Goal: Task Accomplishment & Management: Use online tool/utility

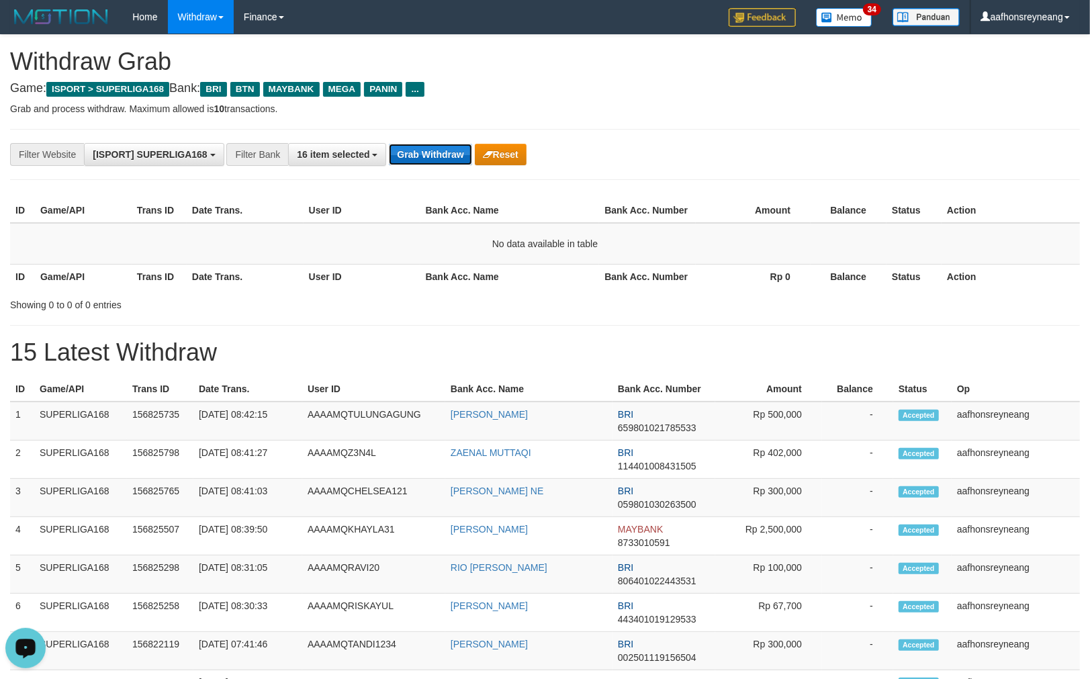
click at [419, 149] on button "Grab Withdraw" at bounding box center [430, 154] width 83 height 21
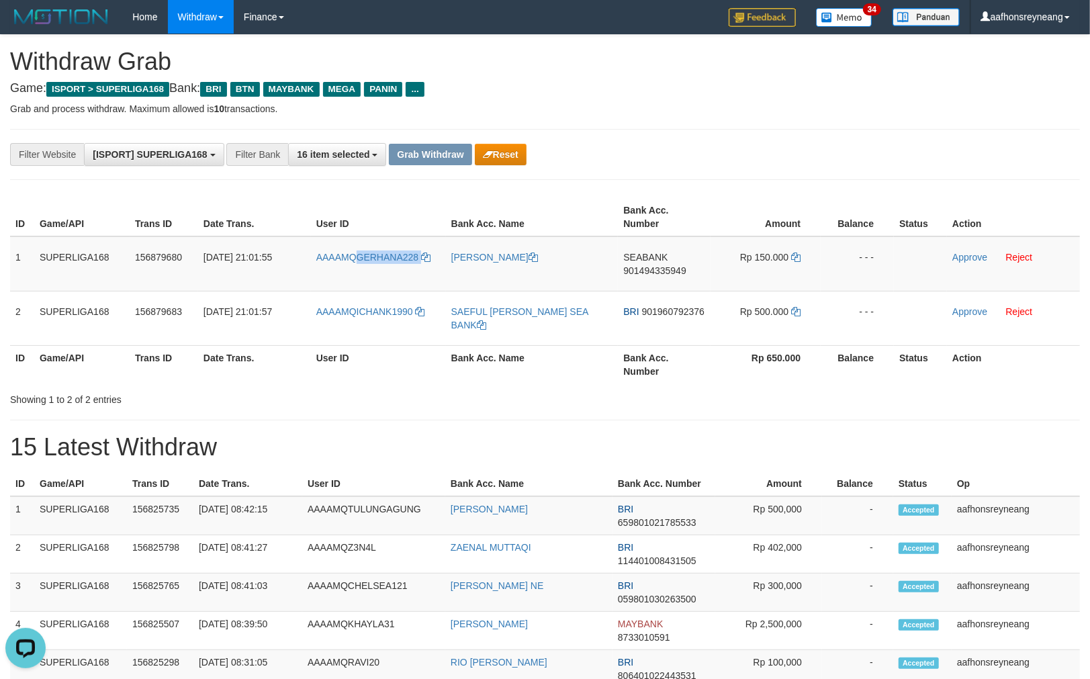
drag, startPoint x: 417, startPoint y: 263, endPoint x: 245, endPoint y: 191, distance: 186.8
click at [357, 271] on tr "1 SUPERLIGA168 156879680 [DATE] 21:01:55 AAAAMQGERHANA228 [PERSON_NAME] SEABANK…" at bounding box center [545, 263] width 1070 height 55
click at [358, 287] on td "AAAAMQGERHANA228" at bounding box center [378, 263] width 135 height 55
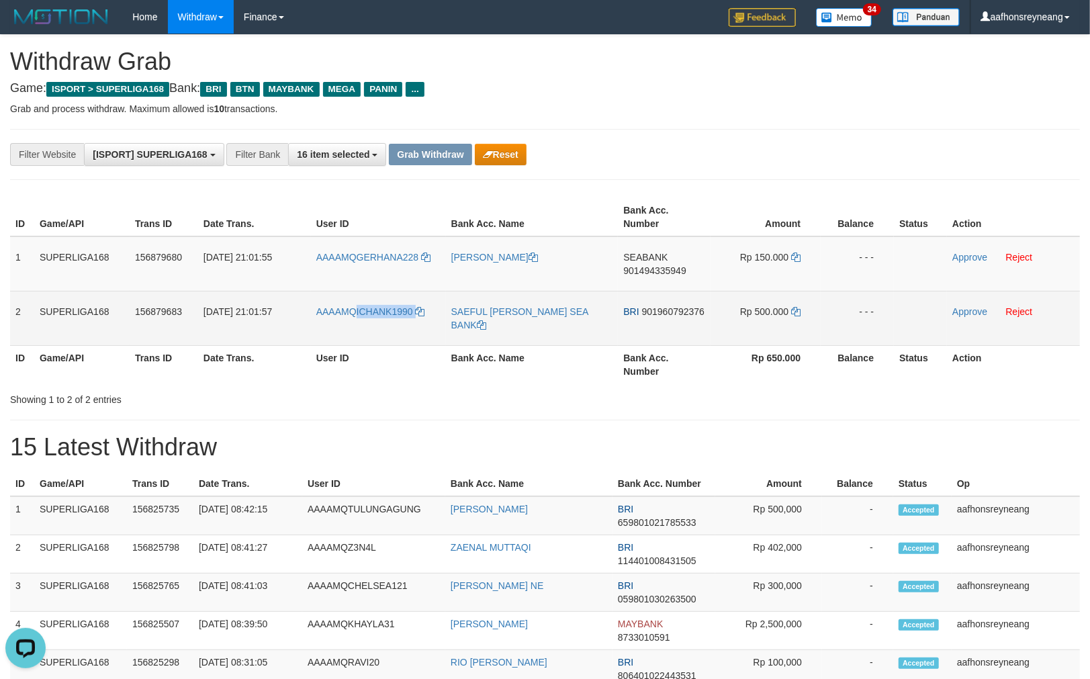
copy link "ICHANK1990"
drag, startPoint x: 414, startPoint y: 324, endPoint x: 357, endPoint y: 323, distance: 56.4
click at [357, 323] on td "AAAAMQICHANK1990" at bounding box center [378, 318] width 135 height 54
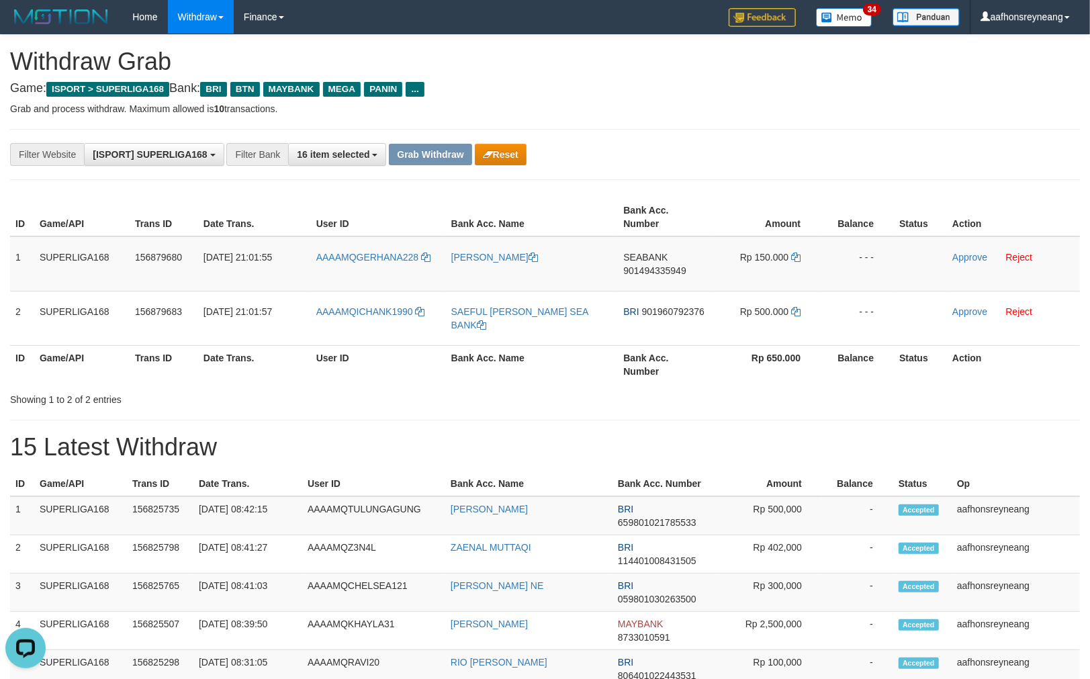
click at [700, 434] on h1 "15 Latest Withdraw" at bounding box center [545, 447] width 1070 height 27
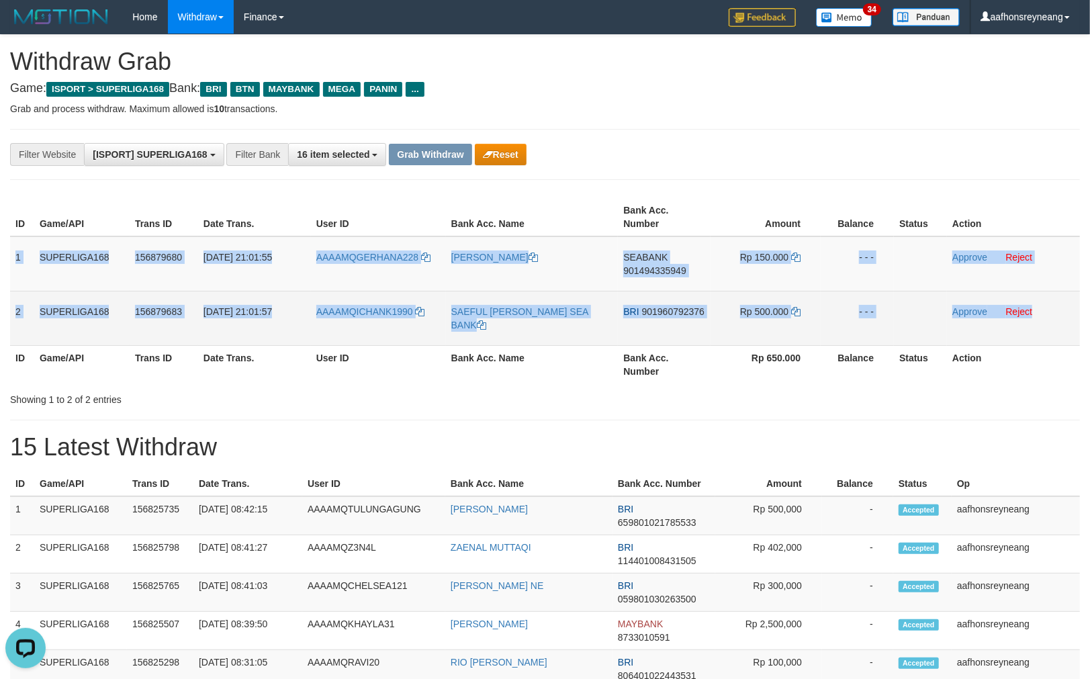
copy tbody "1 SUPERLIGA168 156879680 01/10/2025 21:01:55 AAAAMQGERHANA228 DODY AHMAD SOLIHI…"
drag, startPoint x: 18, startPoint y: 252, endPoint x: 1058, endPoint y: 310, distance: 1041.6
click at [1043, 309] on tbody "1 SUPERLIGA168 156879680 01/10/2025 21:01:55 AAAAMQGERHANA228 DODY AHMAD SOLIHI…" at bounding box center [545, 291] width 1070 height 110
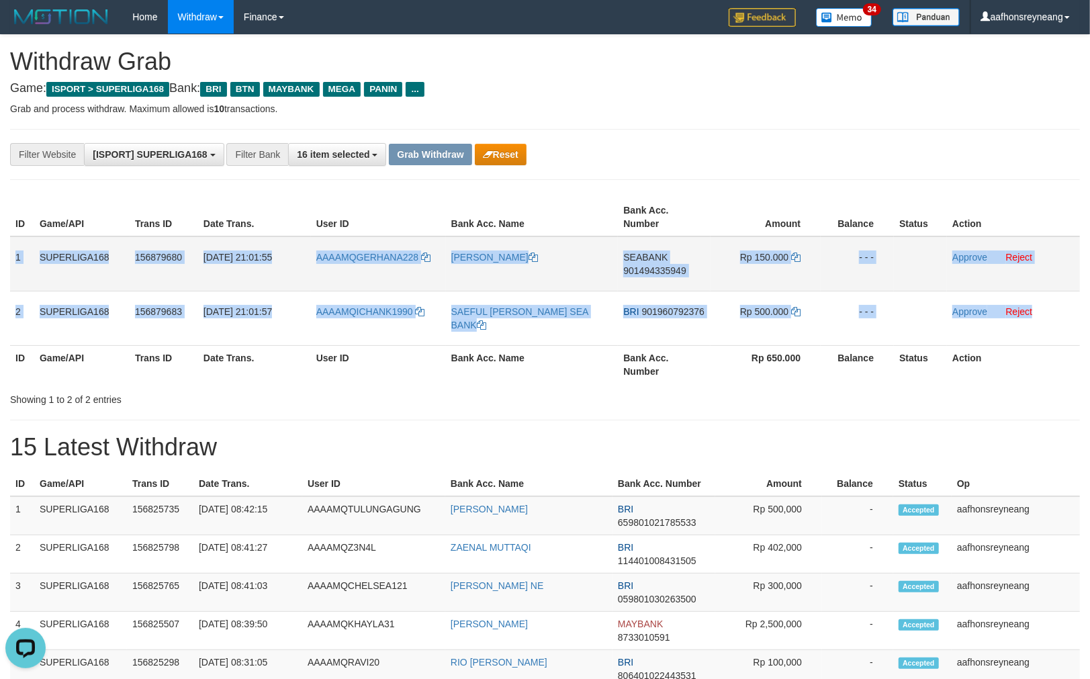
click at [670, 265] on span "901494335949" at bounding box center [654, 270] width 62 height 11
copy tbody "1 SUPERLIGA168 156879680 01/10/2025 21:01:55 AAAAMQGERHANA228 DODY AHMAD SOLIHI…"
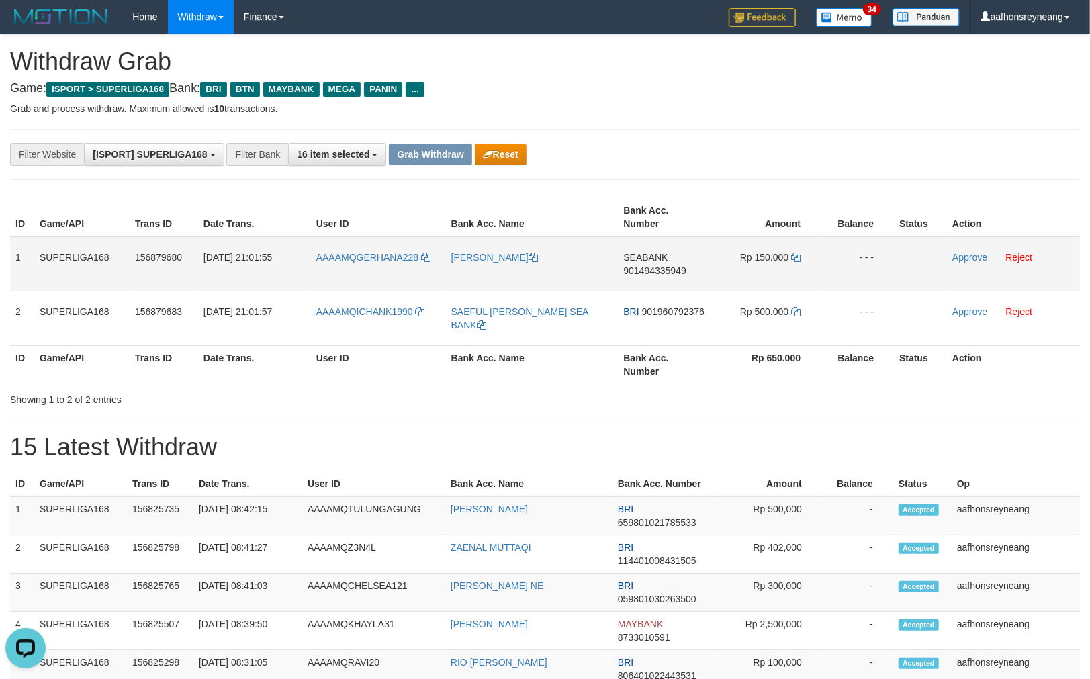
click at [670, 265] on span "901494335949" at bounding box center [654, 270] width 62 height 11
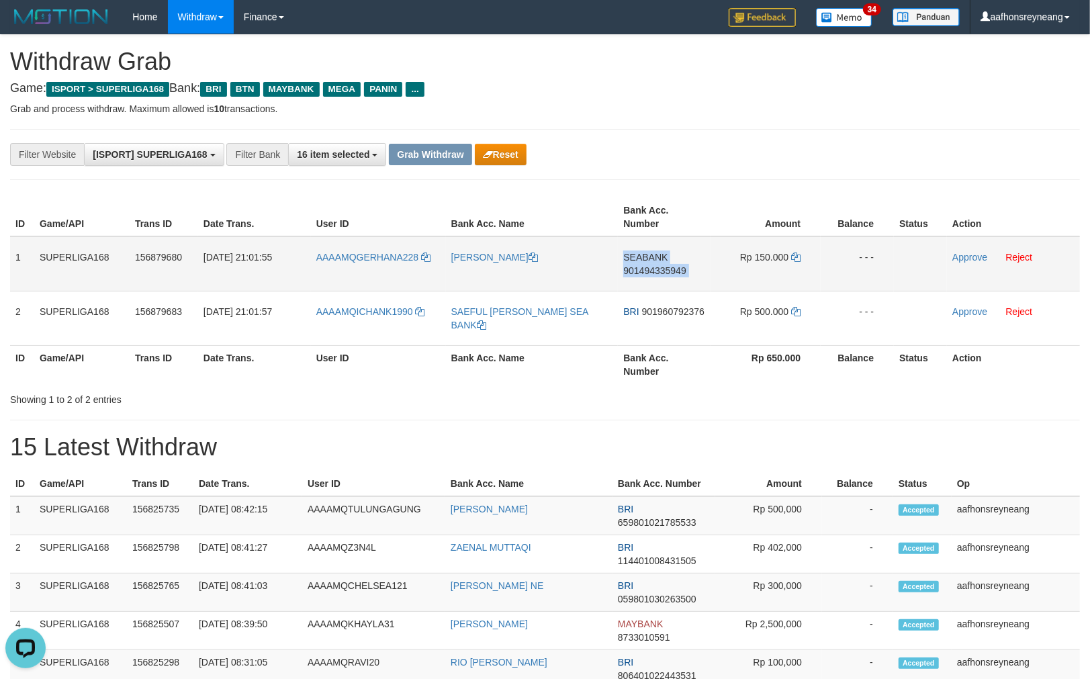
click at [670, 265] on span "901494335949" at bounding box center [654, 270] width 62 height 11
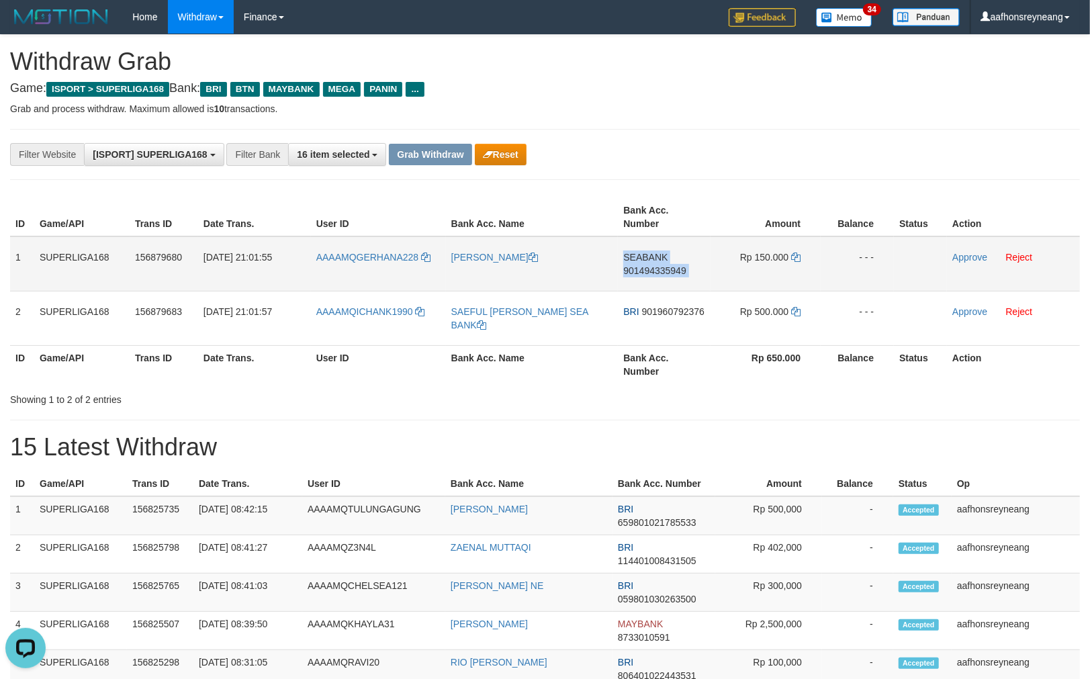
click at [670, 263] on td "SEABANK 901494335949" at bounding box center [664, 263] width 93 height 55
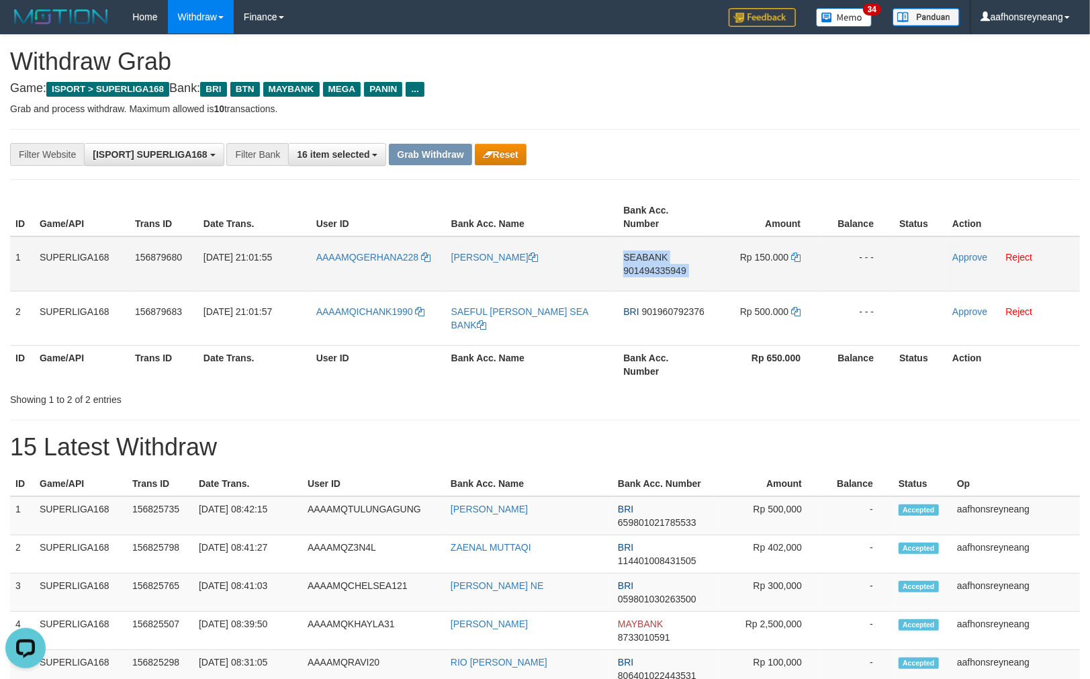
click at [670, 263] on td "SEABANK 901494335949" at bounding box center [664, 263] width 93 height 55
click at [661, 265] on span "901494335949" at bounding box center [654, 270] width 62 height 11
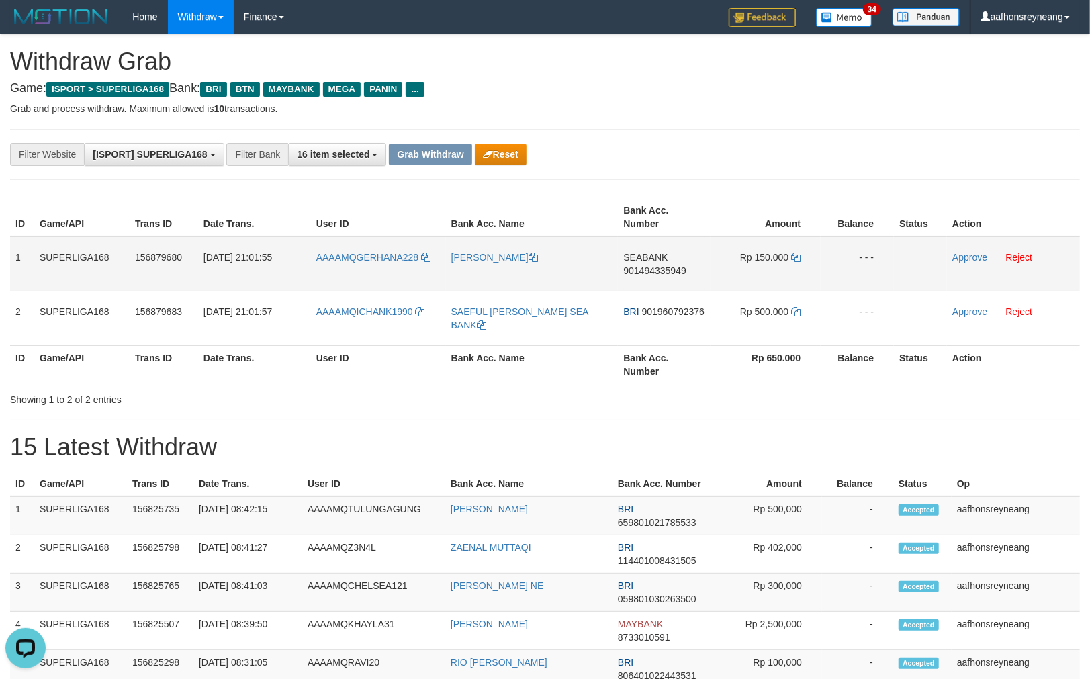
click at [661, 265] on span "901494335949" at bounding box center [654, 270] width 62 height 11
click at [795, 253] on icon at bounding box center [795, 257] width 9 height 9
click at [959, 253] on link "Approve" at bounding box center [970, 257] width 35 height 11
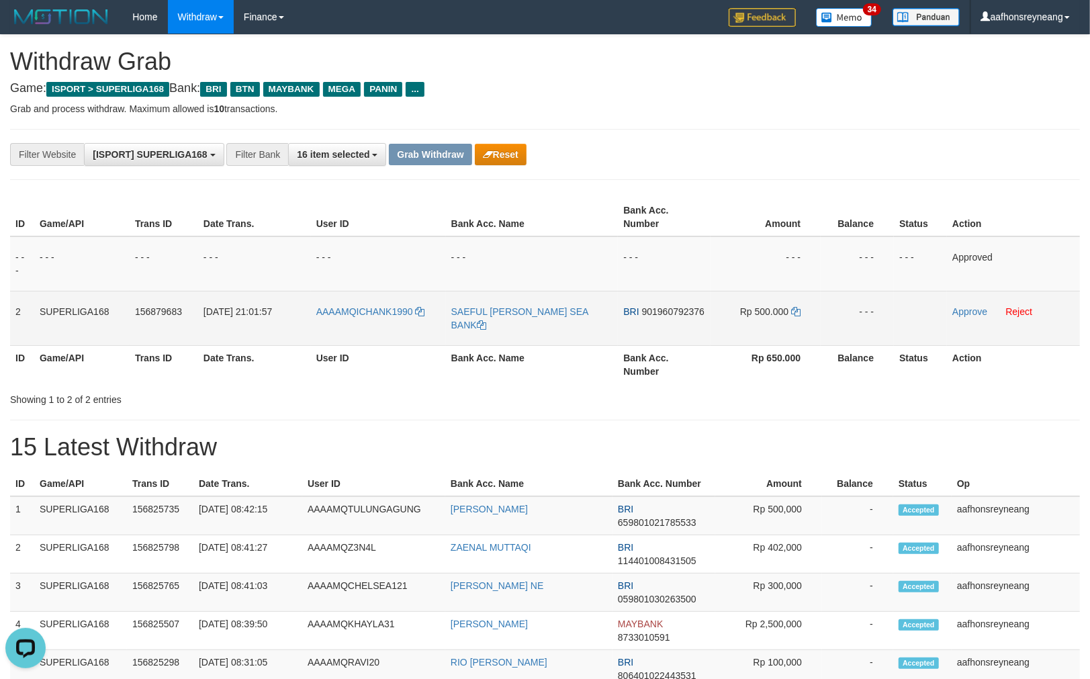
click at [679, 311] on span "901960792376" at bounding box center [673, 311] width 62 height 11
click at [679, 310] on span "901960792376" at bounding box center [673, 311] width 62 height 11
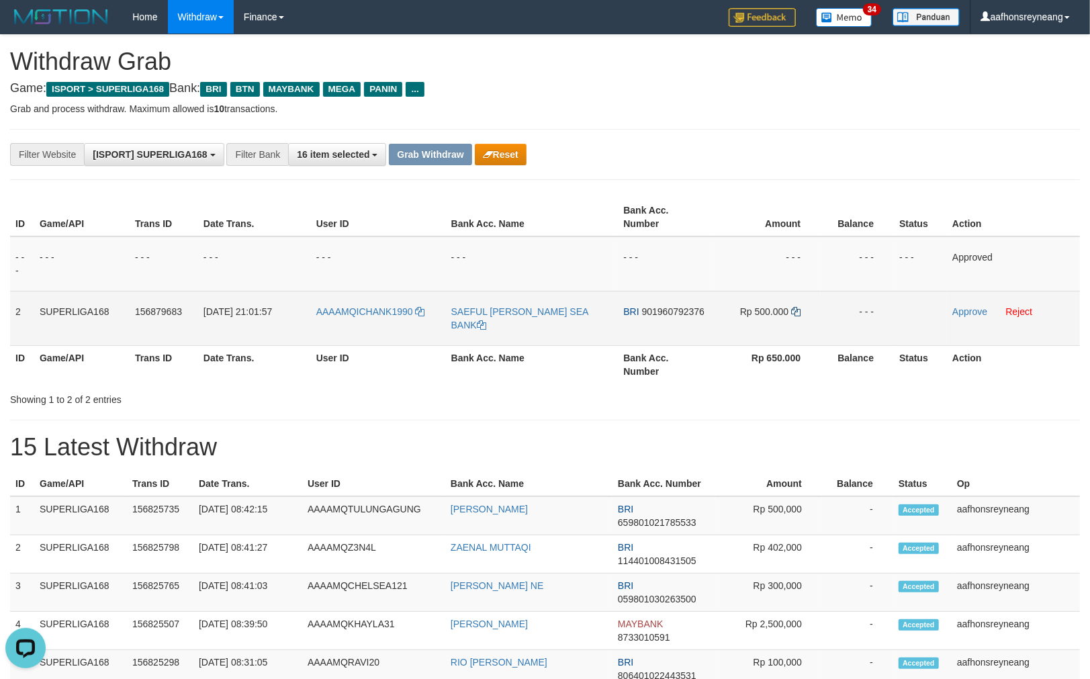
click at [799, 305] on td "Rp 500.000" at bounding box center [766, 318] width 110 height 54
click at [800, 307] on icon at bounding box center [795, 311] width 9 height 9
click at [795, 309] on icon at bounding box center [795, 311] width 9 height 9
click at [971, 309] on link "Approve" at bounding box center [970, 311] width 35 height 11
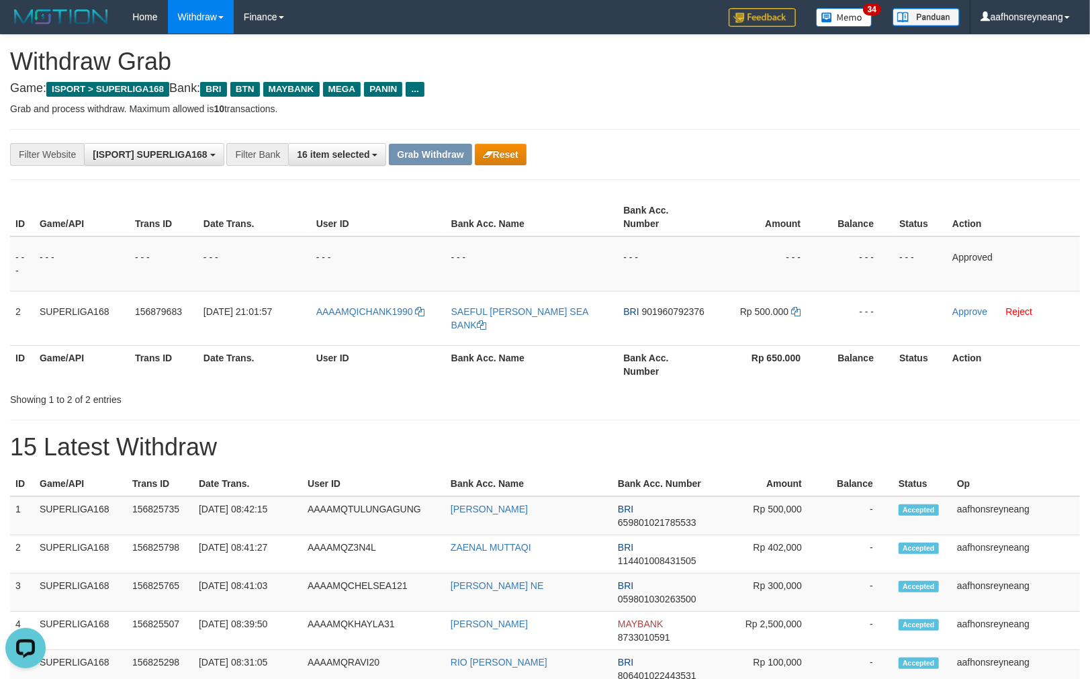
click at [687, 153] on div "**********" at bounding box center [454, 154] width 909 height 23
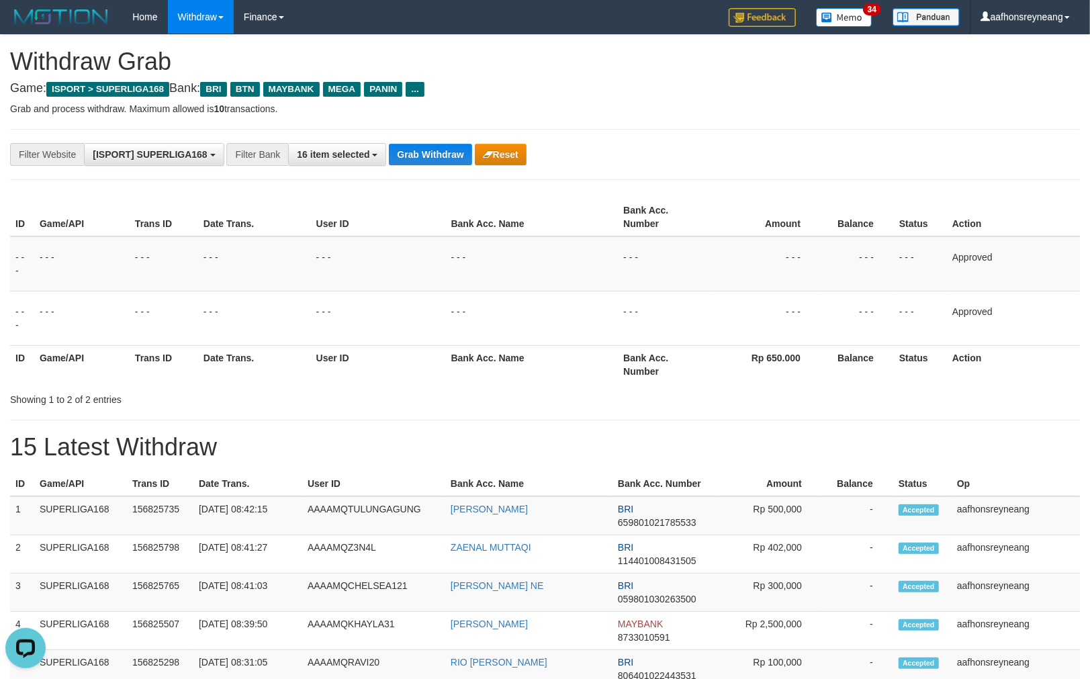
click at [687, 153] on div "**********" at bounding box center [454, 154] width 909 height 23
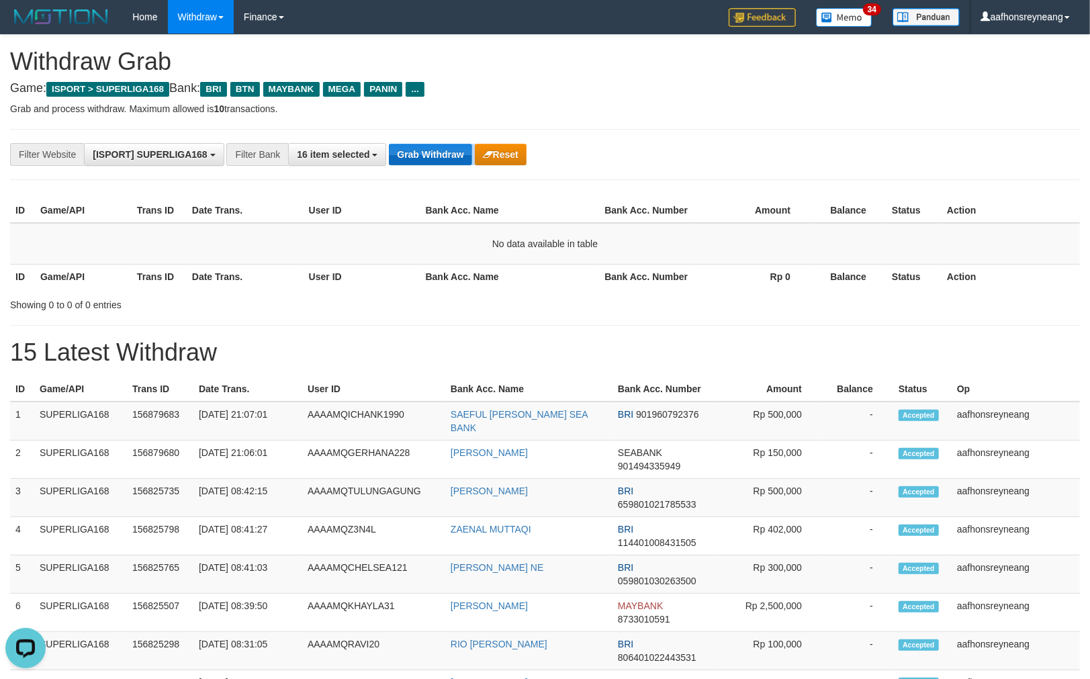
click at [458, 165] on div "**********" at bounding box center [454, 154] width 909 height 23
click at [453, 160] on button "Grab Withdraw" at bounding box center [430, 154] width 83 height 21
click at [454, 159] on button "Grab Withdraw" at bounding box center [430, 154] width 83 height 21
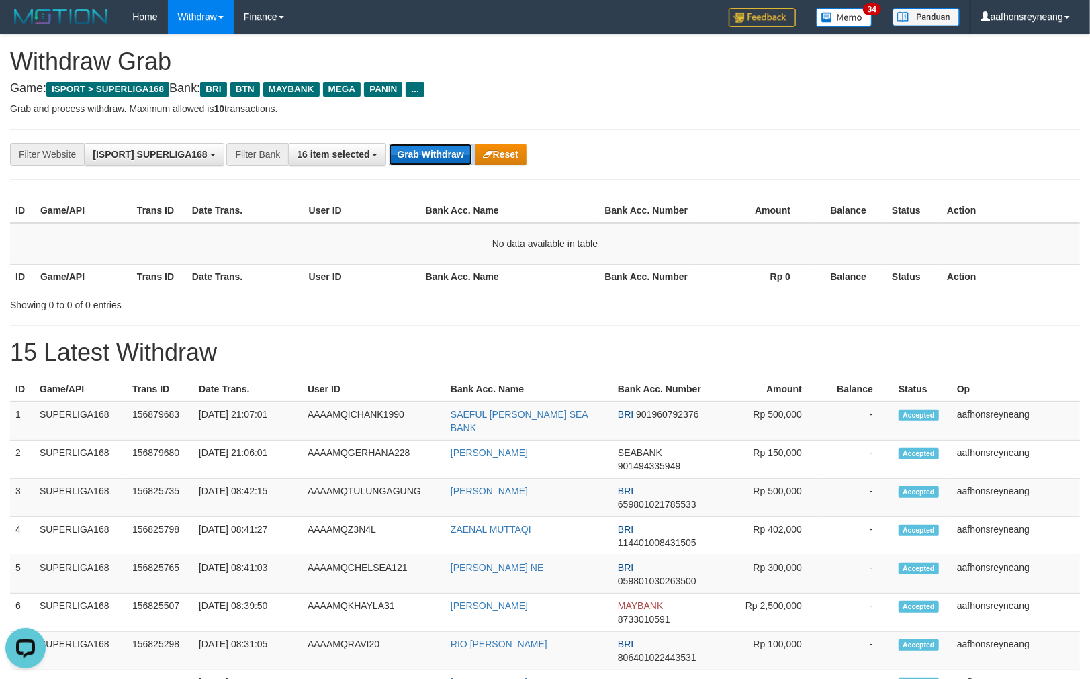
click at [454, 160] on button "Grab Withdraw" at bounding box center [430, 154] width 83 height 21
click at [455, 160] on button "Grab Withdraw" at bounding box center [430, 154] width 83 height 21
click at [455, 159] on button "Grab Withdraw" at bounding box center [430, 154] width 83 height 21
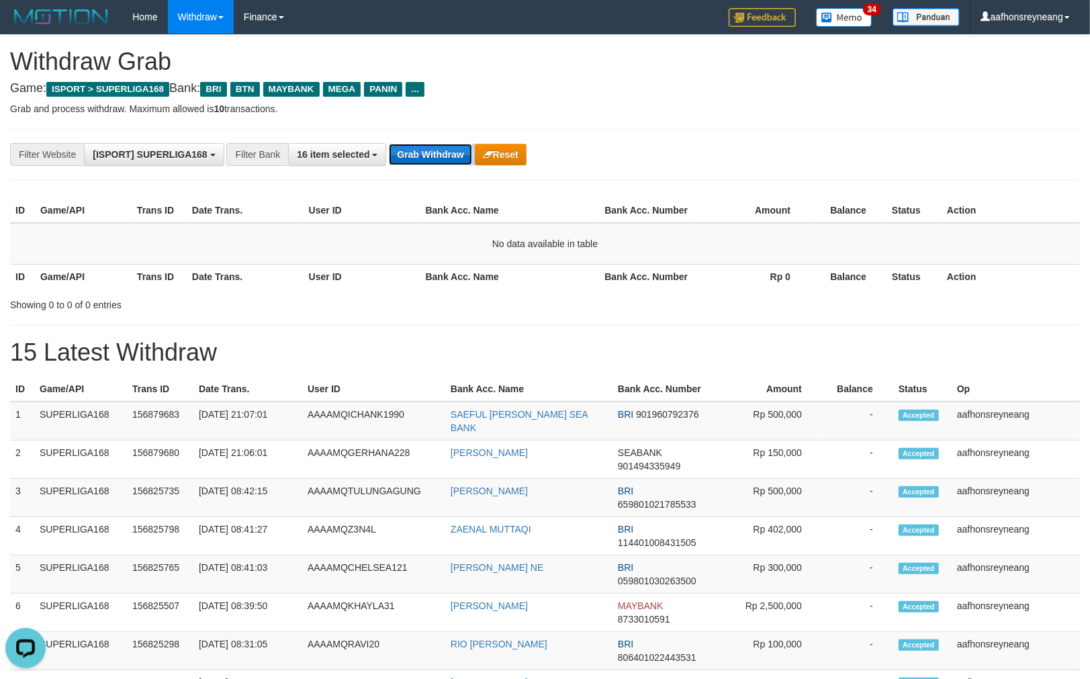
click at [455, 160] on button "Grab Withdraw" at bounding box center [430, 154] width 83 height 21
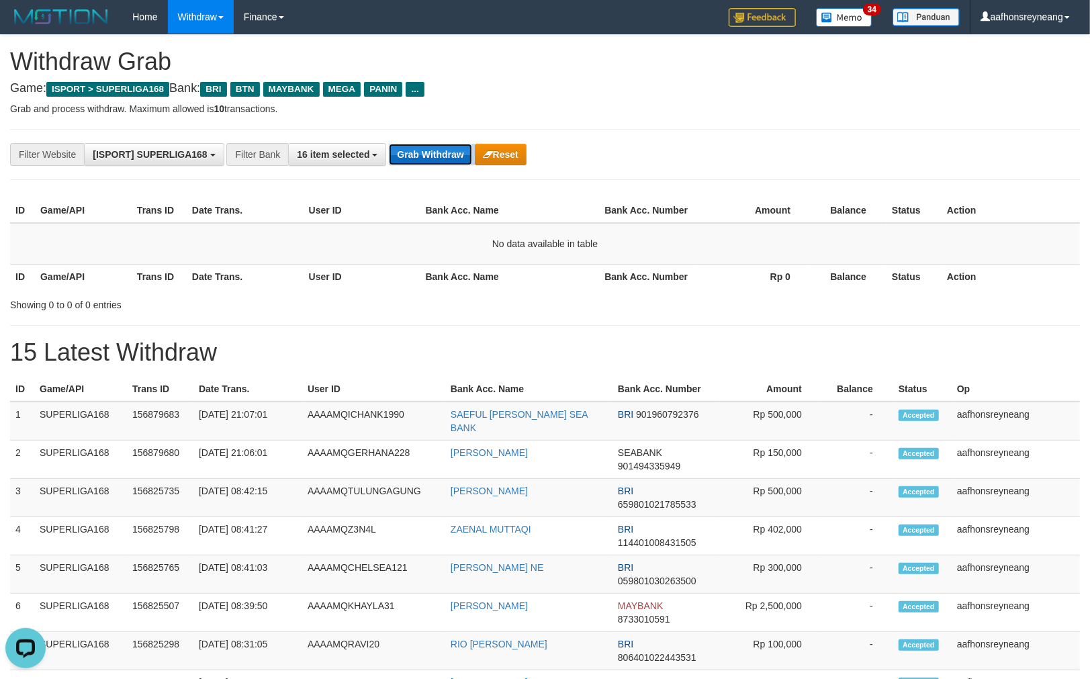
click at [455, 159] on button "Grab Withdraw" at bounding box center [430, 154] width 83 height 21
click at [455, 160] on button "Grab Withdraw" at bounding box center [430, 154] width 83 height 21
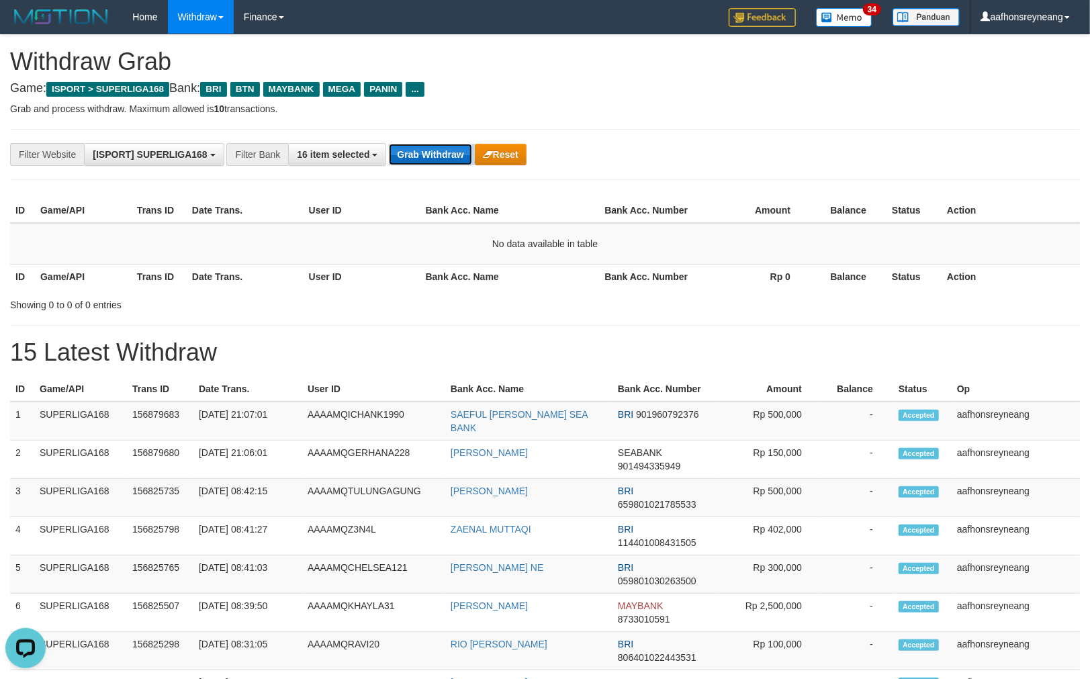
click at [455, 159] on button "Grab Withdraw" at bounding box center [430, 154] width 83 height 21
click at [455, 160] on button "Grab Withdraw" at bounding box center [430, 154] width 83 height 21
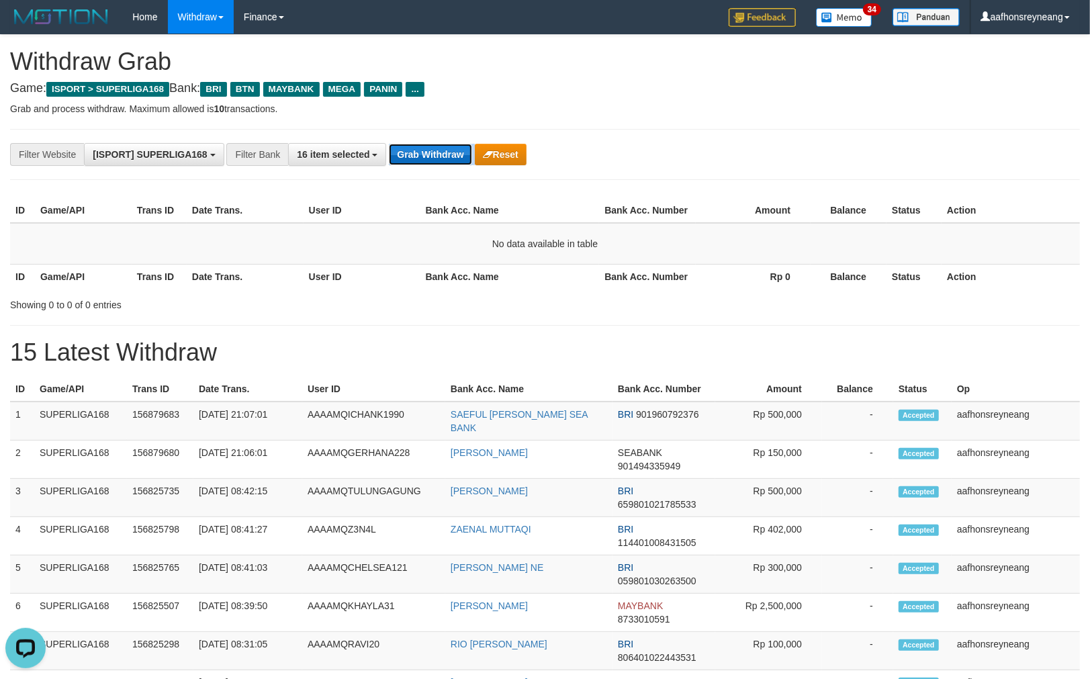
click at [455, 160] on button "Grab Withdraw" at bounding box center [430, 154] width 83 height 21
click at [455, 159] on button "Grab Withdraw" at bounding box center [430, 154] width 83 height 21
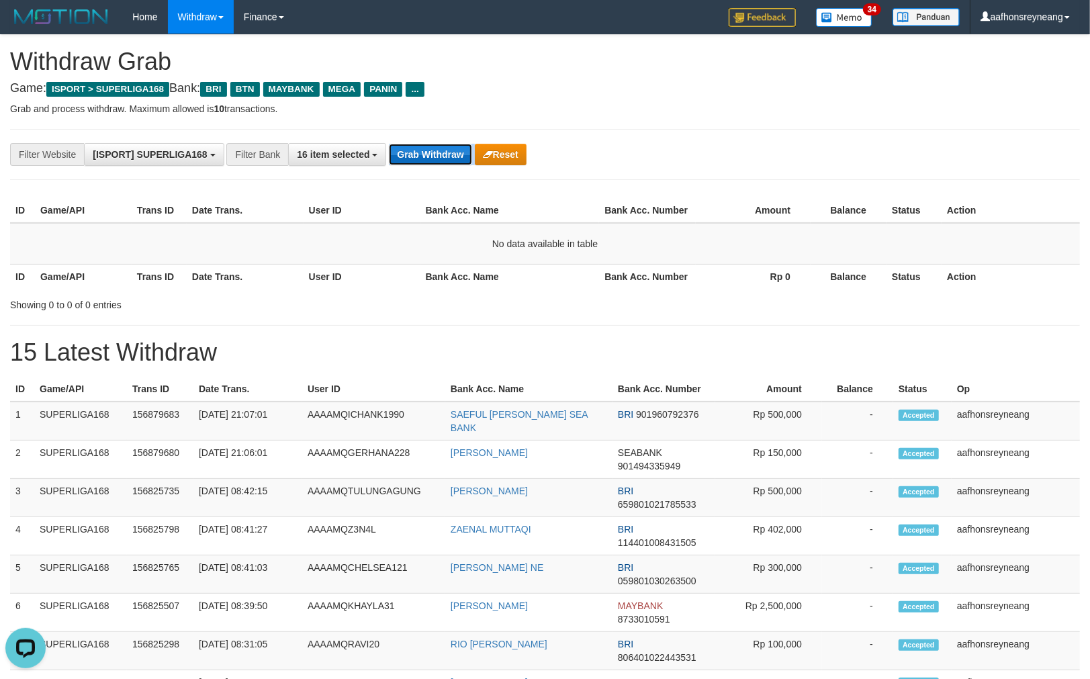
click at [455, 159] on button "Grab Withdraw" at bounding box center [430, 154] width 83 height 21
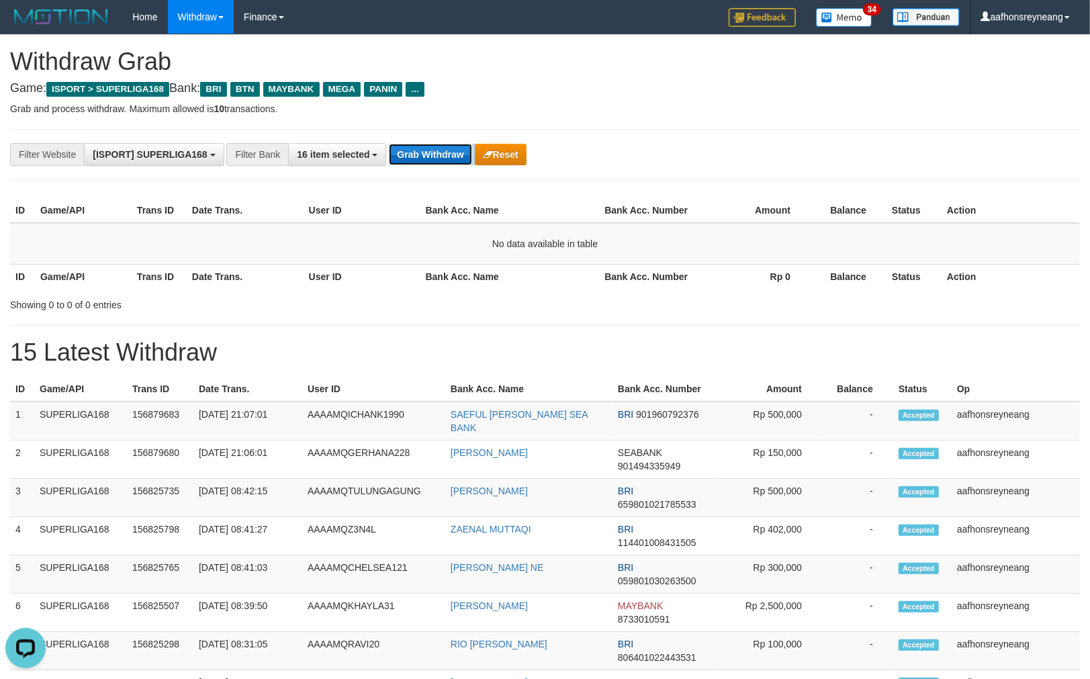
click at [455, 159] on button "Grab Withdraw" at bounding box center [430, 154] width 83 height 21
click at [455, 162] on button "Grab Withdraw" at bounding box center [430, 154] width 83 height 21
click at [455, 161] on button "Grab Withdraw" at bounding box center [430, 154] width 83 height 21
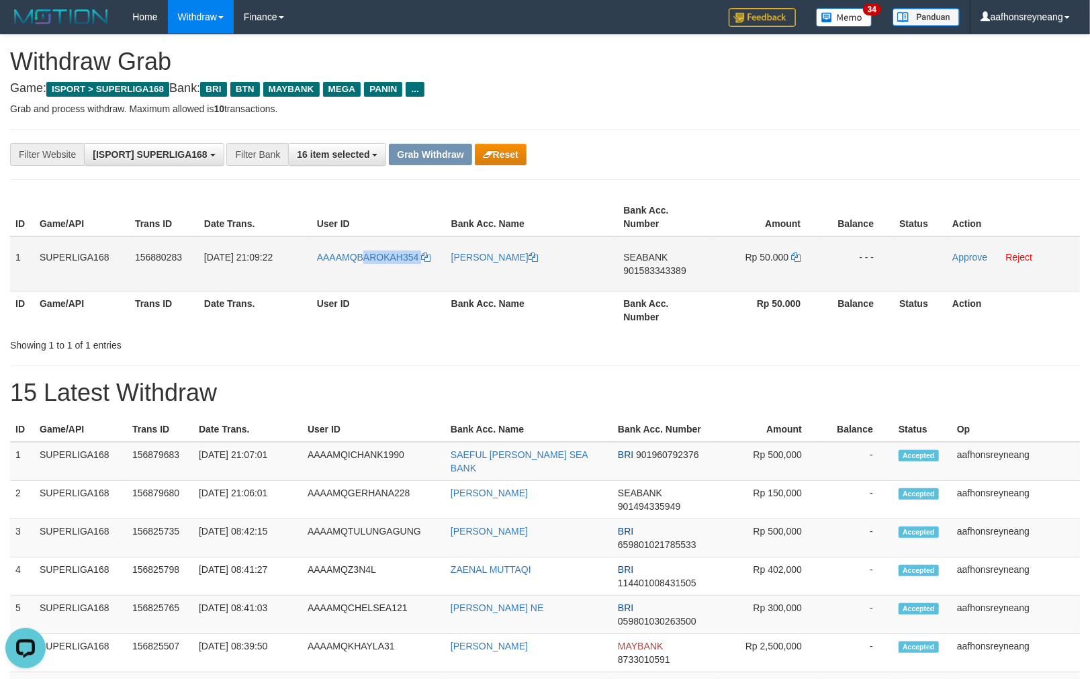
copy link "AROKAH354"
copy link "BAROKAH354"
drag, startPoint x: 427, startPoint y: 275, endPoint x: 359, endPoint y: 283, distance: 68.3
click at [359, 283] on td "AAAAMQBAROKAH354" at bounding box center [379, 263] width 134 height 55
click at [508, 395] on h1 "15 Latest Withdraw" at bounding box center [545, 393] width 1070 height 27
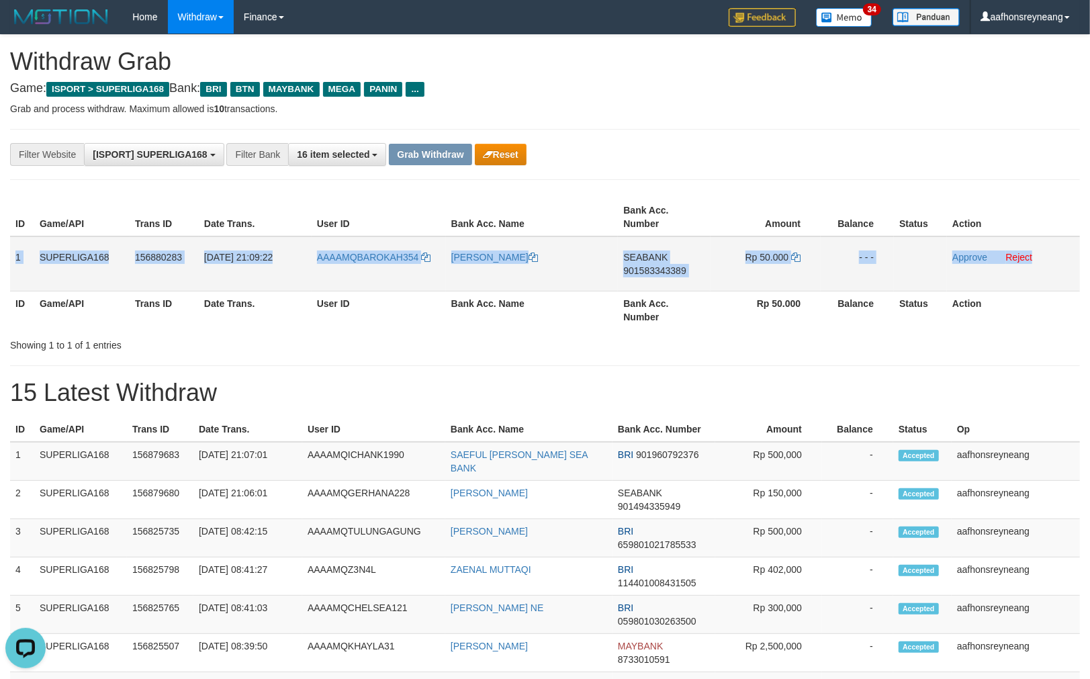
copy tr "1 SUPERLIGA168 156880283 01/10/2025 21:09:22 AAAAMQBAROKAH354 RIRIN SAPITRI SEA…"
drag, startPoint x: 15, startPoint y: 249, endPoint x: 1063, endPoint y: 257, distance: 1048.1
click at [1064, 256] on tr "1 SUPERLIGA168 156880283 01/10/2025 21:09:22 AAAAMQBAROKAH354 RIRIN SAPITRI SEA…" at bounding box center [545, 263] width 1070 height 55
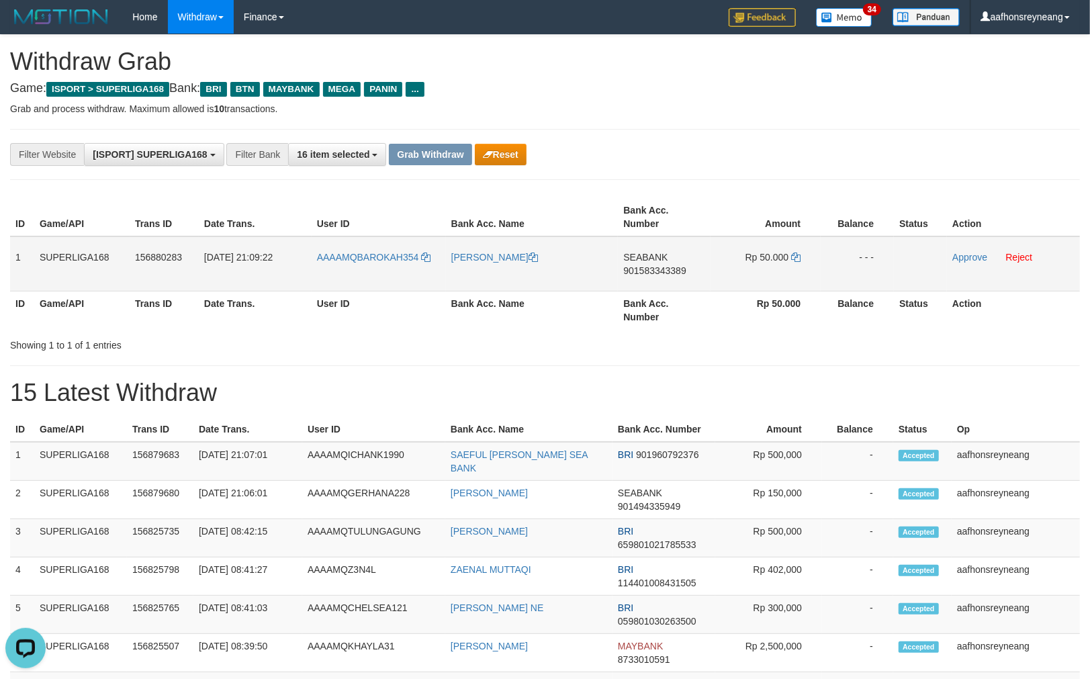
click at [679, 267] on span "901583343389" at bounding box center [654, 270] width 62 height 11
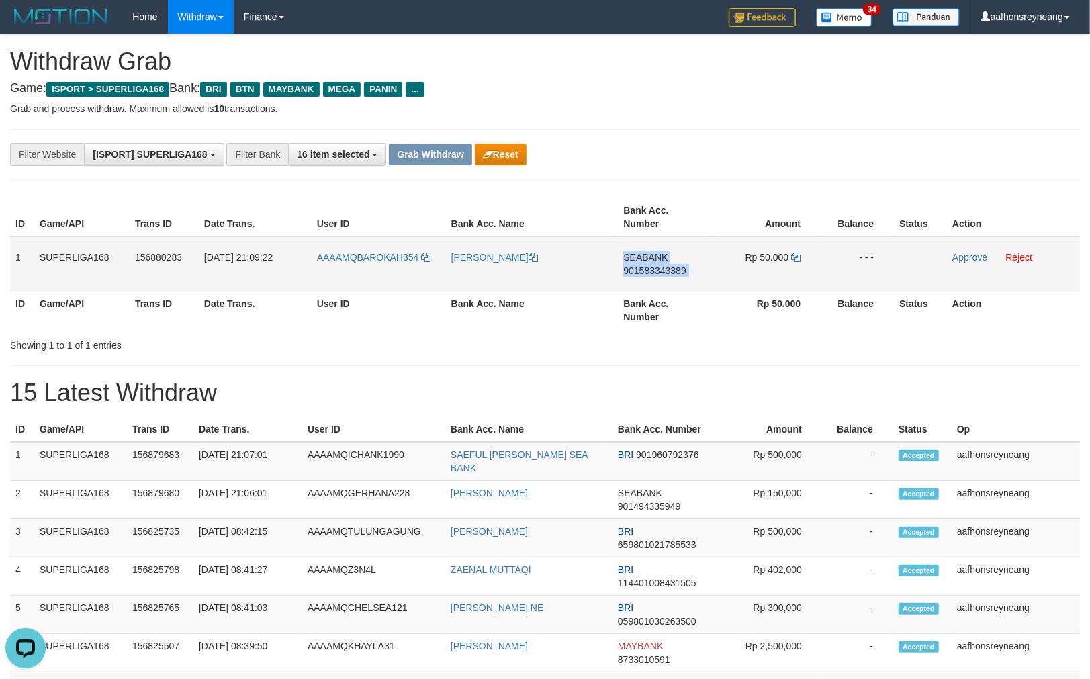
click at [679, 267] on span "901583343389" at bounding box center [654, 270] width 62 height 11
drag, startPoint x: 787, startPoint y: 310, endPoint x: 777, endPoint y: 284, distance: 27.8
click at [787, 308] on th "Rp 50.000" at bounding box center [766, 310] width 110 height 38
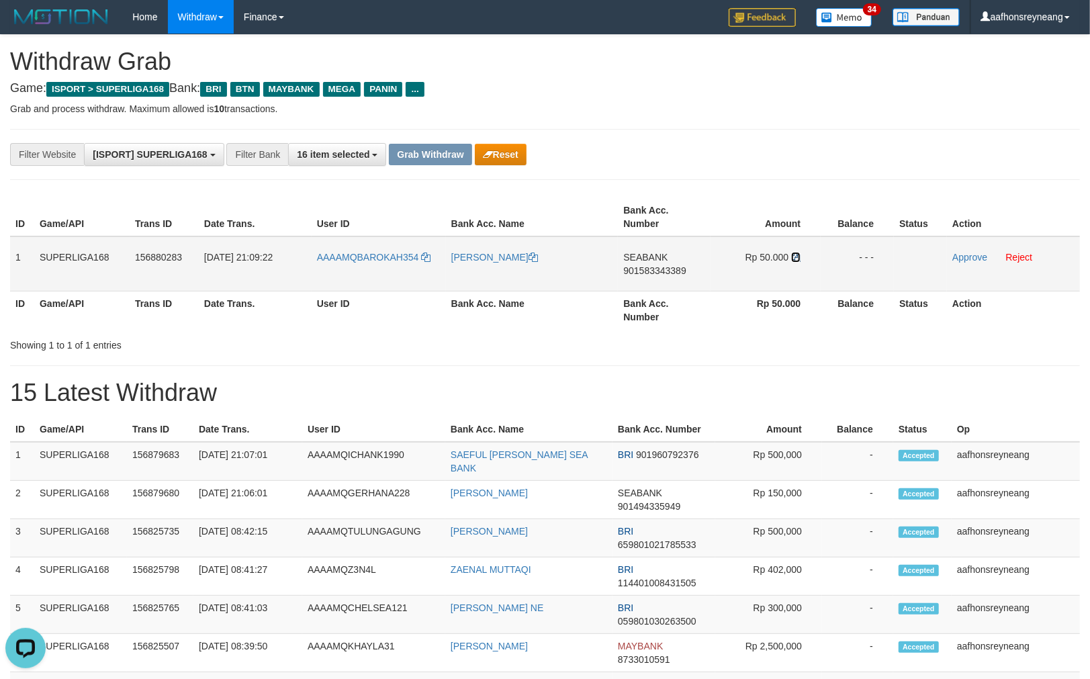
click at [795, 253] on icon at bounding box center [795, 257] width 9 height 9
drag, startPoint x: 969, startPoint y: 255, endPoint x: 609, endPoint y: 158, distance: 373.7
click at [969, 255] on link "Approve" at bounding box center [970, 257] width 35 height 11
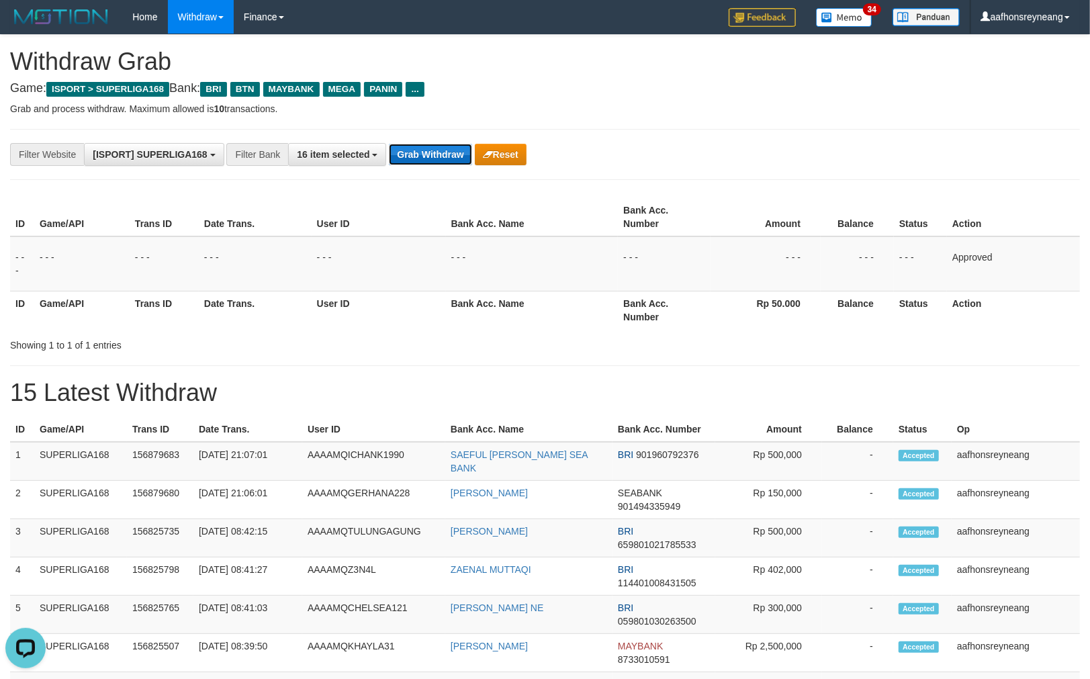
click at [434, 152] on button "Grab Withdraw" at bounding box center [430, 154] width 83 height 21
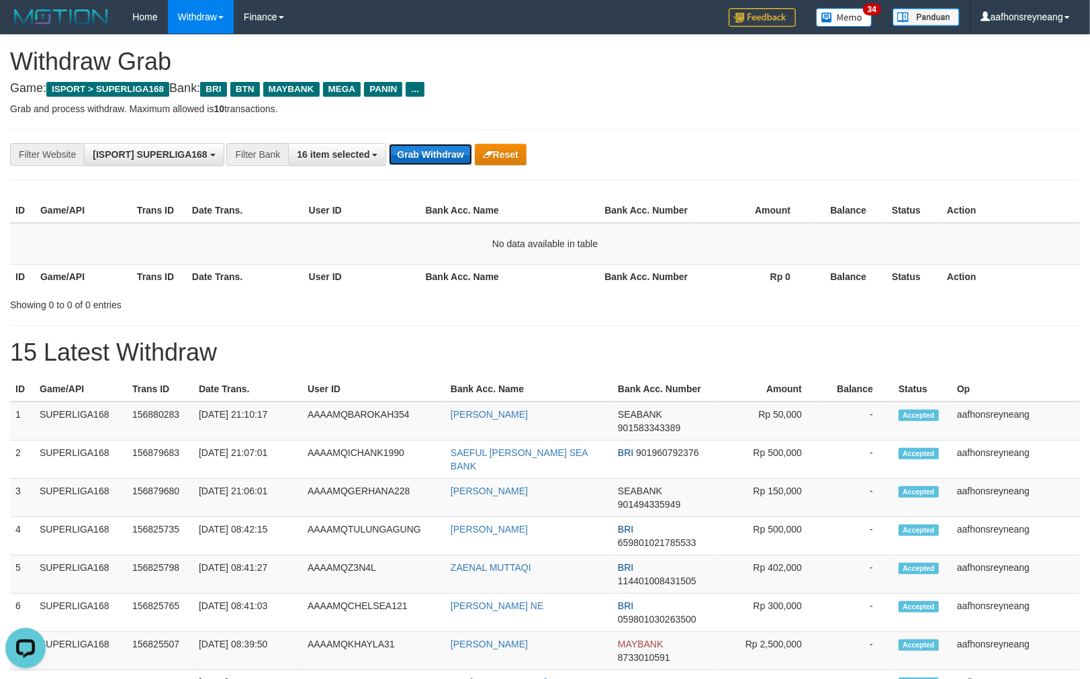
click at [411, 155] on button "Grab Withdraw" at bounding box center [430, 154] width 83 height 21
click at [412, 157] on button "Grab Withdraw" at bounding box center [430, 154] width 83 height 21
click at [441, 163] on button "Grab Withdraw" at bounding box center [430, 154] width 83 height 21
click at [442, 163] on button "Grab Withdraw" at bounding box center [430, 154] width 83 height 21
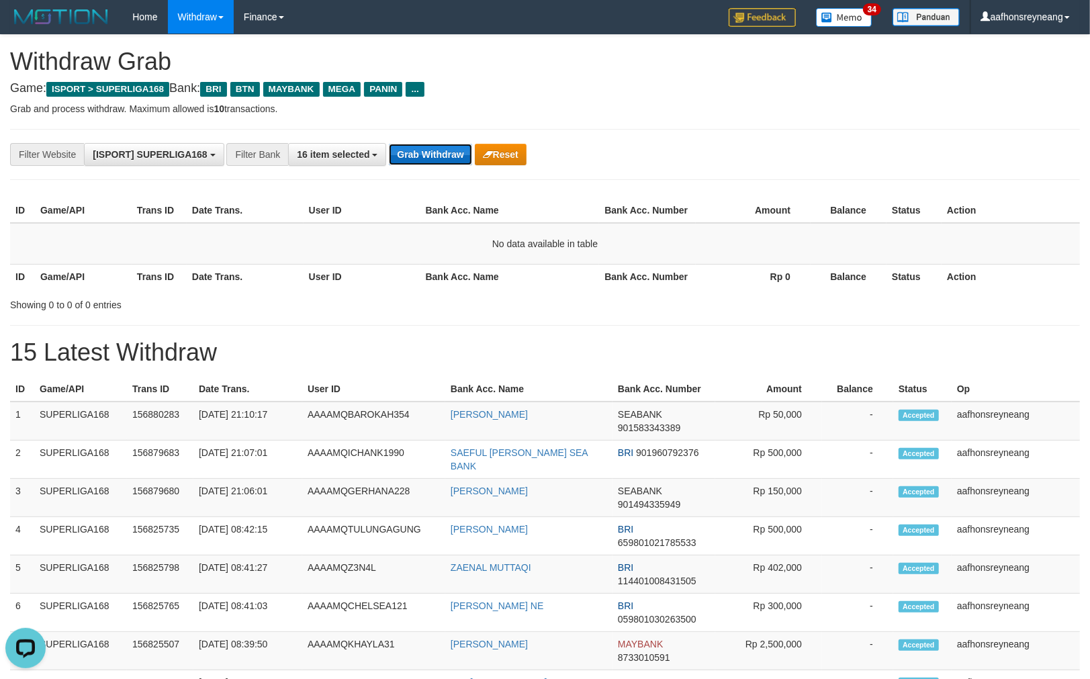
click at [442, 163] on button "Grab Withdraw" at bounding box center [430, 154] width 83 height 21
click at [442, 164] on button "Grab Withdraw" at bounding box center [430, 154] width 83 height 21
click at [442, 163] on button "Grab Withdraw" at bounding box center [430, 154] width 83 height 21
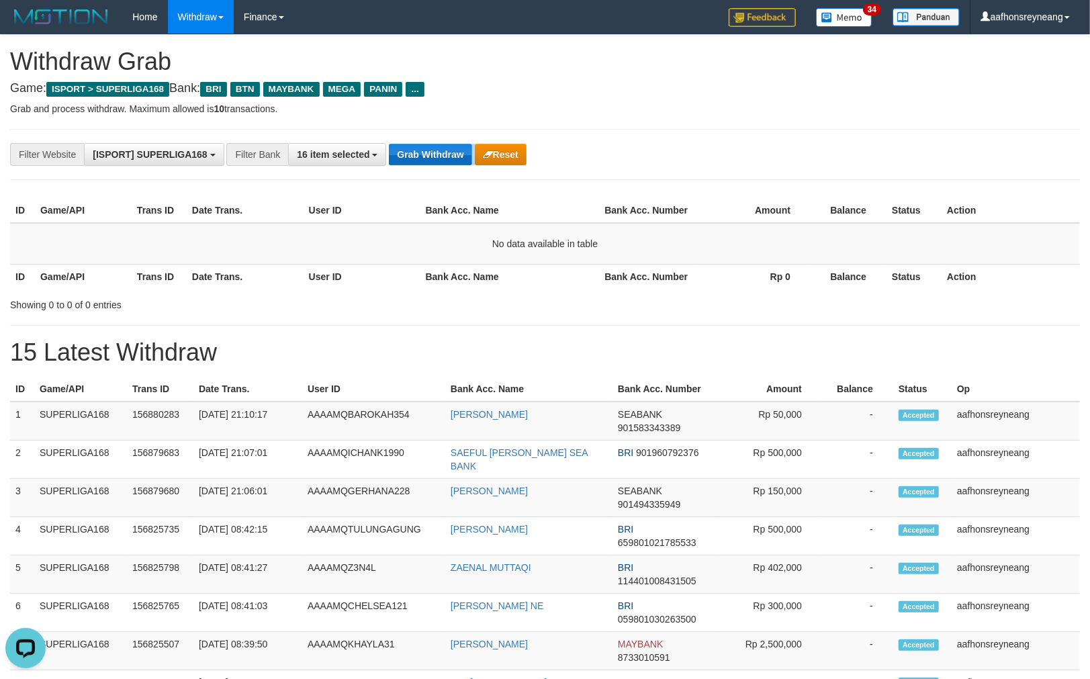
click at [442, 162] on div "**********" at bounding box center [454, 154] width 909 height 23
click at [443, 165] on button "Grab Withdraw" at bounding box center [430, 154] width 83 height 21
click at [433, 159] on button "Grab Withdraw" at bounding box center [430, 154] width 83 height 21
click at [433, 160] on button "Grab Withdraw" at bounding box center [430, 154] width 83 height 21
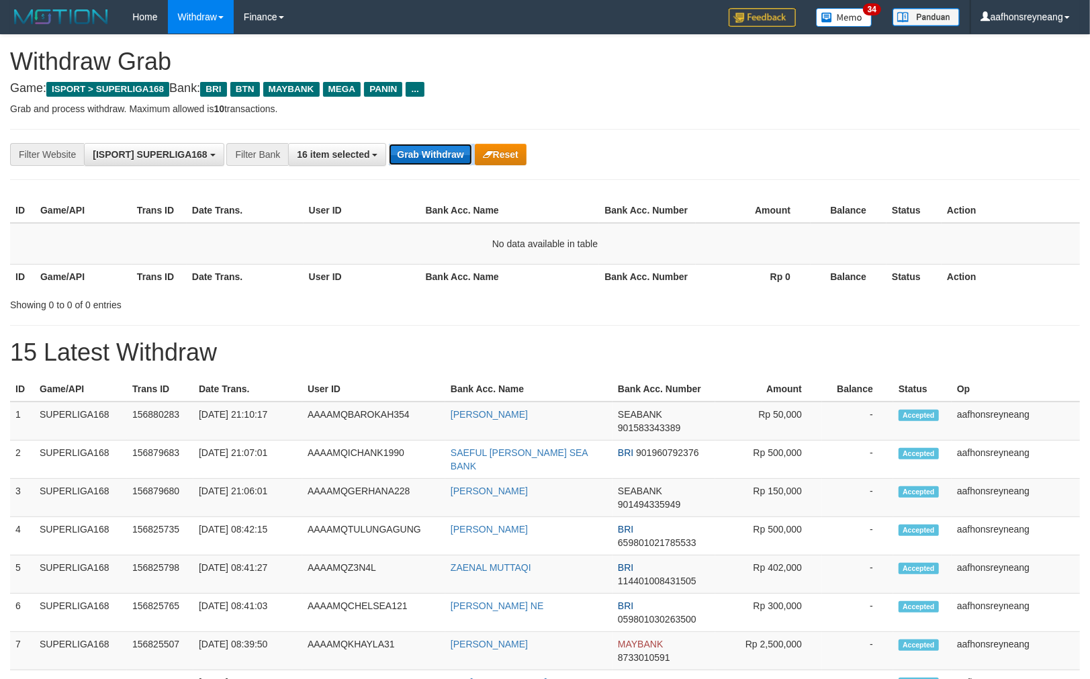
click at [433, 157] on button "Grab Withdraw" at bounding box center [430, 154] width 83 height 21
click at [432, 155] on button "Grab Withdraw" at bounding box center [430, 154] width 83 height 21
click at [432, 156] on button "Grab Withdraw" at bounding box center [430, 154] width 83 height 21
click at [431, 157] on button "Grab Withdraw" at bounding box center [430, 154] width 83 height 21
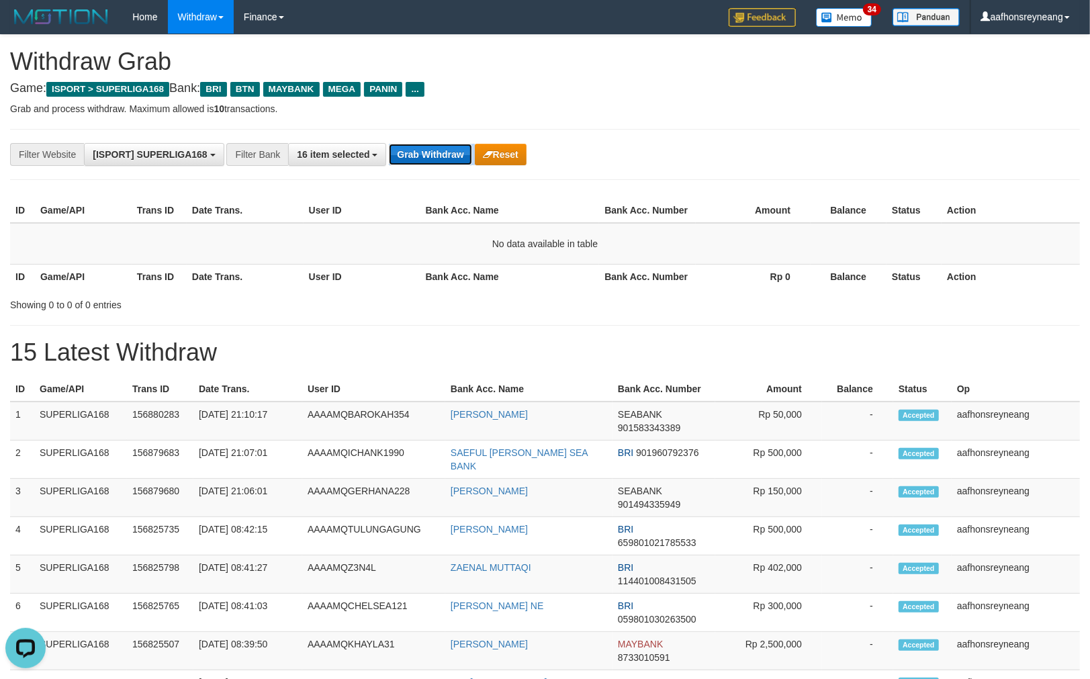
click at [431, 157] on button "Grab Withdraw" at bounding box center [430, 154] width 83 height 21
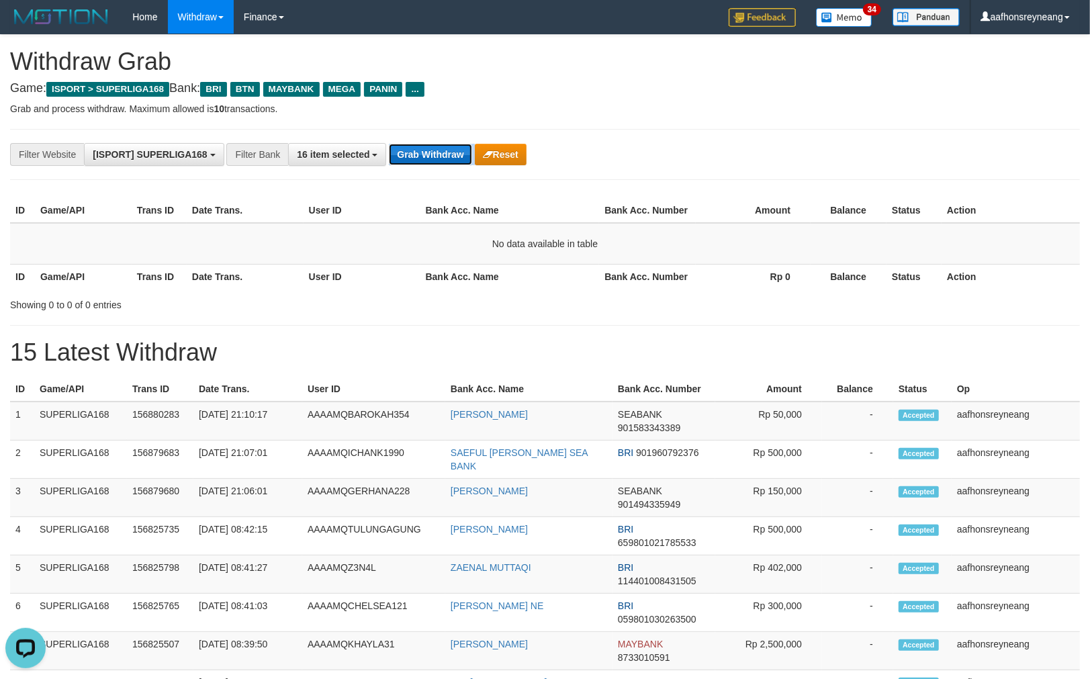
click at [432, 159] on button "Grab Withdraw" at bounding box center [430, 154] width 83 height 21
click at [433, 159] on button "Grab Withdraw" at bounding box center [430, 154] width 83 height 21
click at [433, 160] on button "Grab Withdraw" at bounding box center [430, 154] width 83 height 21
click at [437, 159] on button "Grab Withdraw" at bounding box center [430, 154] width 83 height 21
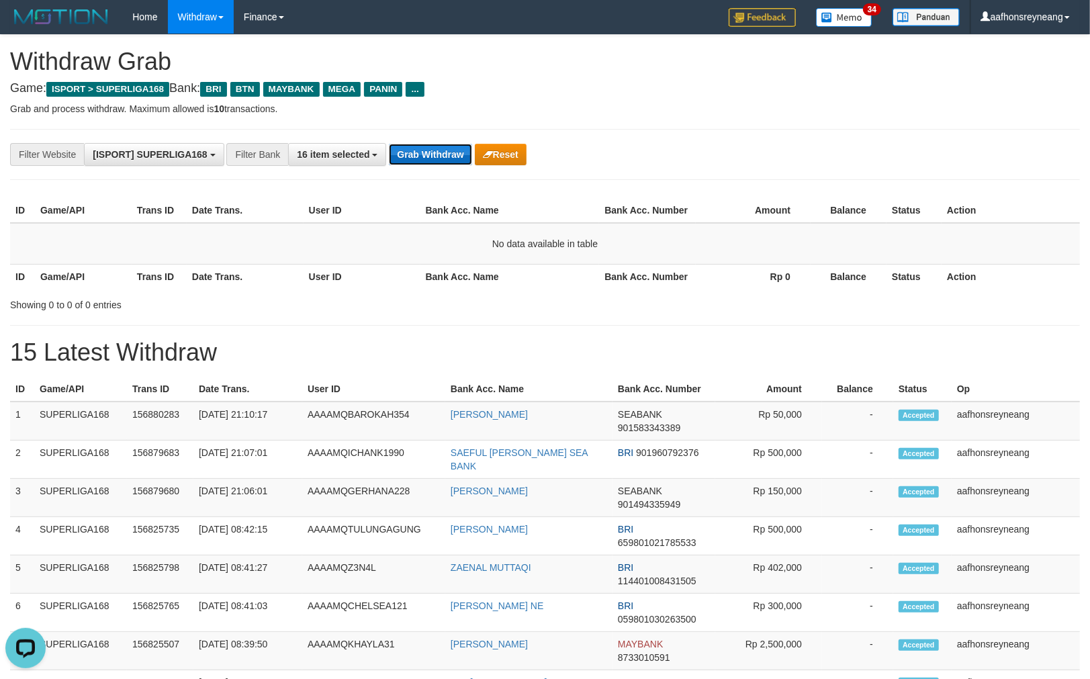
click at [435, 158] on button "Grab Withdraw" at bounding box center [430, 154] width 83 height 21
click at [421, 162] on button "Grab Withdraw" at bounding box center [430, 154] width 83 height 21
click at [421, 160] on button "Grab Withdraw" at bounding box center [430, 154] width 83 height 21
click at [427, 159] on button "Grab Withdraw" at bounding box center [430, 154] width 83 height 21
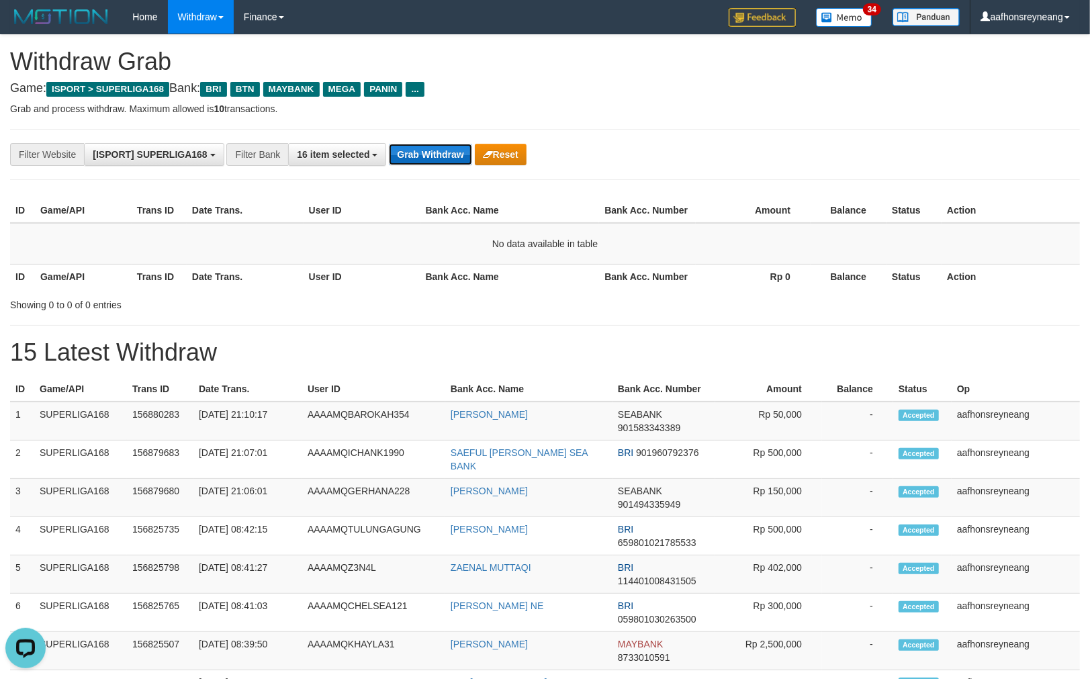
click at [427, 159] on button "Grab Withdraw" at bounding box center [430, 154] width 83 height 21
click at [428, 162] on button "Grab Withdraw" at bounding box center [430, 154] width 83 height 21
click at [428, 161] on button "Grab Withdraw" at bounding box center [430, 154] width 83 height 21
click at [429, 162] on button "Grab Withdraw" at bounding box center [430, 154] width 83 height 21
click at [429, 160] on button "Grab Withdraw" at bounding box center [430, 154] width 83 height 21
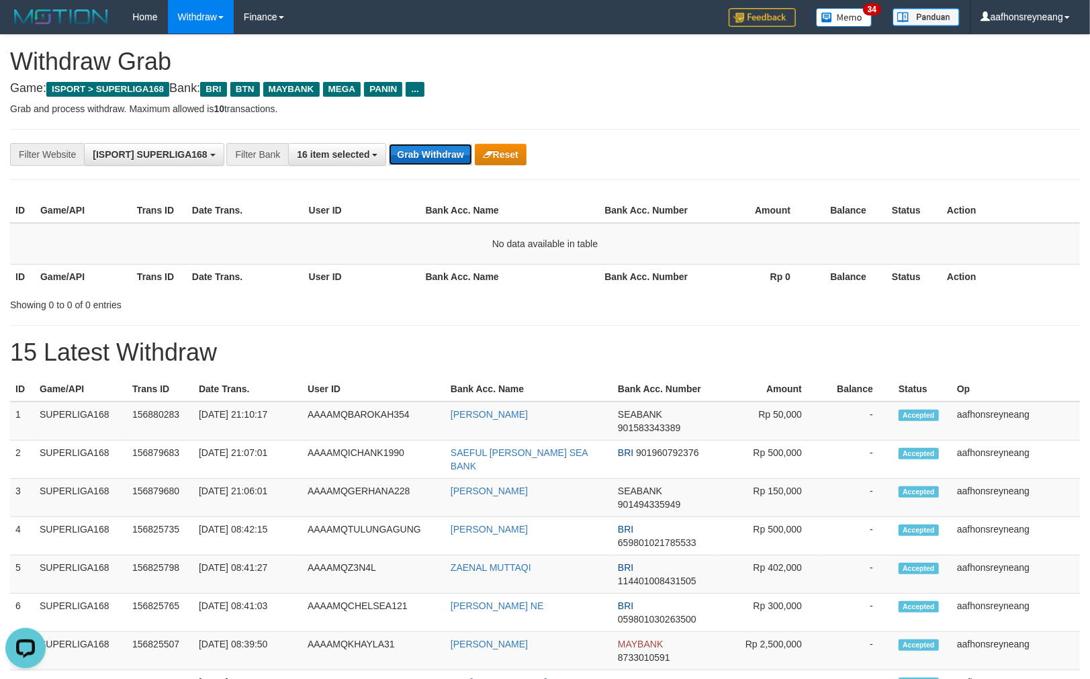
click at [429, 161] on button "Grab Withdraw" at bounding box center [430, 154] width 83 height 21
click at [451, 159] on button "Grab Withdraw" at bounding box center [430, 154] width 83 height 21
click at [450, 159] on button "Grab Withdraw" at bounding box center [430, 154] width 83 height 21
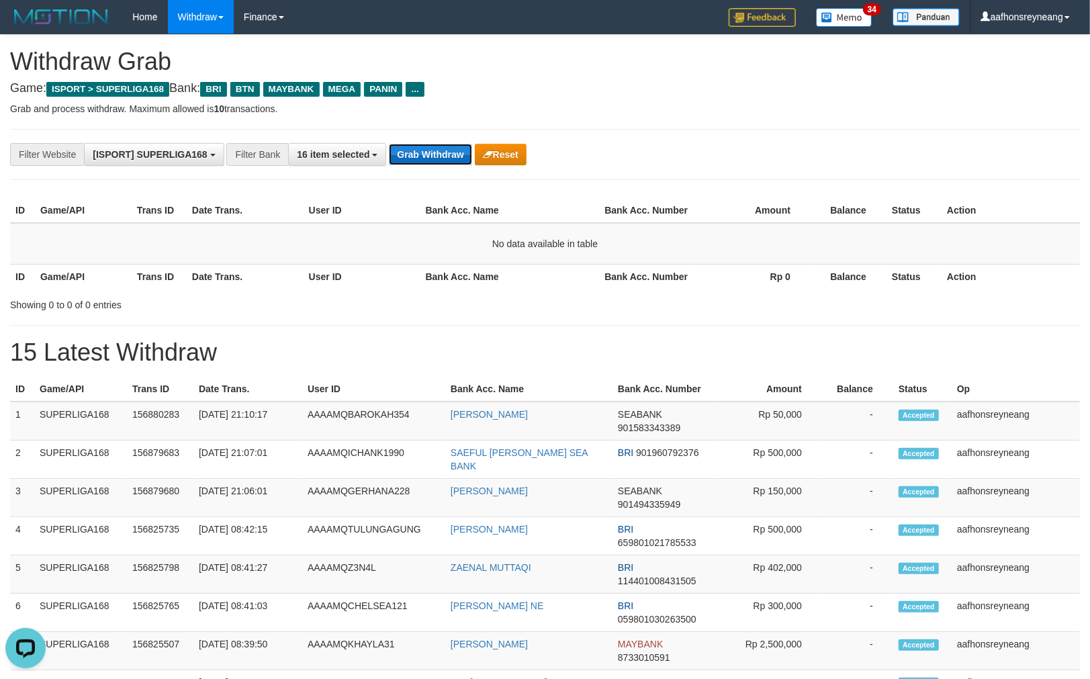
click at [450, 159] on button "Grab Withdraw" at bounding box center [430, 154] width 83 height 21
click at [404, 162] on button "Grab Withdraw" at bounding box center [430, 154] width 83 height 21
click at [404, 163] on button "Grab Withdraw" at bounding box center [430, 154] width 83 height 21
click at [402, 161] on button "Grab Withdraw" at bounding box center [430, 154] width 83 height 21
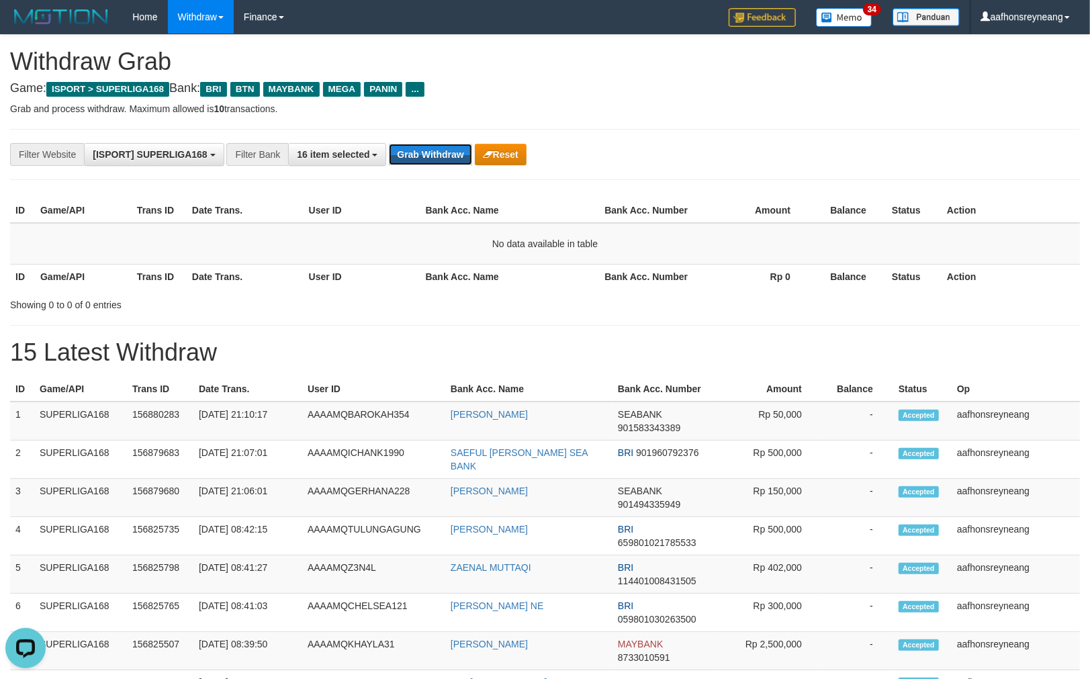
click at [401, 162] on button "Grab Withdraw" at bounding box center [430, 154] width 83 height 21
click at [401, 163] on button "Grab Withdraw" at bounding box center [430, 154] width 83 height 21
click at [400, 163] on button "Grab Withdraw" at bounding box center [430, 154] width 83 height 21
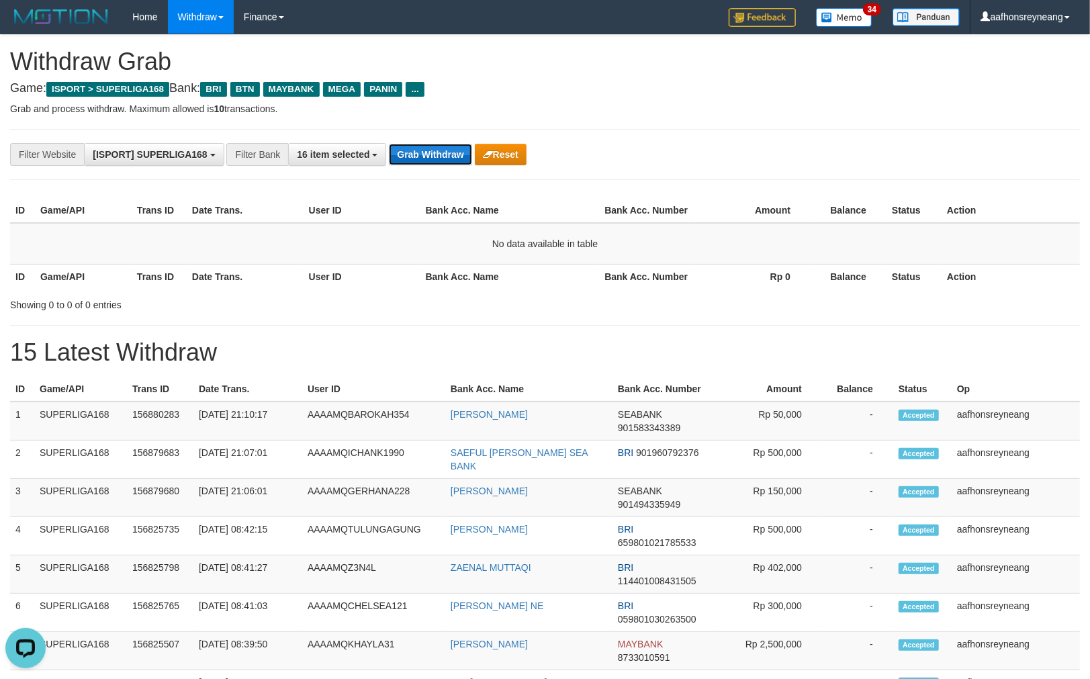
click at [422, 161] on button "Grab Withdraw" at bounding box center [430, 154] width 83 height 21
click at [433, 156] on button "Grab Withdraw" at bounding box center [430, 154] width 83 height 21
click at [433, 155] on button "Grab Withdraw" at bounding box center [430, 154] width 83 height 21
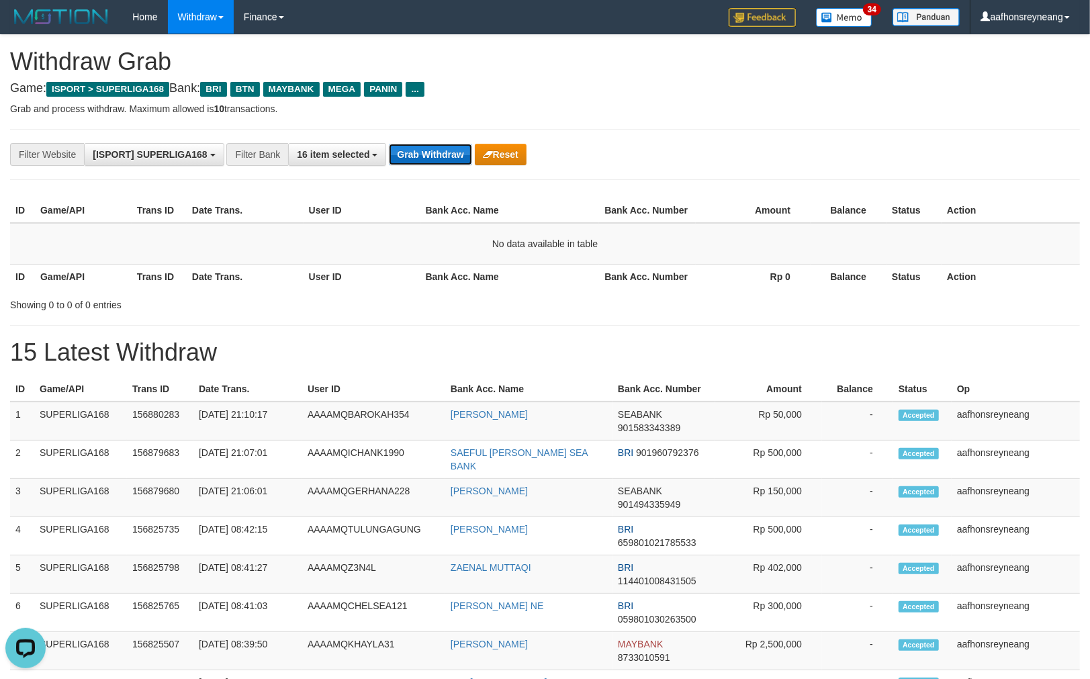
click at [433, 155] on button "Grab Withdraw" at bounding box center [430, 154] width 83 height 21
click at [433, 156] on button "Grab Withdraw" at bounding box center [430, 154] width 83 height 21
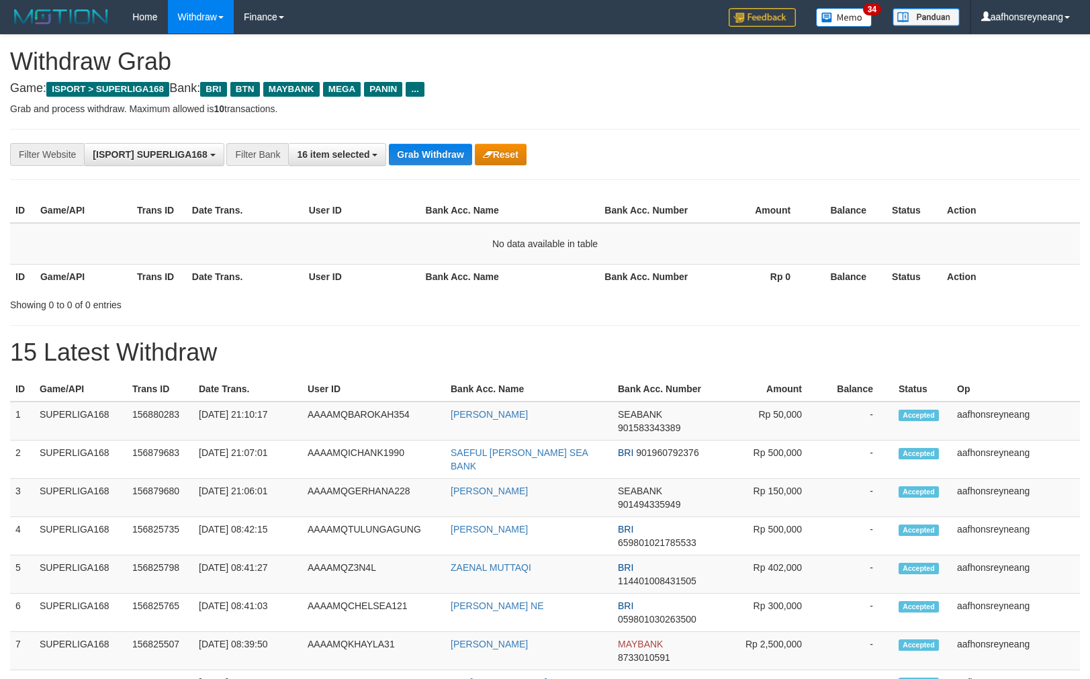
click at [433, 156] on button "Grab Withdraw" at bounding box center [430, 154] width 83 height 21
drag, startPoint x: 0, startPoint y: 0, endPoint x: 433, endPoint y: 155, distance: 459.6
click at [433, 155] on button "Grab Withdraw" at bounding box center [430, 154] width 83 height 21
click at [433, 157] on button "Grab Withdraw" at bounding box center [430, 154] width 83 height 21
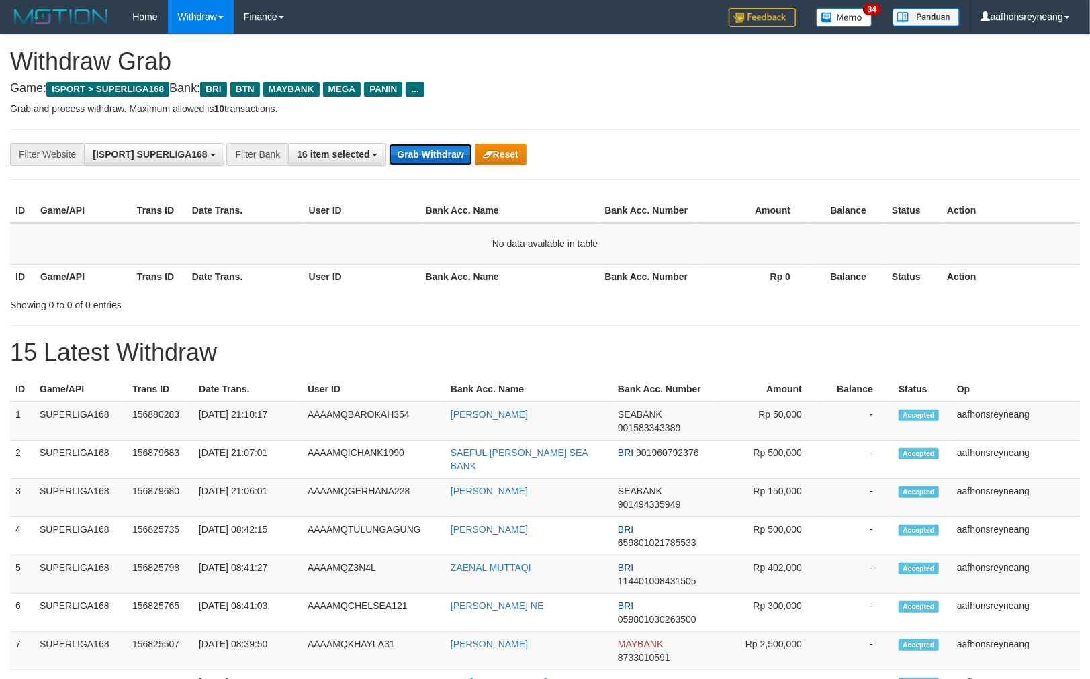
click at [433, 157] on button "Grab Withdraw" at bounding box center [430, 154] width 83 height 21
click at [423, 153] on button "Grab Withdraw" at bounding box center [430, 154] width 83 height 21
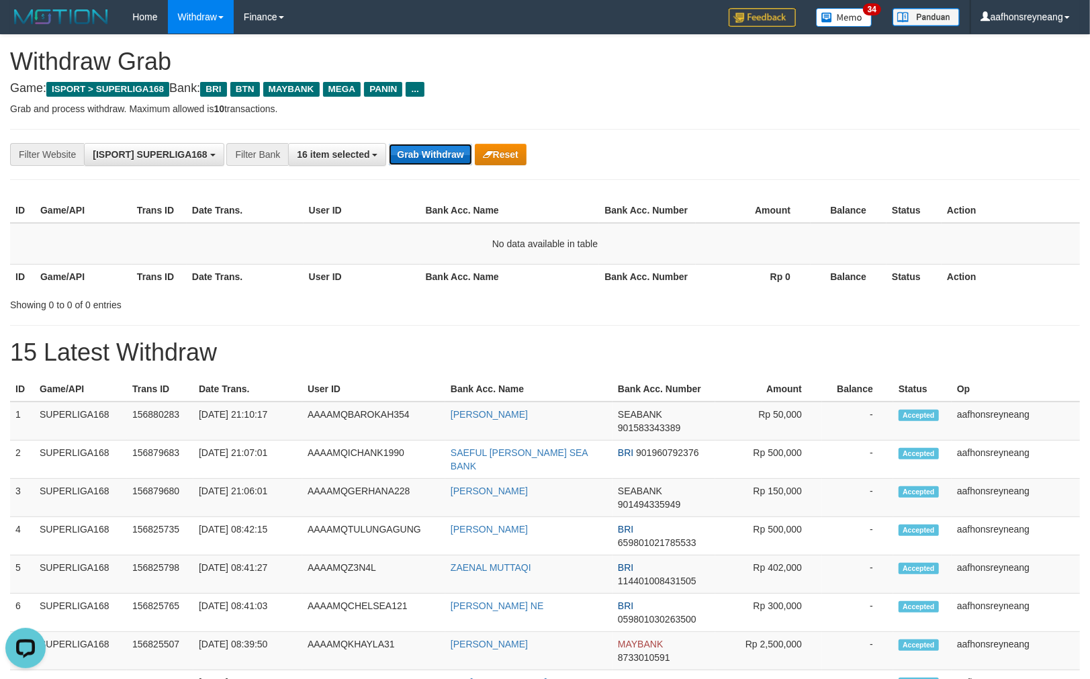
click at [422, 153] on button "Grab Withdraw" at bounding box center [430, 154] width 83 height 21
click at [422, 152] on button "Grab Withdraw" at bounding box center [430, 154] width 83 height 21
click at [422, 153] on button "Grab Withdraw" at bounding box center [430, 154] width 83 height 21
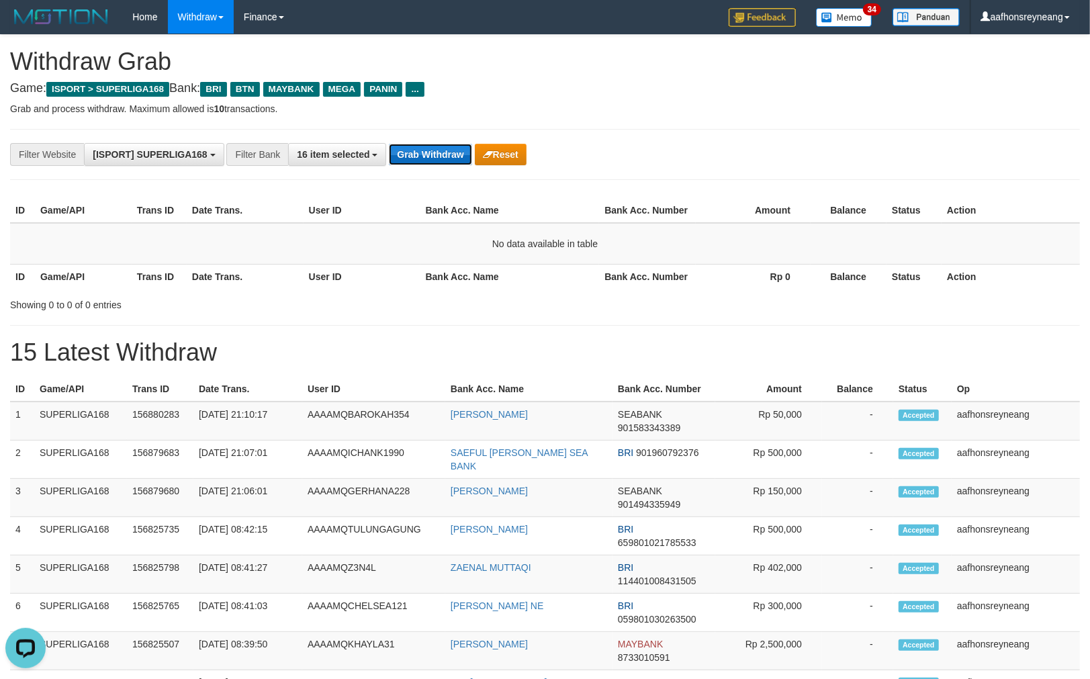
click at [423, 153] on button "Grab Withdraw" at bounding box center [430, 154] width 83 height 21
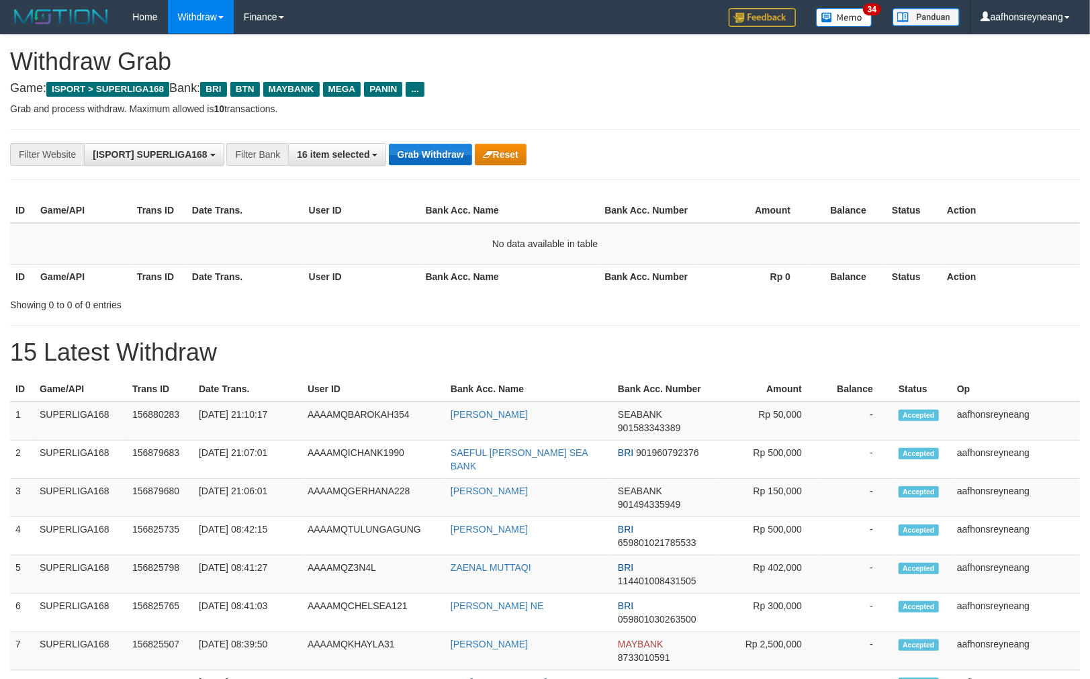
click at [424, 153] on button "Grab Withdraw" at bounding box center [430, 154] width 83 height 21
click at [424, 155] on button "Grab Withdraw" at bounding box center [430, 154] width 83 height 21
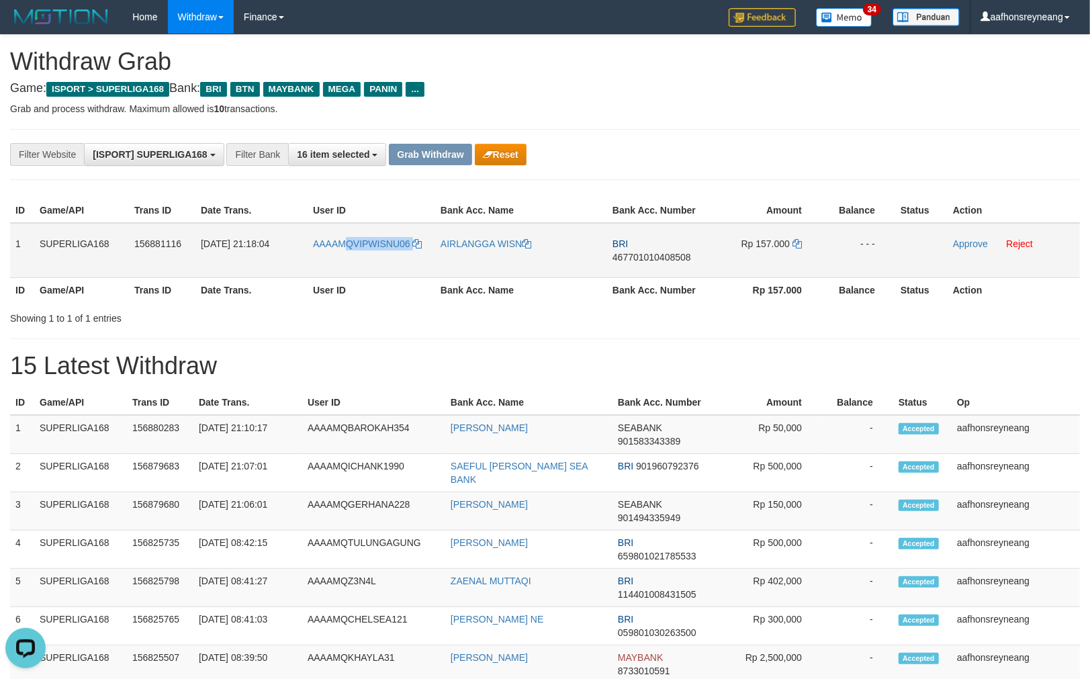
copy link "QVIPWISNU06"
copy link "VIPWISNU06"
drag, startPoint x: 414, startPoint y: 254, endPoint x: 351, endPoint y: 262, distance: 63.0
click at [351, 262] on td "AAAAMQVIPWISNU06" at bounding box center [372, 250] width 128 height 55
drag, startPoint x: 603, startPoint y: 351, endPoint x: 531, endPoint y: 337, distance: 73.9
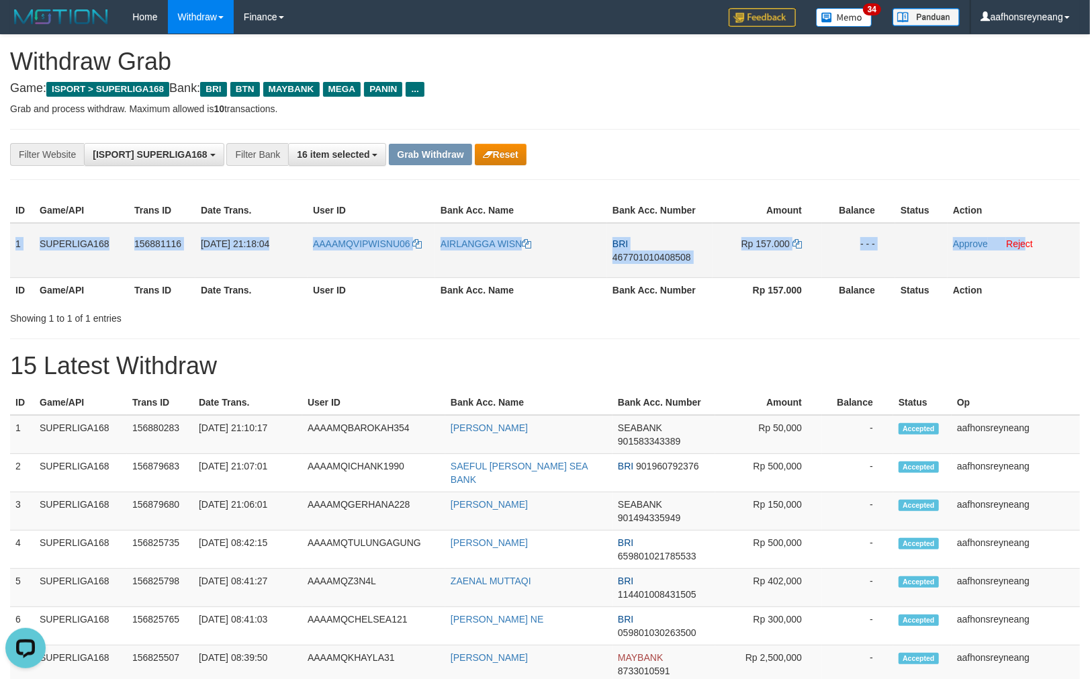
copy tr "1 SUPERLIGA168 156881116 01/10/2025 21:18:04 AAAAMQVIPWISNU06 AIRLANGGA WISN BR…"
drag, startPoint x: 377, startPoint y: 206, endPoint x: 1035, endPoint y: 238, distance: 659.2
click at [1035, 238] on tr "1 SUPERLIGA168 156881116 01/10/2025 21:18:04 AAAAMQVIPWISNU06 AIRLANGGA WISN BR…" at bounding box center [545, 250] width 1070 height 55
copy tr "1 SUPERLIGA168 156881116 01/10/2025 21:18:04 AAAAMQVIPWISNU06 AIRLANGGA WISN BR…"
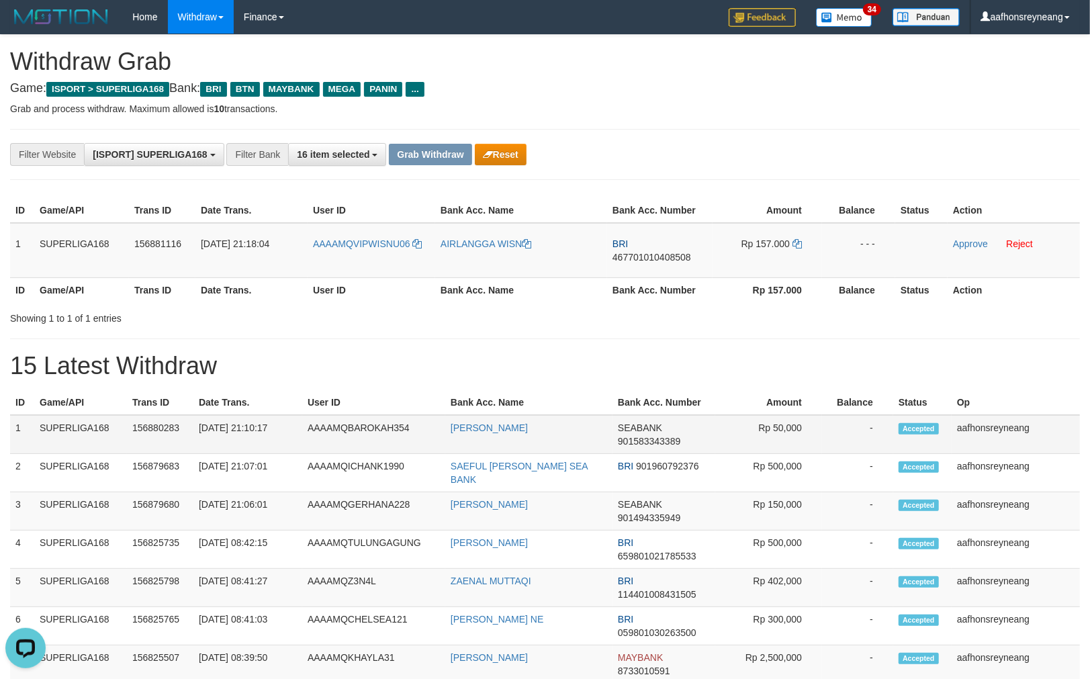
drag, startPoint x: 864, startPoint y: 431, endPoint x: 879, endPoint y: 427, distance: 15.2
click at [865, 431] on td "-" at bounding box center [857, 434] width 71 height 39
click at [650, 259] on span "467701010408508" at bounding box center [652, 257] width 79 height 11
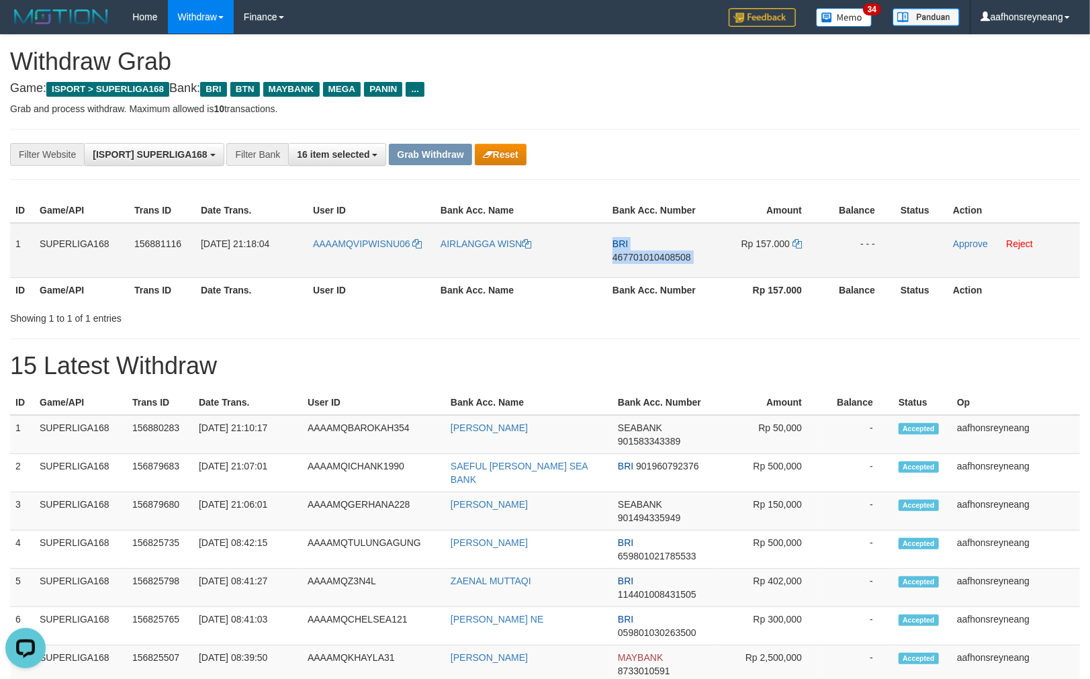
click at [650, 259] on span "467701010408508" at bounding box center [652, 257] width 79 height 11
drag, startPoint x: 650, startPoint y: 259, endPoint x: 658, endPoint y: 265, distance: 10.1
click at [650, 258] on span "467701010408508" at bounding box center [652, 257] width 79 height 11
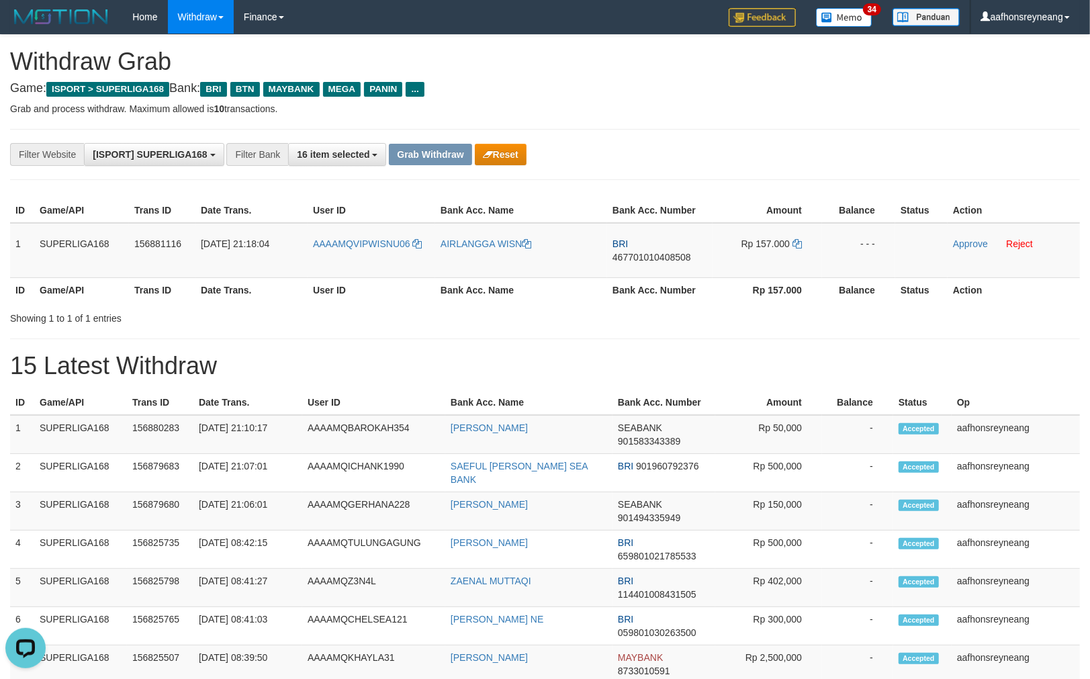
click at [667, 373] on h1 "15 Latest Withdraw" at bounding box center [545, 366] width 1070 height 27
click at [801, 243] on icon at bounding box center [797, 243] width 9 height 9
click at [796, 240] on icon at bounding box center [797, 243] width 9 height 9
click at [796, 239] on icon at bounding box center [797, 243] width 9 height 9
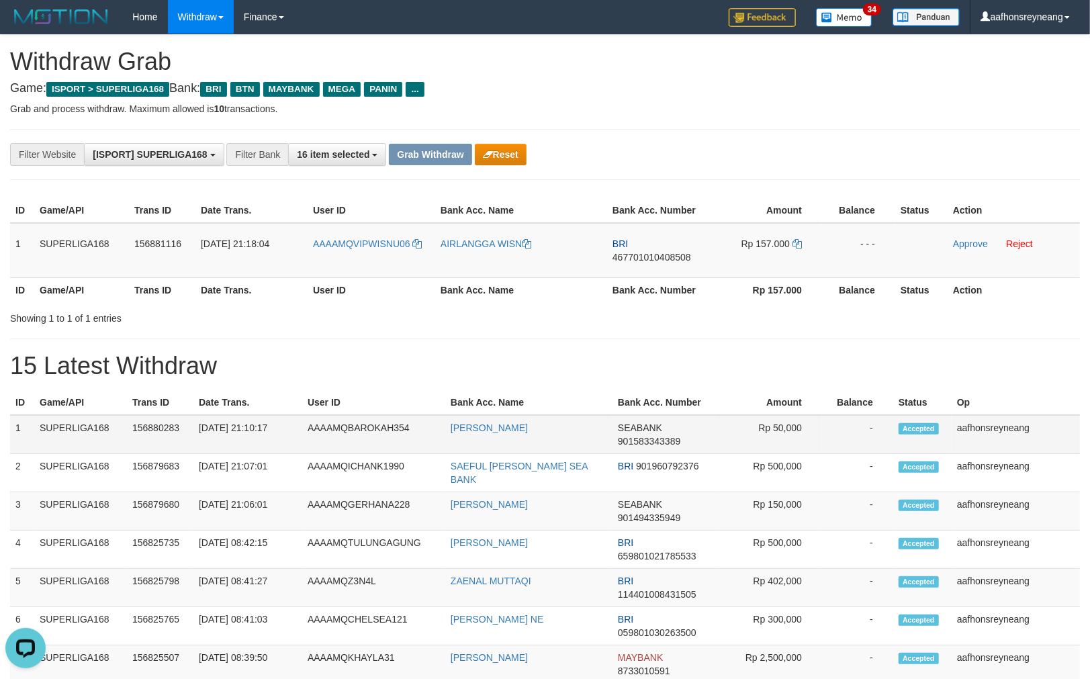
click at [928, 423] on span "Accepted" at bounding box center [919, 428] width 40 height 11
drag, startPoint x: 965, startPoint y: 238, endPoint x: 607, endPoint y: 150, distance: 368.7
click at [965, 238] on link "Approve" at bounding box center [970, 243] width 35 height 11
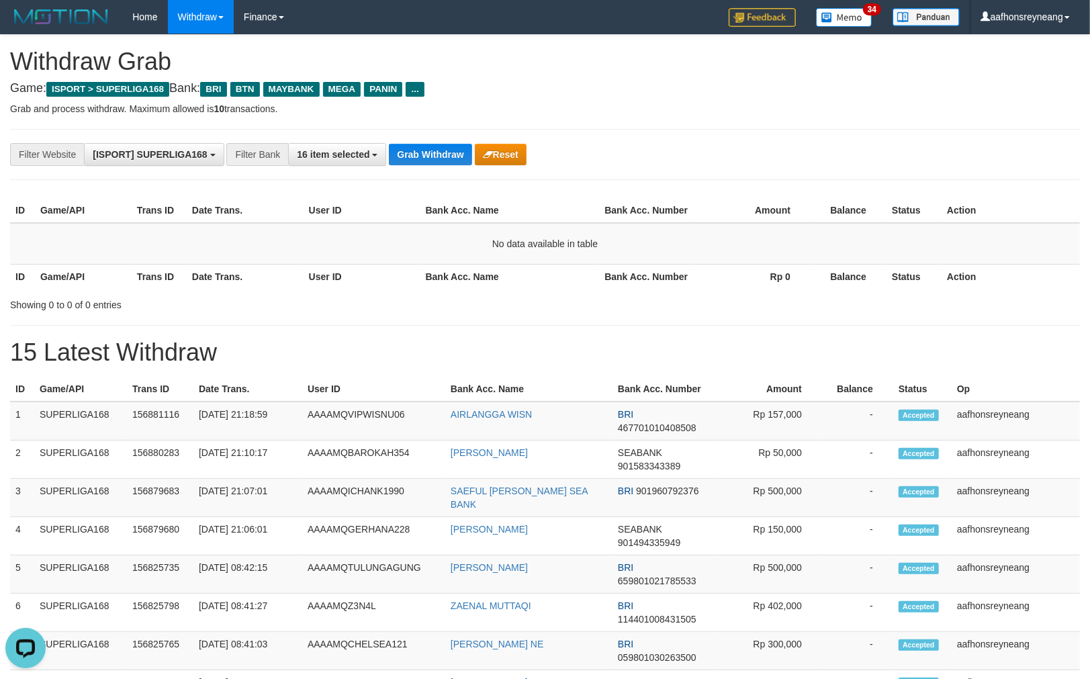
click at [972, 306] on div "Showing 0 to 0 of 0 entries" at bounding box center [545, 302] width 1090 height 19
click at [381, 148] on button "16 item selected" at bounding box center [337, 154] width 98 height 23
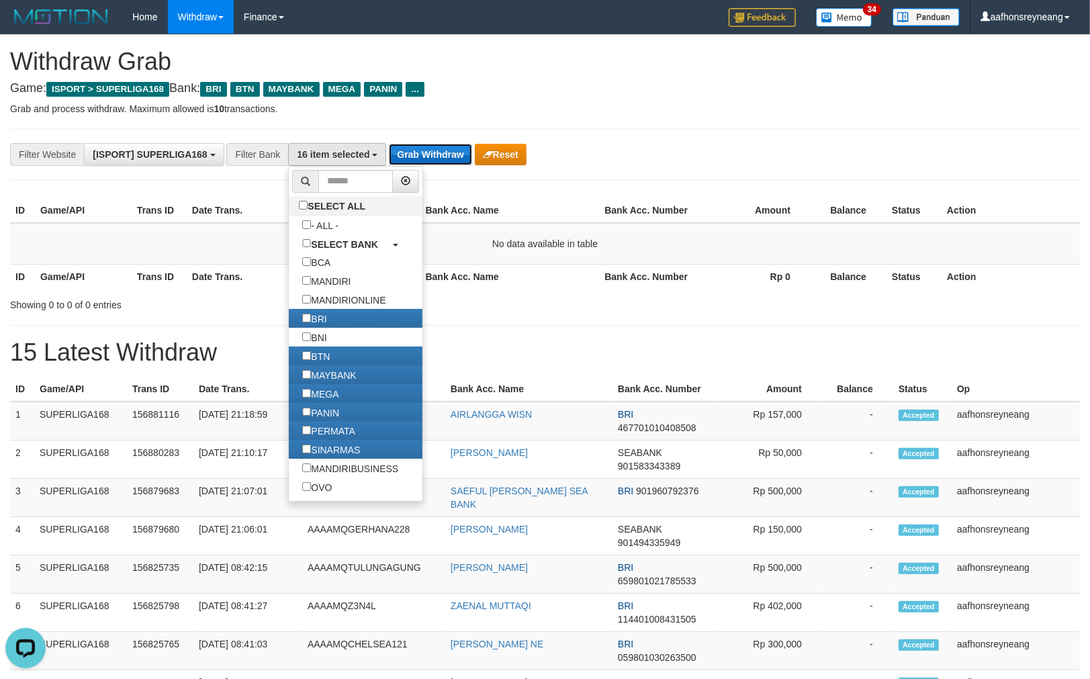
click at [420, 146] on button "Grab Withdraw" at bounding box center [430, 154] width 83 height 21
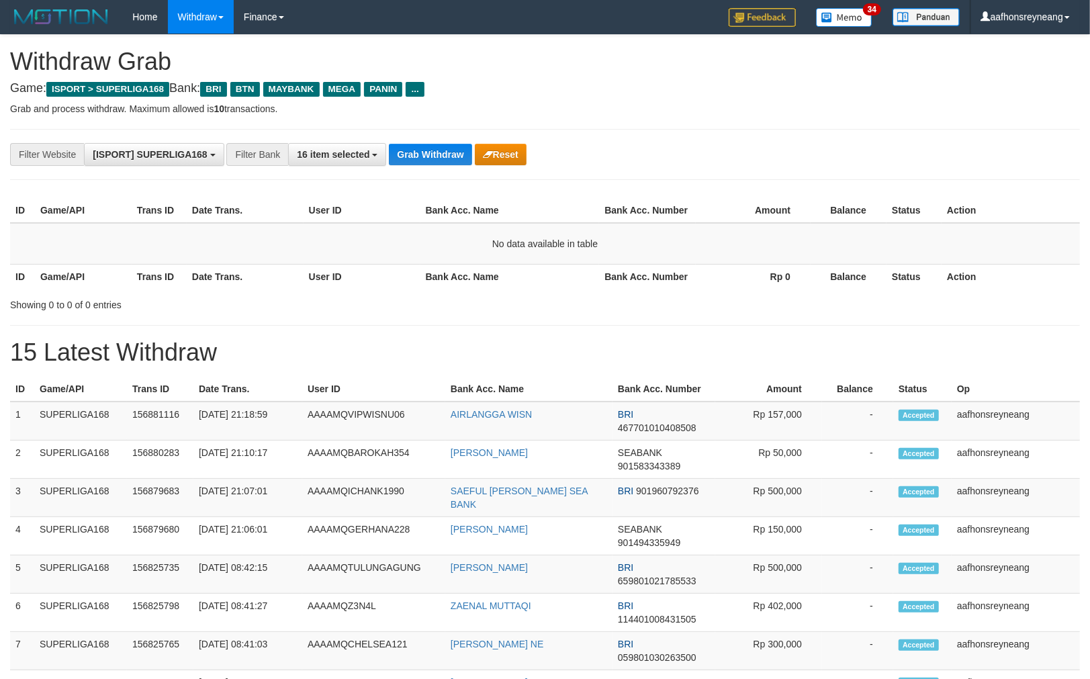
click at [420, 148] on button "Grab Withdraw" at bounding box center [430, 154] width 83 height 21
click at [421, 149] on button "Grab Withdraw" at bounding box center [430, 154] width 83 height 21
click at [421, 150] on button "Grab Withdraw" at bounding box center [430, 154] width 83 height 21
click at [422, 150] on button "Grab Withdraw" at bounding box center [430, 154] width 83 height 21
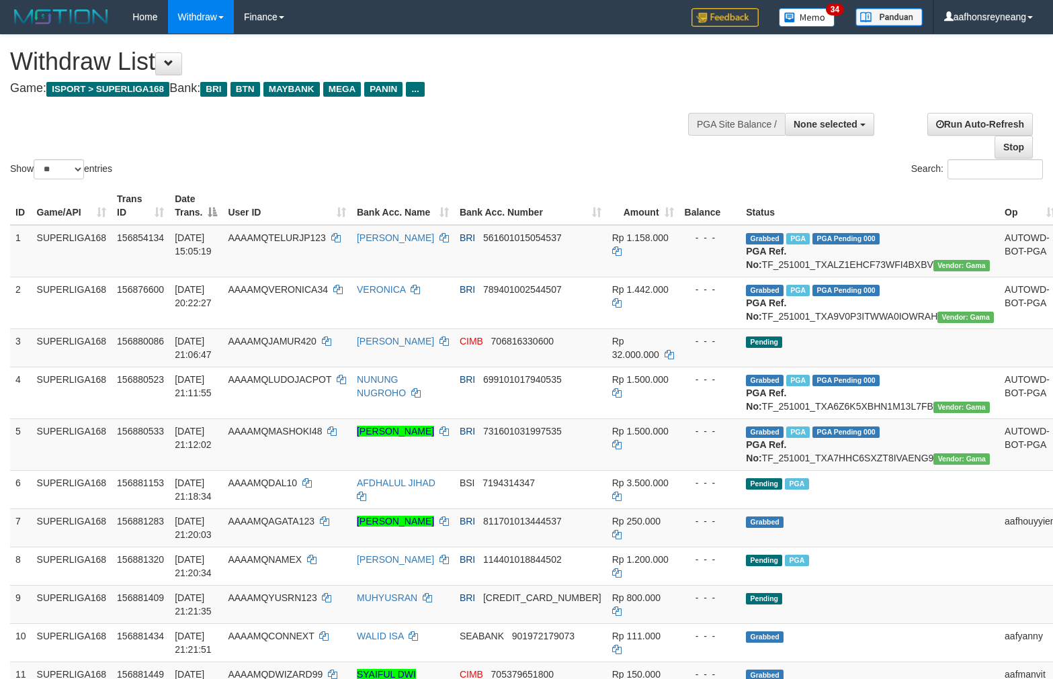
select select
select select "**"
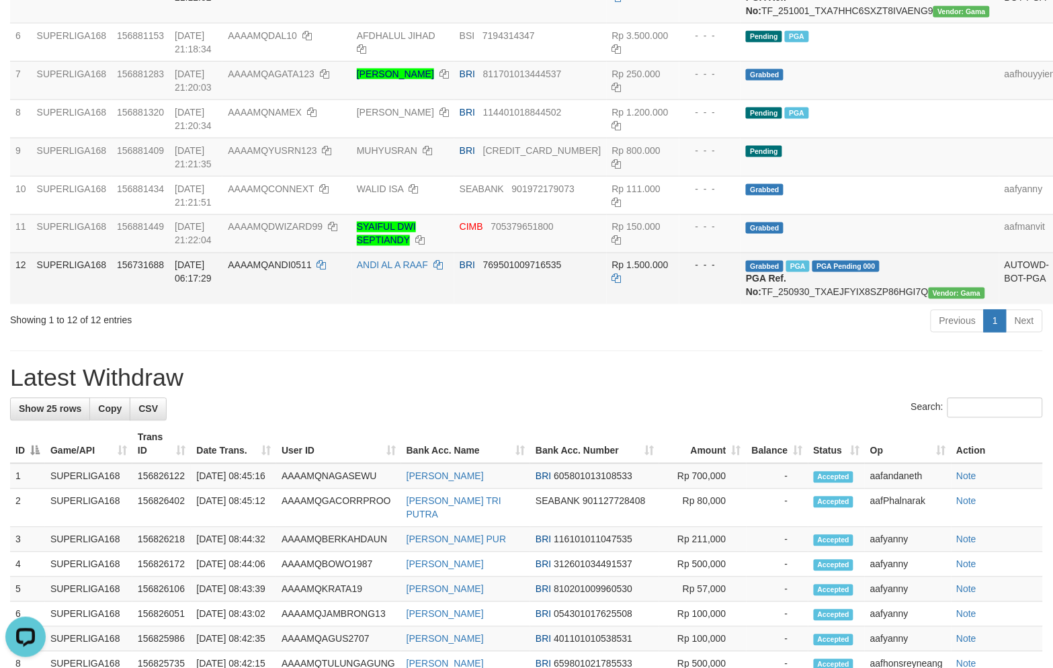
click at [417, 304] on td "ANDI AL A RAAF" at bounding box center [402, 279] width 103 height 52
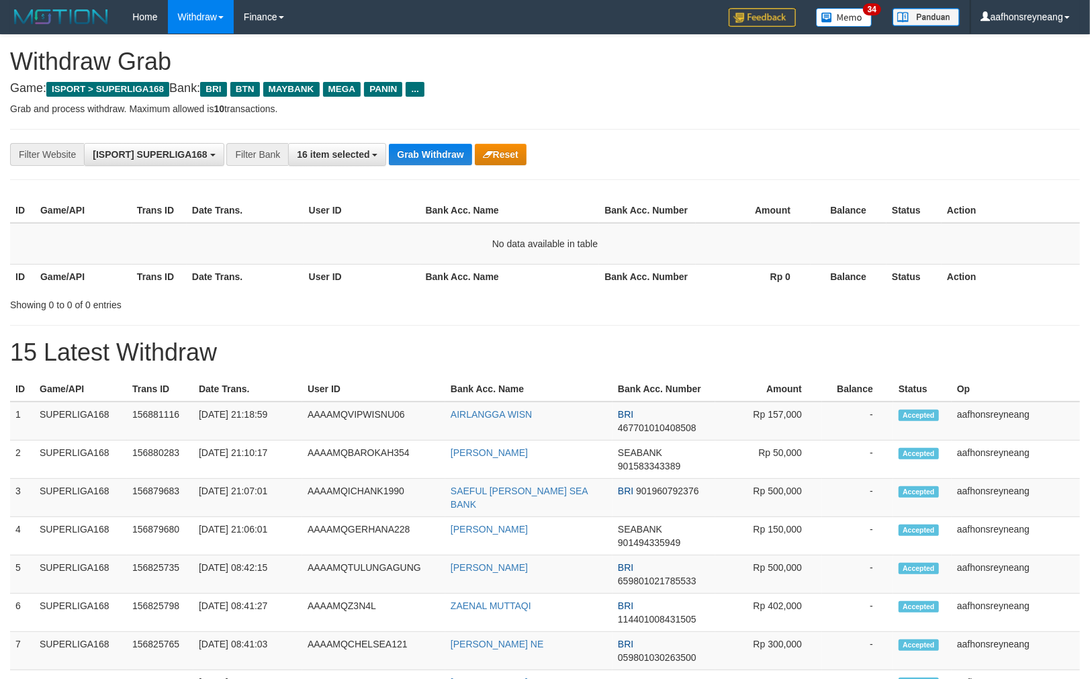
click at [423, 150] on button "Grab Withdraw" at bounding box center [430, 154] width 83 height 21
click at [424, 151] on button "Grab Withdraw" at bounding box center [430, 154] width 83 height 21
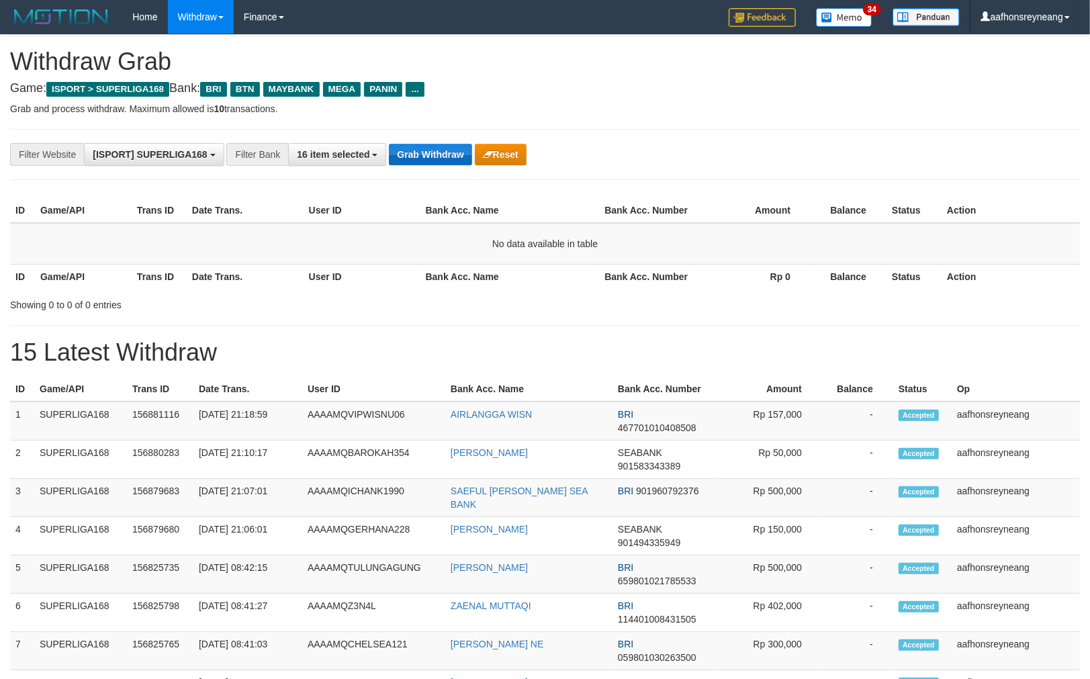
click at [424, 151] on button "Grab Withdraw" at bounding box center [430, 154] width 83 height 21
click at [425, 152] on button "Grab Withdraw" at bounding box center [430, 154] width 83 height 21
click at [425, 151] on button "Grab Withdraw" at bounding box center [430, 154] width 83 height 21
click at [425, 152] on button "Grab Withdraw" at bounding box center [430, 154] width 83 height 21
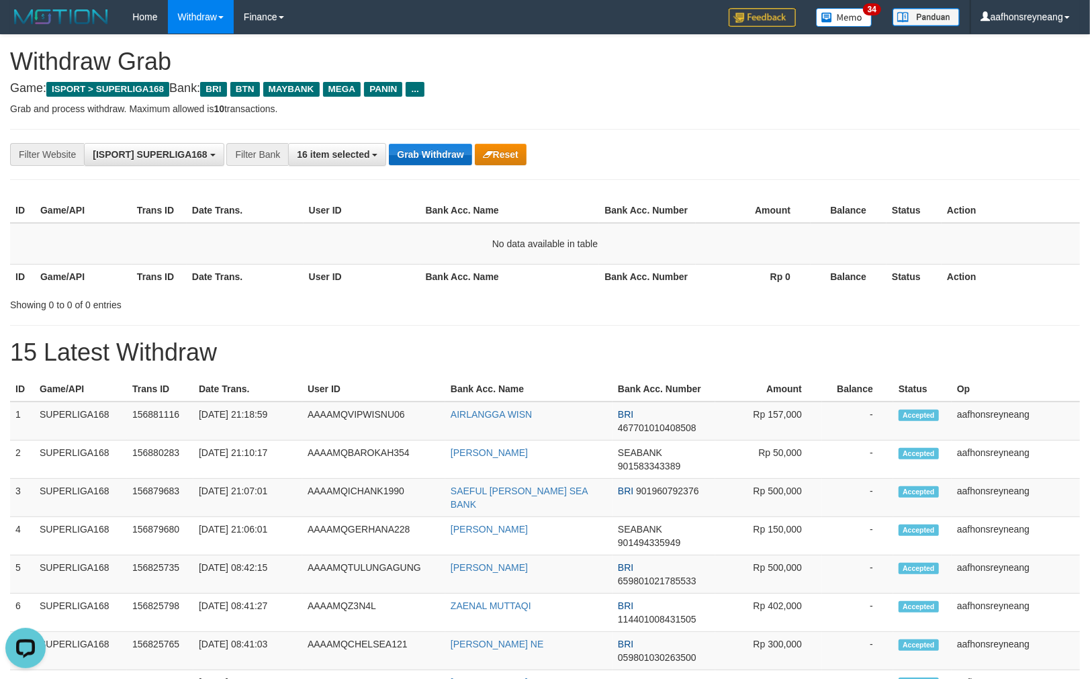
click at [425, 153] on button "Grab Withdraw" at bounding box center [430, 154] width 83 height 21
click at [425, 152] on button "Grab Withdraw" at bounding box center [430, 154] width 83 height 21
click at [425, 153] on button "Grab Withdraw" at bounding box center [430, 154] width 83 height 21
click at [426, 153] on button "Grab Withdraw" at bounding box center [430, 154] width 83 height 21
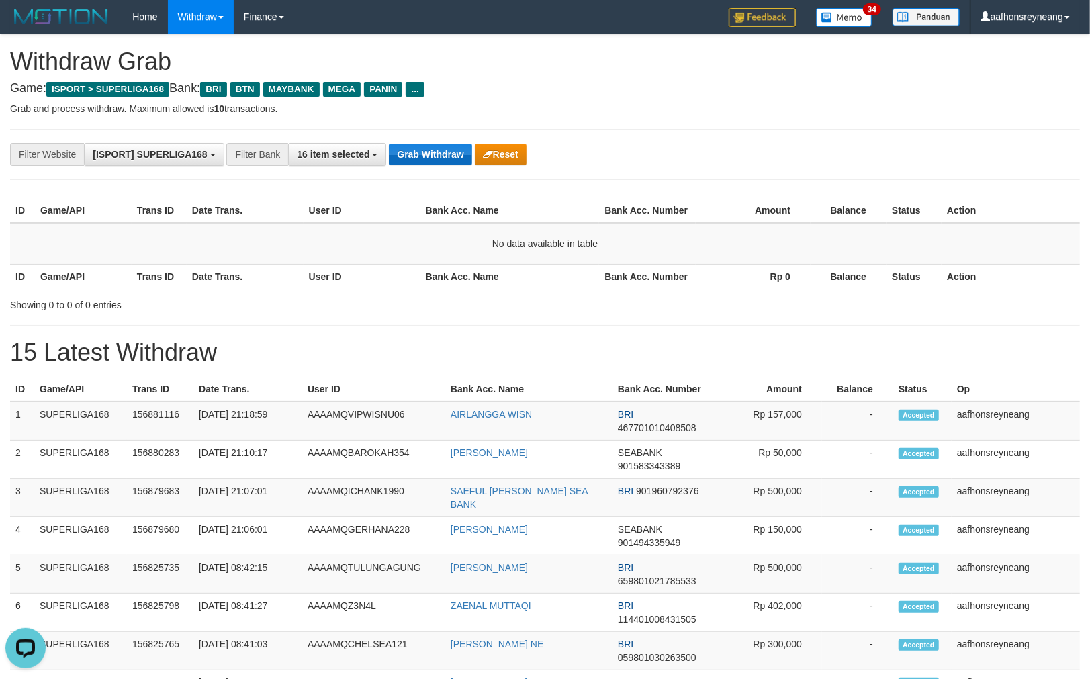
click at [426, 153] on button "Grab Withdraw" at bounding box center [430, 154] width 83 height 21
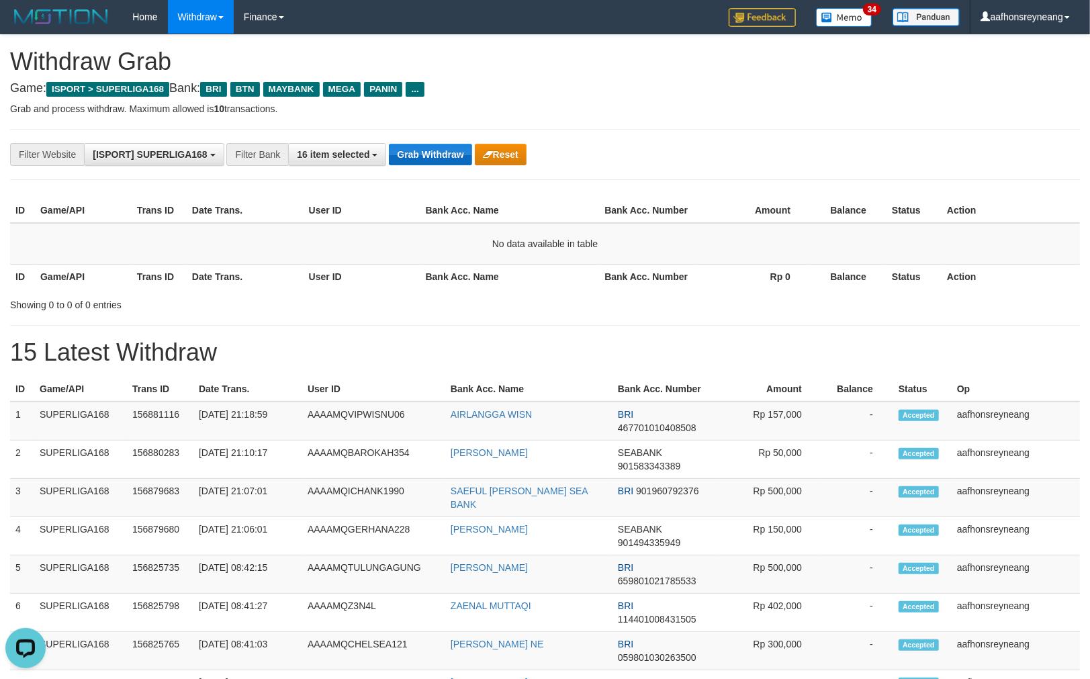
click at [426, 153] on button "Grab Withdraw" at bounding box center [430, 154] width 83 height 21
click at [427, 153] on button "Grab Withdraw" at bounding box center [430, 154] width 83 height 21
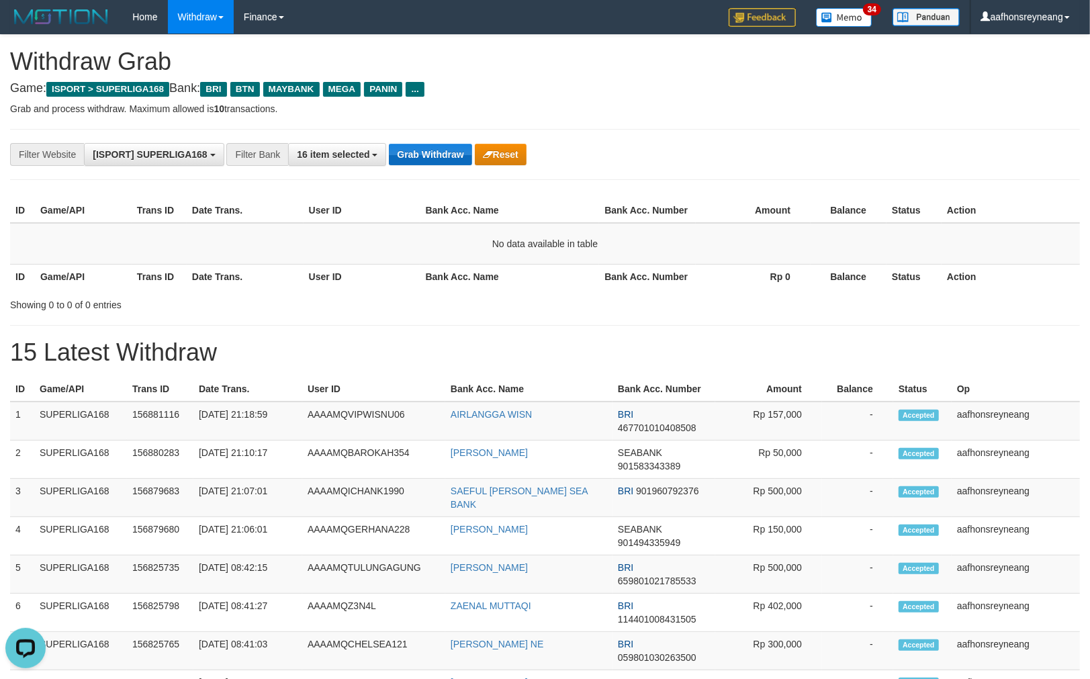
click at [427, 153] on button "Grab Withdraw" at bounding box center [430, 154] width 83 height 21
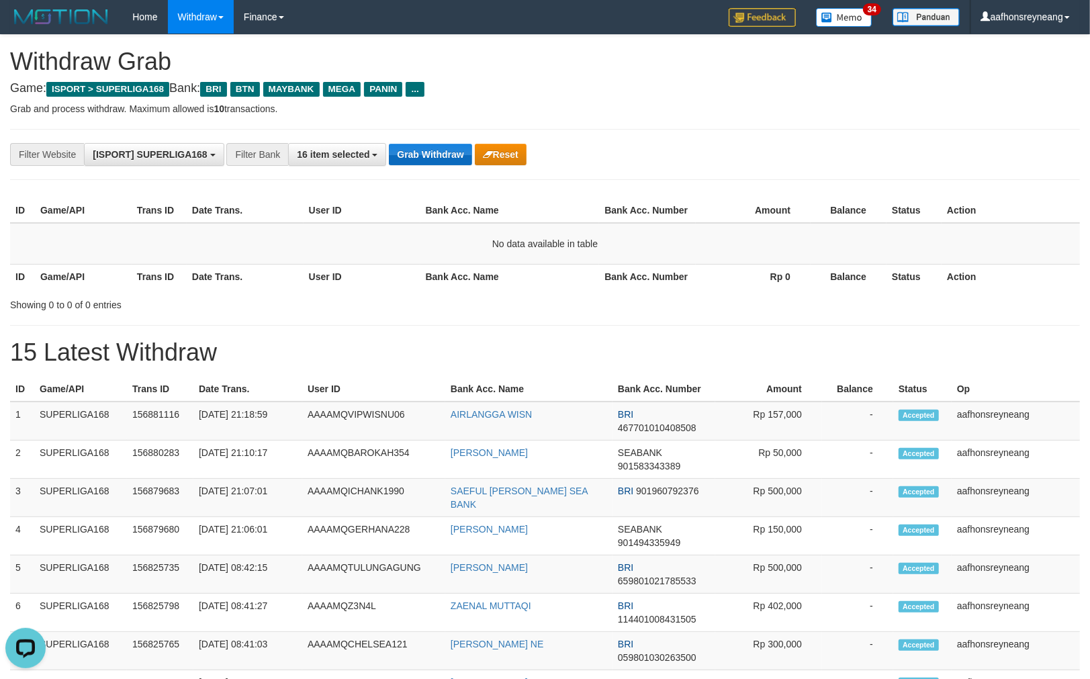
click at [427, 153] on button "Grab Withdraw" at bounding box center [430, 154] width 83 height 21
click at [427, 155] on button "Grab Withdraw" at bounding box center [430, 154] width 83 height 21
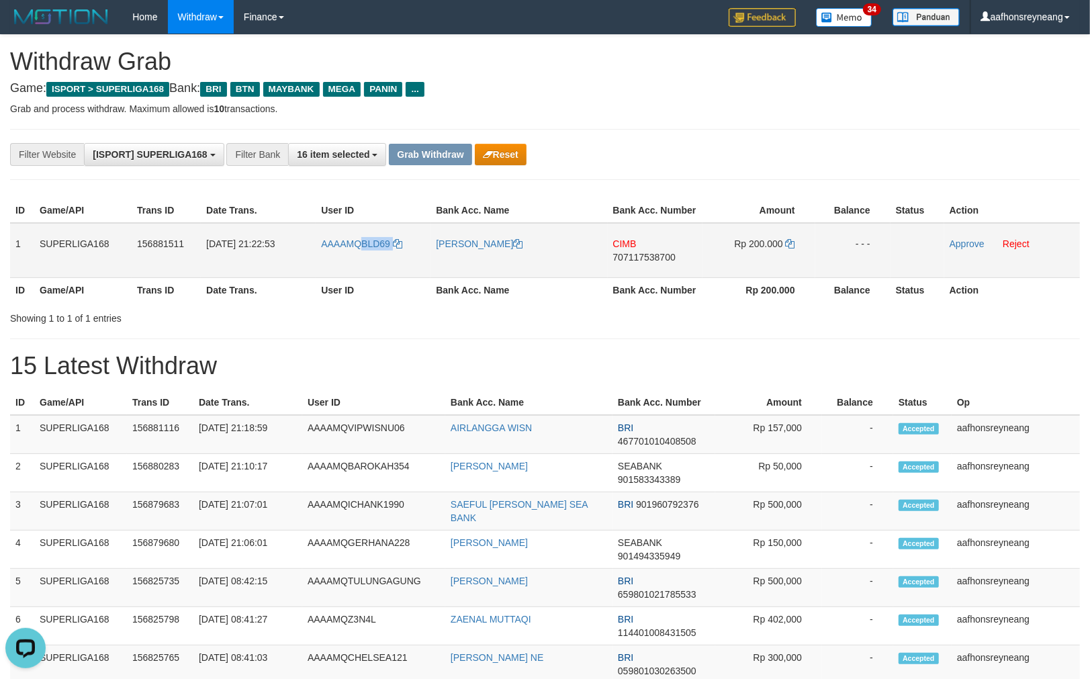
copy link "BLD69"
drag, startPoint x: 415, startPoint y: 256, endPoint x: 360, endPoint y: 264, distance: 55.0
click at [360, 264] on td "AAAAMQBLD69" at bounding box center [373, 250] width 115 height 55
click at [521, 242] on td "[PERSON_NAME]" at bounding box center [519, 250] width 177 height 55
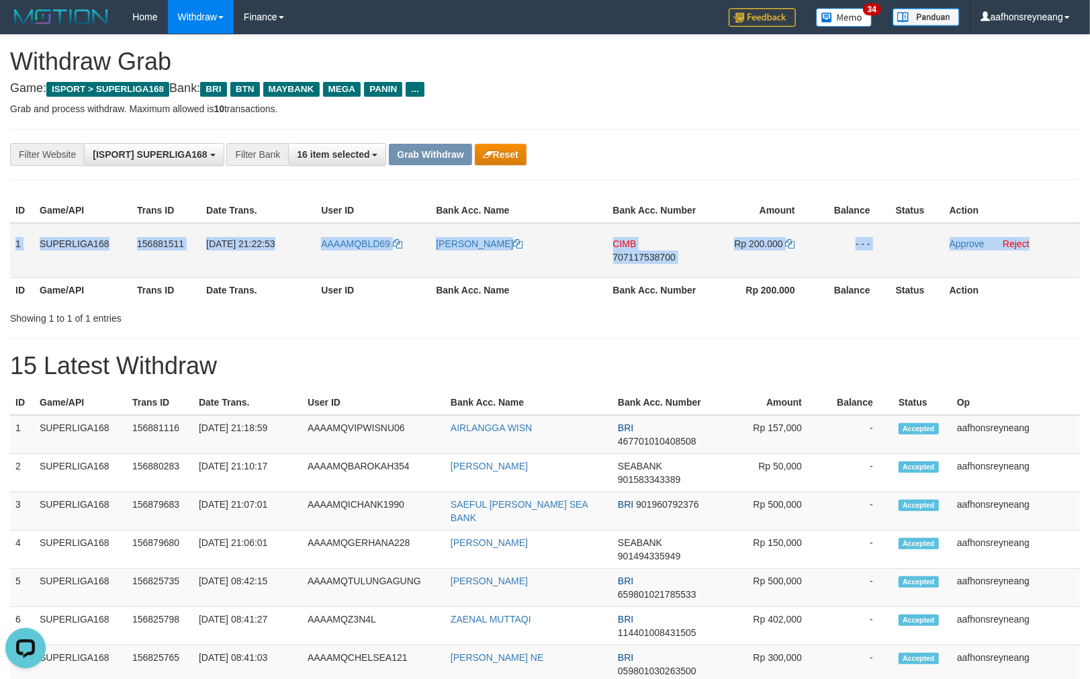
copy tr "1 SUPERLIGA168 156881511 01/10/2025 21:22:53 AAAAMQBLD69 DWI ARIF HARI CIMB 707…"
drag, startPoint x: 17, startPoint y: 233, endPoint x: 1046, endPoint y: 232, distance: 1029.2
click at [1041, 230] on tr "1 SUPERLIGA168 156881511 01/10/2025 21:22:53 AAAAMQBLD69 DWI ARIF HARI CIMB 707…" at bounding box center [545, 250] width 1070 height 55
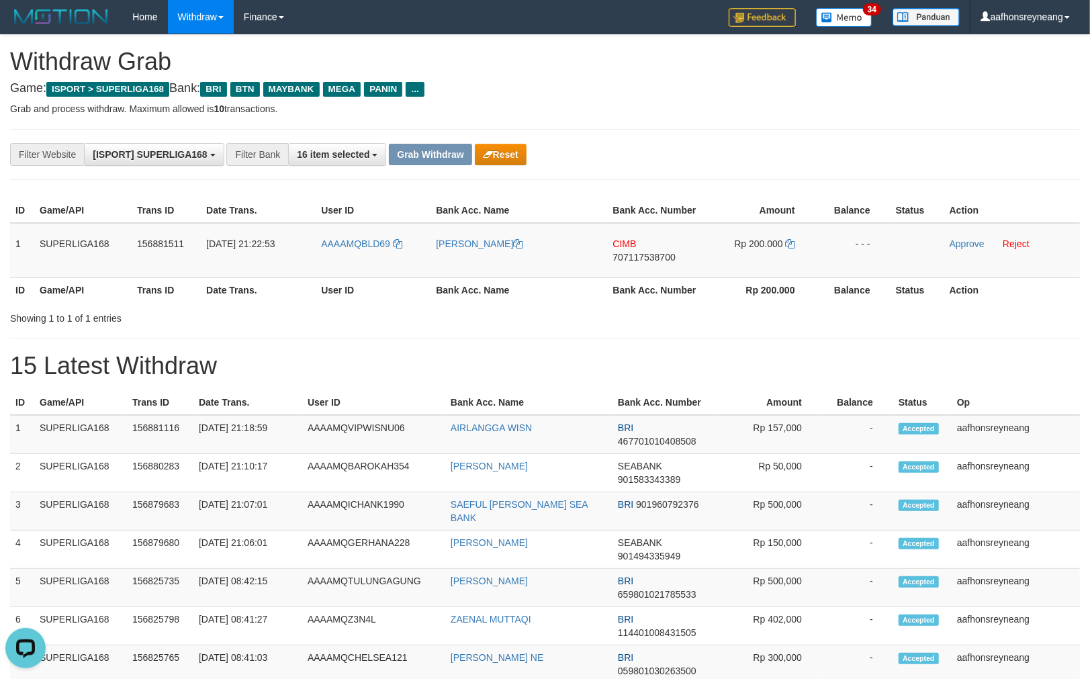
drag, startPoint x: 439, startPoint y: 376, endPoint x: 524, endPoint y: 354, distance: 87.5
click at [442, 376] on h1 "15 Latest Withdraw" at bounding box center [545, 366] width 1070 height 27
click at [638, 252] on span "707117538700" at bounding box center [644, 257] width 62 height 11
click at [638, 253] on span "707117538700" at bounding box center [644, 257] width 62 height 11
click at [638, 252] on span "707117538700" at bounding box center [644, 257] width 62 height 11
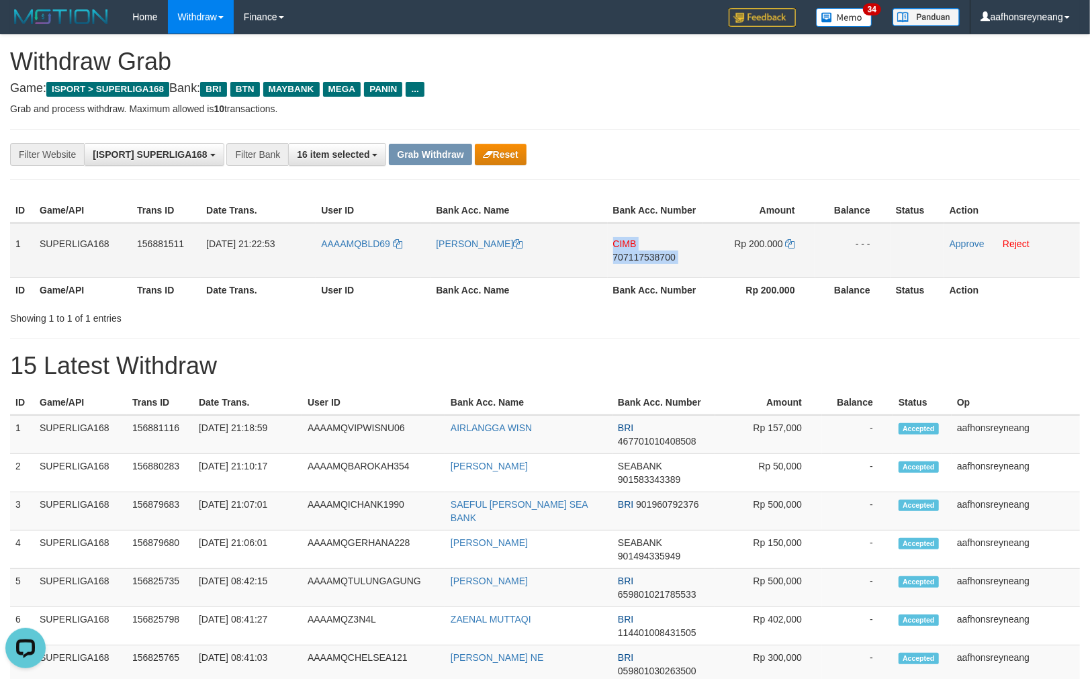
click at [638, 252] on span "707117538700" at bounding box center [644, 257] width 62 height 11
click at [793, 240] on icon at bounding box center [790, 243] width 9 height 9
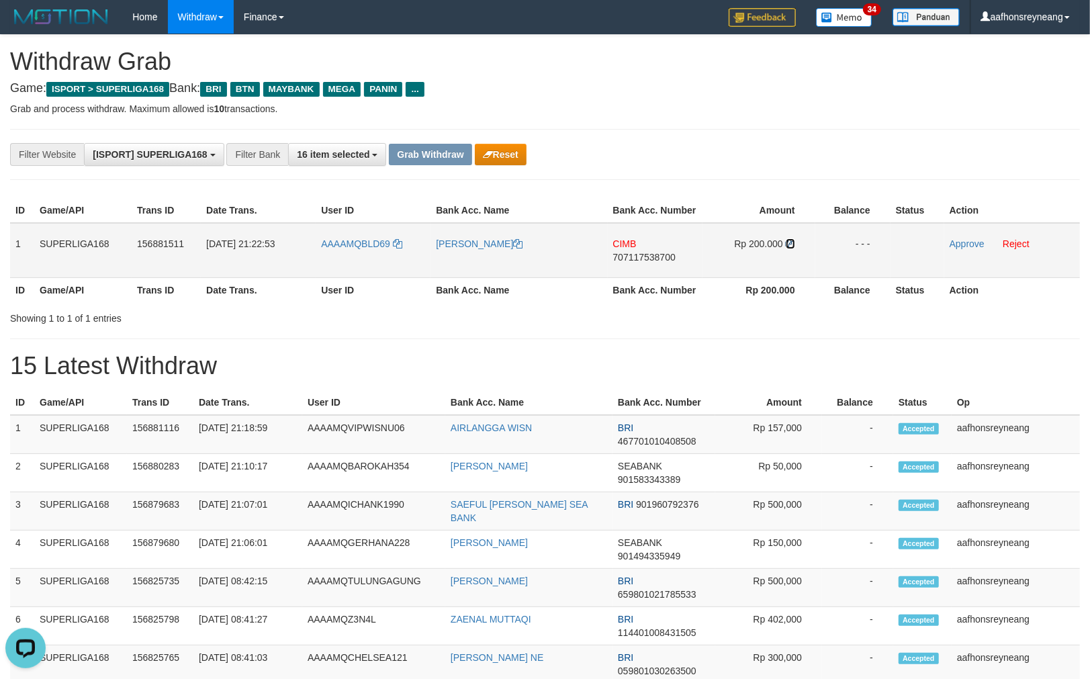
click at [793, 240] on icon at bounding box center [790, 243] width 9 height 9
click at [793, 241] on icon at bounding box center [790, 243] width 9 height 9
click at [791, 240] on icon at bounding box center [790, 243] width 9 height 9
drag, startPoint x: 965, startPoint y: 244, endPoint x: 610, endPoint y: 158, distance: 365.6
click at [965, 245] on link "Approve" at bounding box center [967, 243] width 35 height 11
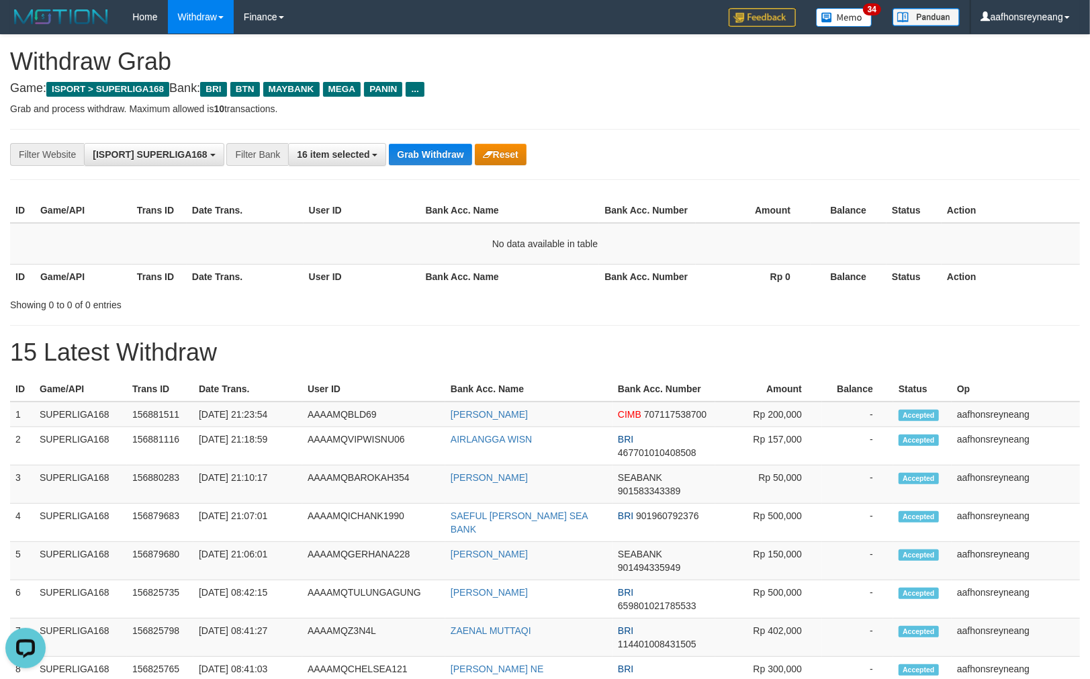
drag, startPoint x: 474, startPoint y: 111, endPoint x: 454, endPoint y: 126, distance: 25.4
click at [474, 112] on p "Grab and process withdraw. Maximum allowed is 10 transactions." at bounding box center [545, 108] width 1070 height 13
drag, startPoint x: 426, startPoint y: 137, endPoint x: 442, endPoint y: 168, distance: 34.9
click at [426, 139] on div "**********" at bounding box center [545, 154] width 1070 height 51
click at [441, 165] on div "**********" at bounding box center [545, 154] width 1070 height 51
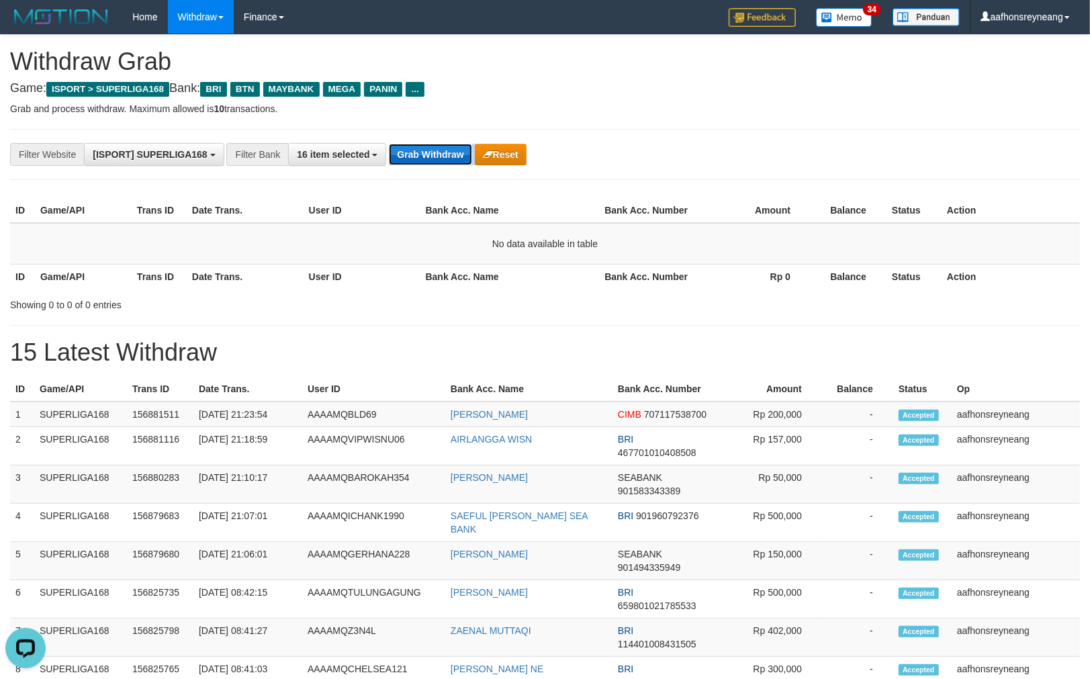
click at [437, 163] on button "Grab Withdraw" at bounding box center [430, 154] width 83 height 21
click at [439, 163] on button "Grab Withdraw" at bounding box center [430, 154] width 83 height 21
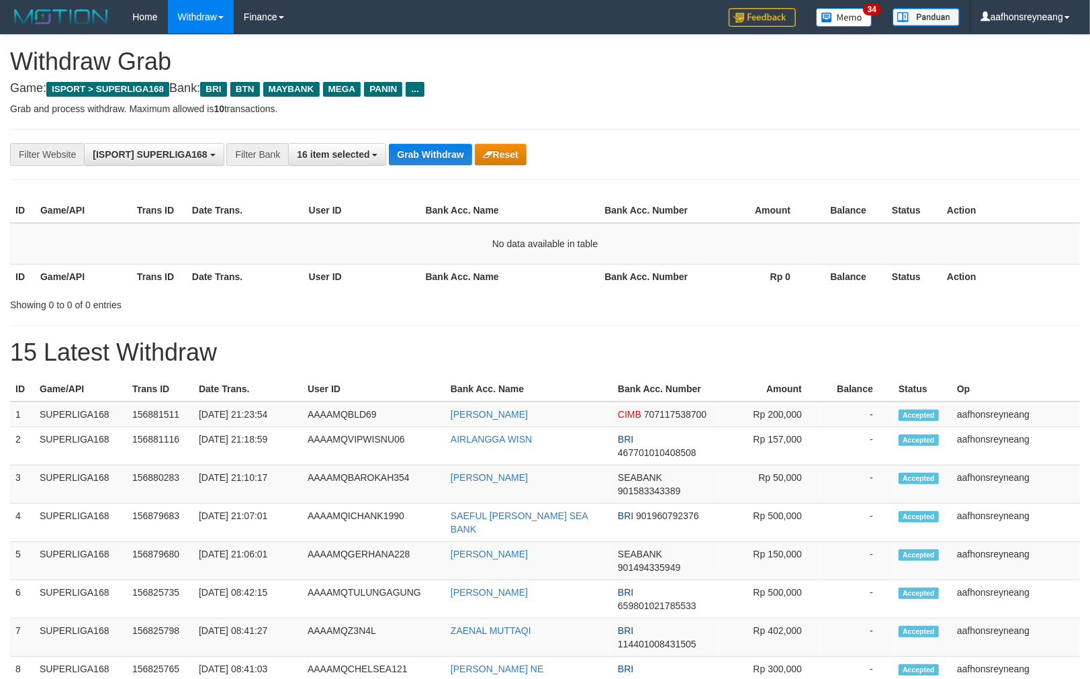
click at [439, 163] on button "Grab Withdraw" at bounding box center [430, 154] width 83 height 21
click at [439, 164] on button "Grab Withdraw" at bounding box center [430, 154] width 83 height 21
click at [439, 163] on button "Grab Withdraw" at bounding box center [430, 154] width 83 height 21
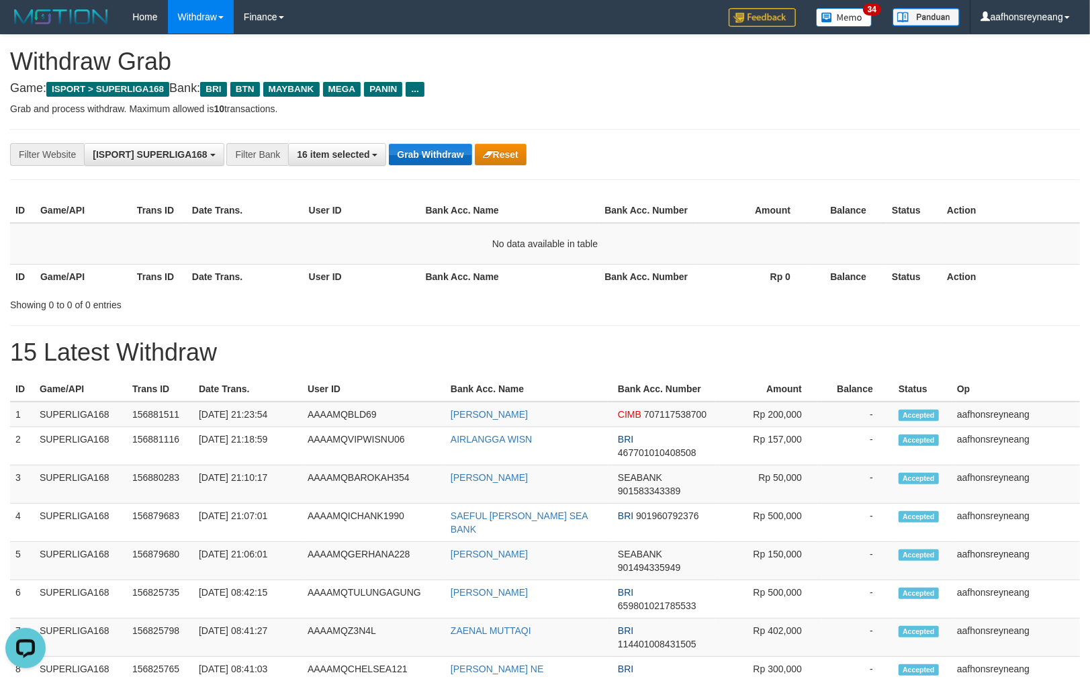
click at [439, 163] on button "Grab Withdraw" at bounding box center [430, 154] width 83 height 21
click at [439, 164] on button "Grab Withdraw" at bounding box center [430, 154] width 83 height 21
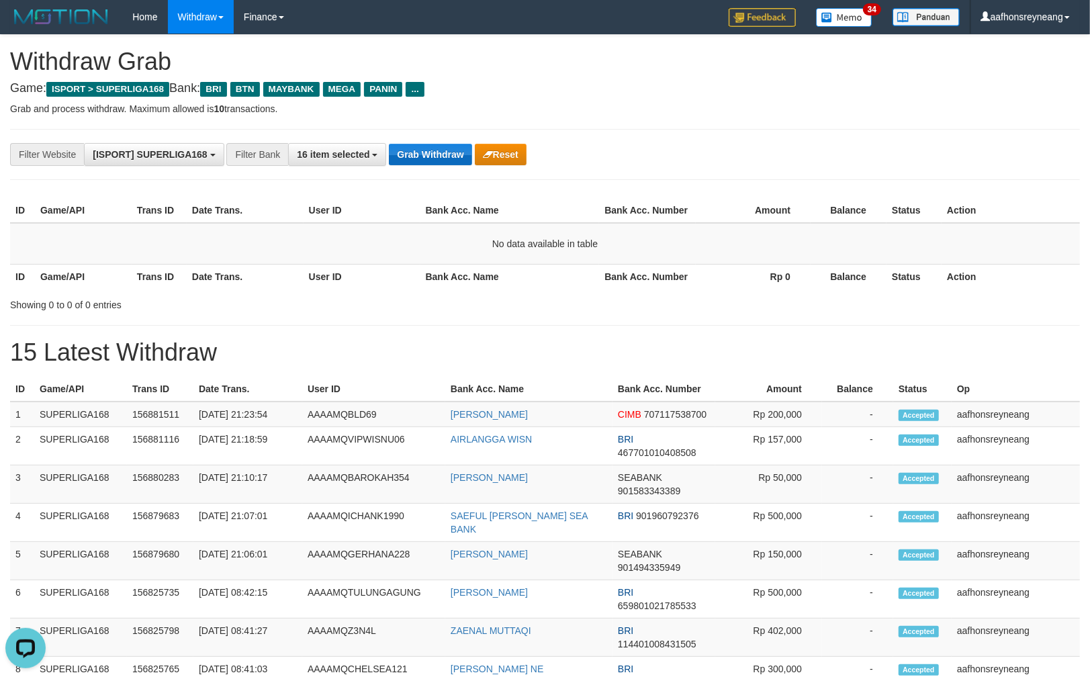
click at [439, 163] on button "Grab Withdraw" at bounding box center [430, 154] width 83 height 21
click at [439, 164] on button "Grab Withdraw" at bounding box center [430, 154] width 83 height 21
click at [439, 163] on button "Grab Withdraw" at bounding box center [430, 154] width 83 height 21
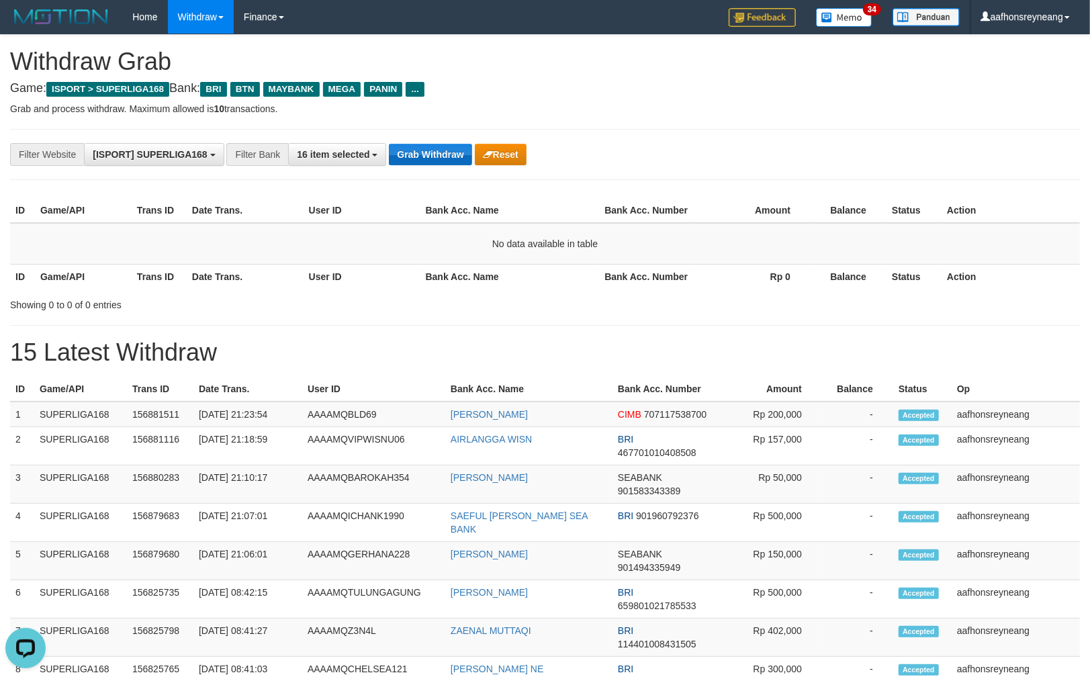
click at [439, 163] on button "Grab Withdraw" at bounding box center [430, 154] width 83 height 21
click at [439, 164] on button "Grab Withdraw" at bounding box center [430, 154] width 83 height 21
click at [439, 163] on button "Grab Withdraw" at bounding box center [430, 154] width 83 height 21
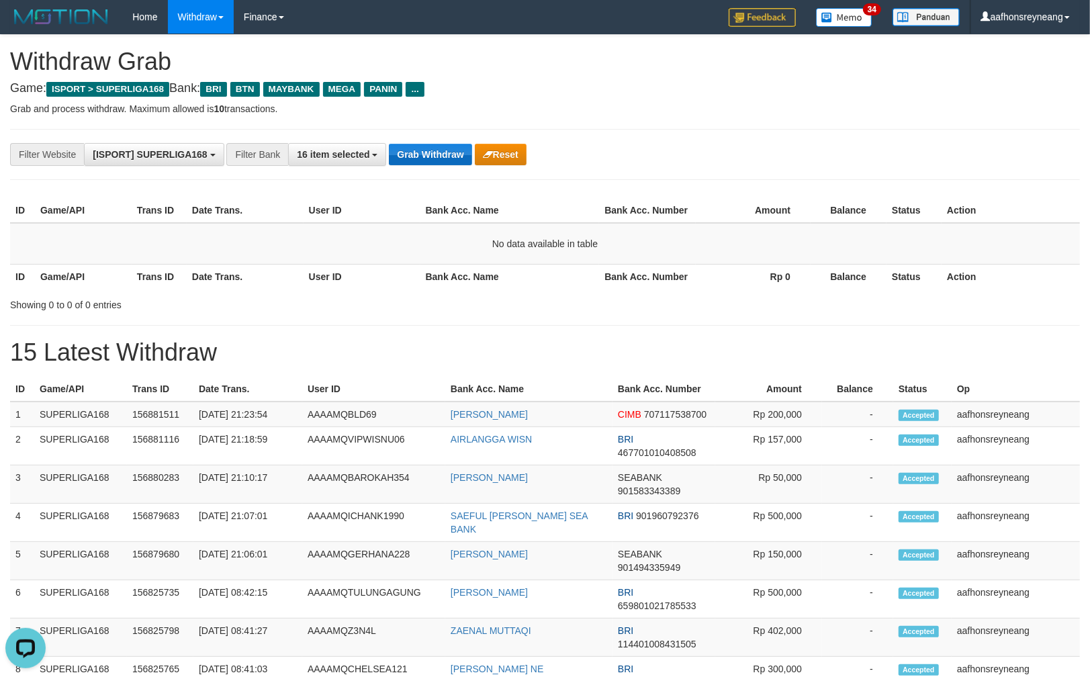
click at [439, 163] on button "Grab Withdraw" at bounding box center [430, 154] width 83 height 21
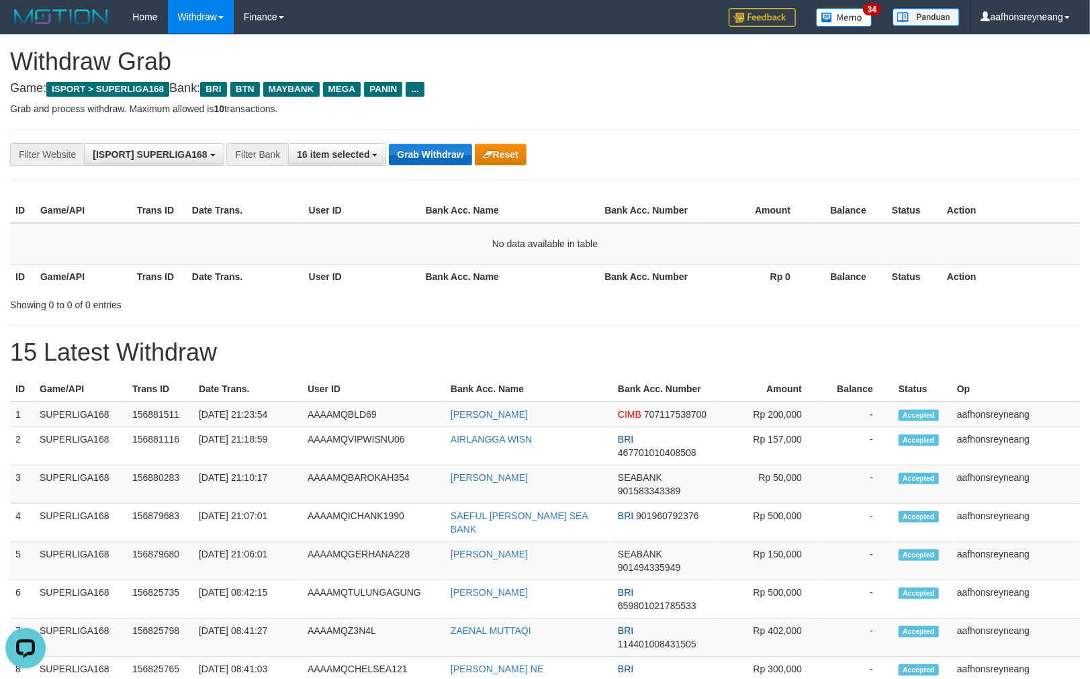
click at [439, 163] on button "Grab Withdraw" at bounding box center [430, 154] width 83 height 21
click at [439, 162] on button "Grab Withdraw" at bounding box center [430, 154] width 83 height 21
click at [439, 163] on button "Grab Withdraw" at bounding box center [430, 154] width 83 height 21
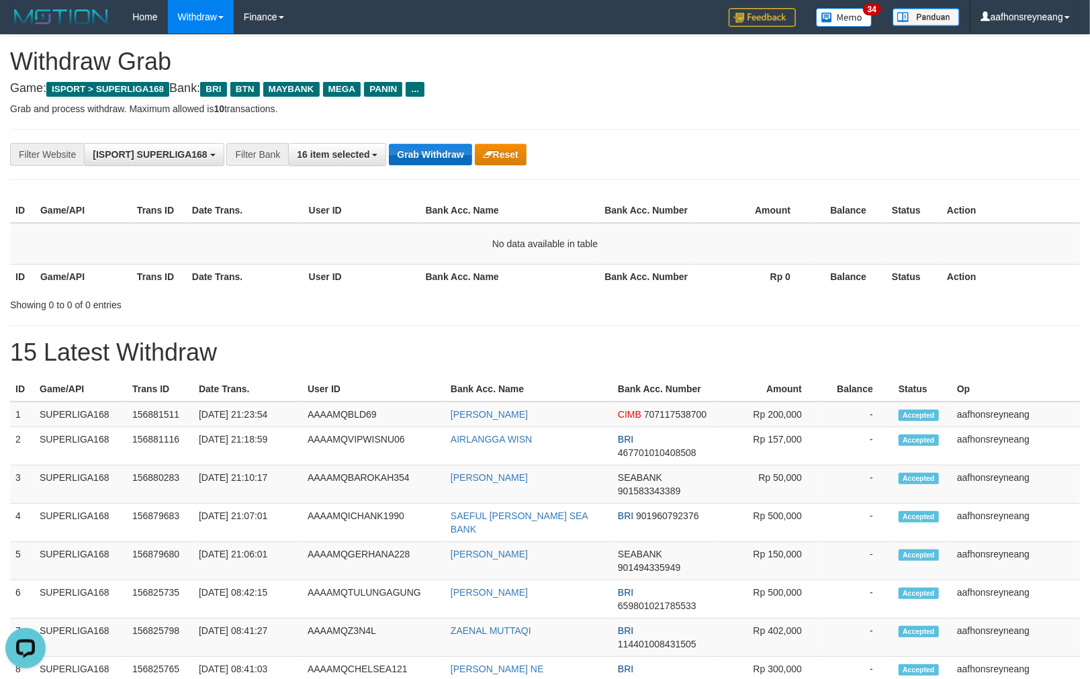
click at [439, 162] on button "Grab Withdraw" at bounding box center [430, 154] width 83 height 21
click at [439, 163] on button "Grab Withdraw" at bounding box center [430, 154] width 83 height 21
click at [440, 161] on button "Grab Withdraw" at bounding box center [430, 154] width 83 height 21
click at [440, 162] on button "Grab Withdraw" at bounding box center [430, 154] width 83 height 21
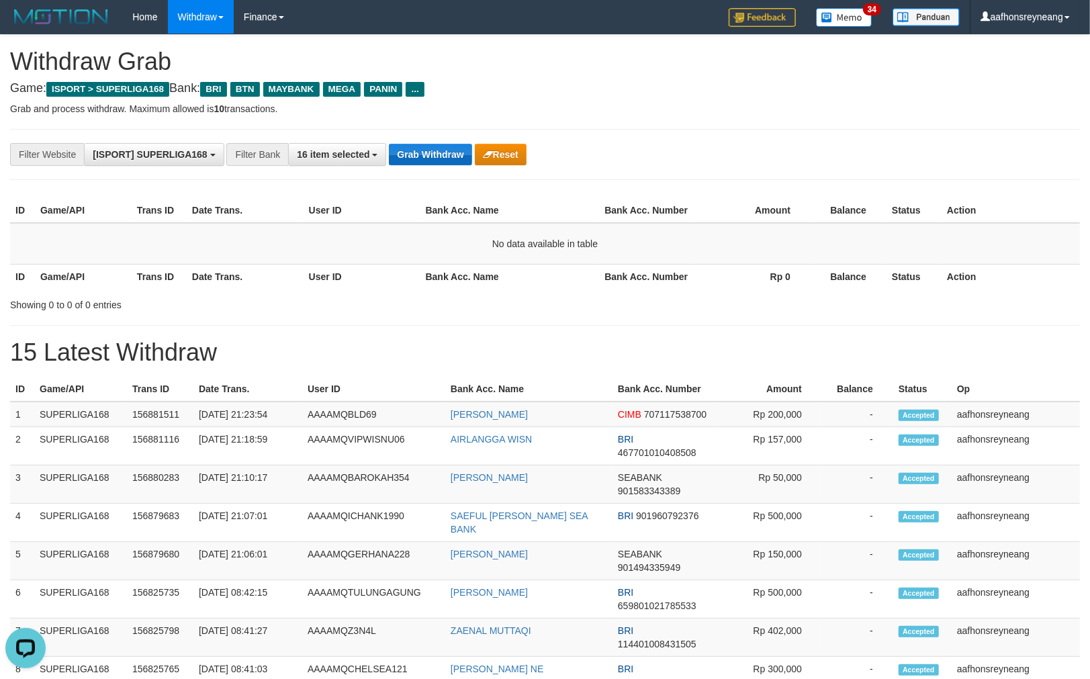
click at [440, 163] on button "Grab Withdraw" at bounding box center [430, 154] width 83 height 21
click at [441, 162] on button "Grab Withdraw" at bounding box center [430, 154] width 83 height 21
click at [441, 163] on button "Grab Withdraw" at bounding box center [430, 154] width 83 height 21
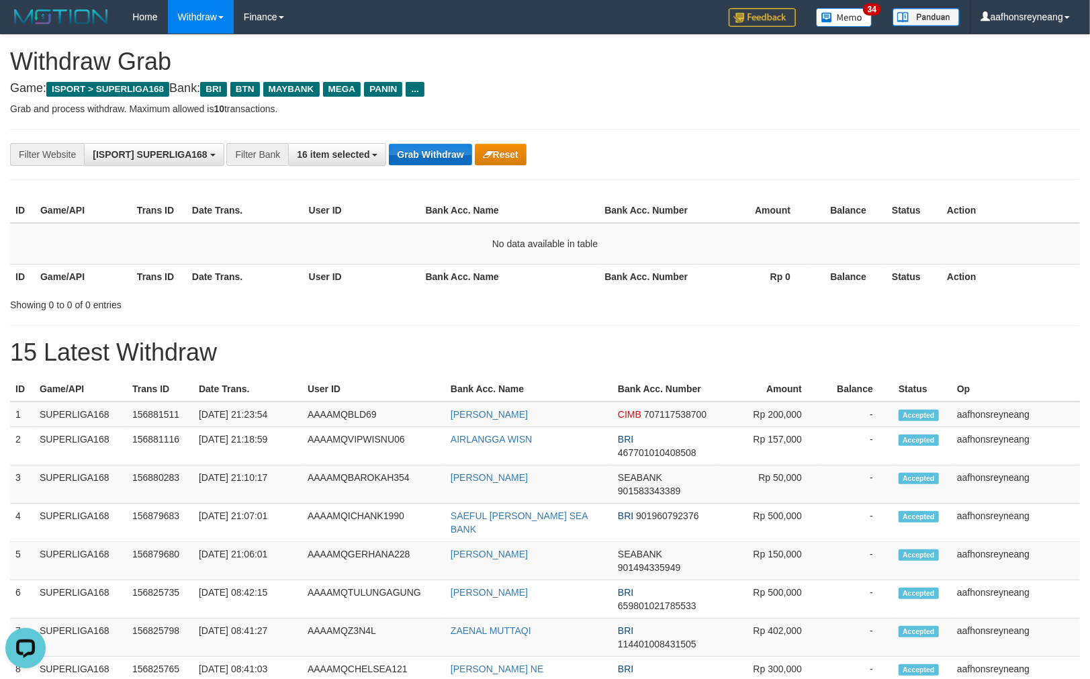
click at [442, 161] on button "Grab Withdraw" at bounding box center [430, 154] width 83 height 21
click at [441, 163] on button "Grab Withdraw" at bounding box center [430, 154] width 83 height 21
click at [441, 165] on button "Grab Withdraw" at bounding box center [430, 154] width 83 height 21
click at [441, 163] on button "Grab Withdraw" at bounding box center [430, 154] width 83 height 21
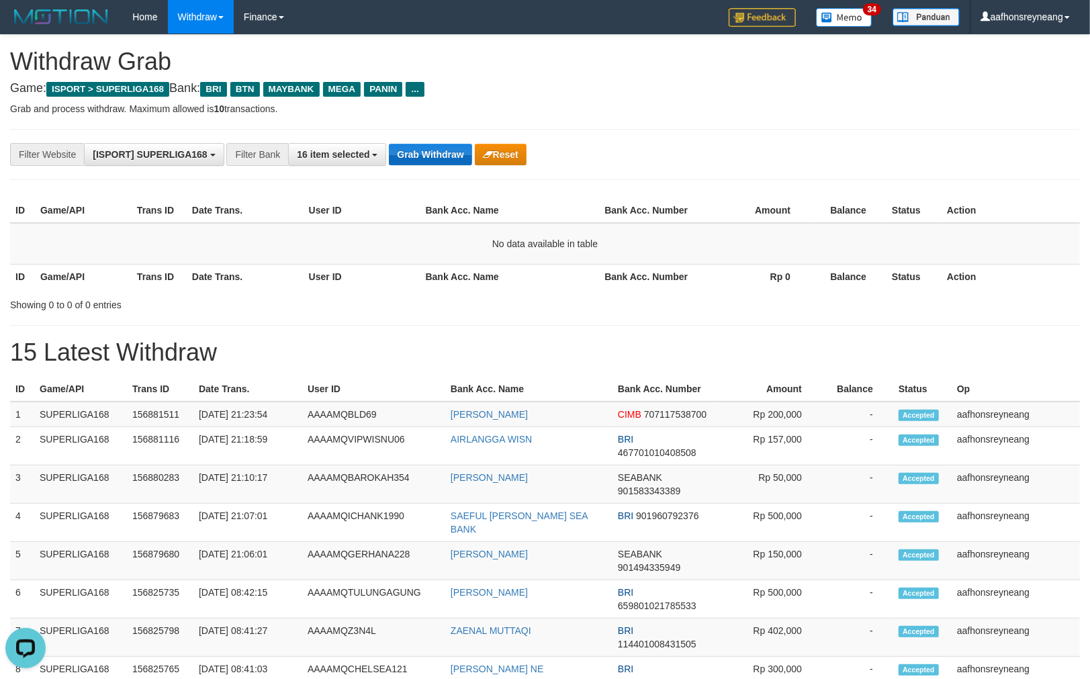
click at [441, 165] on button "Grab Withdraw" at bounding box center [430, 154] width 83 height 21
click at [441, 165] on div "**********" at bounding box center [454, 154] width 909 height 23
click at [441, 163] on button "Grab Withdraw" at bounding box center [430, 154] width 83 height 21
click at [441, 165] on button "Grab Withdraw" at bounding box center [430, 154] width 83 height 21
click at [441, 166] on div "**********" at bounding box center [545, 154] width 1070 height 51
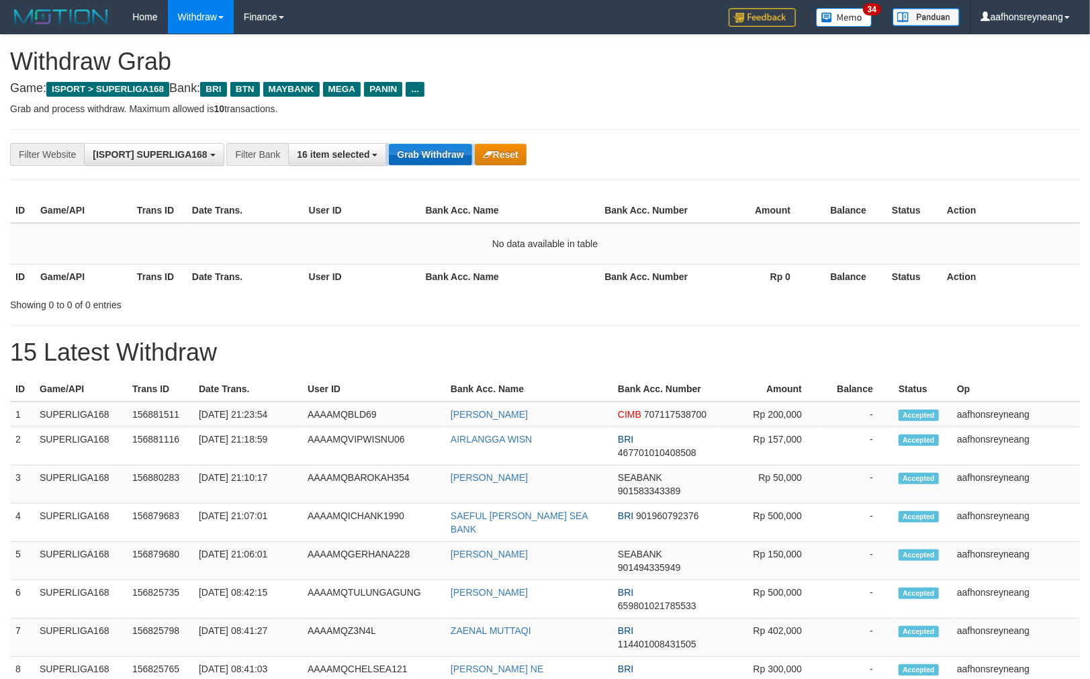
click at [441, 165] on div "**********" at bounding box center [454, 154] width 909 height 23
click at [441, 165] on button "Grab Withdraw" at bounding box center [430, 154] width 83 height 21
click at [441, 166] on div "**********" at bounding box center [545, 154] width 1070 height 51
click at [441, 165] on div "**********" at bounding box center [454, 154] width 909 height 23
click at [441, 166] on div "**********" at bounding box center [545, 154] width 1070 height 51
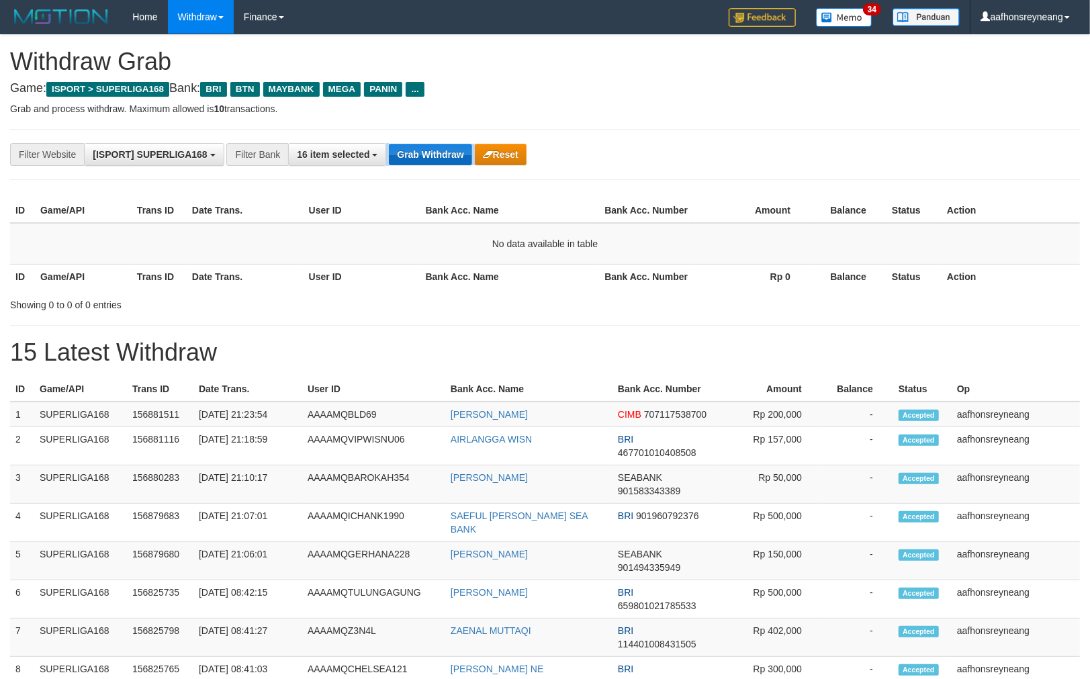
click at [441, 165] on div "**********" at bounding box center [454, 154] width 909 height 23
click at [441, 166] on div "**********" at bounding box center [545, 154] width 1070 height 51
click at [441, 165] on div "**********" at bounding box center [454, 154] width 909 height 23
click at [441, 166] on div "**********" at bounding box center [545, 154] width 1070 height 51
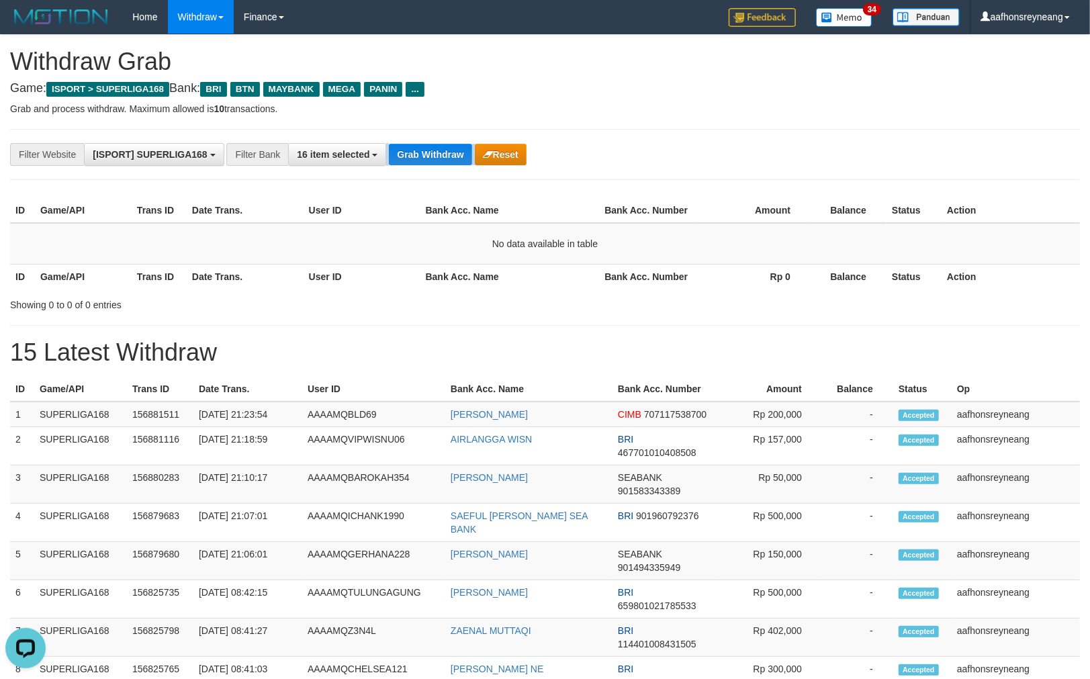
click at [441, 167] on div "**********" at bounding box center [545, 154] width 1070 height 51
click at [441, 165] on div "**********" at bounding box center [545, 154] width 1070 height 51
click at [441, 167] on div "**********" at bounding box center [545, 154] width 1070 height 51
click at [441, 168] on div "**********" at bounding box center [545, 154] width 1070 height 51
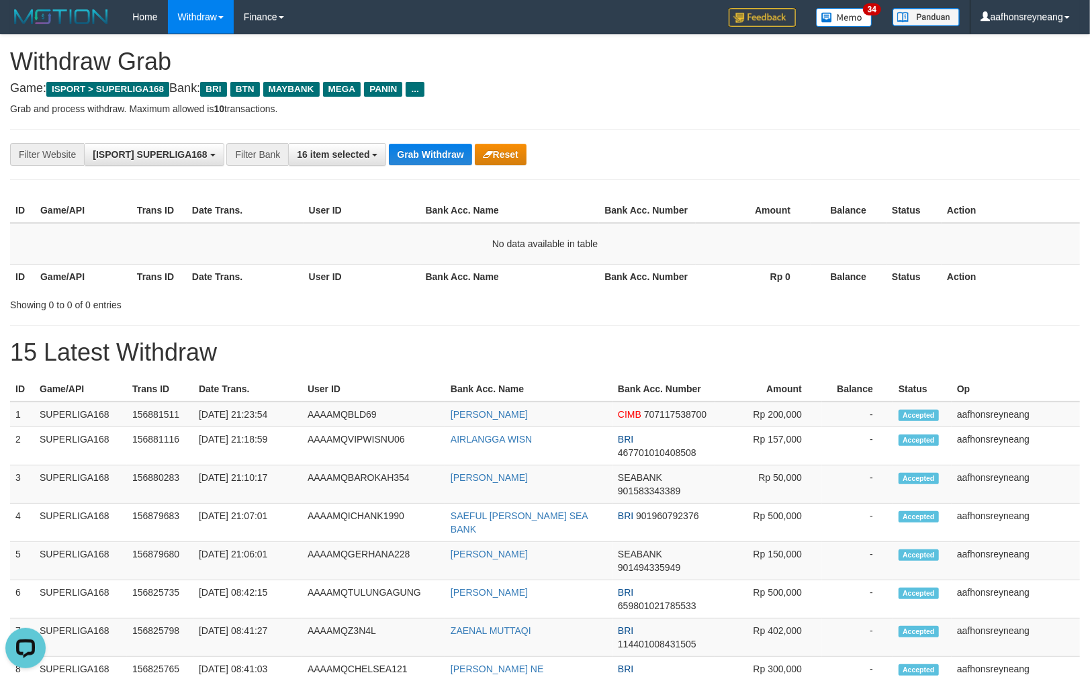
click at [441, 168] on div "**********" at bounding box center [545, 154] width 1070 height 51
click at [441, 166] on div "**********" at bounding box center [545, 154] width 1070 height 51
click at [441, 167] on div "**********" at bounding box center [545, 154] width 1070 height 51
click at [441, 168] on div "**********" at bounding box center [545, 154] width 1070 height 51
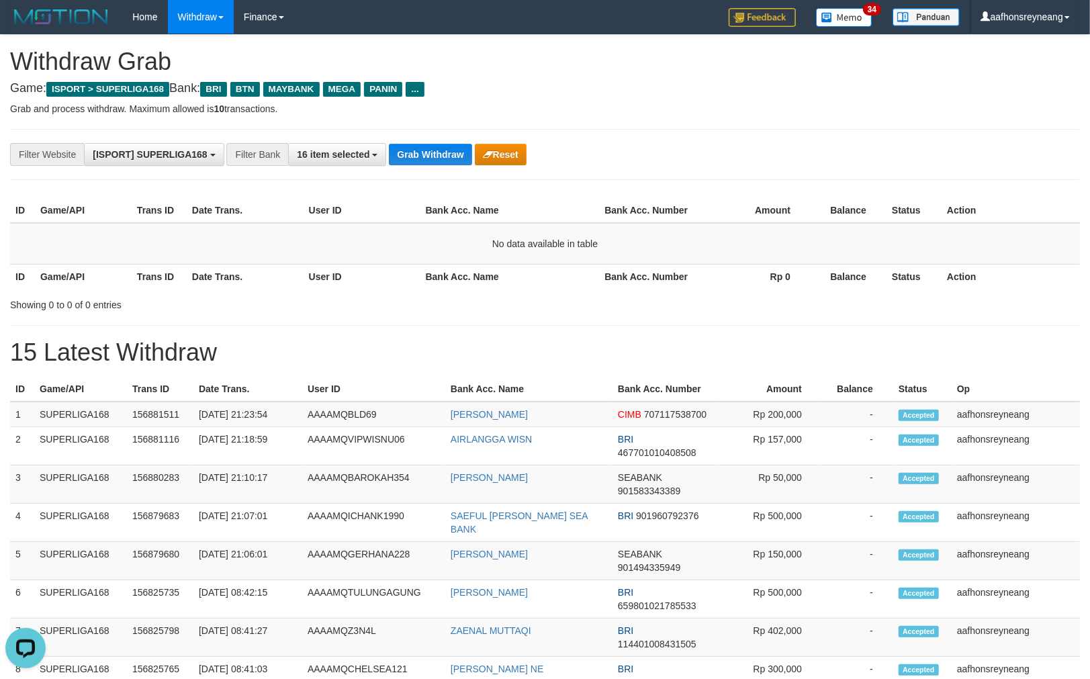
click at [441, 167] on div "**********" at bounding box center [545, 154] width 1070 height 51
click at [441, 168] on div "**********" at bounding box center [545, 154] width 1070 height 51
click at [441, 169] on div "**********" at bounding box center [545, 154] width 1070 height 51
click at [441, 168] on div "**********" at bounding box center [545, 154] width 1070 height 51
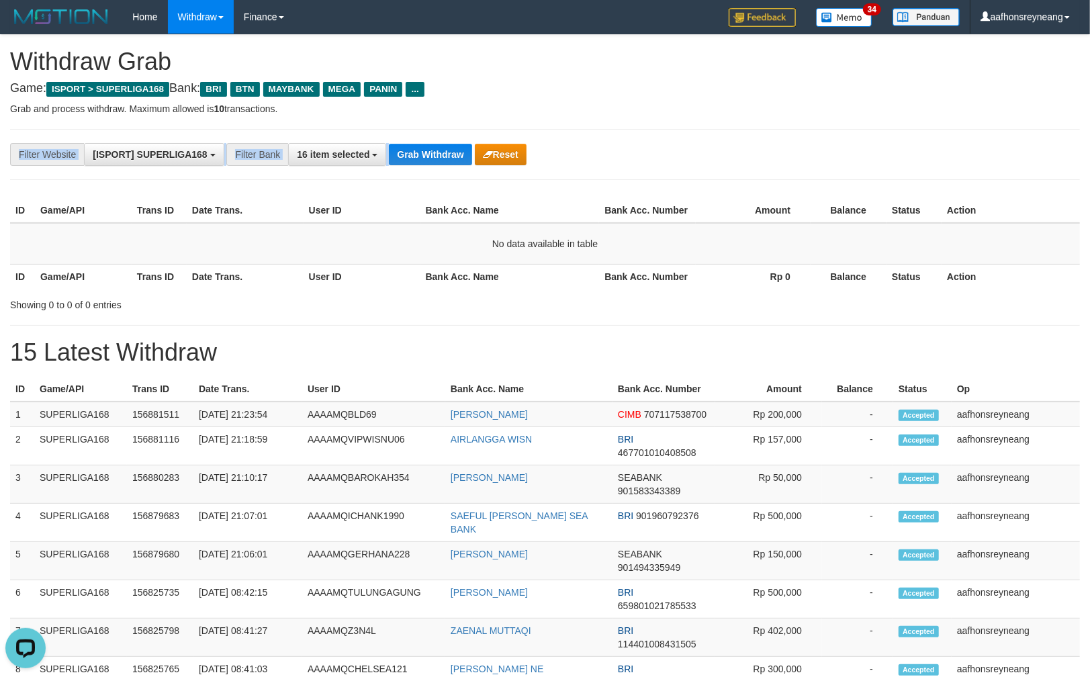
click at [411, 139] on div "**********" at bounding box center [545, 154] width 1070 height 51
click at [415, 144] on button "Grab Withdraw" at bounding box center [430, 154] width 83 height 21
drag, startPoint x: 0, startPoint y: 0, endPoint x: 417, endPoint y: 146, distance: 441.5
click at [417, 146] on button "Grab Withdraw" at bounding box center [430, 154] width 83 height 21
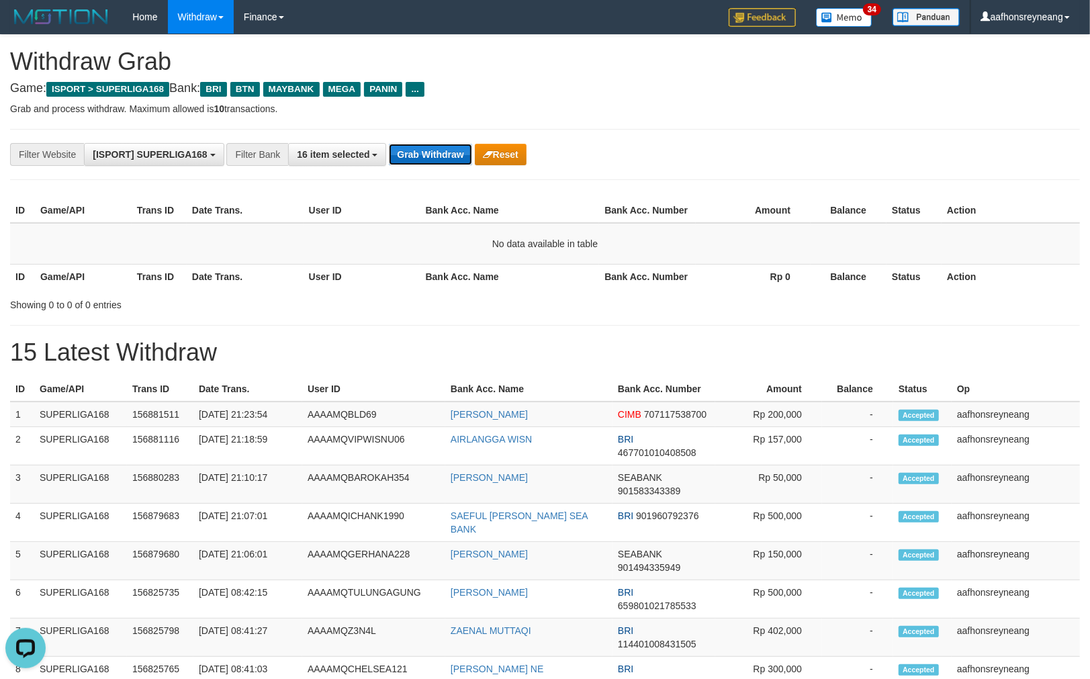
click at [422, 150] on button "Grab Withdraw" at bounding box center [430, 154] width 83 height 21
click at [423, 150] on button "Grab Withdraw" at bounding box center [430, 154] width 83 height 21
click at [424, 150] on button "Grab Withdraw" at bounding box center [430, 154] width 83 height 21
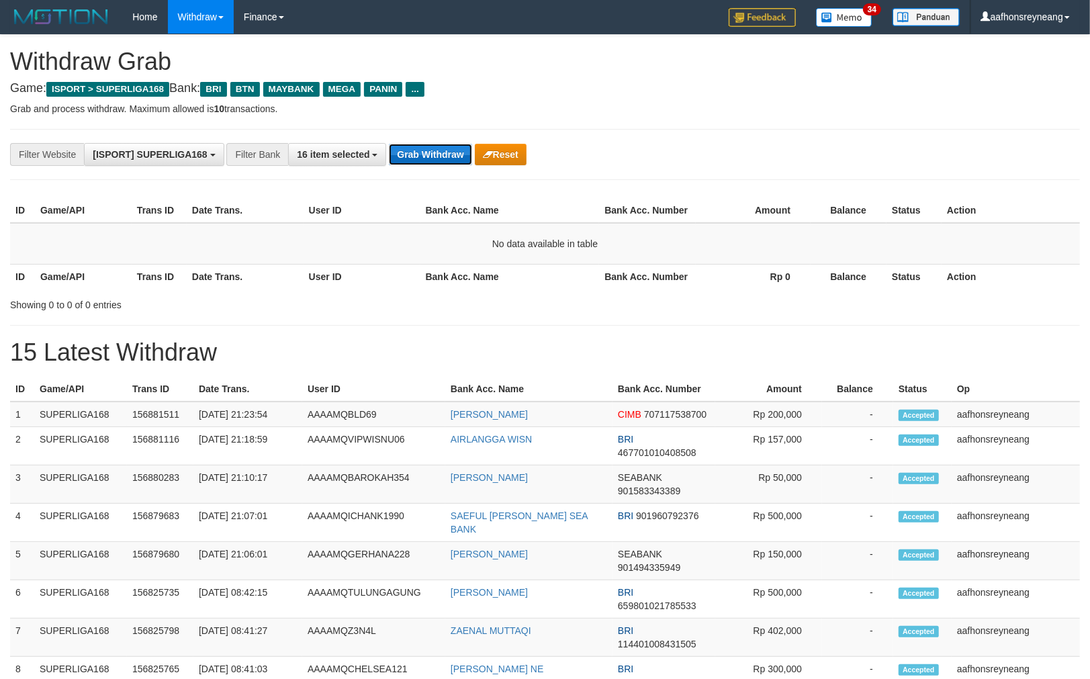
click at [427, 148] on button "Grab Withdraw" at bounding box center [430, 154] width 83 height 21
click at [427, 149] on button "Grab Withdraw" at bounding box center [430, 154] width 83 height 21
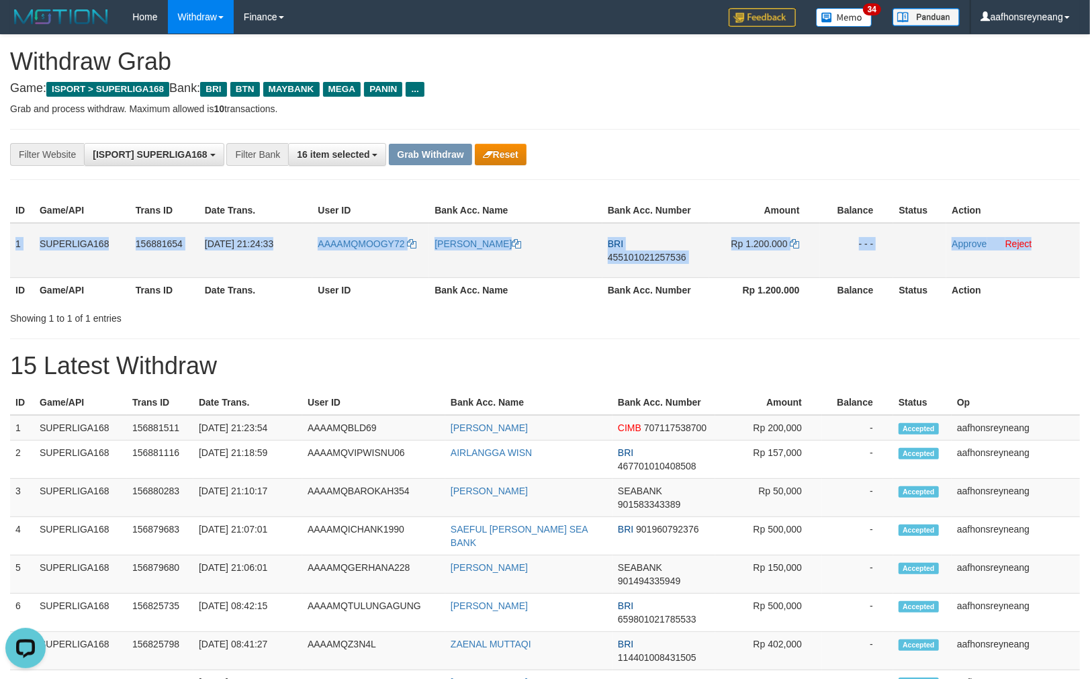
copy tr "1 SUPERLIGA168 156881654 [DATE] 21:24:33 AAAAMQMOOGY72 [PERSON_NAME] 4551010212…"
drag, startPoint x: 15, startPoint y: 227, endPoint x: 1060, endPoint y: 236, distance: 1045.4
click at [1060, 236] on tr "1 SUPERLIGA168 156881654 01/10/2025 21:24:33 AAAAMQMOOGY72 MUHAMMAD STEVE BRI 4…" at bounding box center [545, 250] width 1070 height 55
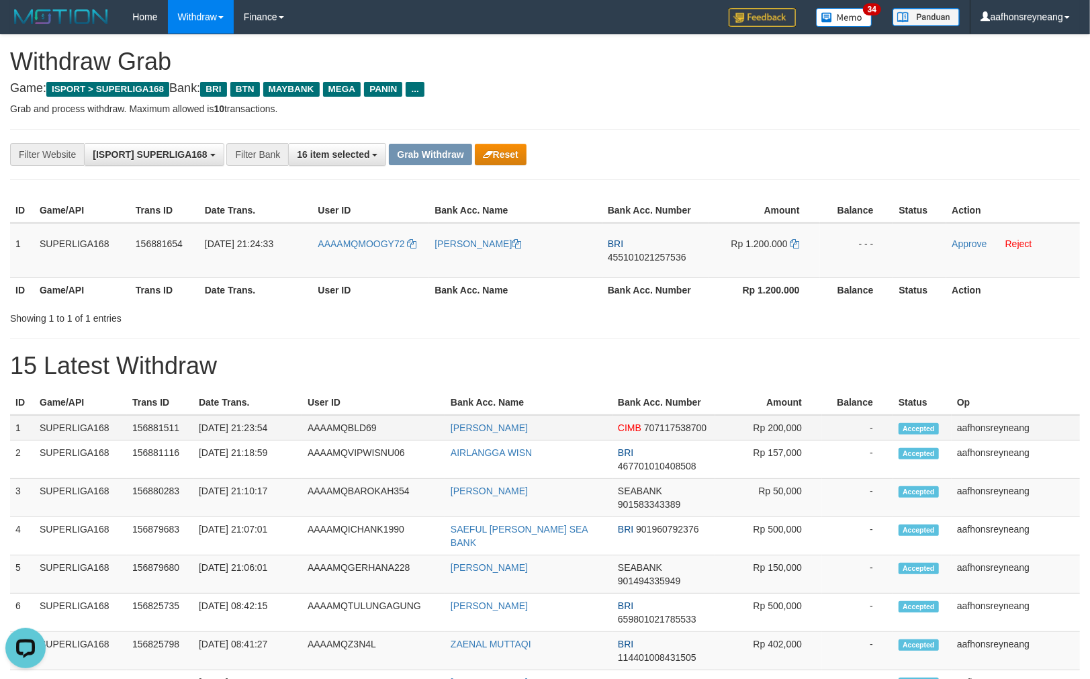
click at [683, 417] on td "CIMB 707117538700" at bounding box center [664, 428] width 103 height 26
click at [654, 252] on span "455101021257536" at bounding box center [647, 257] width 79 height 11
click at [655, 253] on span "455101021257536" at bounding box center [647, 257] width 79 height 11
click at [655, 252] on span "455101021257536" at bounding box center [647, 257] width 79 height 11
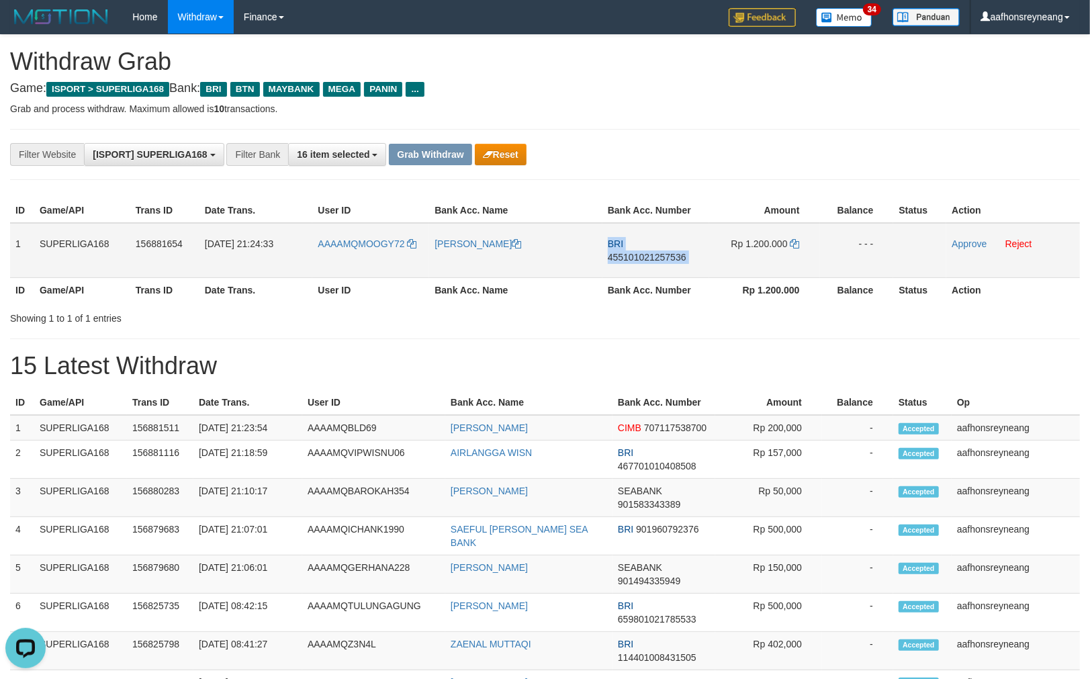
click at [655, 252] on span "455101021257536" at bounding box center [647, 257] width 79 height 11
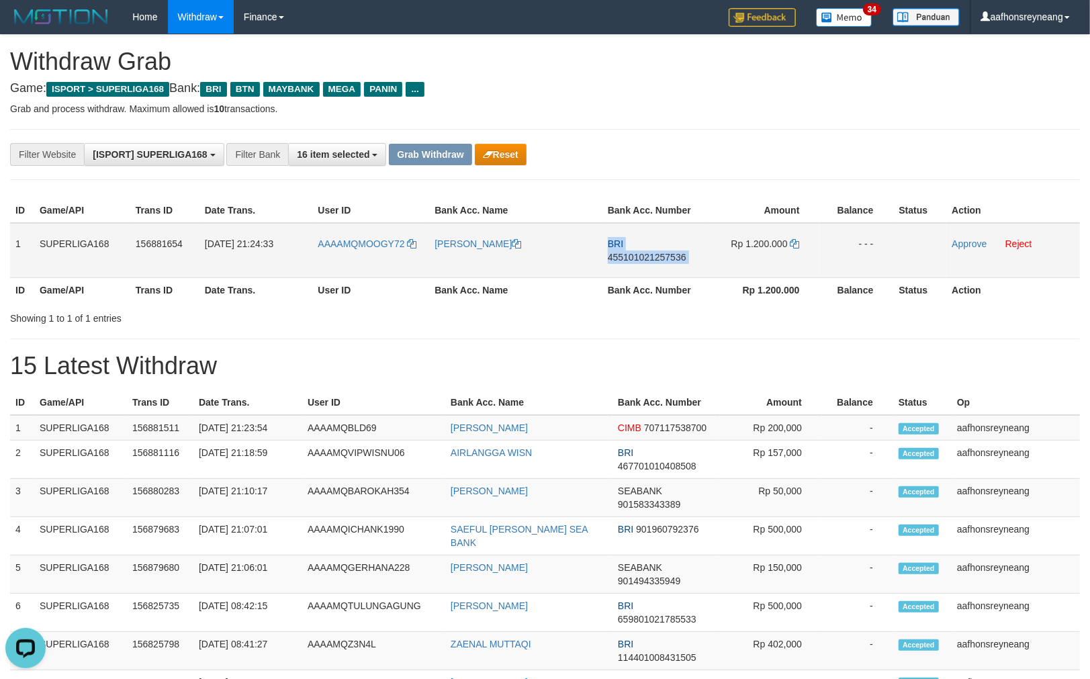
click at [655, 252] on span "455101021257536" at bounding box center [647, 257] width 79 height 11
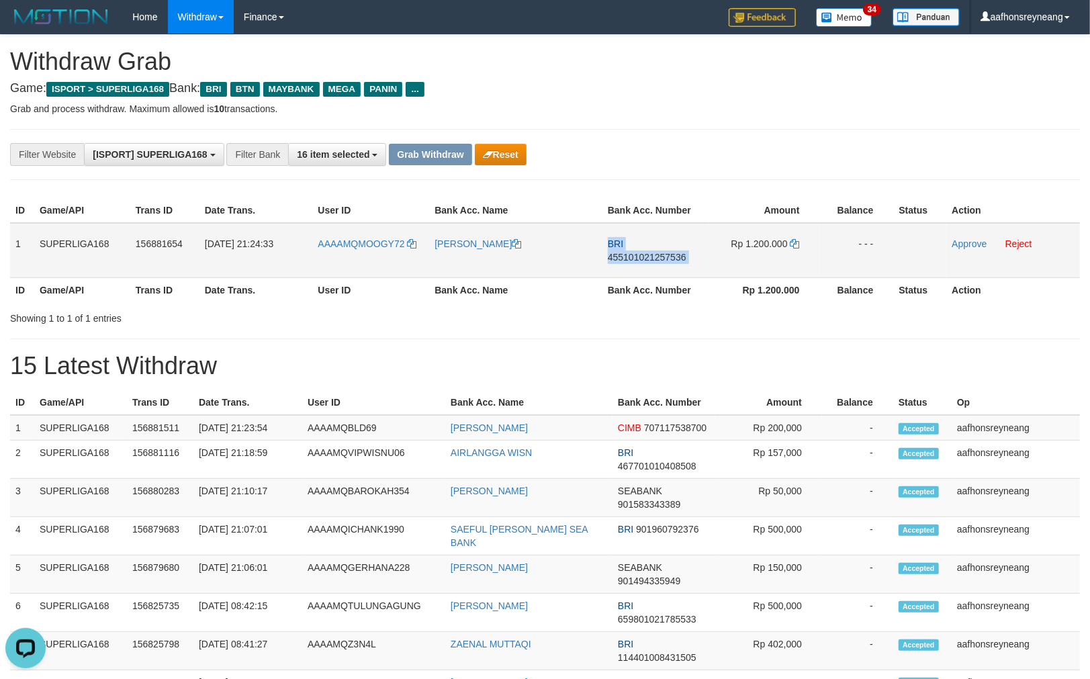
click at [656, 252] on span "455101021257536" at bounding box center [647, 257] width 79 height 11
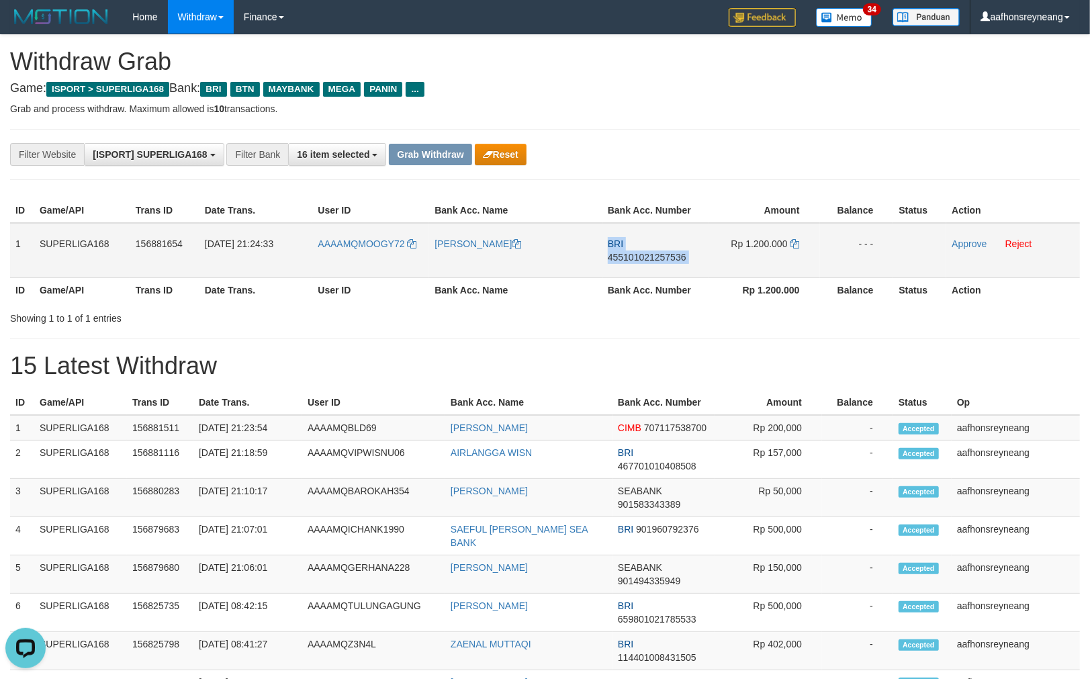
click at [656, 252] on span "455101021257536" at bounding box center [647, 257] width 79 height 11
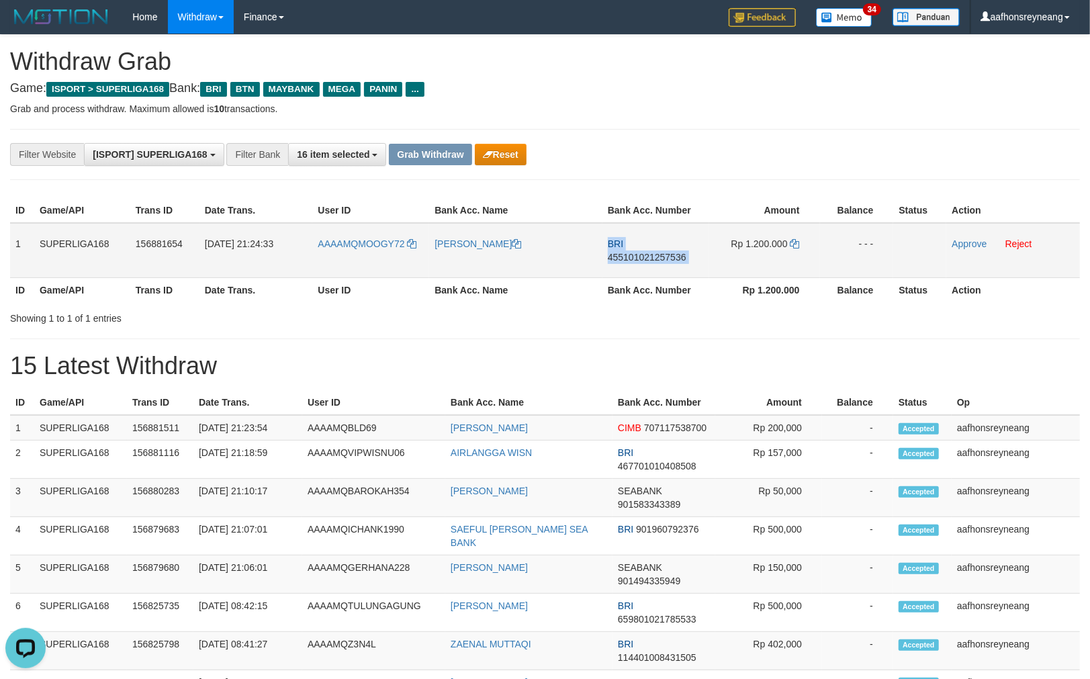
click at [656, 252] on span "455101021257536" at bounding box center [647, 257] width 79 height 11
click at [768, 292] on th "Rp 1.200.000" at bounding box center [764, 289] width 111 height 25
click at [791, 239] on icon at bounding box center [795, 243] width 9 height 9
click at [795, 242] on icon at bounding box center [795, 243] width 9 height 9
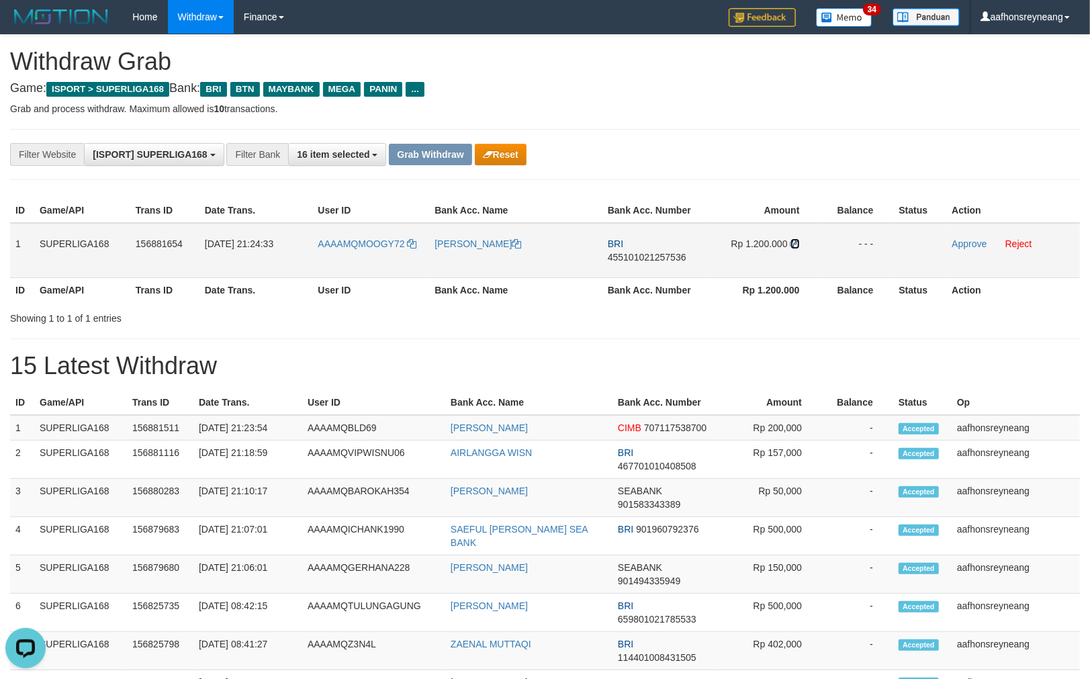
click at [795, 243] on icon at bounding box center [795, 243] width 9 height 9
drag, startPoint x: 795, startPoint y: 243, endPoint x: 809, endPoint y: 247, distance: 14.0
click at [795, 241] on icon at bounding box center [795, 243] width 9 height 9
drag, startPoint x: 970, startPoint y: 241, endPoint x: 609, endPoint y: 157, distance: 371.1
click at [971, 241] on link "Approve" at bounding box center [969, 243] width 35 height 11
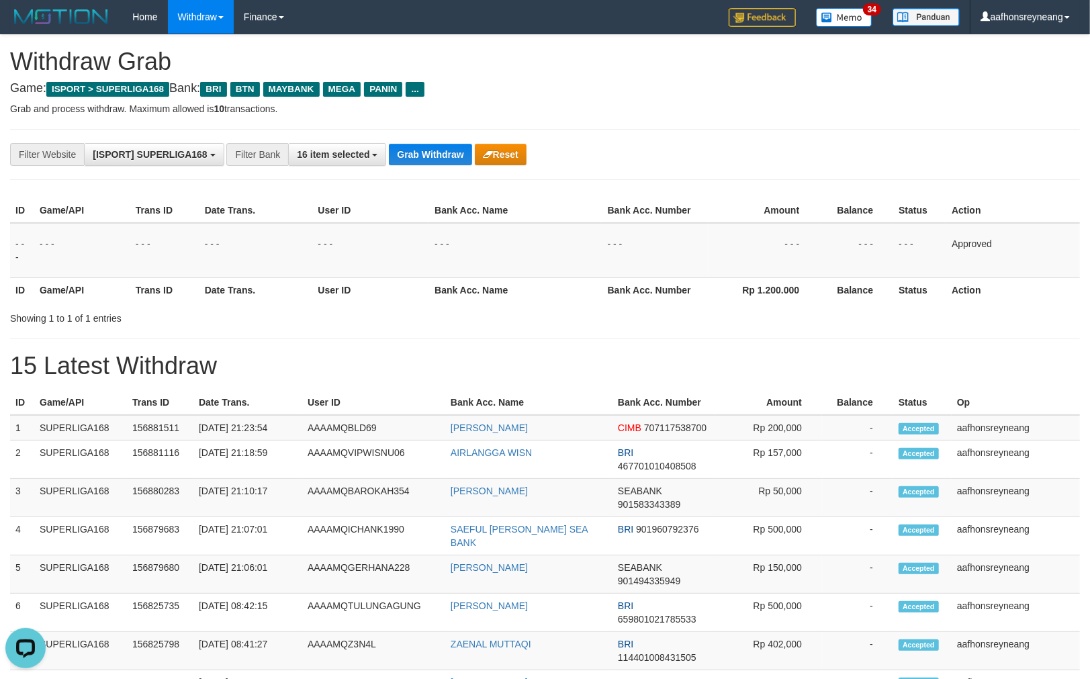
click at [667, 170] on div "**********" at bounding box center [545, 154] width 1070 height 51
click at [666, 169] on div "**********" at bounding box center [545, 154] width 1070 height 51
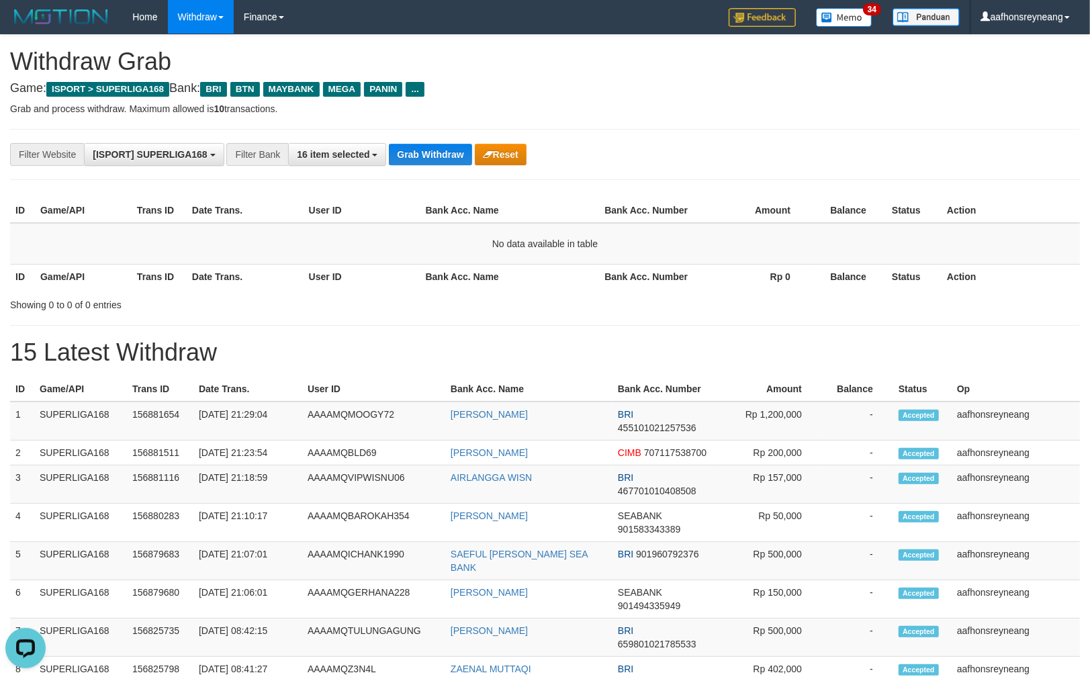
click at [1008, 347] on h1 "15 Latest Withdraw" at bounding box center [545, 352] width 1070 height 27
drag, startPoint x: 798, startPoint y: 255, endPoint x: 943, endPoint y: 249, distance: 144.6
click at [799, 255] on td "No data available in table" at bounding box center [545, 244] width 1070 height 42
click at [447, 151] on button "Grab Withdraw" at bounding box center [430, 154] width 83 height 21
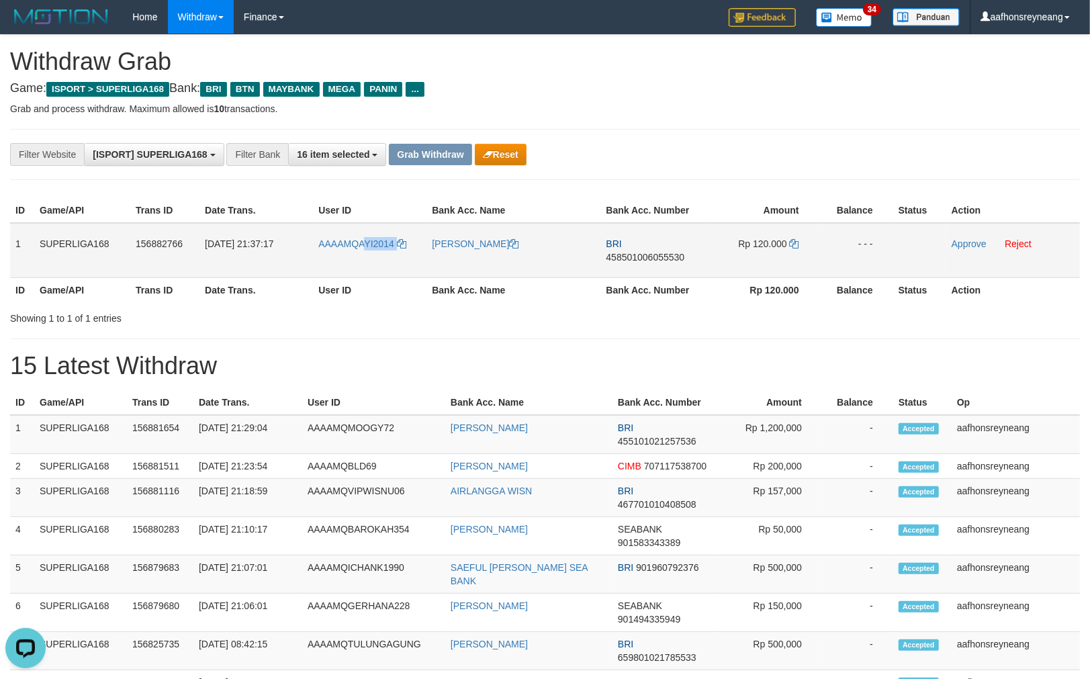
drag, startPoint x: 370, startPoint y: 263, endPoint x: 356, endPoint y: 269, distance: 15.3
click at [361, 271] on tr "1 SUPERLIGA168 156882766 [DATE] 21:37:17 AAAAMQAYI2014 IRMAWATI BRI 45850100605…" at bounding box center [545, 250] width 1070 height 55
click at [579, 257] on td "[PERSON_NAME]" at bounding box center [514, 250] width 174 height 55
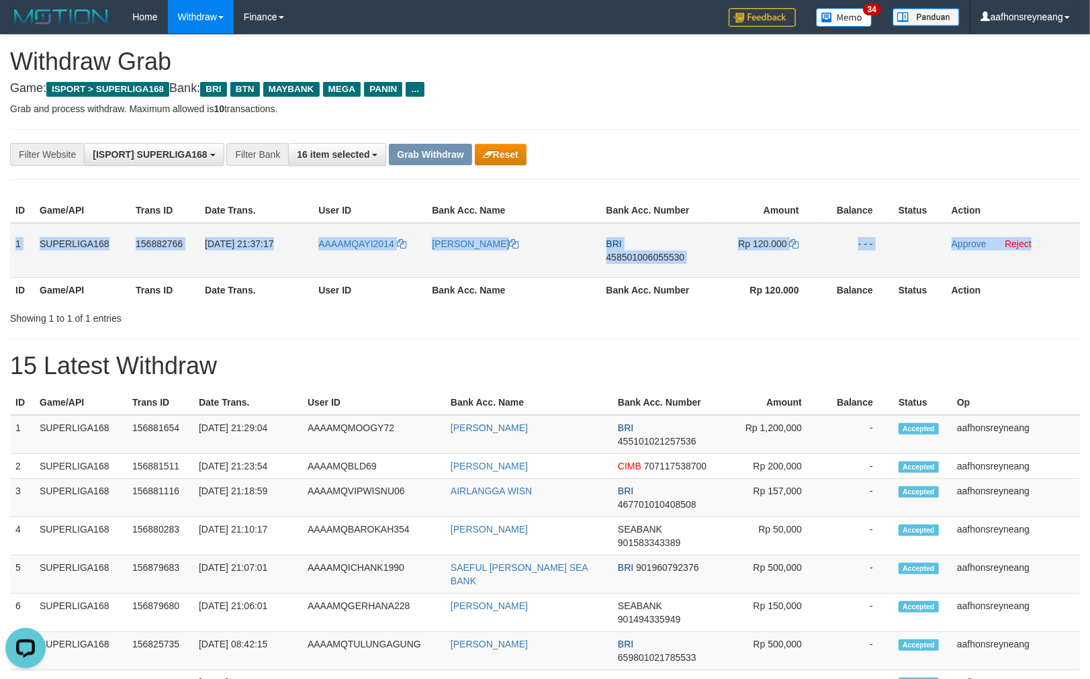
drag, startPoint x: 13, startPoint y: 236, endPoint x: 1051, endPoint y: 238, distance: 1038.0
click at [1051, 238] on tr "1 SUPERLIGA168 156882766 [DATE] 21:37:17 AAAAMQAYI2014 IRMAWATI BRI 45850100605…" at bounding box center [545, 250] width 1070 height 55
copy tr "1 SUPERLIGA168 156882766 [DATE] 21:37:17 AAAAMQAYI2014 IRMAWATI BRI 45850100605…"
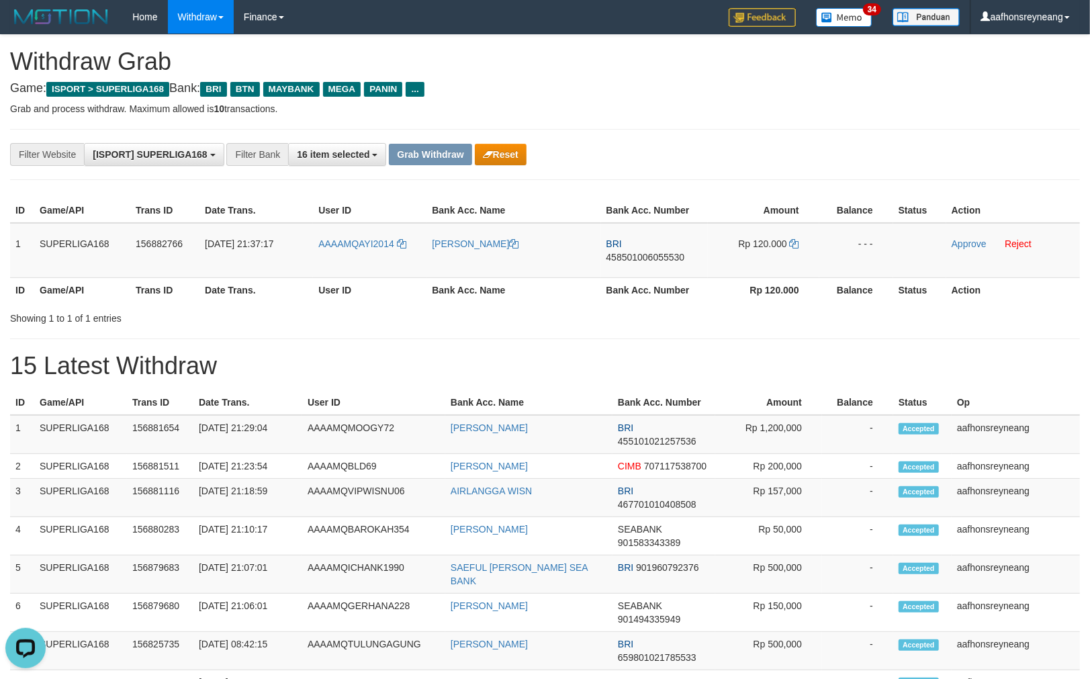
drag, startPoint x: 623, startPoint y: 359, endPoint x: 634, endPoint y: 363, distance: 10.9
click at [629, 363] on h1 "15 Latest Withdraw" at bounding box center [545, 366] width 1070 height 27
click at [664, 259] on span "458501006055530" at bounding box center [646, 257] width 79 height 11
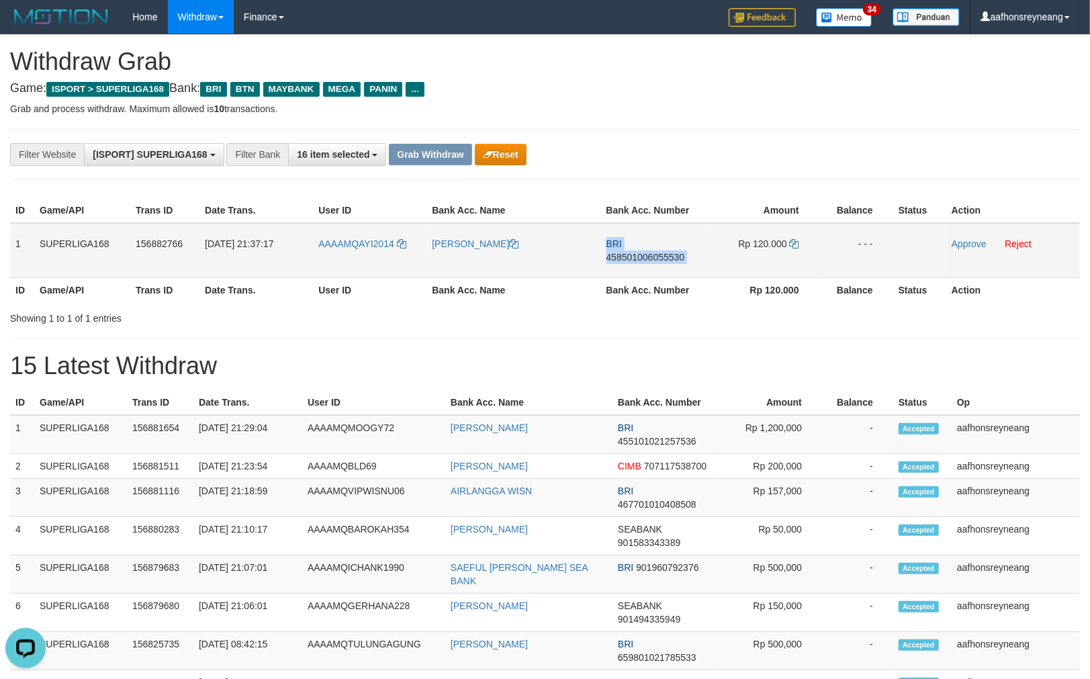
click at [664, 259] on span "458501006055530" at bounding box center [646, 257] width 79 height 11
click at [797, 243] on icon at bounding box center [794, 243] width 9 height 9
click at [797, 242] on icon at bounding box center [794, 243] width 9 height 9
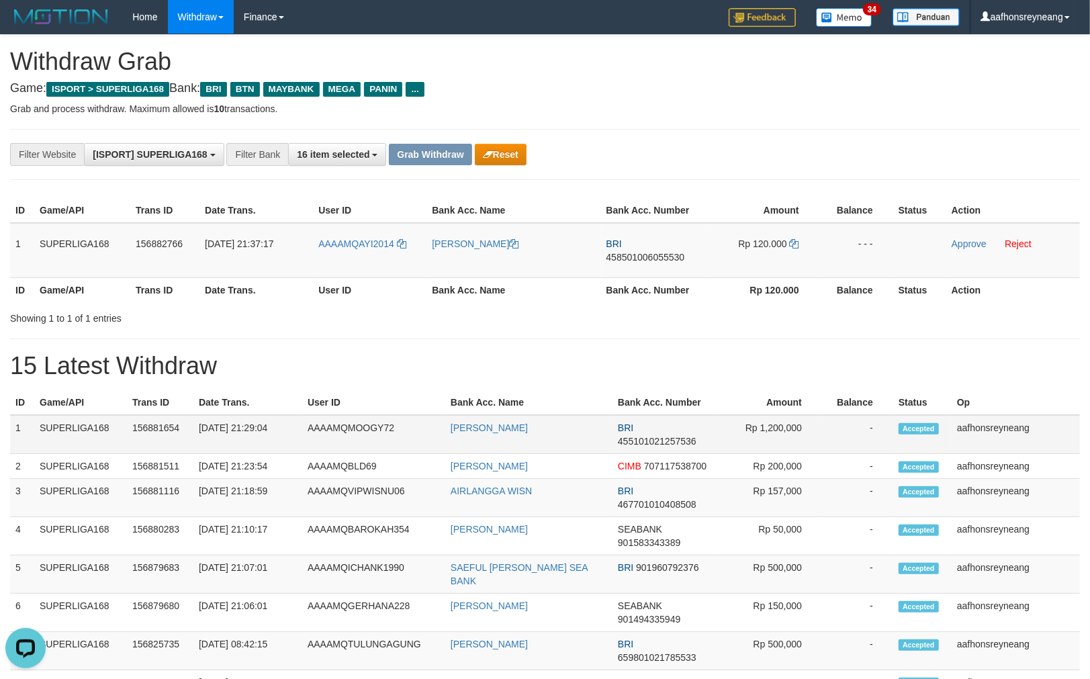
click at [771, 419] on td "Rp 1,200,000" at bounding box center [768, 434] width 107 height 39
click at [980, 238] on link "Approve" at bounding box center [969, 243] width 35 height 11
click at [965, 298] on th "Action" at bounding box center [1014, 289] width 134 height 25
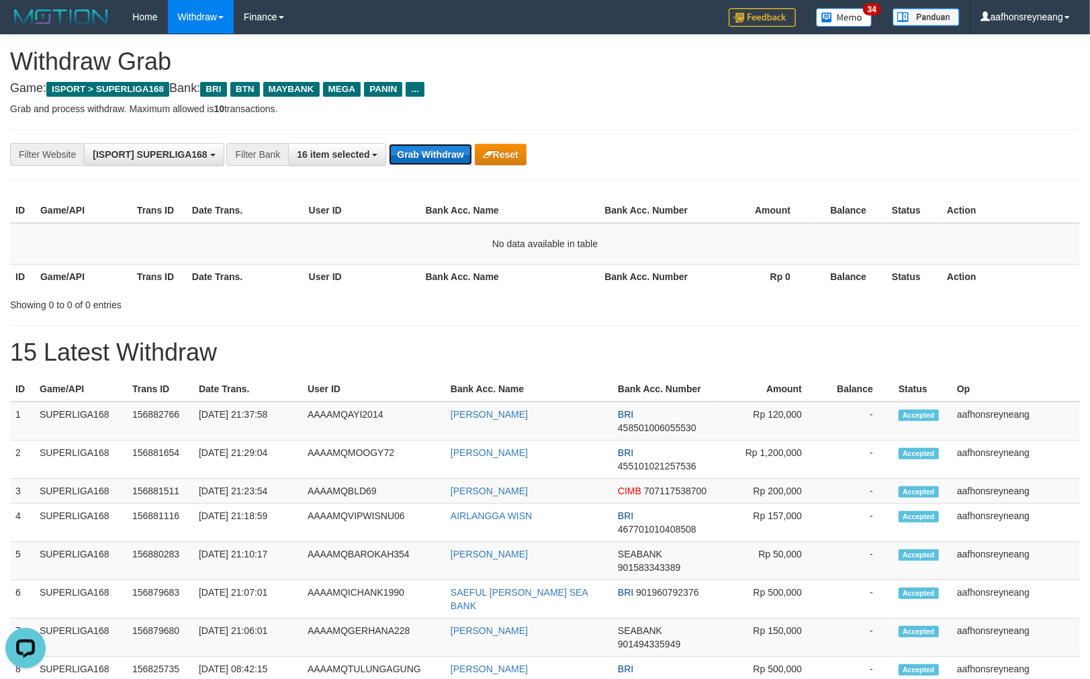
click at [415, 155] on button "Grab Withdraw" at bounding box center [430, 154] width 83 height 21
click at [417, 157] on button "Grab Withdraw" at bounding box center [430, 154] width 83 height 21
click at [418, 159] on button "Grab Withdraw" at bounding box center [430, 154] width 83 height 21
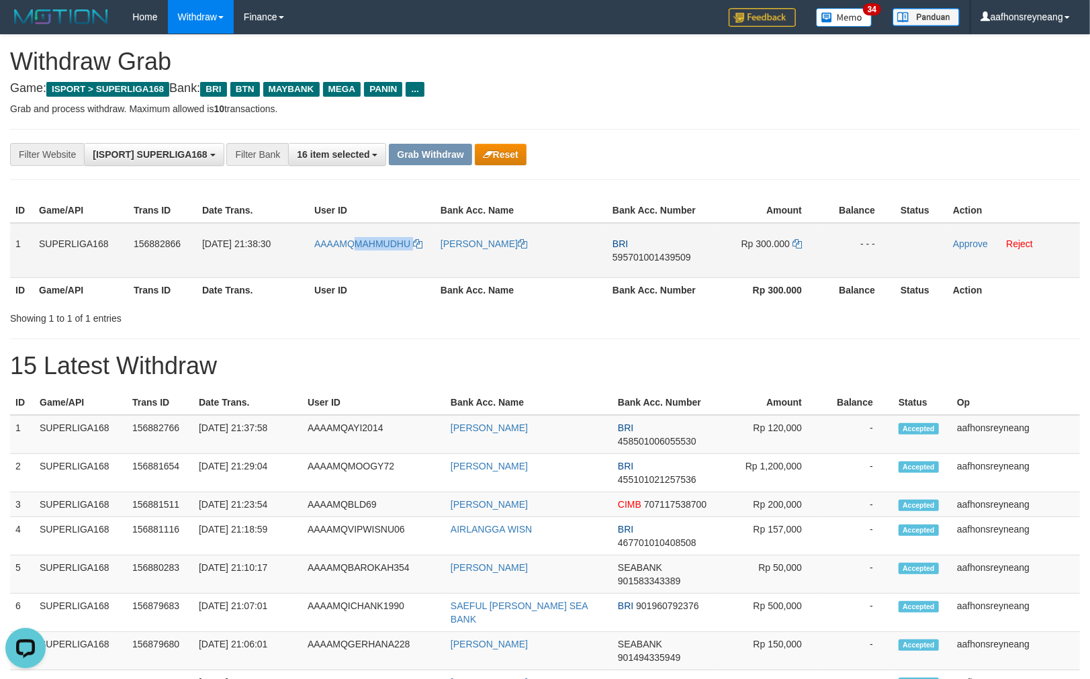
copy link "MAHMUDHU"
drag, startPoint x: 414, startPoint y: 254, endPoint x: 351, endPoint y: 261, distance: 62.8
click at [351, 261] on td "AAAAMQMAHMUDHU" at bounding box center [372, 250] width 126 height 55
click at [521, 317] on div "Showing 1 to 1 of 1 entries" at bounding box center [545, 315] width 1090 height 19
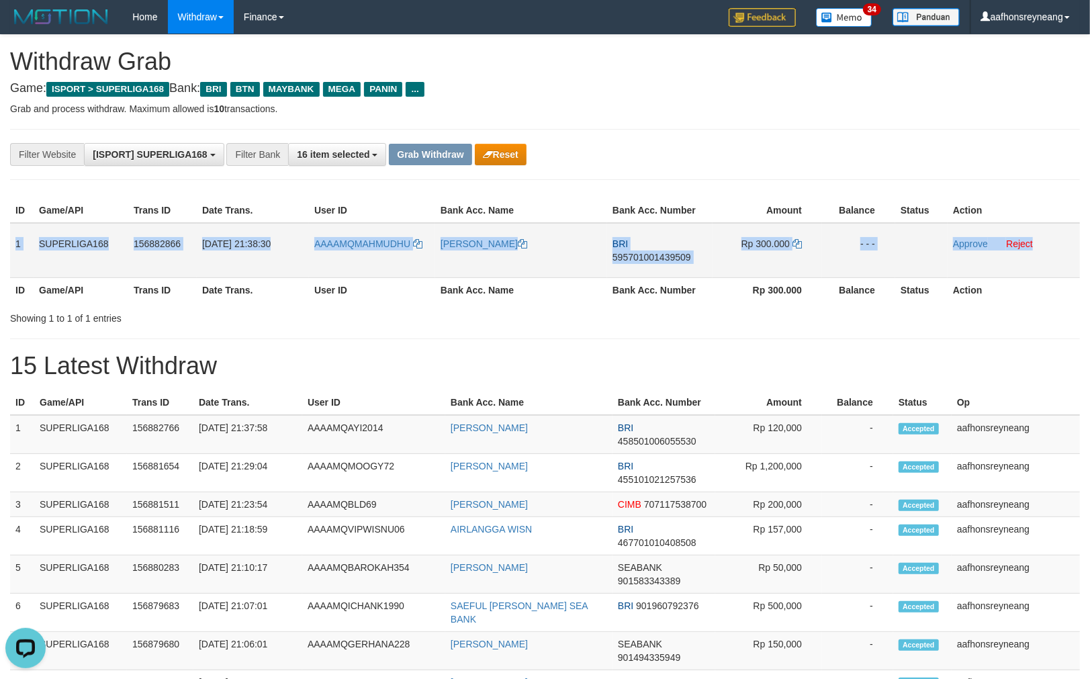
copy tr "1 SUPERLIGA168 156882866 [DATE] 21:38:30 AAAAMQMAHMUDHU [PERSON_NAME] 595701001…"
drag, startPoint x: 16, startPoint y: 234, endPoint x: 1100, endPoint y: 271, distance: 1084.9
click at [1044, 266] on tr "1 SUPERLIGA168 156882866 01/10/2025 21:38:30 AAAAMQMAHMUDHU MOH NUR HAMID BRI 5…" at bounding box center [545, 250] width 1070 height 55
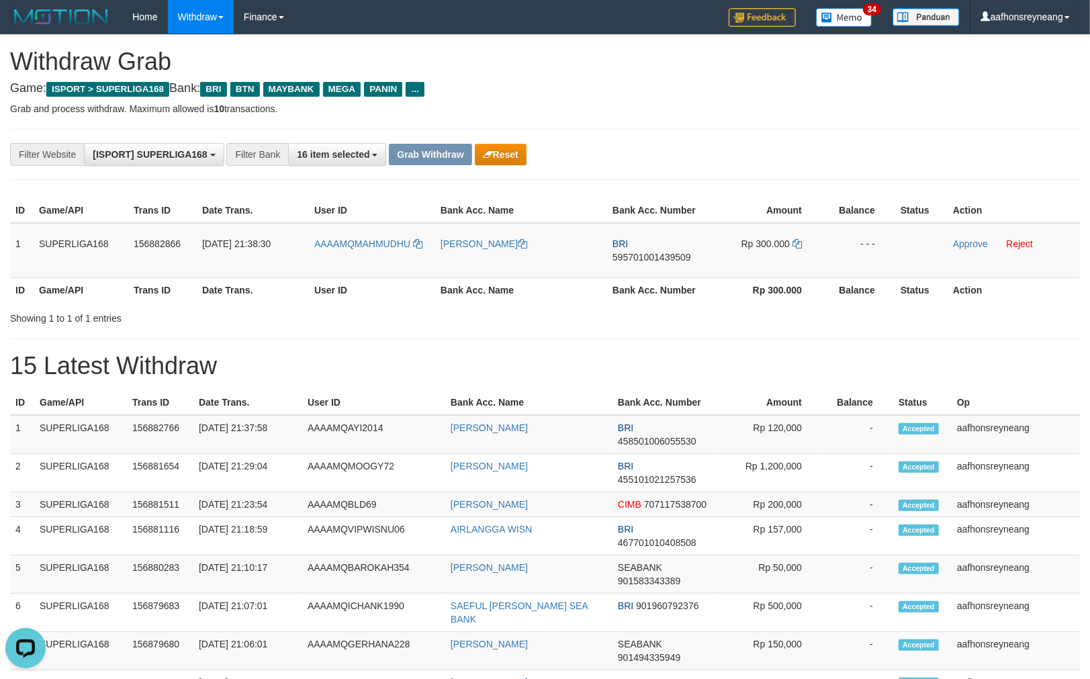
drag, startPoint x: 206, startPoint y: 320, endPoint x: 293, endPoint y: 318, distance: 86.7
click at [207, 320] on div "Showing 1 to 1 of 1 entries" at bounding box center [227, 315] width 434 height 19
click at [634, 250] on td "BRI 595701001439509" at bounding box center [659, 250] width 105 height 55
click at [640, 255] on span "595701001439509" at bounding box center [652, 257] width 79 height 11
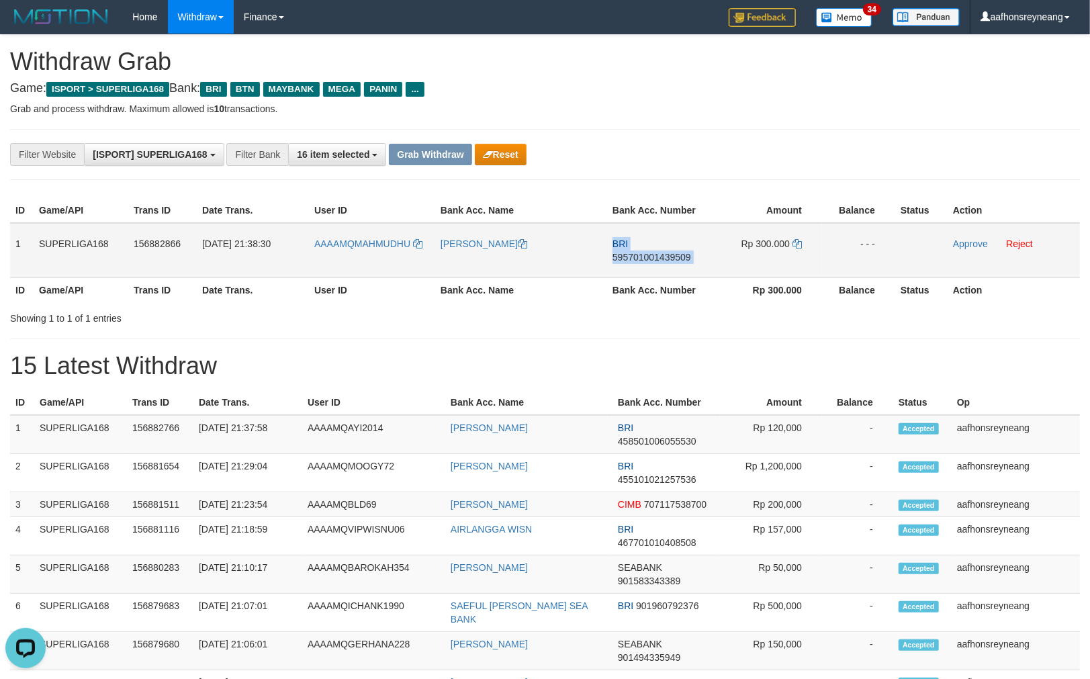
click at [640, 255] on span "595701001439509" at bounding box center [652, 257] width 79 height 11
click at [640, 254] on span "595701001439509" at bounding box center [652, 257] width 79 height 11
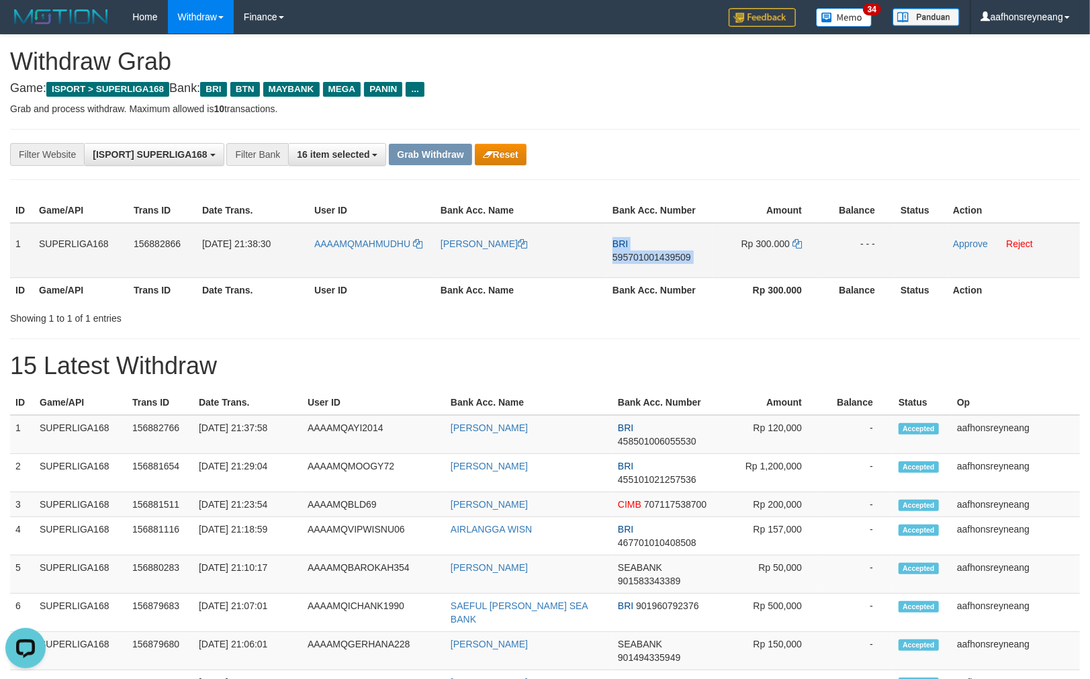
click at [640, 254] on span "595701001439509" at bounding box center [652, 257] width 79 height 11
click at [640, 253] on span "595701001439509" at bounding box center [652, 257] width 79 height 11
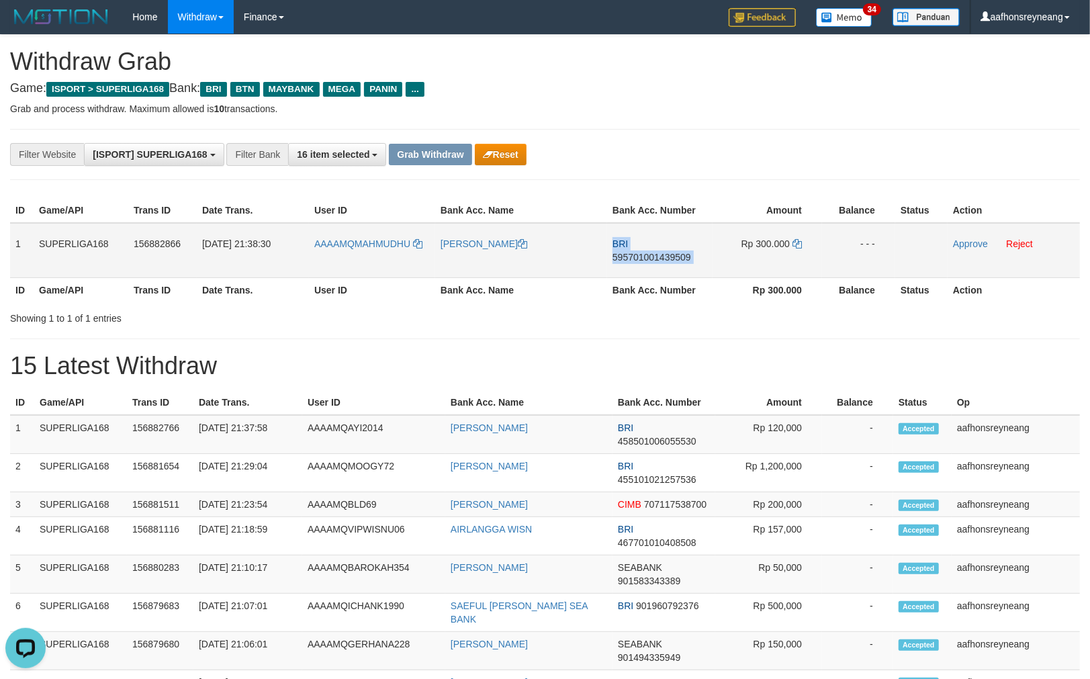
click at [640, 254] on span "595701001439509" at bounding box center [652, 257] width 79 height 11
drag, startPoint x: 640, startPoint y: 254, endPoint x: 684, endPoint y: 280, distance: 50.9
click at [641, 255] on span "595701001439509" at bounding box center [652, 257] width 79 height 11
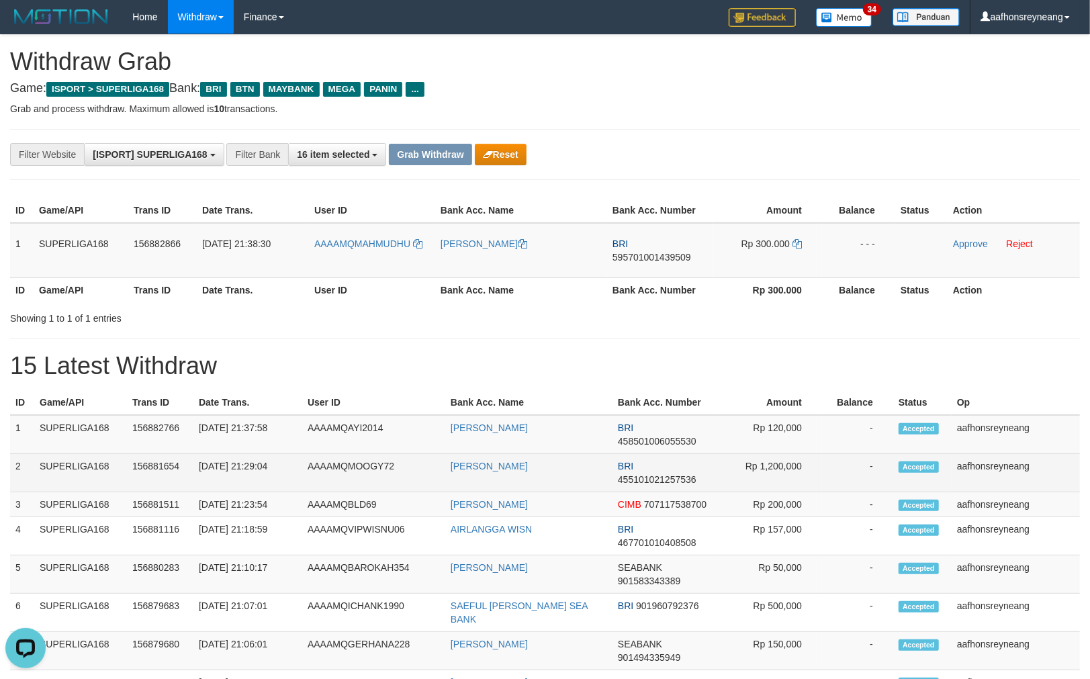
click at [890, 474] on tr "2 SUPERLIGA168 156881654 01/10/2025 21:29:04 AAAAMQMOOGY72 MUHAMMAD STEVE BRI 4…" at bounding box center [545, 473] width 1070 height 38
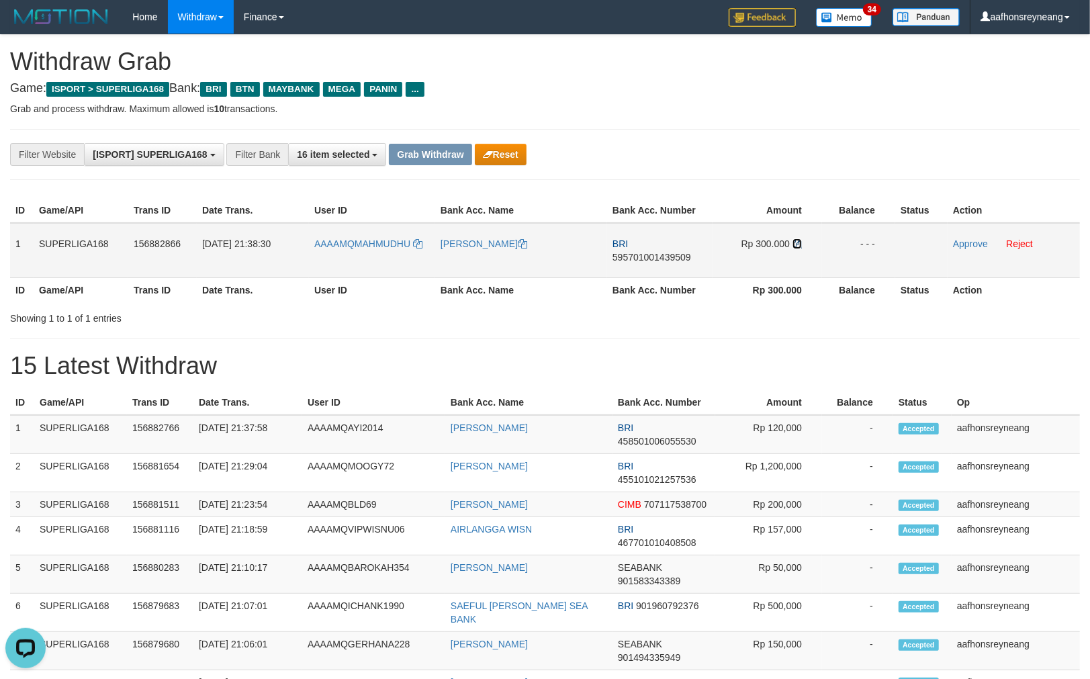
click at [797, 241] on icon at bounding box center [797, 243] width 9 height 9
click at [797, 240] on icon at bounding box center [797, 243] width 9 height 9
drag, startPoint x: 972, startPoint y: 245, endPoint x: 598, endPoint y: 155, distance: 384.9
click at [971, 245] on link "Approve" at bounding box center [970, 243] width 35 height 11
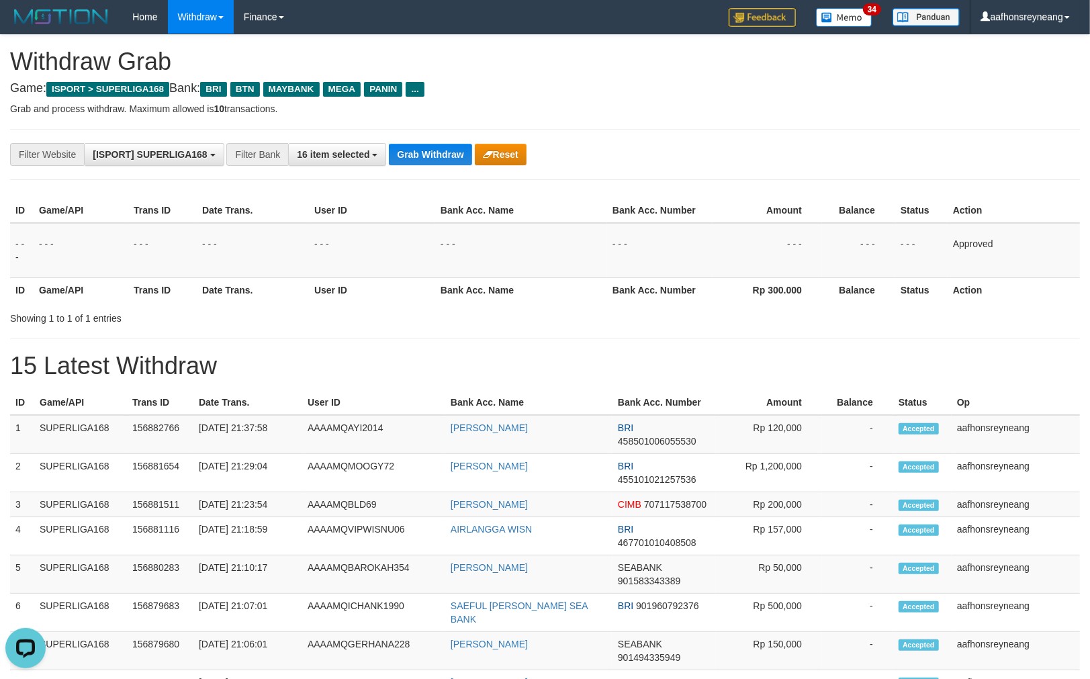
click at [993, 393] on th "Op" at bounding box center [1016, 402] width 128 height 25
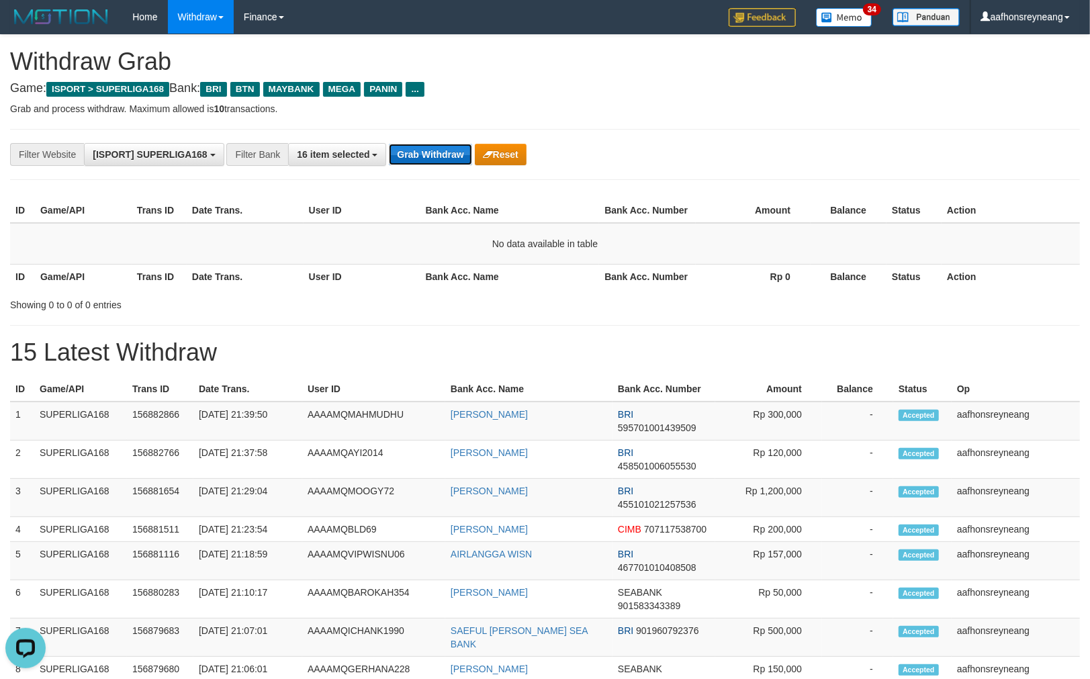
click at [433, 149] on button "Grab Withdraw" at bounding box center [430, 154] width 83 height 21
click at [434, 150] on button "Grab Withdraw" at bounding box center [430, 154] width 83 height 21
click at [434, 151] on button "Grab Withdraw" at bounding box center [430, 154] width 83 height 21
click at [434, 153] on button "Grab Withdraw" at bounding box center [430, 154] width 83 height 21
click at [434, 152] on button "Grab Withdraw" at bounding box center [430, 154] width 83 height 21
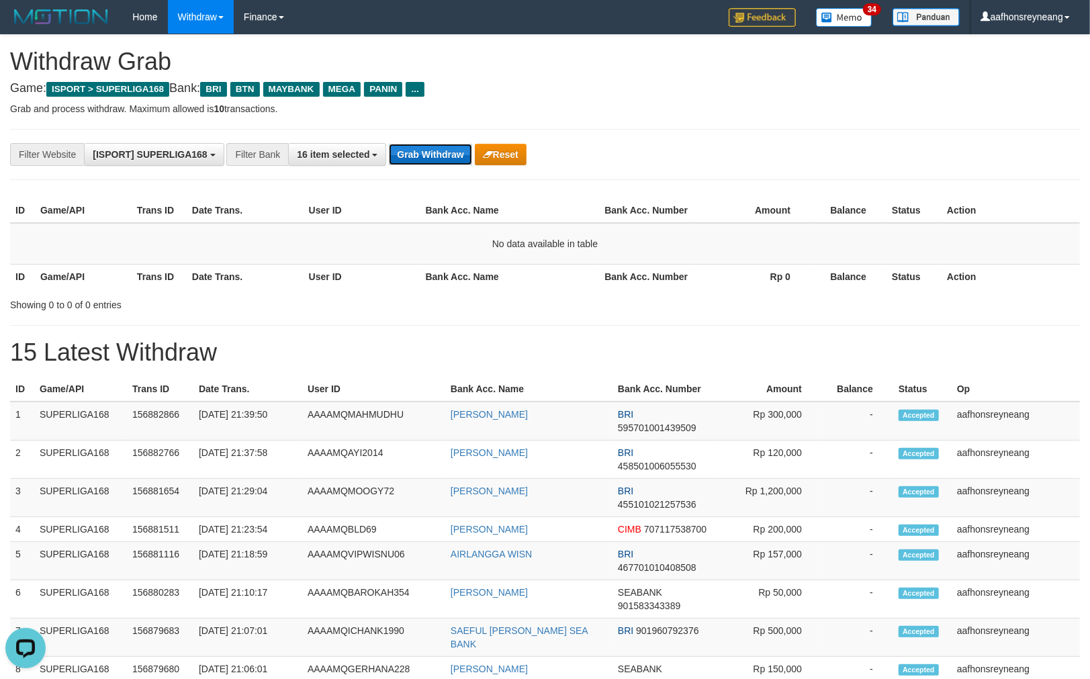
click at [434, 152] on button "Grab Withdraw" at bounding box center [430, 154] width 83 height 21
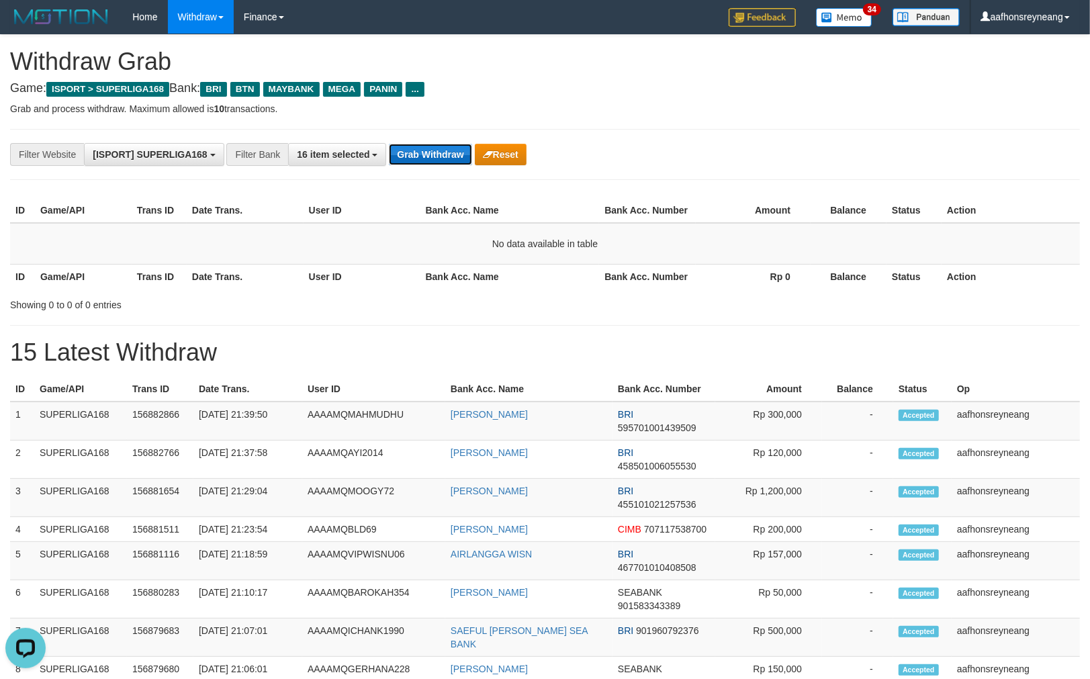
click at [434, 152] on button "Grab Withdraw" at bounding box center [430, 154] width 83 height 21
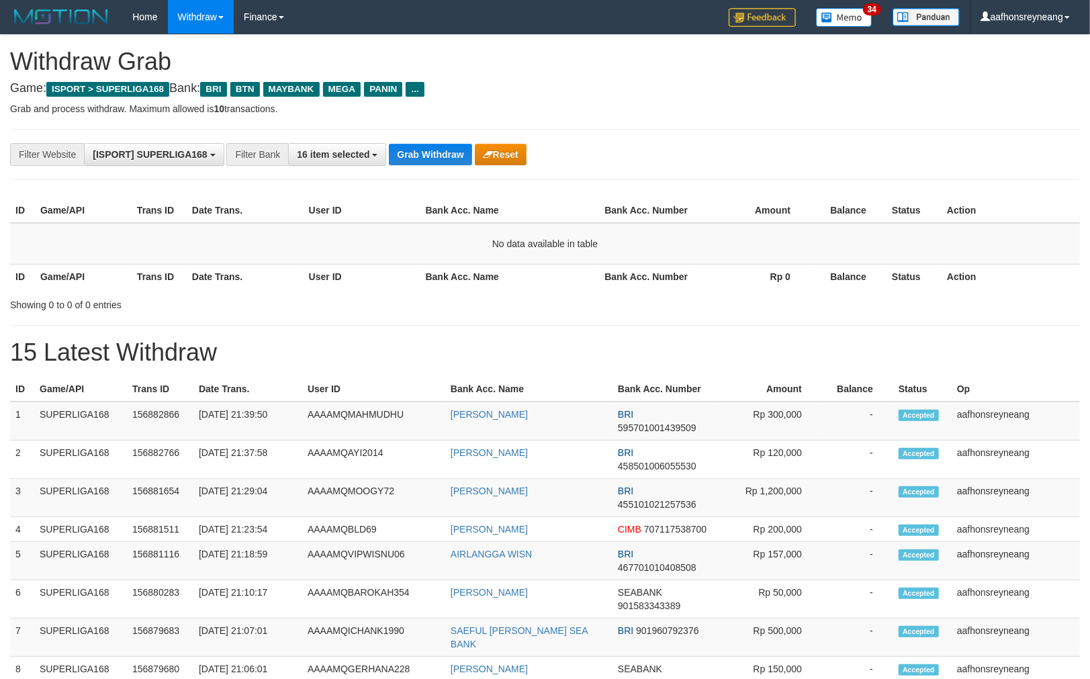
click at [434, 151] on button "Grab Withdraw" at bounding box center [430, 154] width 83 height 21
click at [417, 148] on button "Grab Withdraw" at bounding box center [430, 154] width 83 height 21
click at [417, 149] on button "Grab Withdraw" at bounding box center [430, 154] width 83 height 21
click at [417, 148] on button "Grab Withdraw" at bounding box center [430, 154] width 83 height 21
click at [417, 150] on button "Grab Withdraw" at bounding box center [430, 154] width 83 height 21
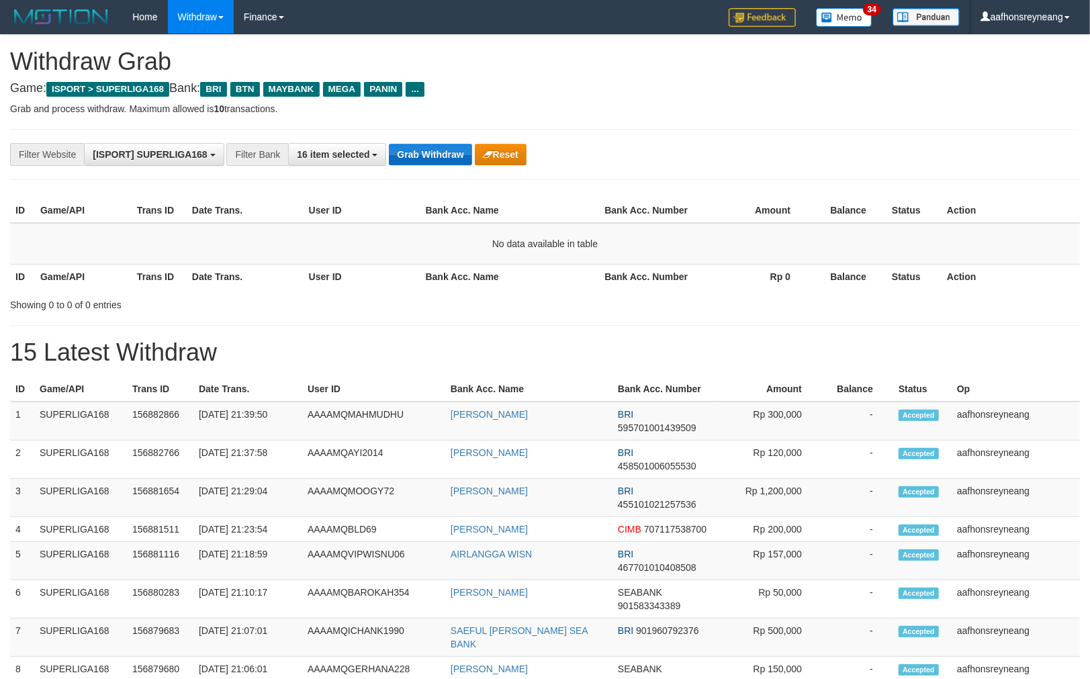
drag, startPoint x: 0, startPoint y: 0, endPoint x: 417, endPoint y: 149, distance: 442.4
click at [417, 149] on button "Grab Withdraw" at bounding box center [430, 154] width 83 height 21
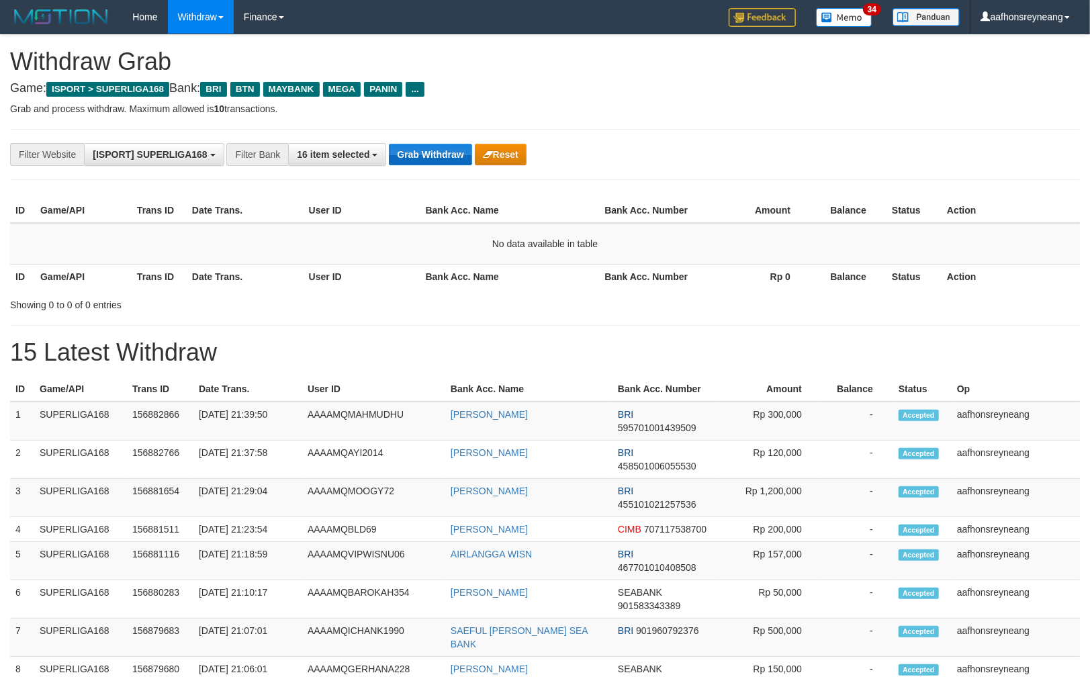
click at [417, 149] on button "Grab Withdraw" at bounding box center [430, 154] width 83 height 21
click at [417, 150] on button "Grab Withdraw" at bounding box center [430, 154] width 83 height 21
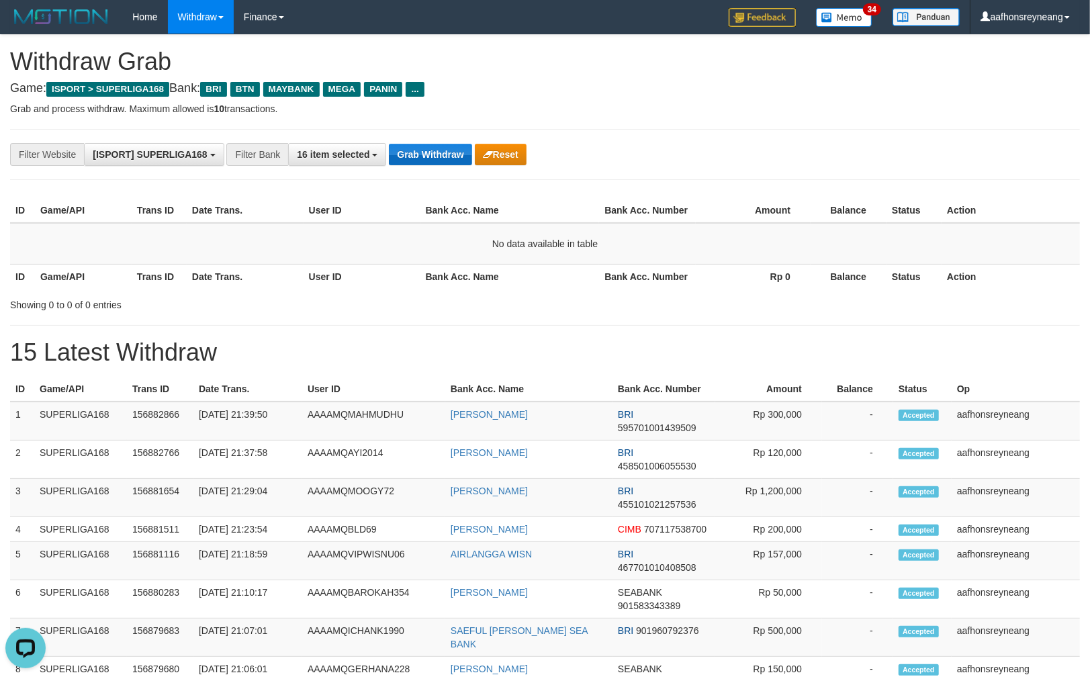
click at [417, 150] on button "Grab Withdraw" at bounding box center [430, 154] width 83 height 21
click at [417, 149] on button "Grab Withdraw" at bounding box center [430, 154] width 83 height 21
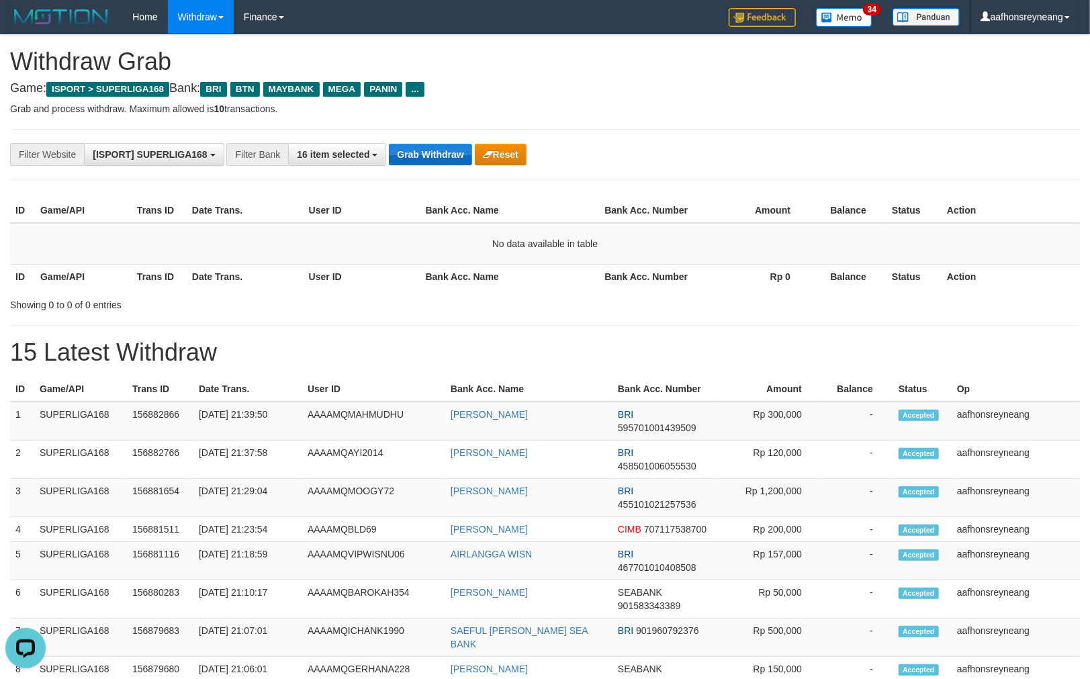
click at [417, 150] on button "Grab Withdraw" at bounding box center [430, 154] width 83 height 21
click at [417, 149] on button "Grab Withdraw" at bounding box center [430, 154] width 83 height 21
click at [417, 150] on button "Grab Withdraw" at bounding box center [430, 154] width 83 height 21
click at [412, 153] on button "Grab Withdraw" at bounding box center [430, 154] width 83 height 21
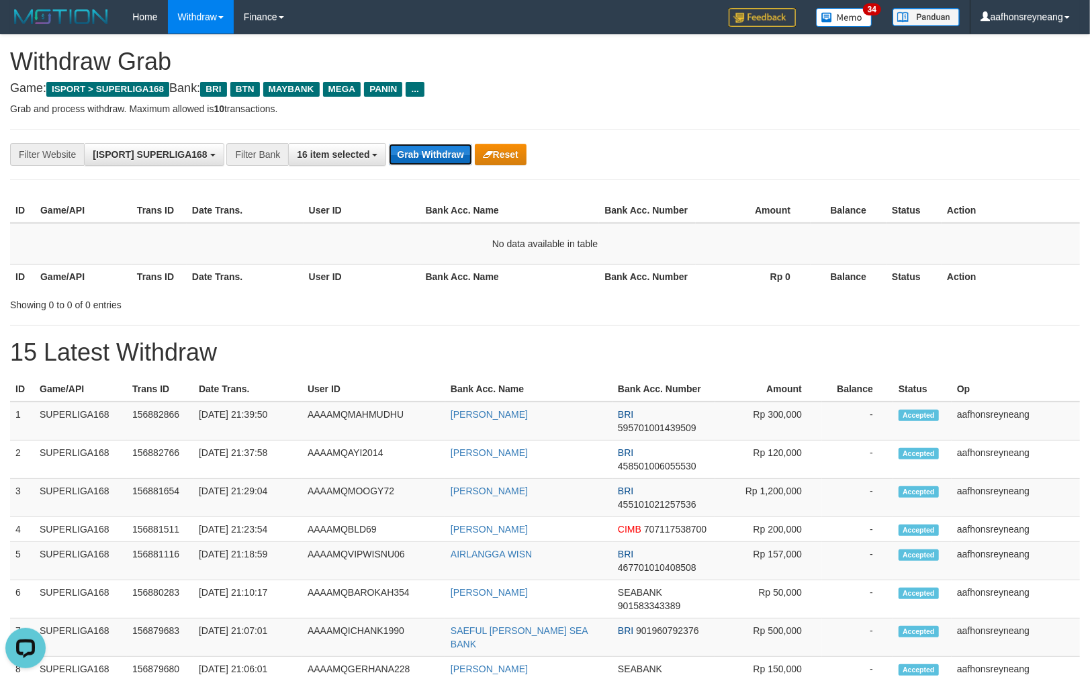
click at [412, 155] on button "Grab Withdraw" at bounding box center [430, 154] width 83 height 21
click at [417, 150] on button "Grab Withdraw" at bounding box center [430, 154] width 83 height 21
click at [411, 157] on button "Grab Withdraw" at bounding box center [430, 154] width 83 height 21
click at [410, 157] on button "Grab Withdraw" at bounding box center [430, 154] width 83 height 21
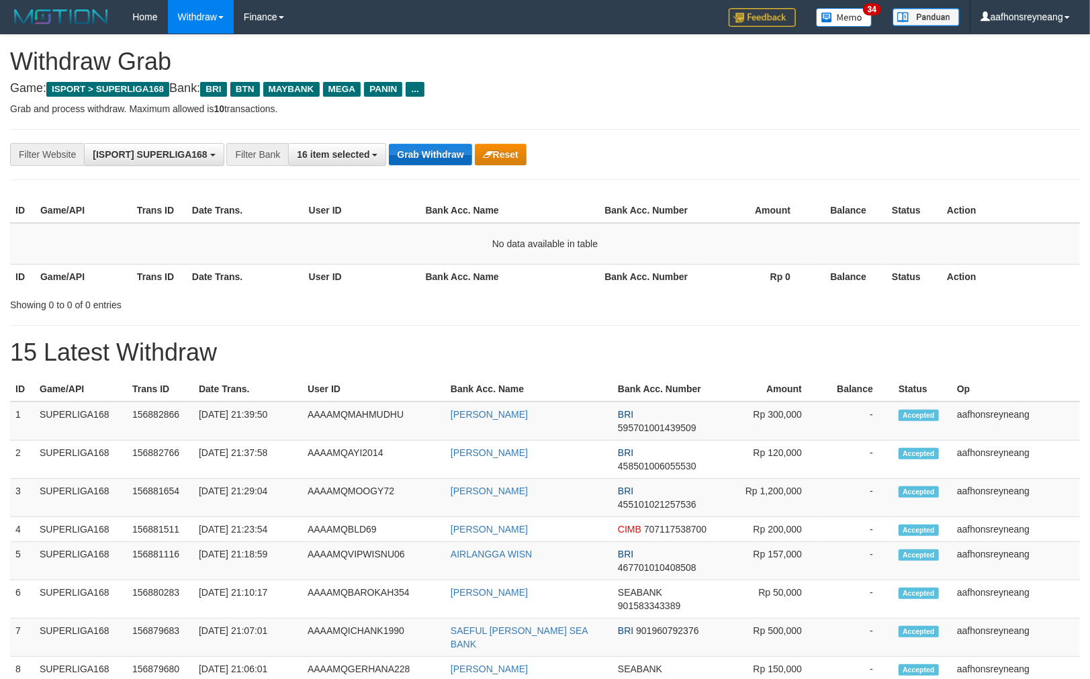
click at [410, 157] on button "Grab Withdraw" at bounding box center [430, 154] width 83 height 21
click at [427, 144] on button "Grab Withdraw" at bounding box center [430, 154] width 83 height 21
click at [428, 148] on button "Grab Withdraw" at bounding box center [430, 154] width 83 height 21
click at [430, 148] on button "Grab Withdraw" at bounding box center [430, 154] width 83 height 21
click at [430, 149] on button "Grab Withdraw" at bounding box center [430, 154] width 83 height 21
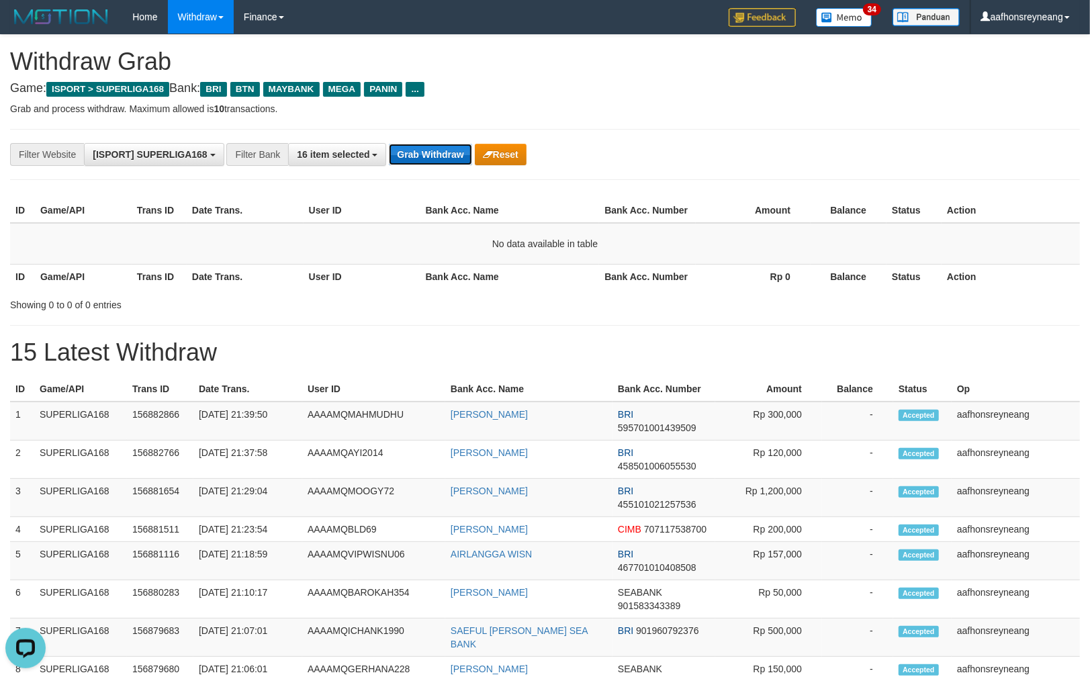
click at [431, 149] on button "Grab Withdraw" at bounding box center [430, 154] width 83 height 21
click at [431, 146] on button "Grab Withdraw" at bounding box center [430, 154] width 83 height 21
click at [431, 149] on button "Grab Withdraw" at bounding box center [430, 154] width 83 height 21
drag, startPoint x: 0, startPoint y: 0, endPoint x: 431, endPoint y: 148, distance: 456.1
click at [431, 148] on button "Grab Withdraw" at bounding box center [430, 154] width 83 height 21
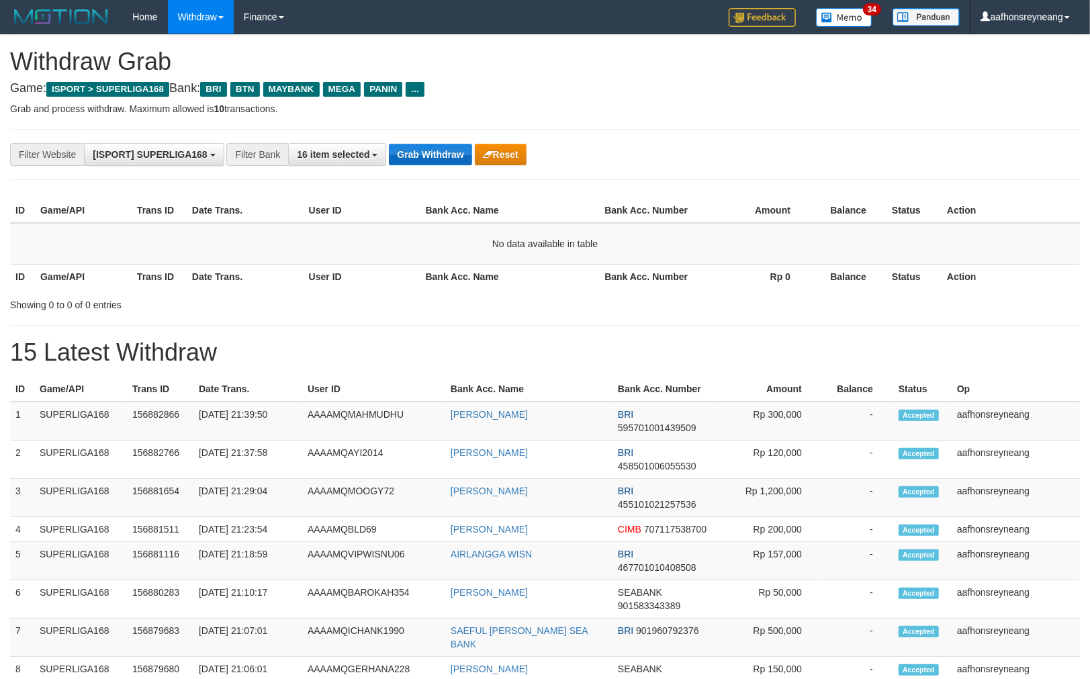
click at [431, 149] on button "Grab Withdraw" at bounding box center [430, 154] width 83 height 21
click at [431, 150] on button "Grab Withdraw" at bounding box center [430, 154] width 83 height 21
click at [431, 149] on button "Grab Withdraw" at bounding box center [430, 154] width 83 height 21
click at [432, 150] on button "Grab Withdraw" at bounding box center [430, 154] width 83 height 21
click at [433, 151] on button "Grab Withdraw" at bounding box center [430, 154] width 83 height 21
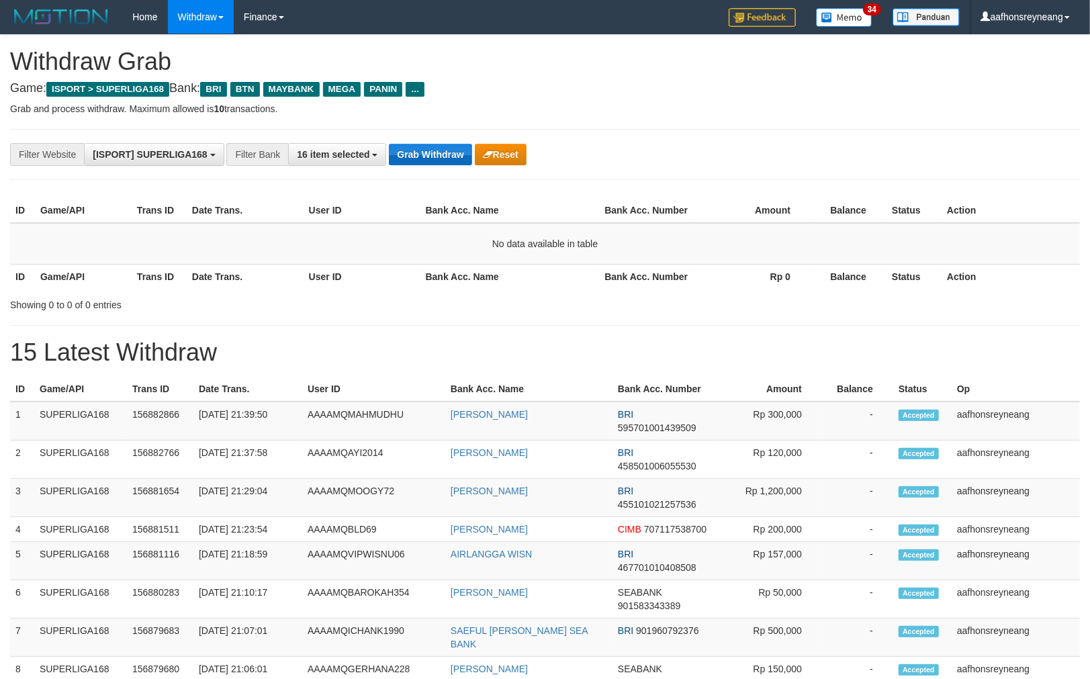
click at [433, 152] on button "Grab Withdraw" at bounding box center [430, 154] width 83 height 21
click at [433, 153] on button "Grab Withdraw" at bounding box center [430, 154] width 83 height 21
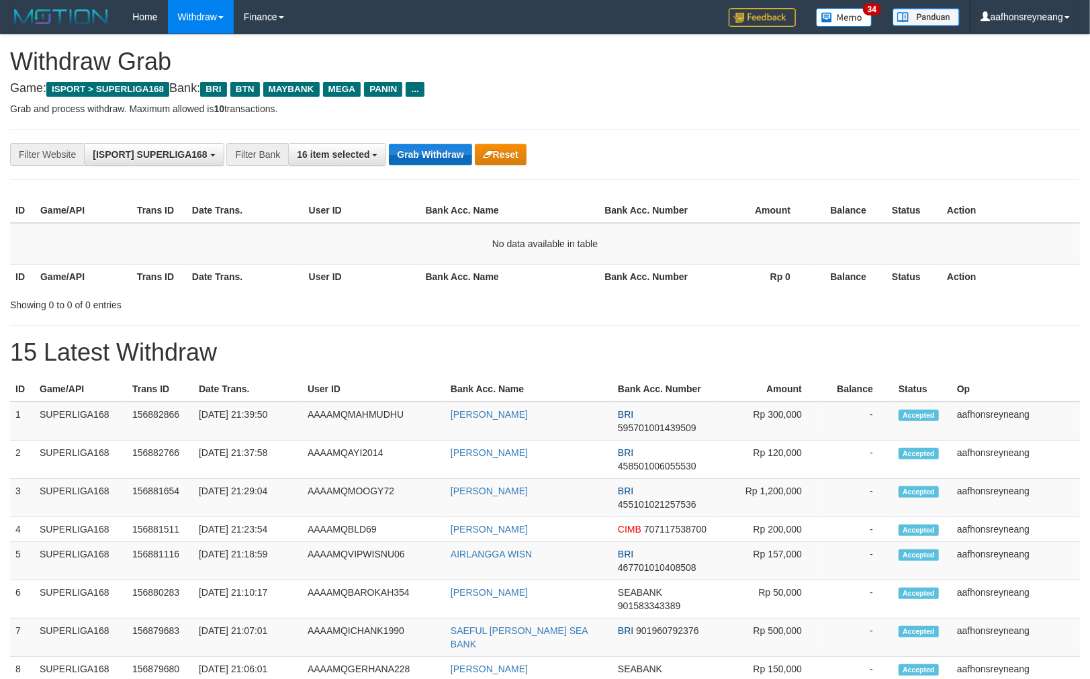
click at [433, 153] on button "Grab Withdraw" at bounding box center [430, 154] width 83 height 21
click at [433, 163] on button "Grab Withdraw" at bounding box center [430, 154] width 83 height 21
click at [411, 163] on button "Grab Withdraw" at bounding box center [430, 154] width 83 height 21
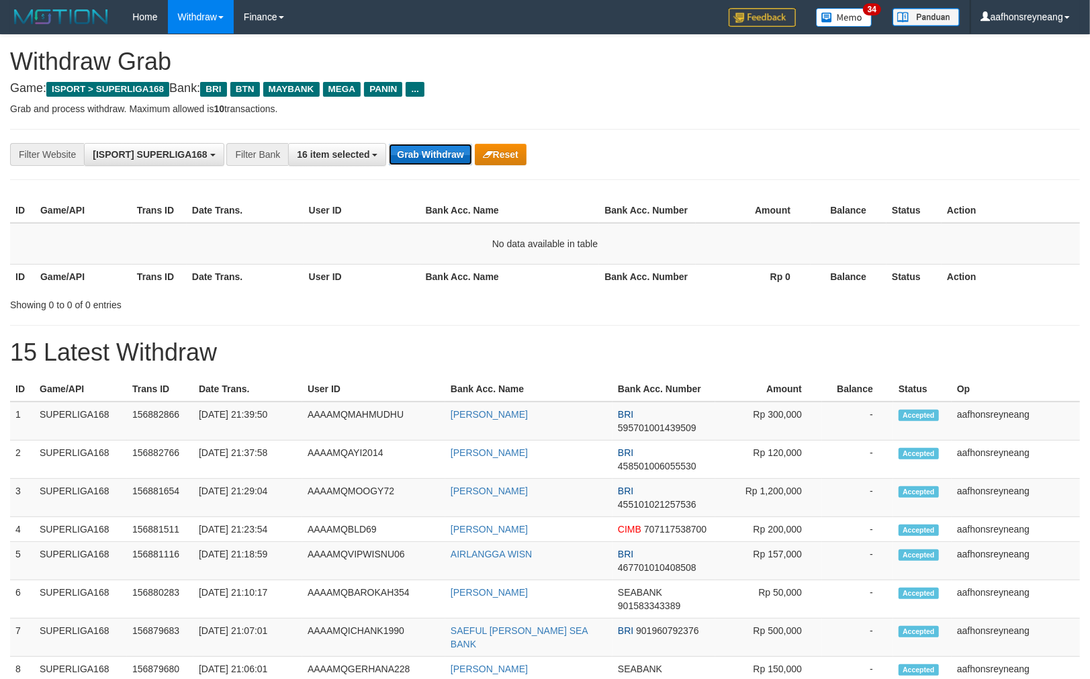
click at [412, 164] on button "Grab Withdraw" at bounding box center [430, 154] width 83 height 21
click at [412, 165] on div "**********" at bounding box center [545, 154] width 1070 height 51
click at [412, 167] on div "**********" at bounding box center [545, 154] width 1070 height 51
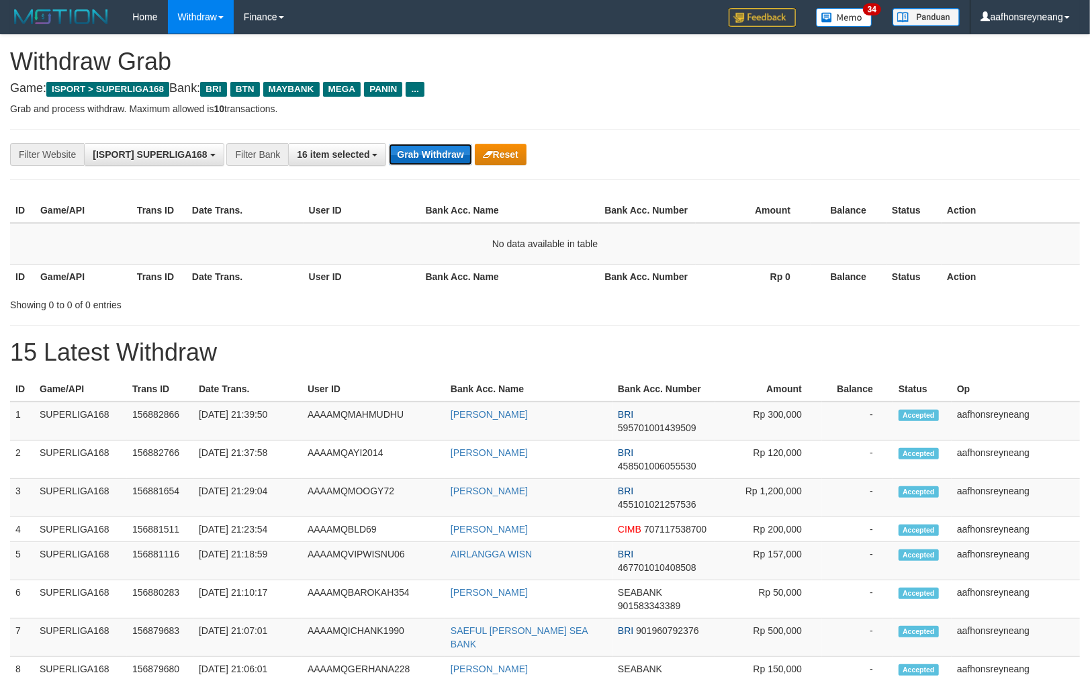
click at [408, 163] on button "Grab Withdraw" at bounding box center [430, 154] width 83 height 21
click at [410, 163] on button "Grab Withdraw" at bounding box center [430, 154] width 83 height 21
click at [410, 164] on button "Grab Withdraw" at bounding box center [430, 154] width 83 height 21
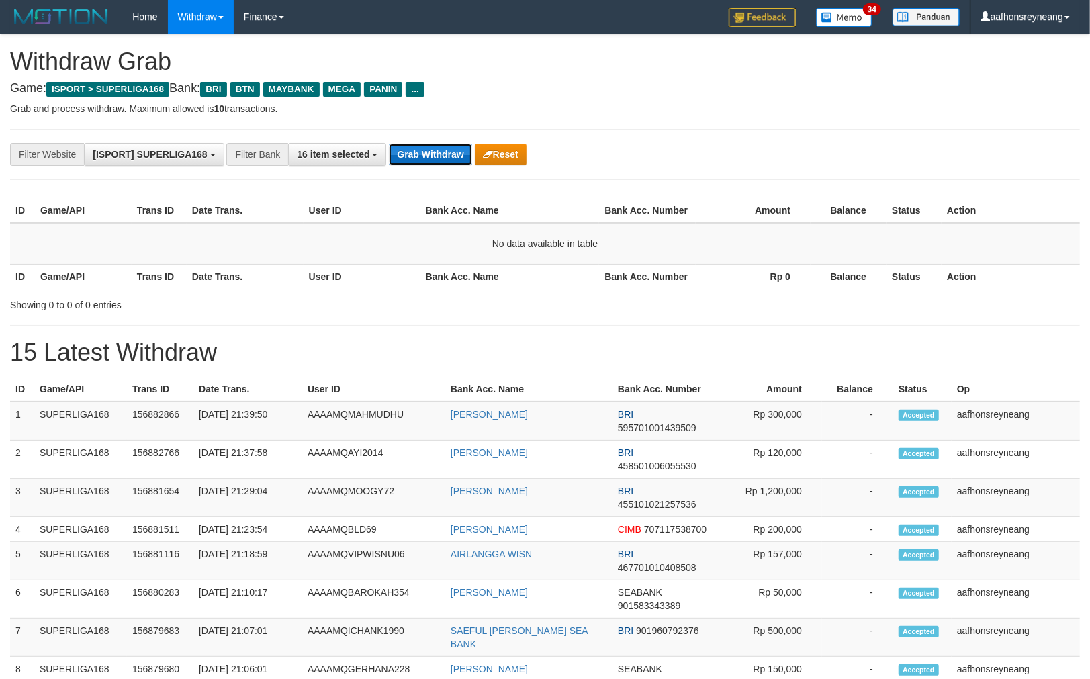
click at [410, 164] on button "Grab Withdraw" at bounding box center [430, 154] width 83 height 21
click at [410, 166] on div "**********" at bounding box center [545, 154] width 1070 height 51
click at [405, 155] on button "Grab Withdraw" at bounding box center [430, 154] width 83 height 21
click at [405, 156] on button "Grab Withdraw" at bounding box center [430, 154] width 83 height 21
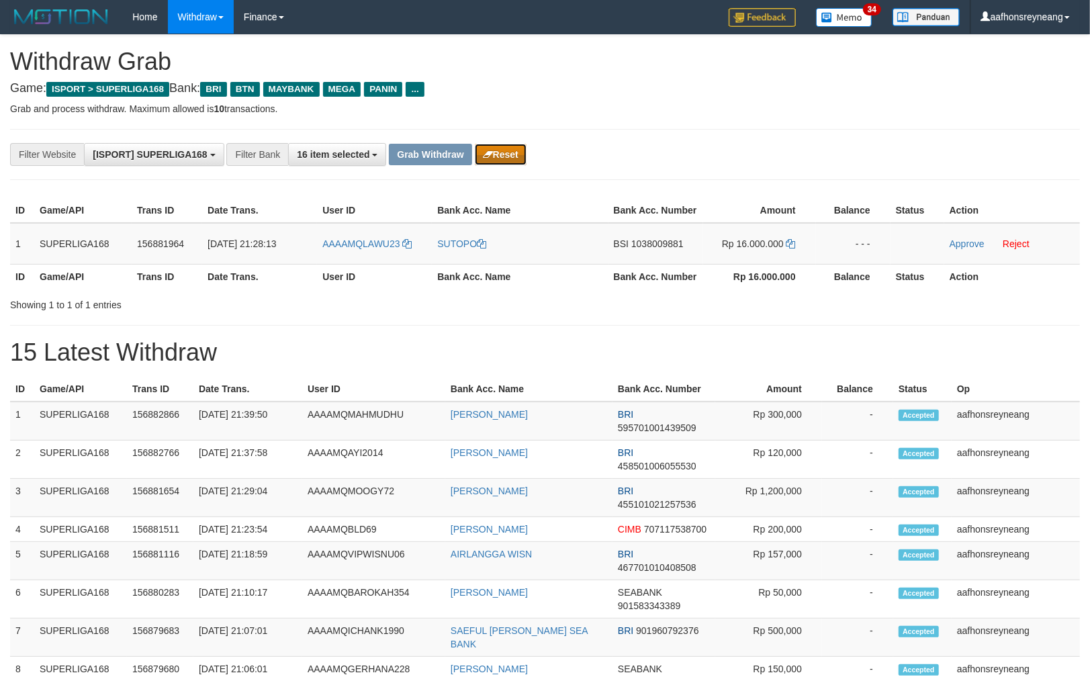
click at [498, 151] on button "Reset" at bounding box center [501, 154] width 52 height 21
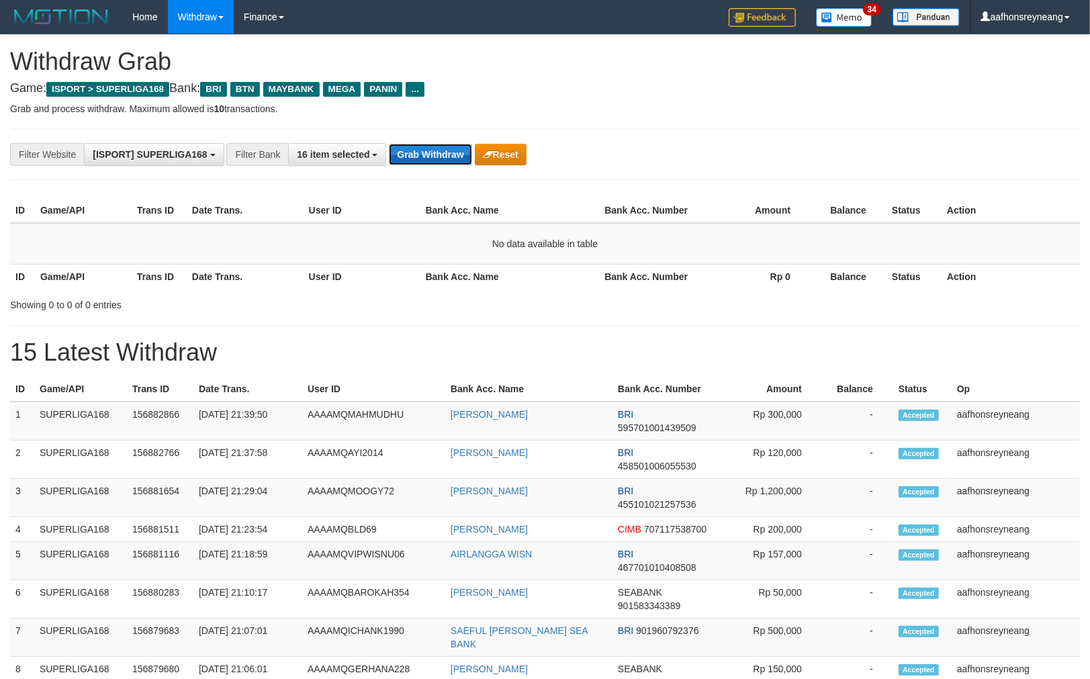
click at [422, 145] on button "Grab Withdraw" at bounding box center [430, 154] width 83 height 21
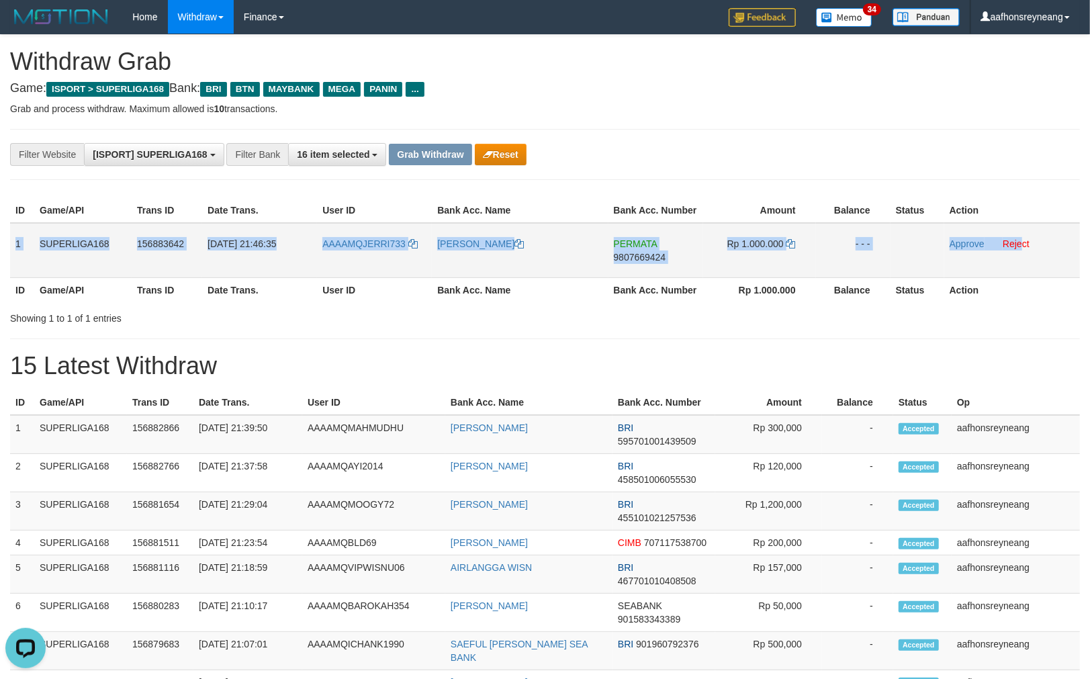
copy tr "1 SUPERLIGA168 156883642 01/10/2025 21:46:35 AAAAMQJERRI733 ZAIRI YURIADI PERMA…"
drag, startPoint x: 15, startPoint y: 232, endPoint x: 1025, endPoint y: 257, distance: 1010.0
click at [1020, 253] on tr "1 SUPERLIGA168 156883642 01/10/2025 21:46:35 AAAAMQJERRI733 ZAIRI YURIADI PERMA…" at bounding box center [545, 250] width 1070 height 55
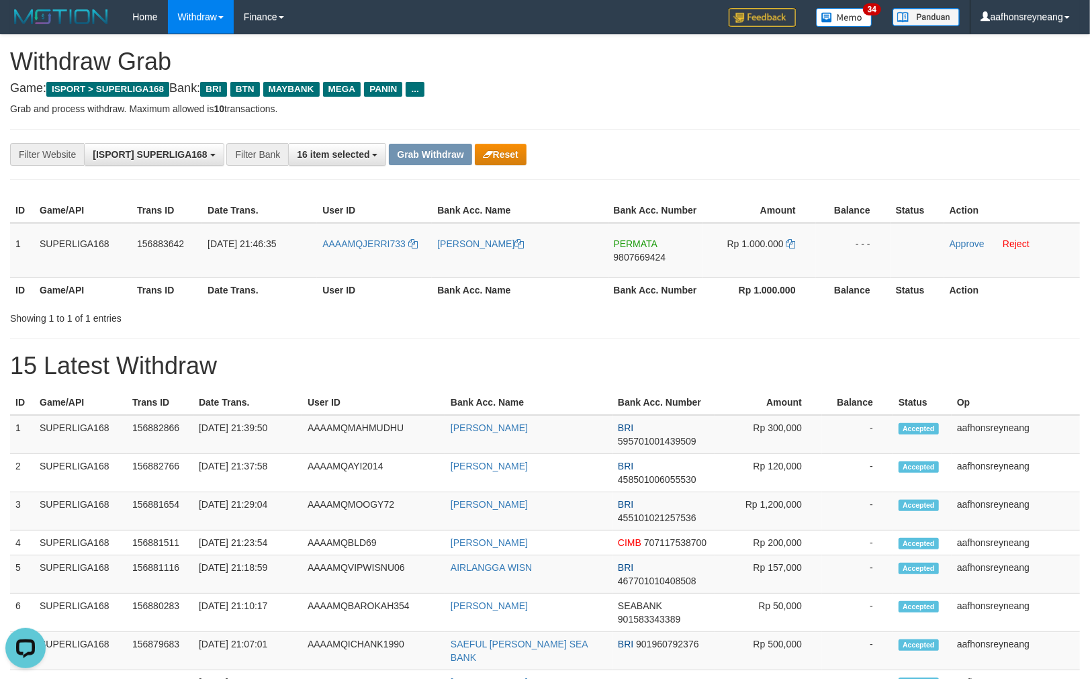
click at [646, 257] on span "9807669424" at bounding box center [640, 257] width 52 height 11
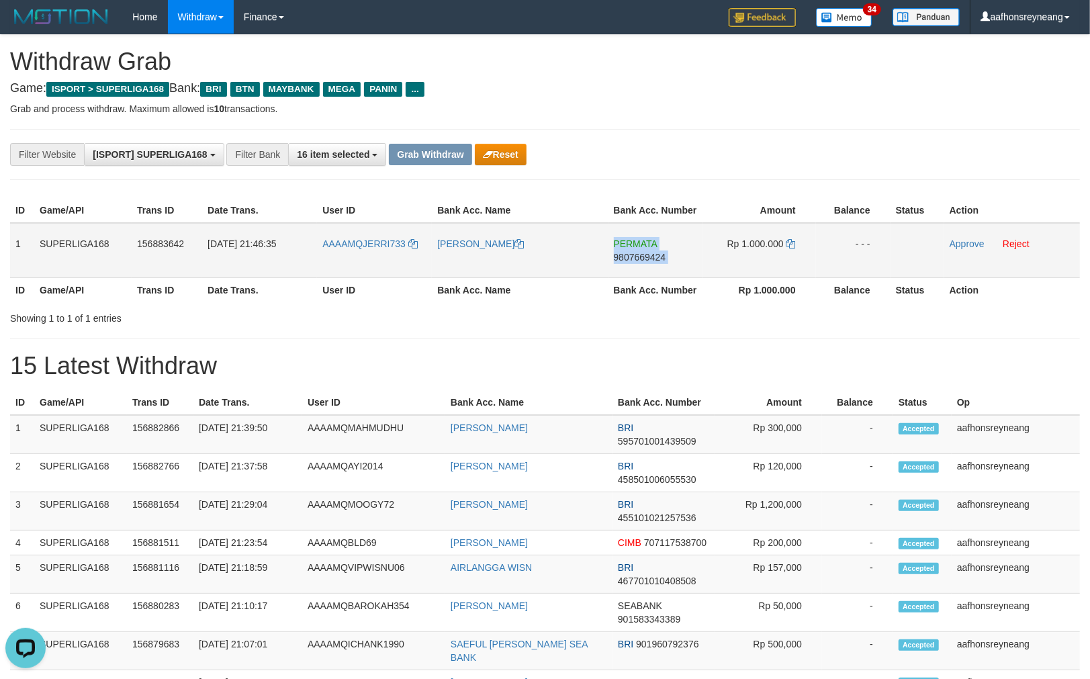
click at [646, 257] on span "9807669424" at bounding box center [640, 257] width 52 height 11
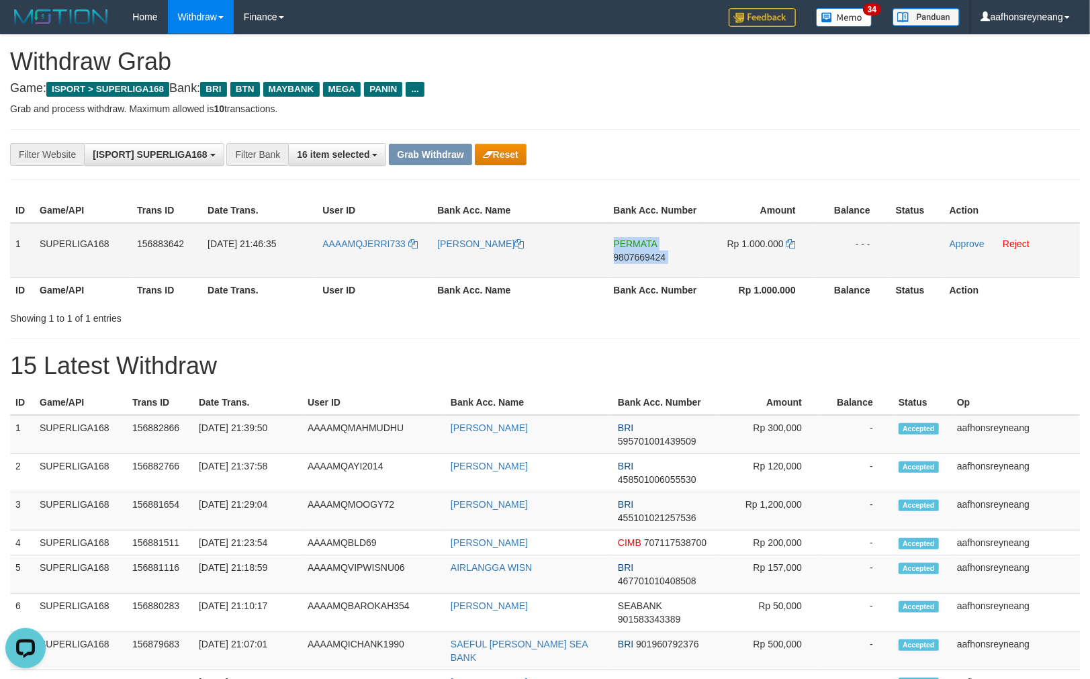
click at [646, 257] on span "9807669424" at bounding box center [640, 257] width 52 height 11
click at [641, 254] on span "9807669424" at bounding box center [640, 257] width 52 height 11
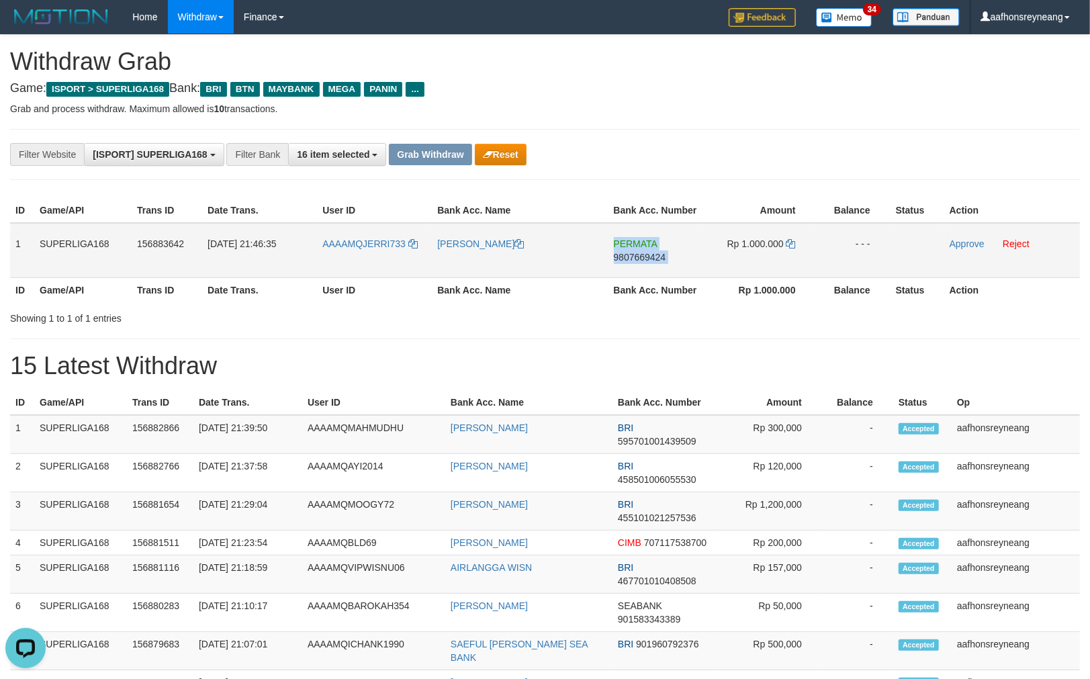
click at [641, 253] on span "9807669424" at bounding box center [640, 257] width 52 height 11
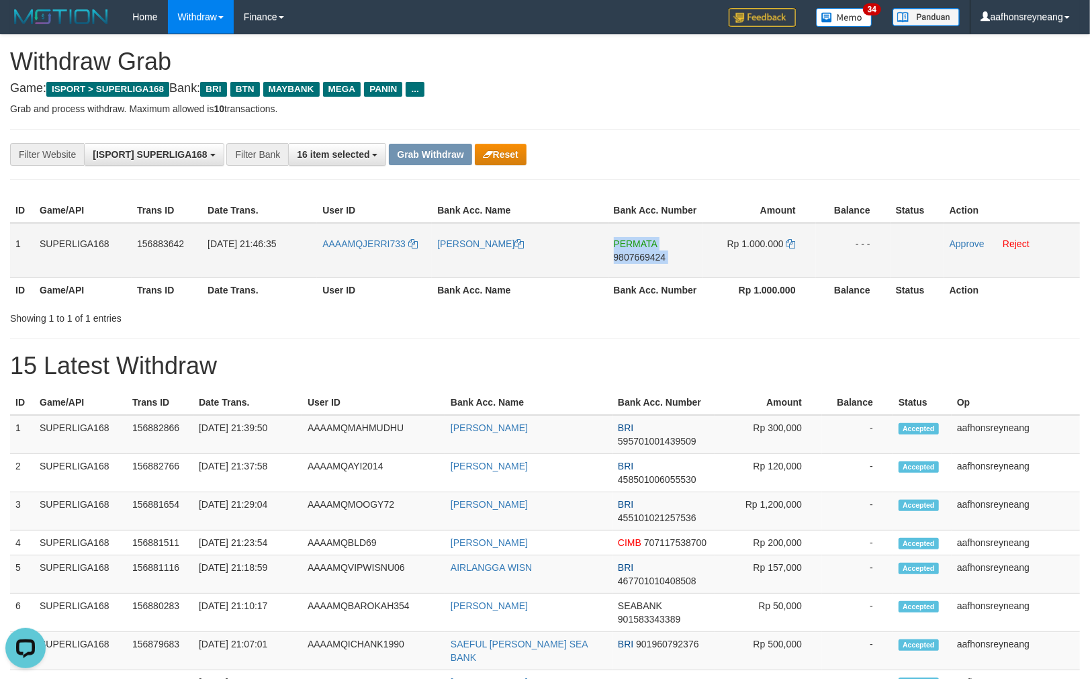
click at [642, 253] on span "9807669424" at bounding box center [640, 257] width 52 height 11
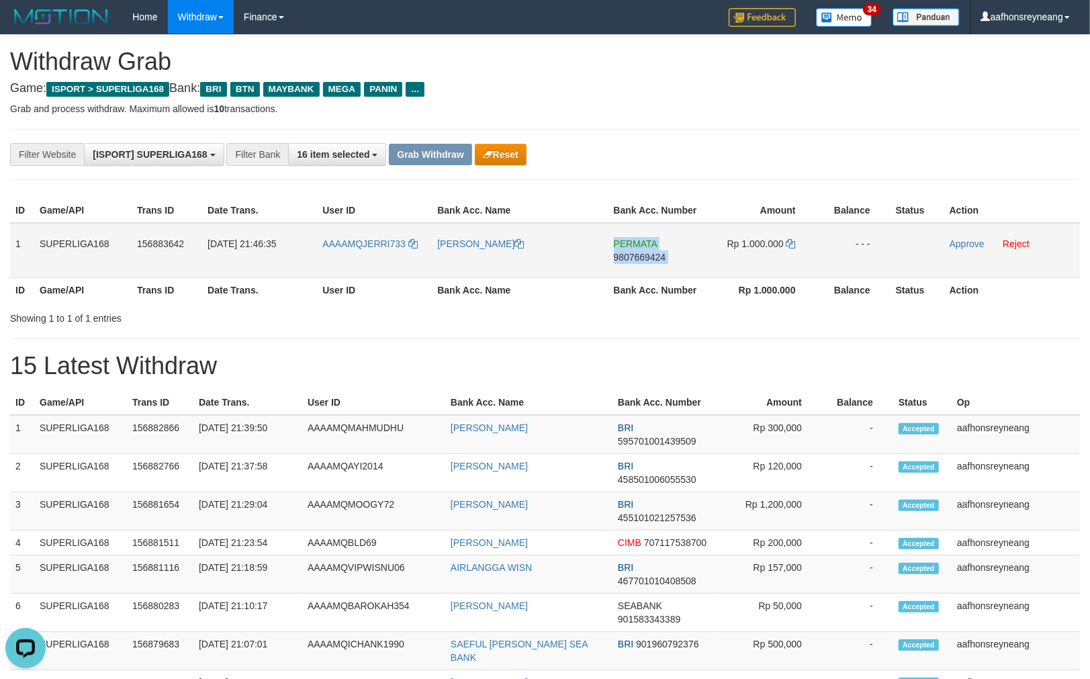
click at [642, 253] on span "9807669424" at bounding box center [640, 257] width 52 height 11
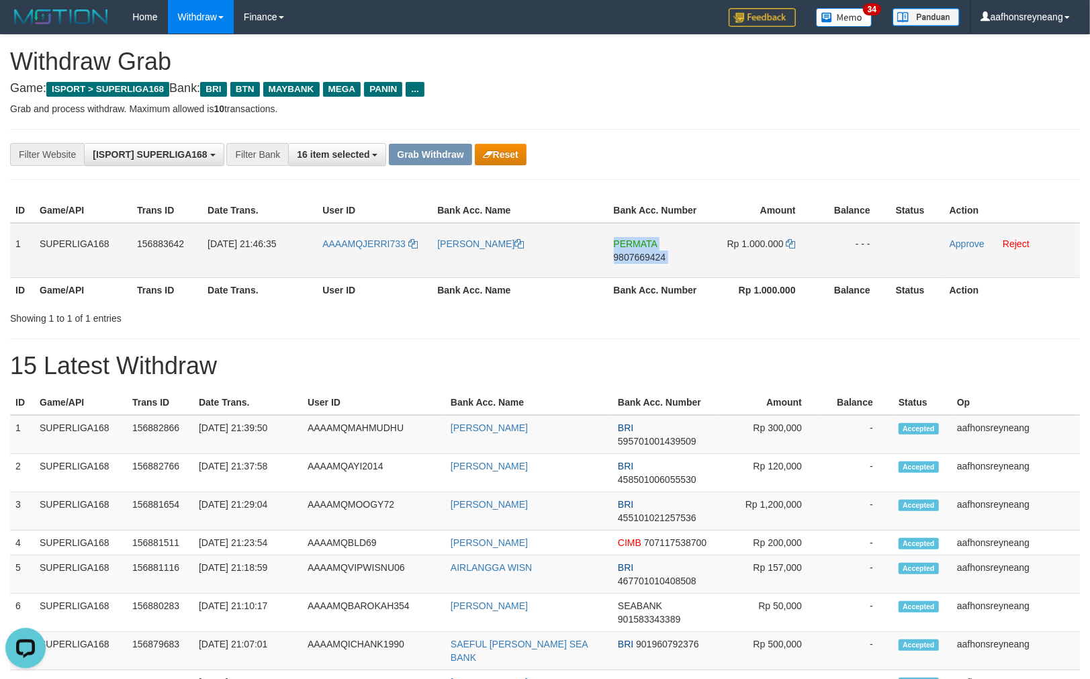
click at [642, 254] on span "9807669424" at bounding box center [640, 257] width 52 height 11
click at [643, 254] on span "9807669424" at bounding box center [640, 257] width 52 height 11
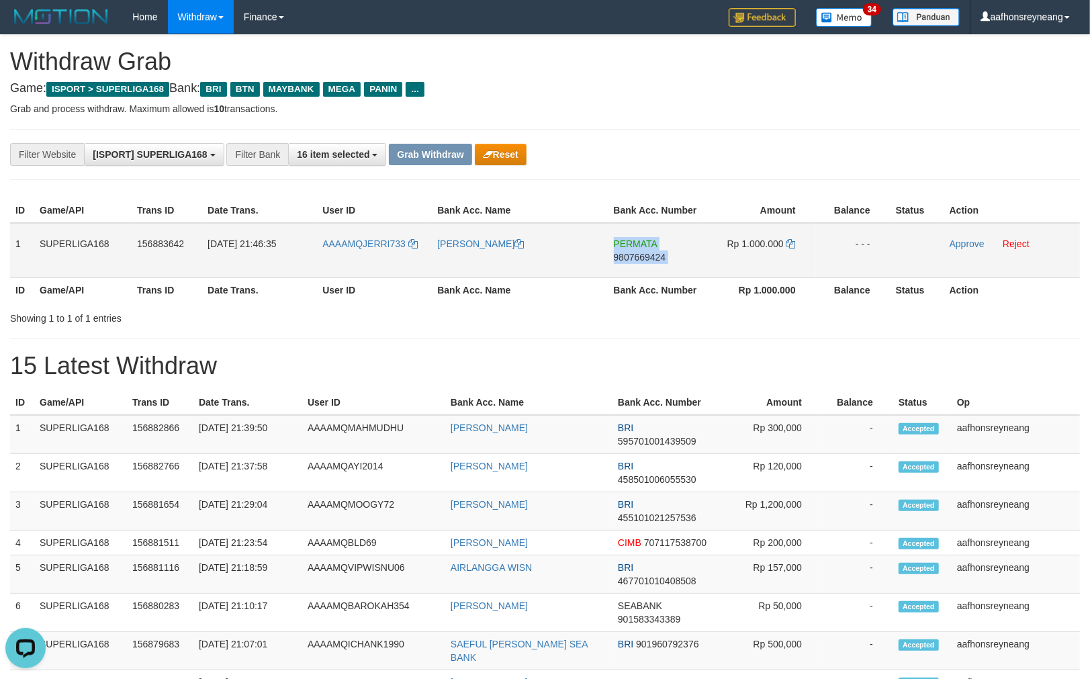
click at [643, 254] on span "9807669424" at bounding box center [640, 257] width 52 height 11
click at [643, 255] on span "9807669424" at bounding box center [640, 257] width 52 height 11
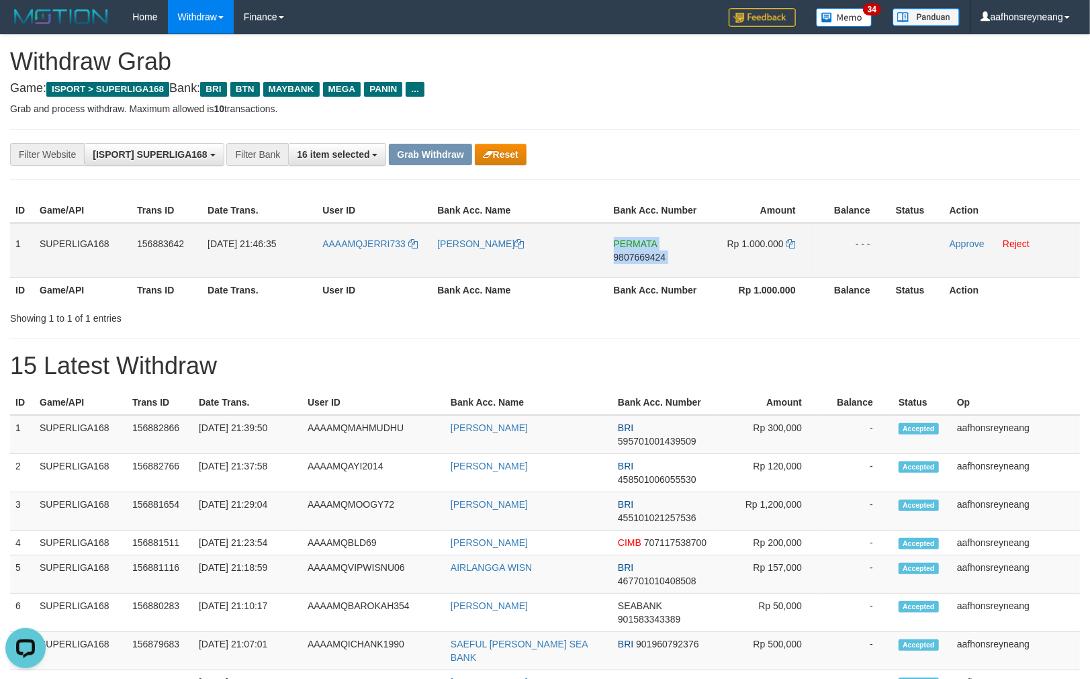
click at [643, 255] on span "9807669424" at bounding box center [640, 257] width 52 height 11
click at [644, 255] on span "9807669424" at bounding box center [640, 257] width 52 height 11
click at [649, 257] on span "9807669424" at bounding box center [640, 257] width 52 height 11
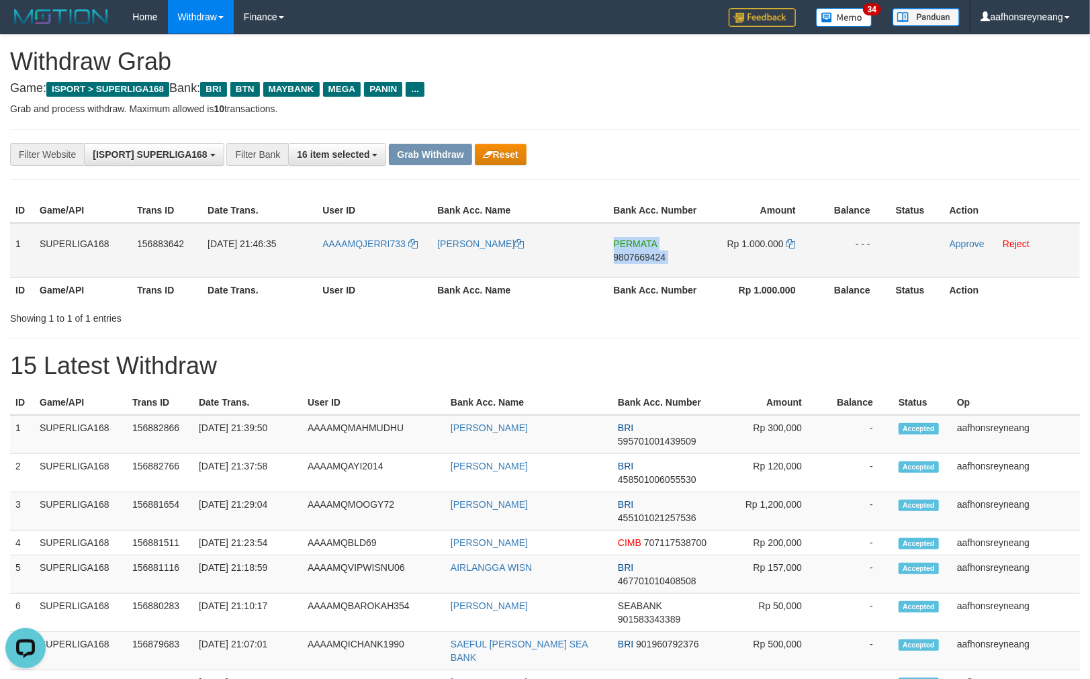
click at [649, 257] on span "9807669424" at bounding box center [640, 257] width 52 height 11
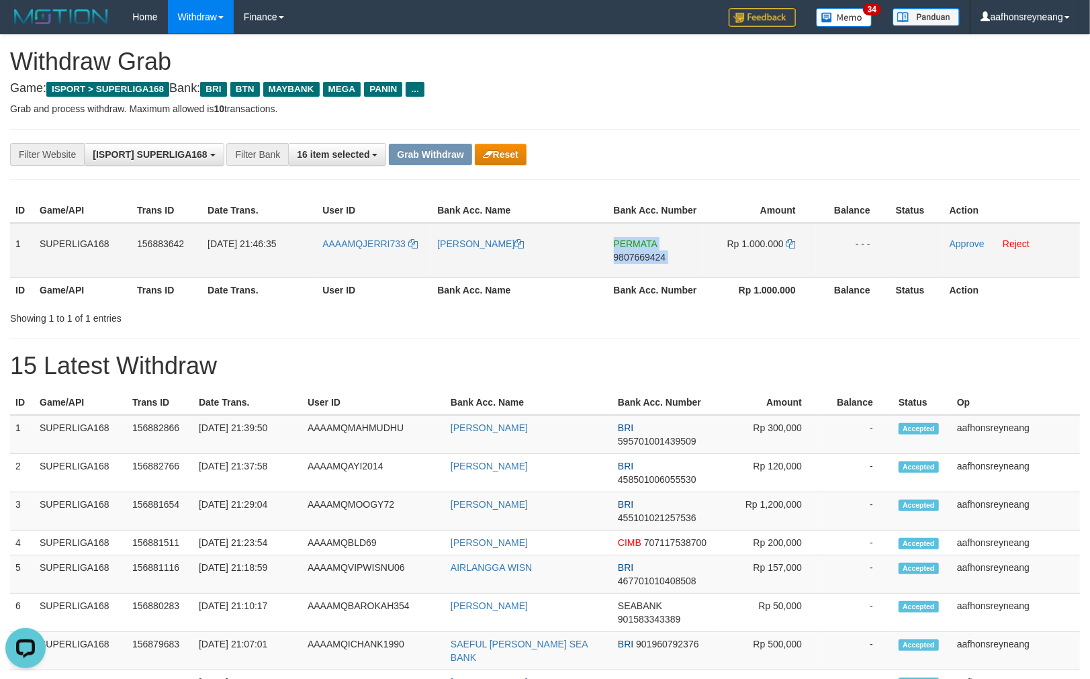
click at [649, 257] on span "9807669424" at bounding box center [640, 257] width 52 height 11
click at [650, 256] on span "9807669424" at bounding box center [640, 257] width 52 height 11
click at [650, 257] on span "9807669424" at bounding box center [640, 257] width 52 height 11
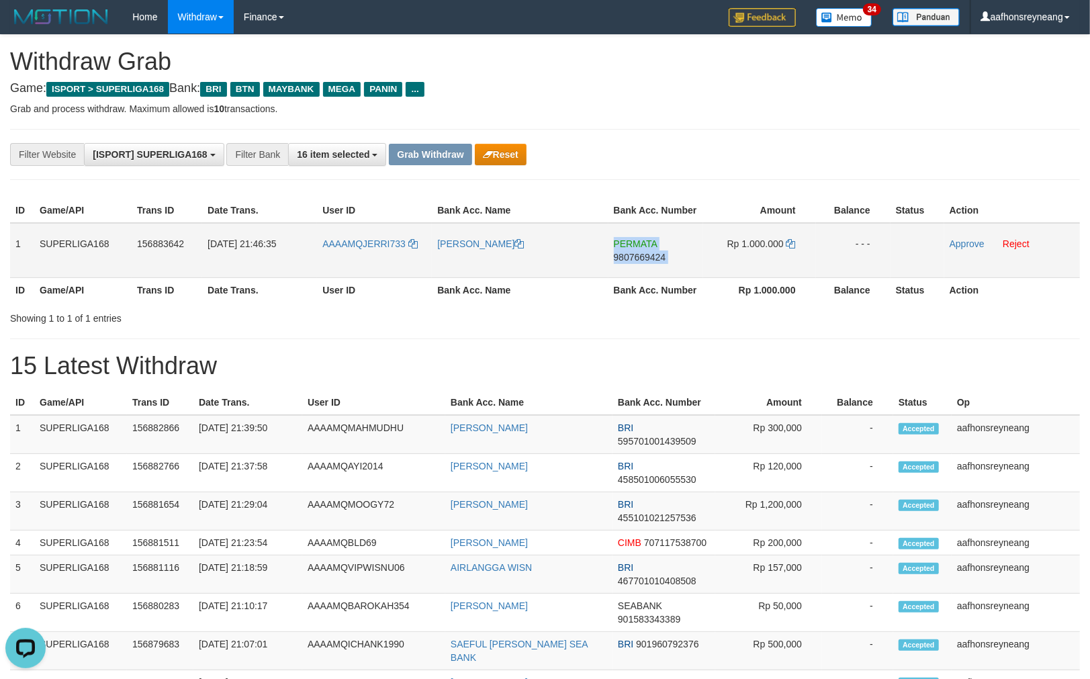
click at [650, 257] on span "9807669424" at bounding box center [640, 257] width 52 height 11
click at [650, 256] on span "9807669424" at bounding box center [640, 257] width 52 height 11
drag, startPoint x: 650, startPoint y: 257, endPoint x: 754, endPoint y: 287, distance: 108.4
click at [650, 256] on span "9807669424" at bounding box center [640, 257] width 52 height 11
drag, startPoint x: 653, startPoint y: 284, endPoint x: 675, endPoint y: 273, distance: 24.9
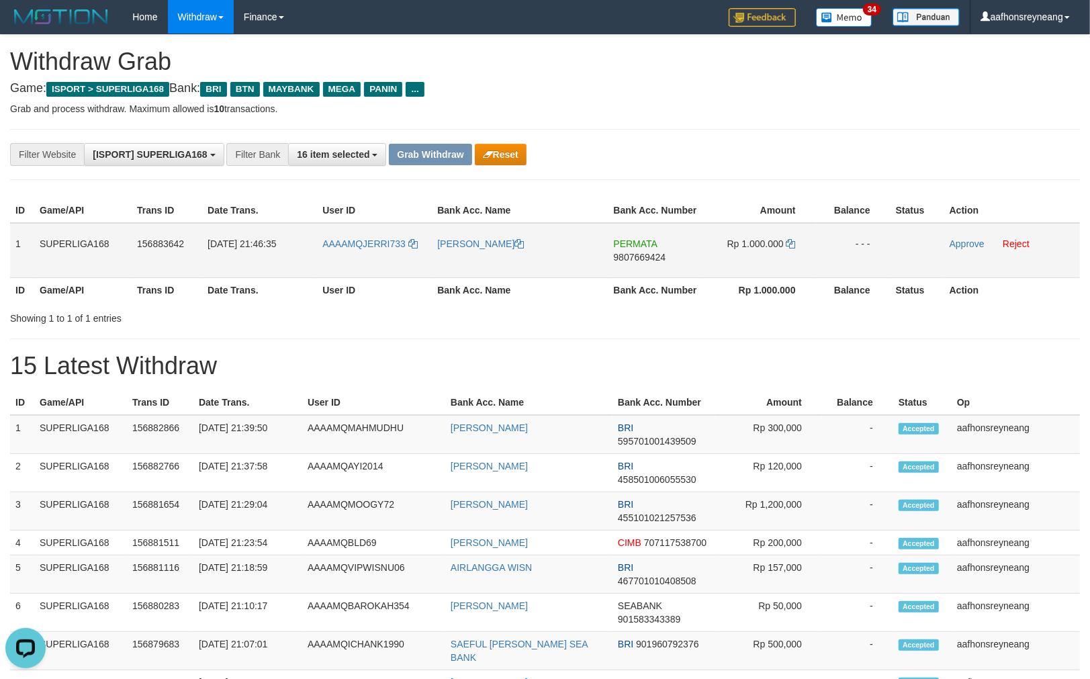
click at [653, 284] on th "Bank Acc. Number" at bounding box center [656, 289] width 95 height 25
click at [793, 242] on icon at bounding box center [791, 243] width 9 height 9
click at [791, 242] on icon at bounding box center [791, 243] width 9 height 9
drag, startPoint x: 965, startPoint y: 246, endPoint x: 633, endPoint y: 150, distance: 346.0
click at [965, 246] on link "Approve" at bounding box center [967, 243] width 35 height 11
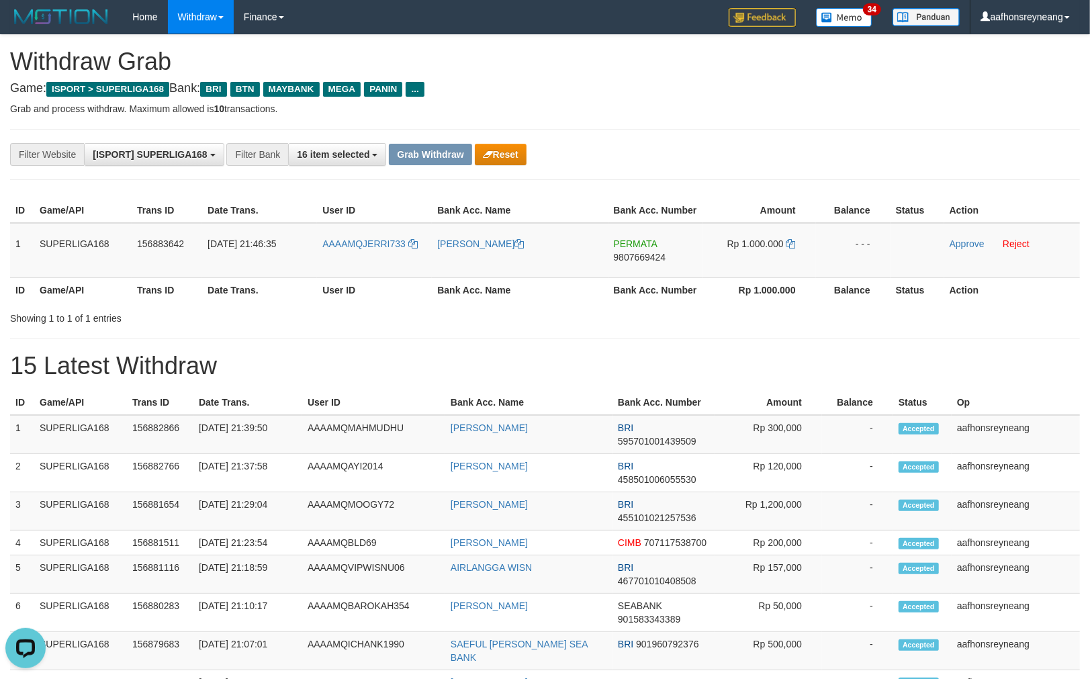
click at [724, 169] on div "**********" at bounding box center [545, 154] width 1070 height 51
click at [724, 168] on div "**********" at bounding box center [545, 154] width 1070 height 51
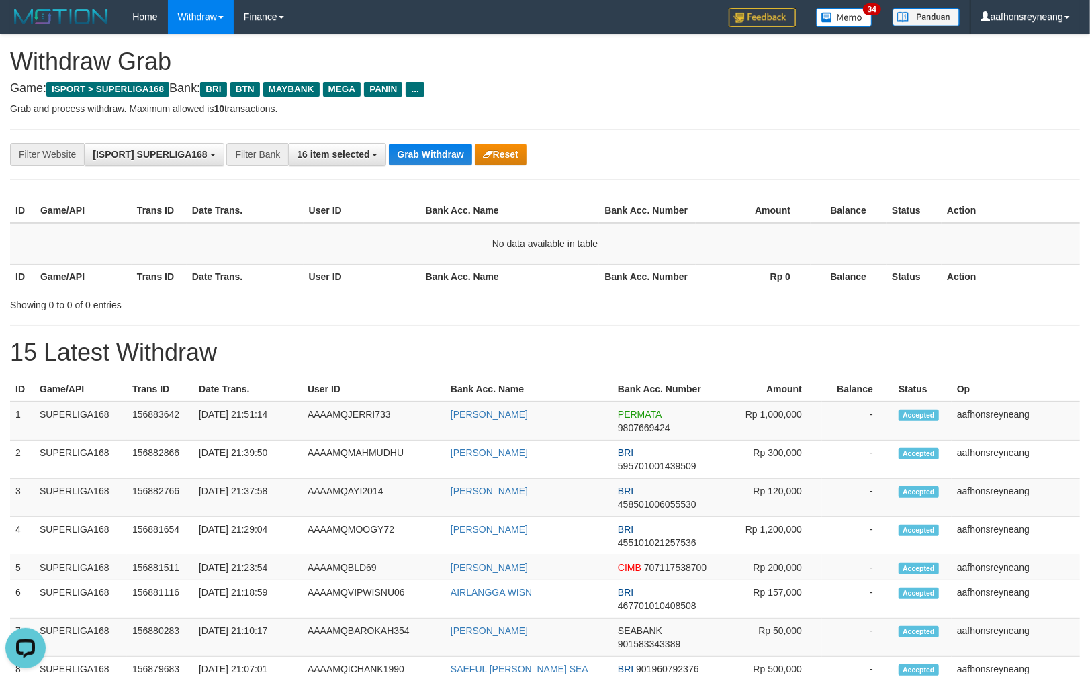
click at [845, 233] on td "No data available in table" at bounding box center [545, 244] width 1070 height 42
click at [408, 159] on button "Grab Withdraw" at bounding box center [430, 154] width 83 height 21
click at [410, 163] on button "Grab Withdraw" at bounding box center [430, 154] width 83 height 21
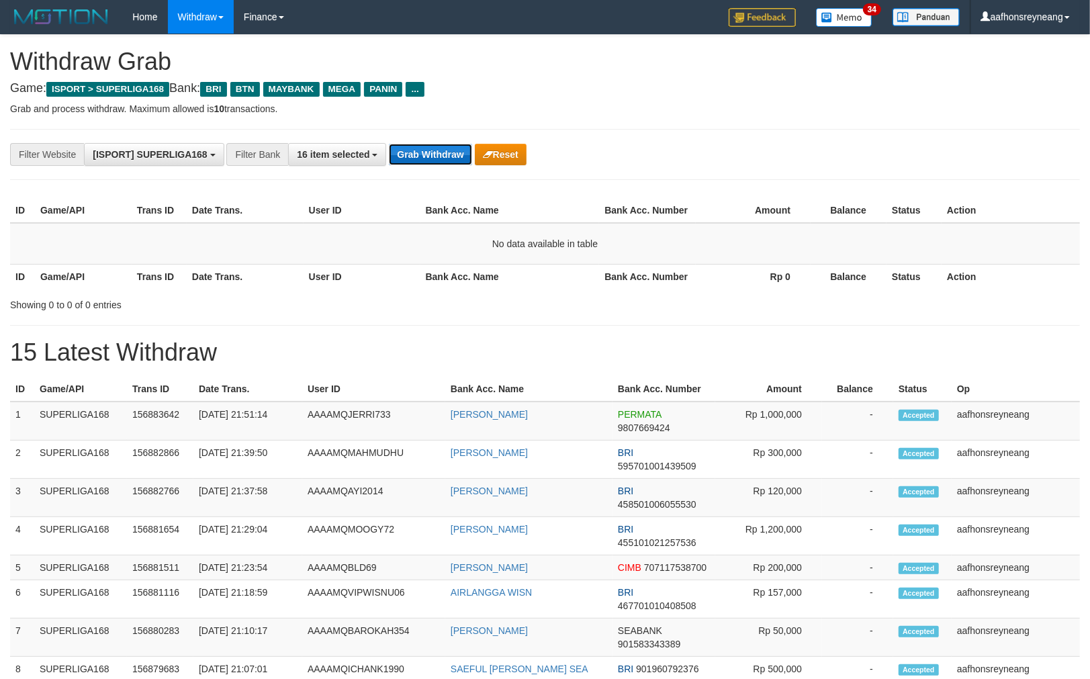
click at [410, 163] on button "Grab Withdraw" at bounding box center [430, 154] width 83 height 21
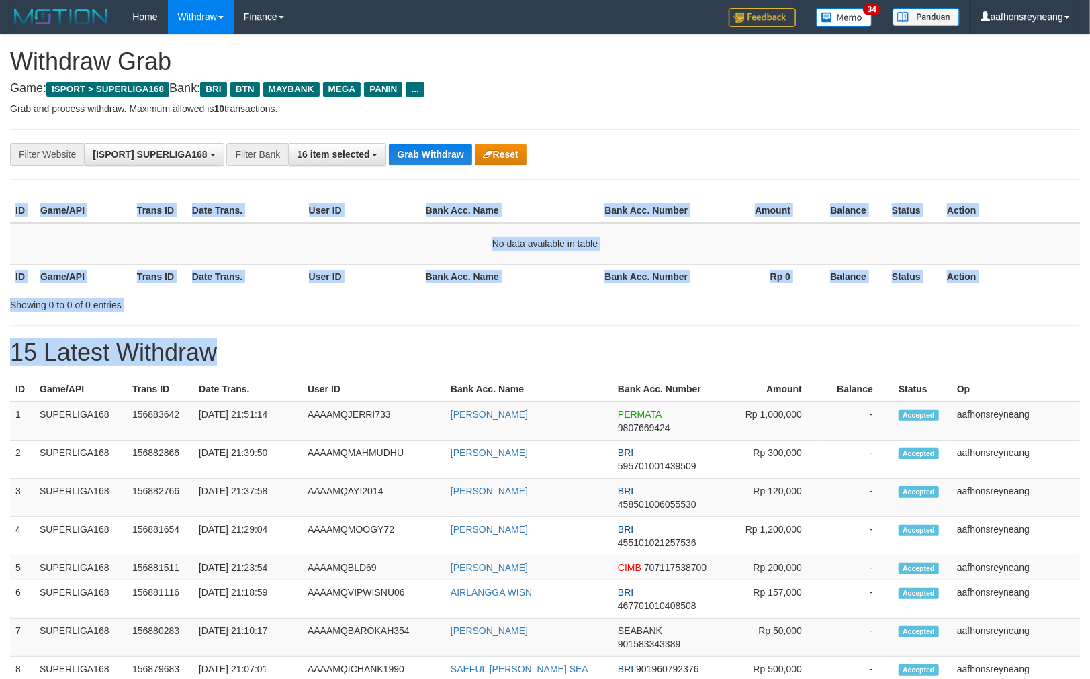
drag, startPoint x: 1080, startPoint y: 215, endPoint x: 1100, endPoint y: 438, distance: 223.9
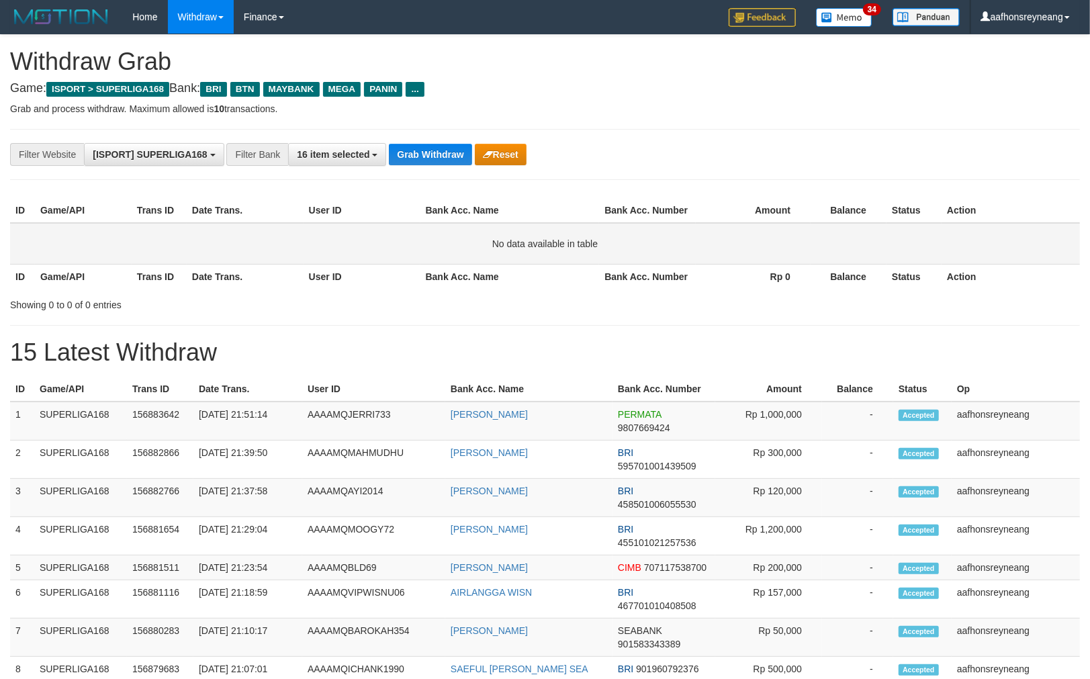
click at [842, 241] on td "No data available in table" at bounding box center [545, 244] width 1070 height 42
click at [439, 160] on button "Grab Withdraw" at bounding box center [430, 154] width 83 height 21
click at [439, 161] on button "Grab Withdraw" at bounding box center [430, 154] width 83 height 21
click at [439, 162] on button "Grab Withdraw" at bounding box center [430, 154] width 83 height 21
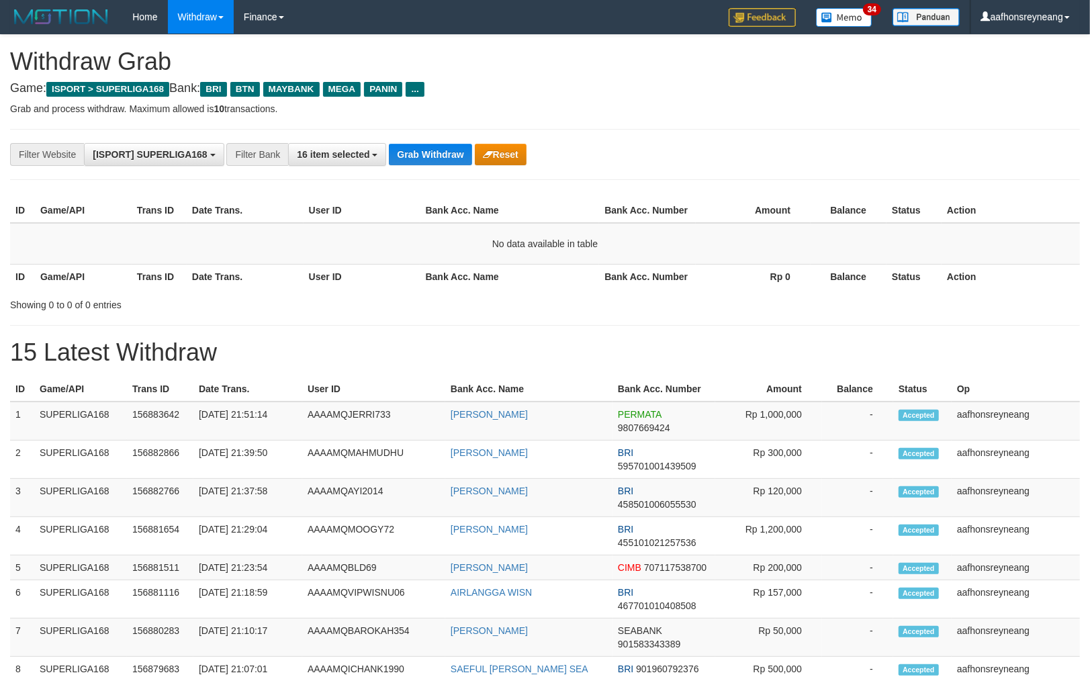
click at [439, 163] on button "Grab Withdraw" at bounding box center [430, 154] width 83 height 21
drag, startPoint x: 0, startPoint y: 0, endPoint x: 439, endPoint y: 162, distance: 467.6
click at [439, 162] on button "Grab Withdraw" at bounding box center [430, 154] width 83 height 21
click at [439, 163] on button "Grab Withdraw" at bounding box center [430, 154] width 83 height 21
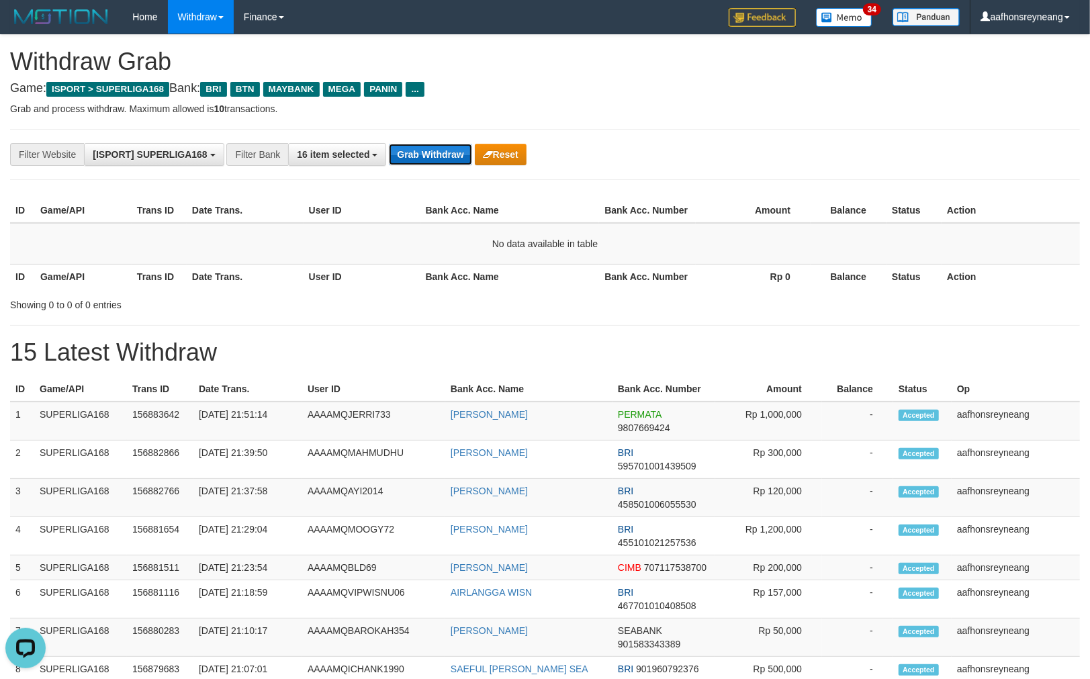
click at [451, 148] on button "Grab Withdraw" at bounding box center [430, 154] width 83 height 21
click at [451, 146] on button "Grab Withdraw" at bounding box center [430, 154] width 83 height 21
click at [421, 161] on button "Grab Withdraw" at bounding box center [430, 154] width 83 height 21
click at [421, 160] on button "Grab Withdraw" at bounding box center [430, 154] width 83 height 21
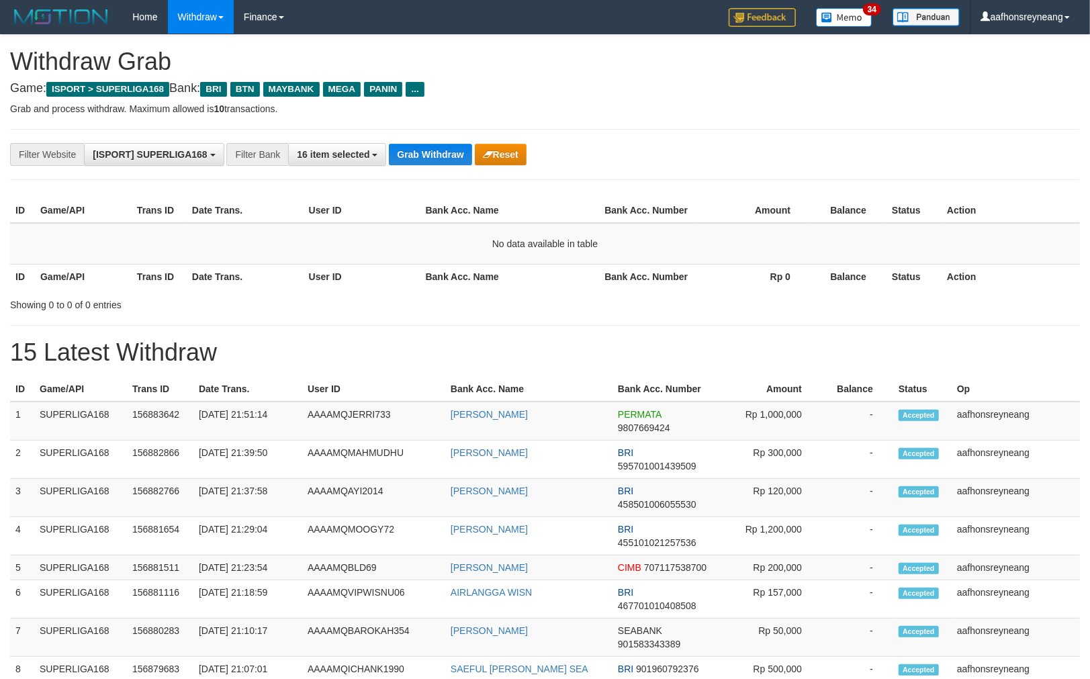
click at [422, 159] on button "Grab Withdraw" at bounding box center [430, 154] width 83 height 21
click at [423, 159] on button "Grab Withdraw" at bounding box center [430, 154] width 83 height 21
click at [424, 159] on button "Grab Withdraw" at bounding box center [430, 154] width 83 height 21
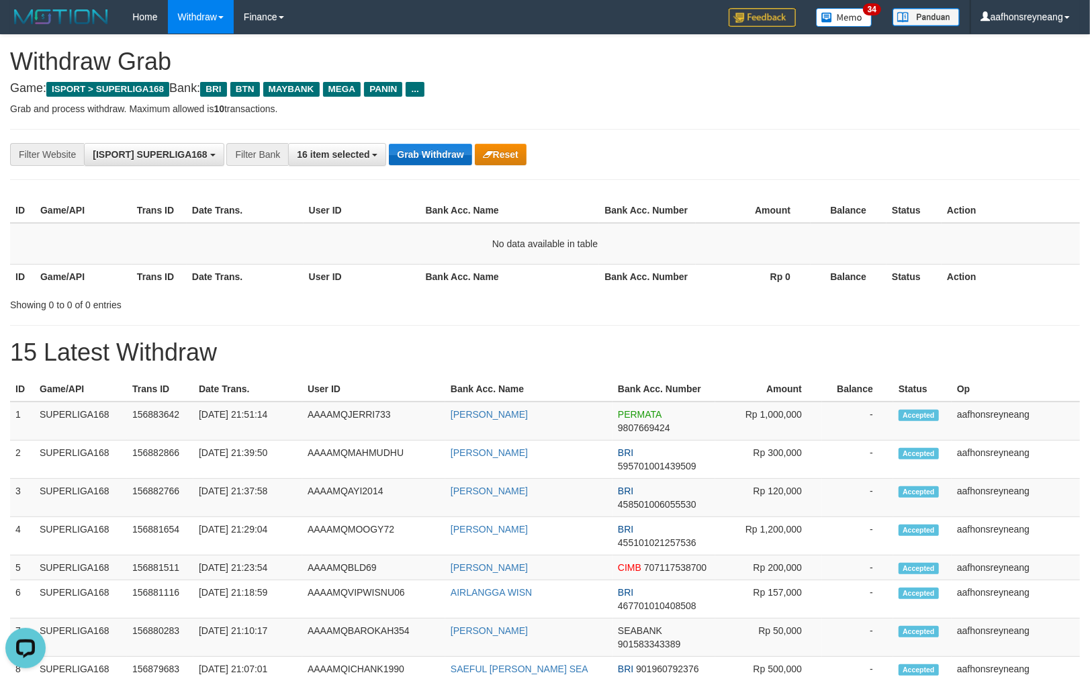
click at [425, 159] on button "Grab Withdraw" at bounding box center [430, 154] width 83 height 21
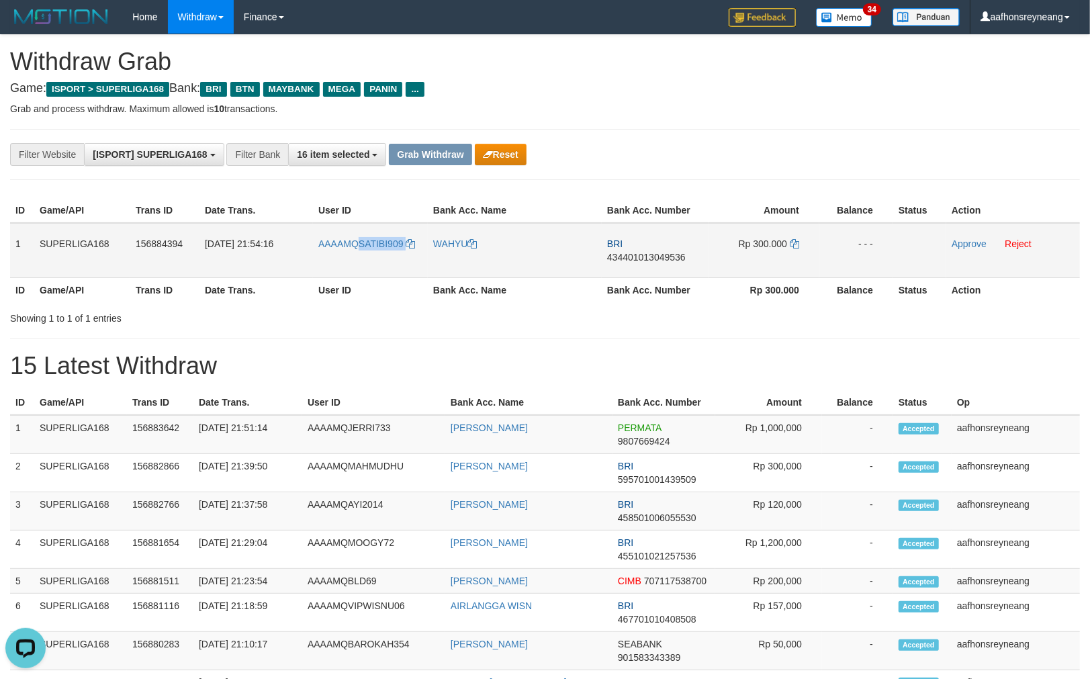
copy link "SATIBI909"
drag, startPoint x: 394, startPoint y: 257, endPoint x: 356, endPoint y: 257, distance: 37.6
click at [356, 257] on td "AAAAMQSATIBI909" at bounding box center [370, 250] width 115 height 55
drag, startPoint x: 556, startPoint y: 242, endPoint x: 473, endPoint y: 277, distance: 90.0
click at [556, 242] on td "WAHYU" at bounding box center [515, 250] width 174 height 55
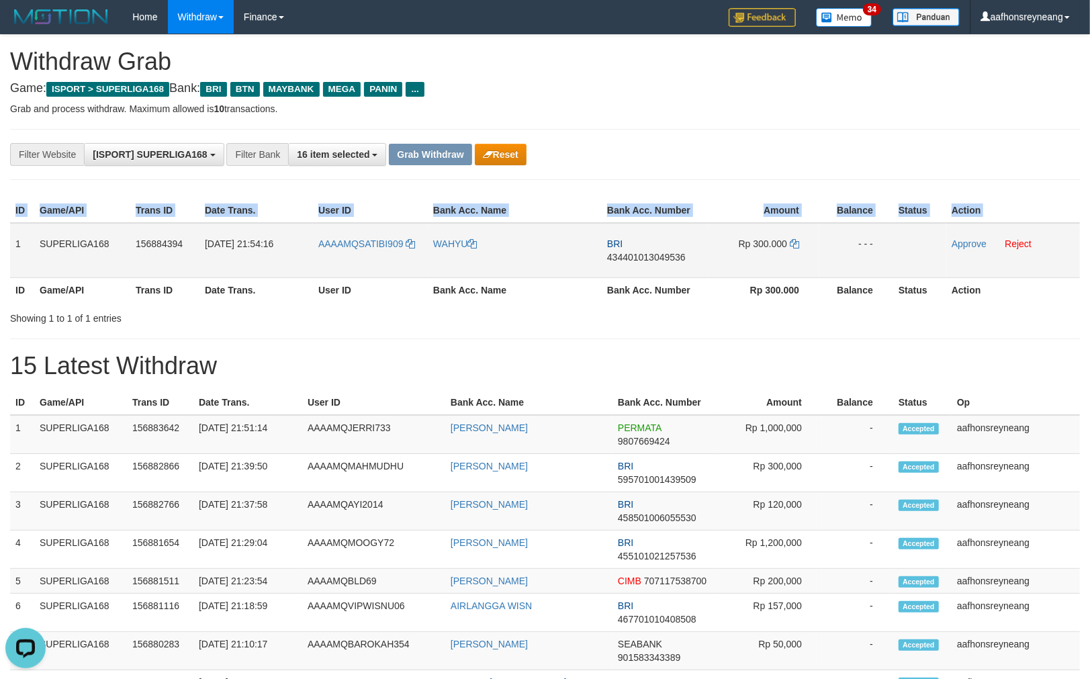
copy table "ID Game/API Trans ID Date Trans. User ID Bank Acc. Name Bank Acc. Number Amount…"
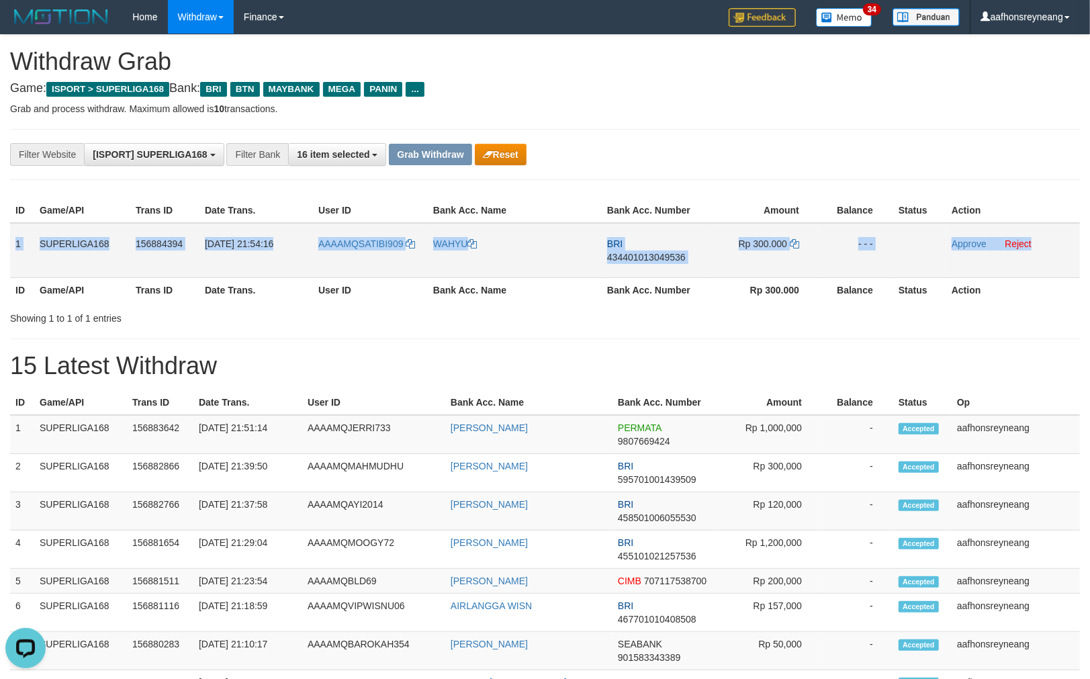
copy tr "1 SUPERLIGA168 156884394 [DATE] 21:54:16 AAAAMQSATIBI909 WAHYU BRI 434401013049…"
drag, startPoint x: 12, startPoint y: 235, endPoint x: 1098, endPoint y: 251, distance: 1086.4
click at [1067, 245] on tr "1 SUPERLIGA168 156884394 [DATE] 21:54:16 AAAAMQSATIBI909 WAHYU BRI 434401013049…" at bounding box center [545, 250] width 1070 height 55
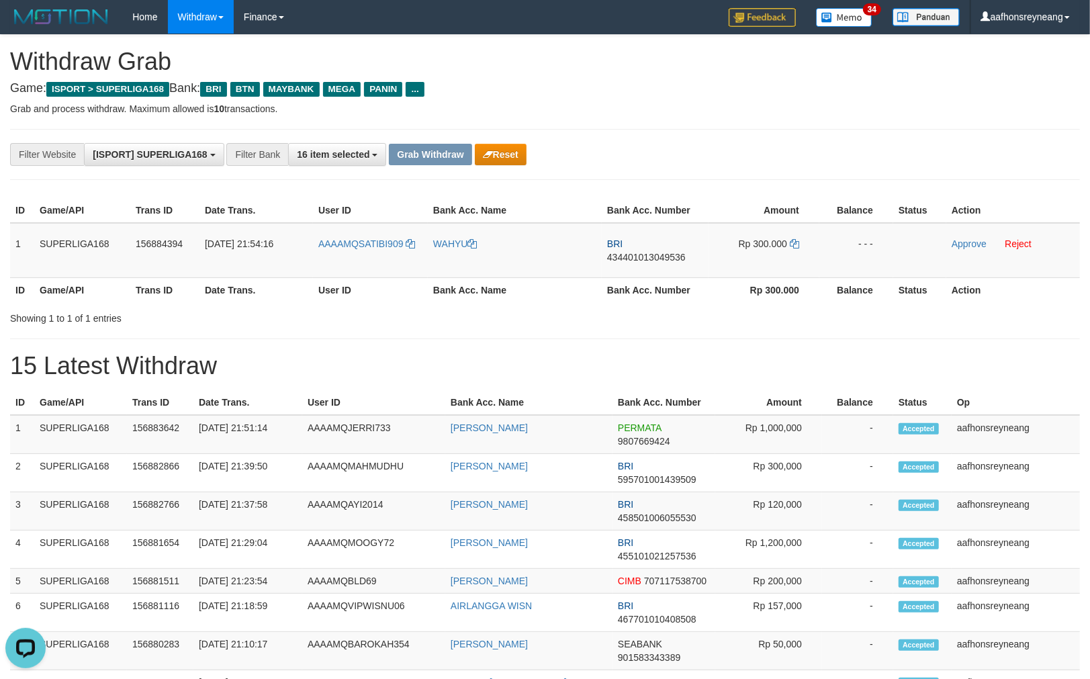
click at [357, 308] on div "Showing 1 to 1 of 1 entries" at bounding box center [227, 315] width 434 height 19
click at [667, 253] on span "434401013049536" at bounding box center [646, 257] width 79 height 11
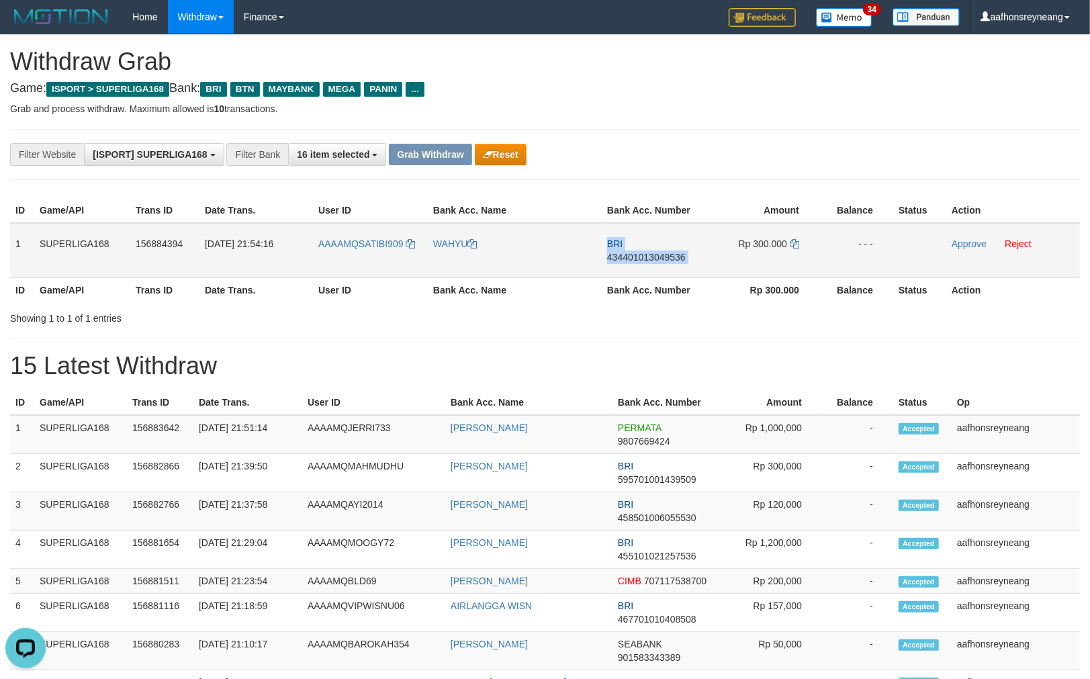
click at [668, 253] on span "434401013049536" at bounding box center [646, 257] width 79 height 11
click at [788, 361] on h1 "15 Latest Withdraw" at bounding box center [545, 366] width 1070 height 27
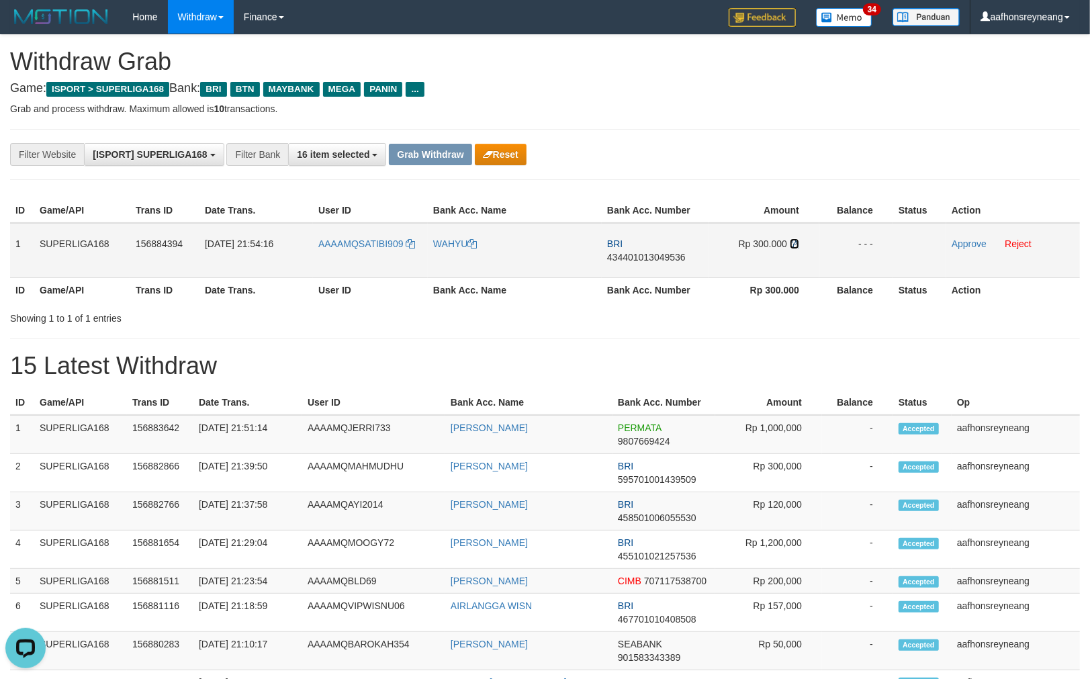
click at [795, 240] on icon at bounding box center [794, 243] width 9 height 9
drag, startPoint x: 966, startPoint y: 242, endPoint x: 639, endPoint y: 156, distance: 338.3
click at [966, 242] on link "Approve" at bounding box center [969, 243] width 35 height 11
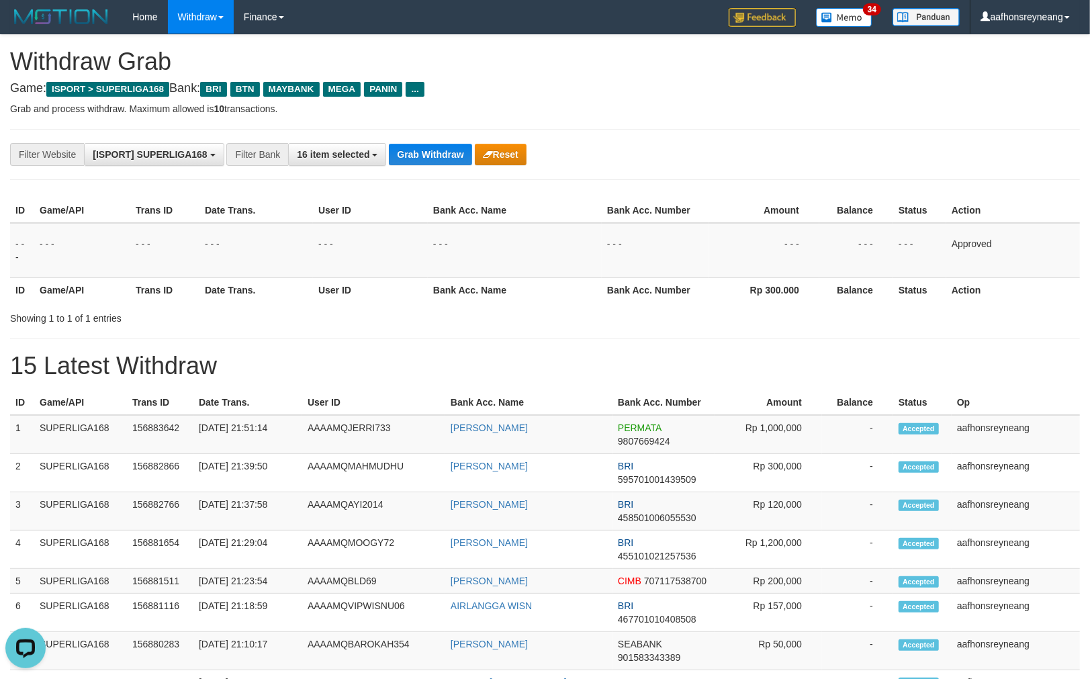
click at [767, 320] on div "Showing 1 to 1 of 1 entries" at bounding box center [545, 315] width 1090 height 19
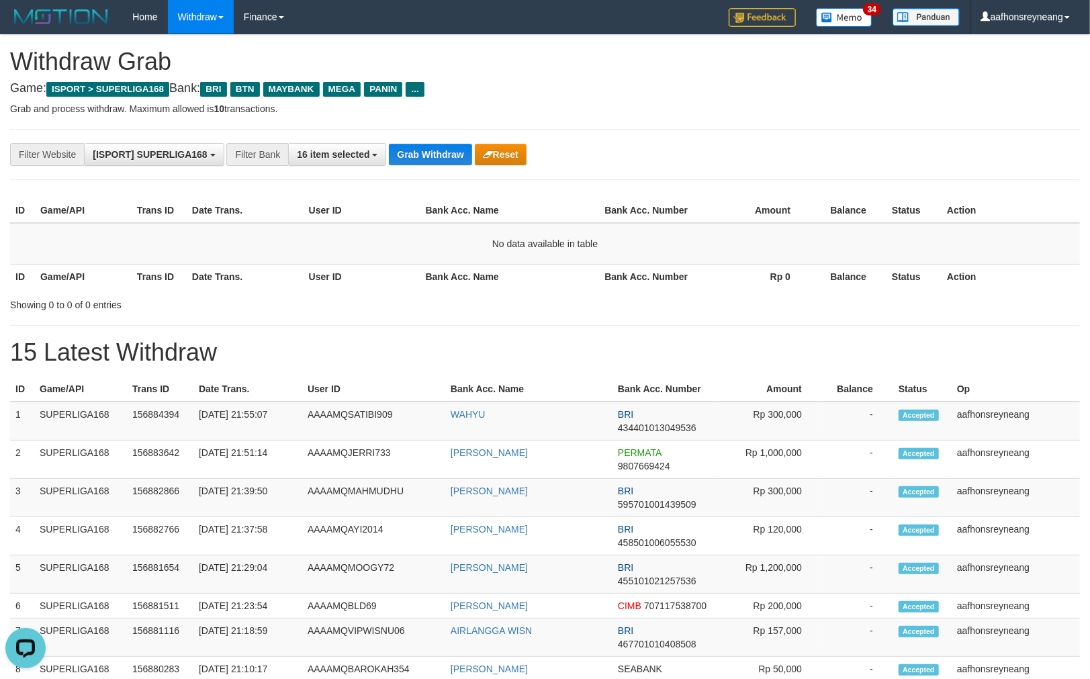
click at [949, 264] on th "Action" at bounding box center [1011, 276] width 138 height 25
click at [1057, 390] on th "Op" at bounding box center [1016, 389] width 128 height 25
click at [412, 158] on button "Grab Withdraw" at bounding box center [430, 154] width 83 height 21
click at [412, 159] on button "Grab Withdraw" at bounding box center [430, 154] width 83 height 21
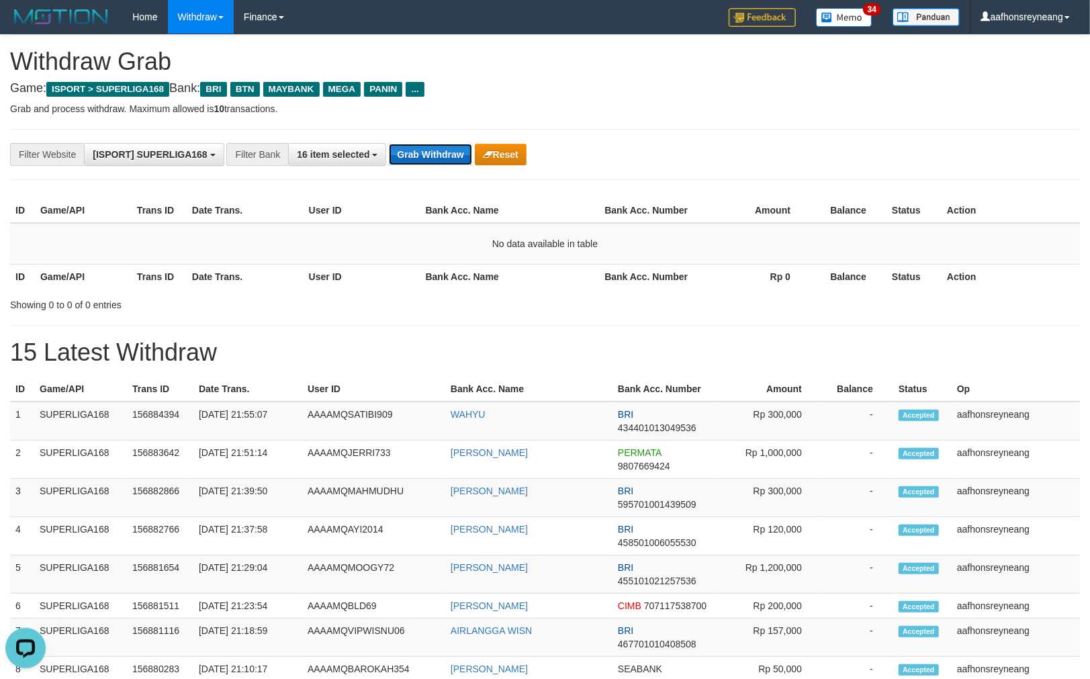
click at [412, 159] on button "Grab Withdraw" at bounding box center [430, 154] width 83 height 21
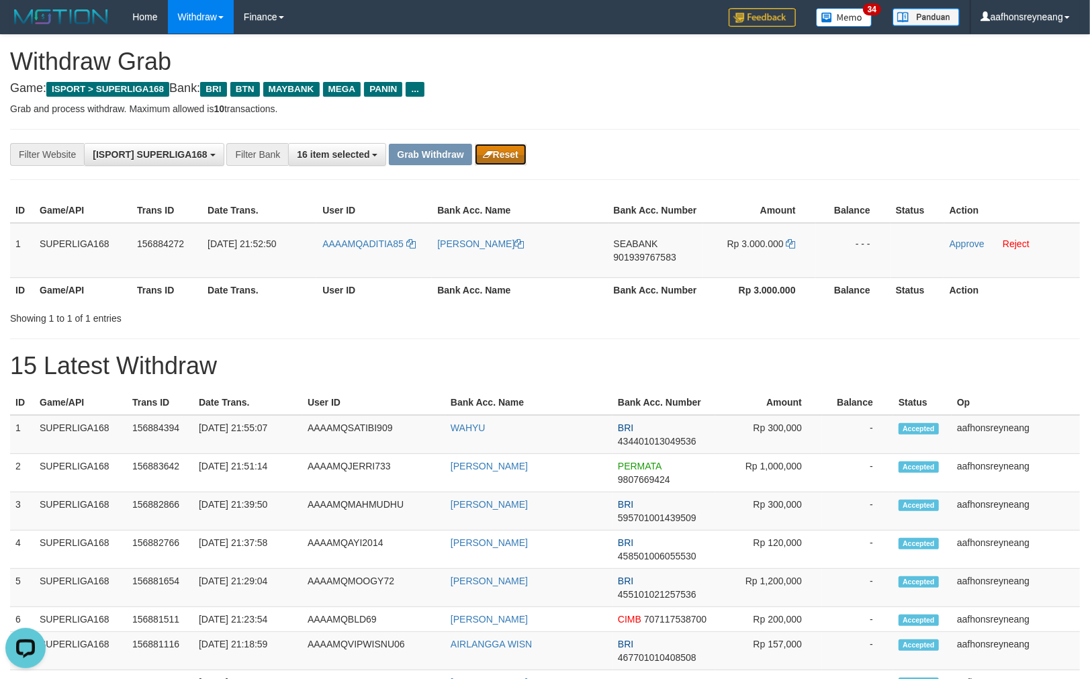
click at [513, 149] on button "Reset" at bounding box center [501, 154] width 52 height 21
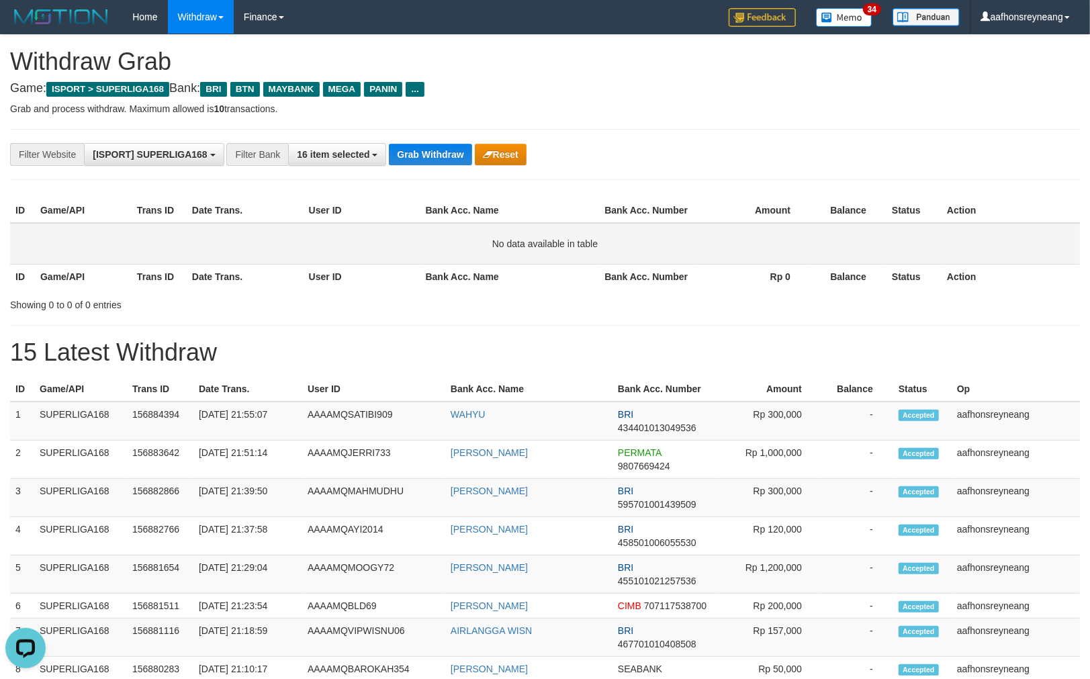
drag, startPoint x: 807, startPoint y: 230, endPoint x: 838, endPoint y: 238, distance: 31.8
click at [808, 230] on td "No data available in table" at bounding box center [545, 244] width 1070 height 42
drag, startPoint x: 937, startPoint y: 300, endPoint x: 959, endPoint y: 300, distance: 22.9
click at [936, 299] on div "Showing 0 to 0 of 0 entries" at bounding box center [545, 302] width 1090 height 19
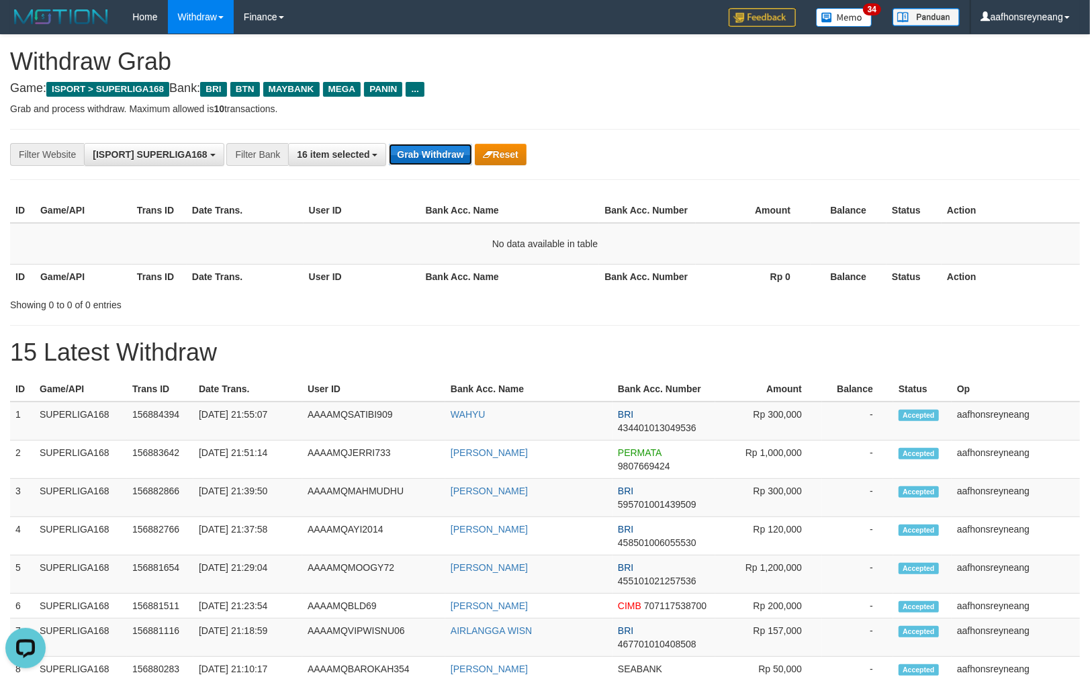
click at [453, 160] on button "Grab Withdraw" at bounding box center [430, 154] width 83 height 21
drag, startPoint x: 834, startPoint y: 155, endPoint x: 896, endPoint y: 155, distance: 61.1
click at [835, 153] on div "**********" at bounding box center [454, 154] width 909 height 23
click at [449, 149] on button "Grab Withdraw" at bounding box center [430, 154] width 83 height 21
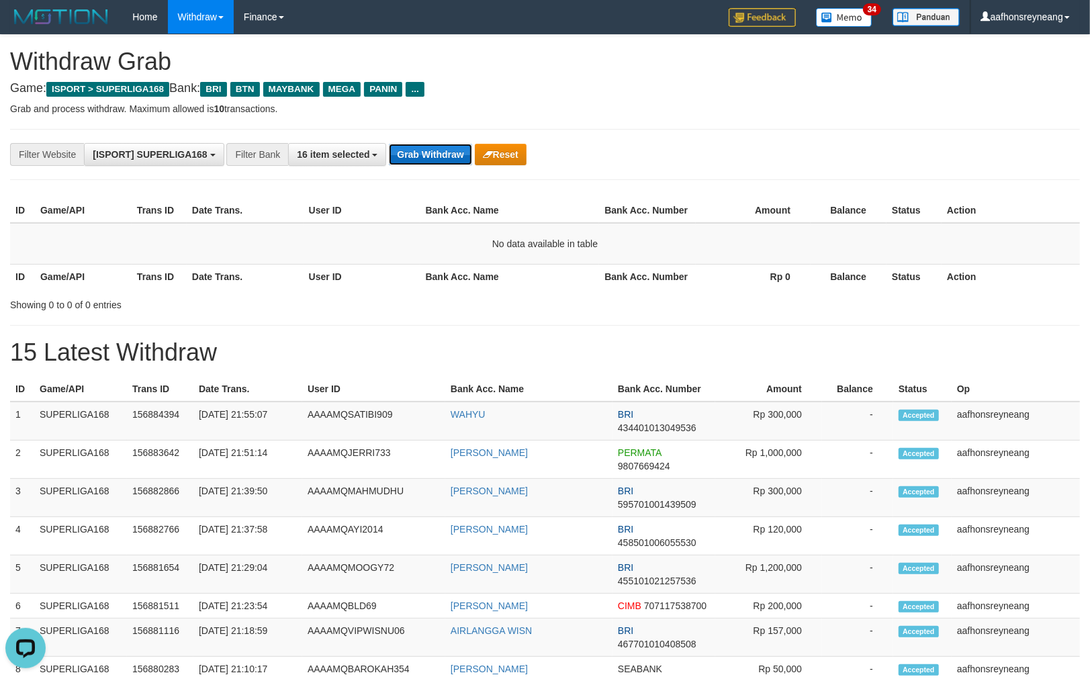
click at [450, 149] on button "Grab Withdraw" at bounding box center [430, 154] width 83 height 21
click at [412, 149] on button "Grab Withdraw" at bounding box center [430, 154] width 83 height 21
click at [415, 153] on button "Grab Withdraw" at bounding box center [430, 154] width 83 height 21
click at [441, 146] on button "Grab Withdraw" at bounding box center [430, 154] width 83 height 21
click at [446, 160] on button "Grab Withdraw" at bounding box center [430, 154] width 83 height 21
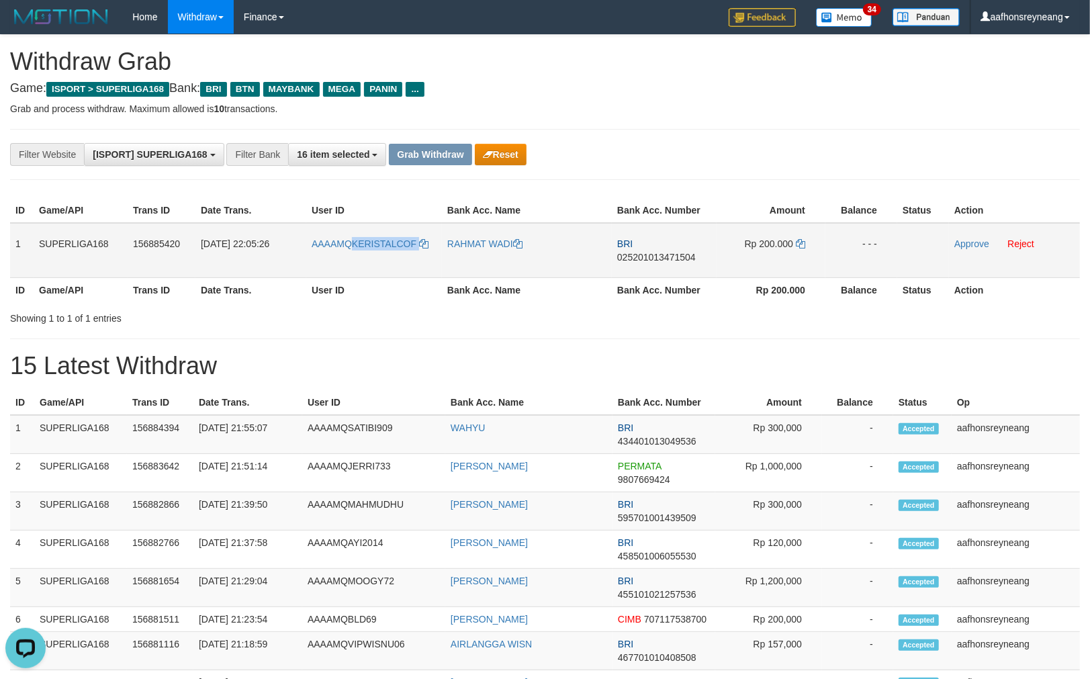
drag, startPoint x: 446, startPoint y: 252, endPoint x: 350, endPoint y: 250, distance: 96.1
click at [350, 250] on tr "1 SUPERLIGA168 156885420 01/10/2025 22:05:26 AAAAMQKERISTALCOF RAHMAT WADI BRI …" at bounding box center [545, 250] width 1070 height 55
drag, startPoint x: 480, startPoint y: 291, endPoint x: 104, endPoint y: 314, distance: 376.9
click at [482, 294] on th "Bank Acc. Name" at bounding box center [527, 289] width 170 height 25
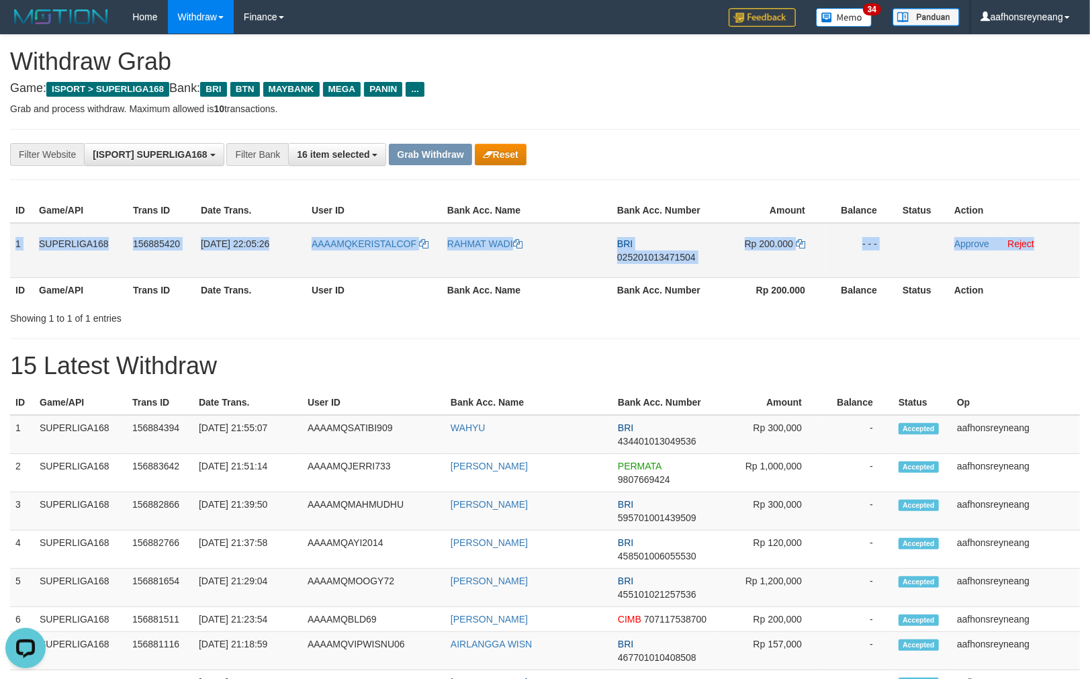
copy tr "1 SUPERLIGA168 156885420 01/10/2025 22:05:26 AAAAMQKERISTALCOF RAHMAT WADI BRI …"
drag, startPoint x: 18, startPoint y: 232, endPoint x: 1099, endPoint y: 257, distance: 1081.2
click at [1042, 252] on tr "1 SUPERLIGA168 156885420 01/10/2025 22:05:26 AAAAMQKERISTALCOF RAHMAT WADI BRI …" at bounding box center [545, 250] width 1070 height 55
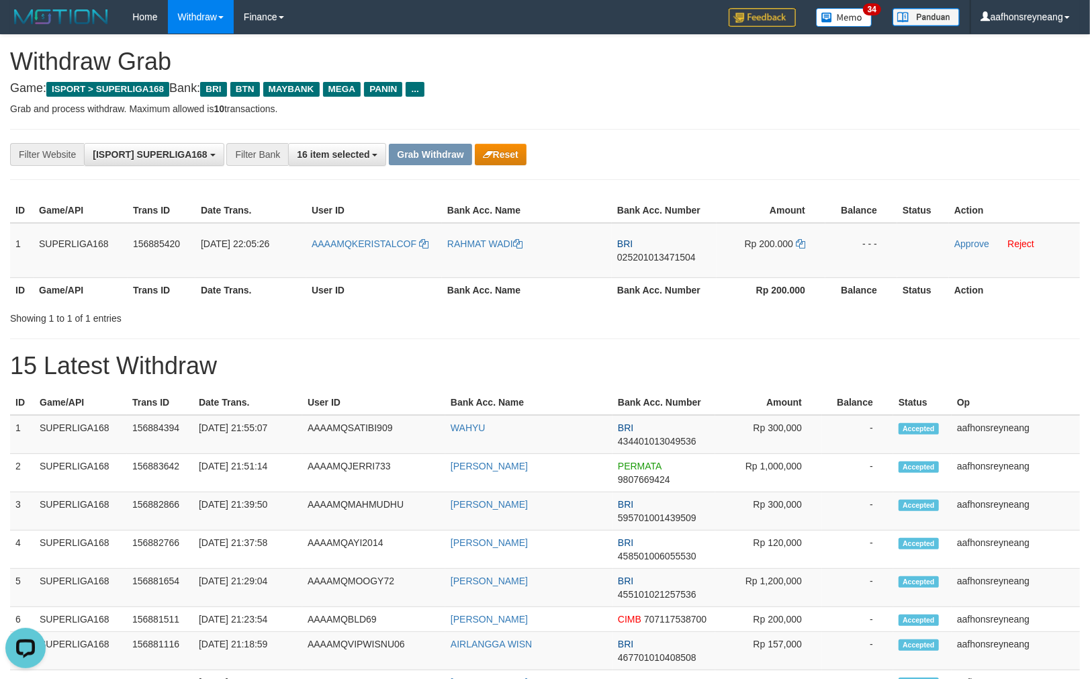
click at [642, 265] on td "BRI 025201013471504" at bounding box center [664, 250] width 105 height 55
click at [643, 264] on td "BRI 025201013471504" at bounding box center [664, 250] width 105 height 55
click at [637, 258] on span "025201013471504" at bounding box center [656, 257] width 79 height 11
copy span "025201013471504"
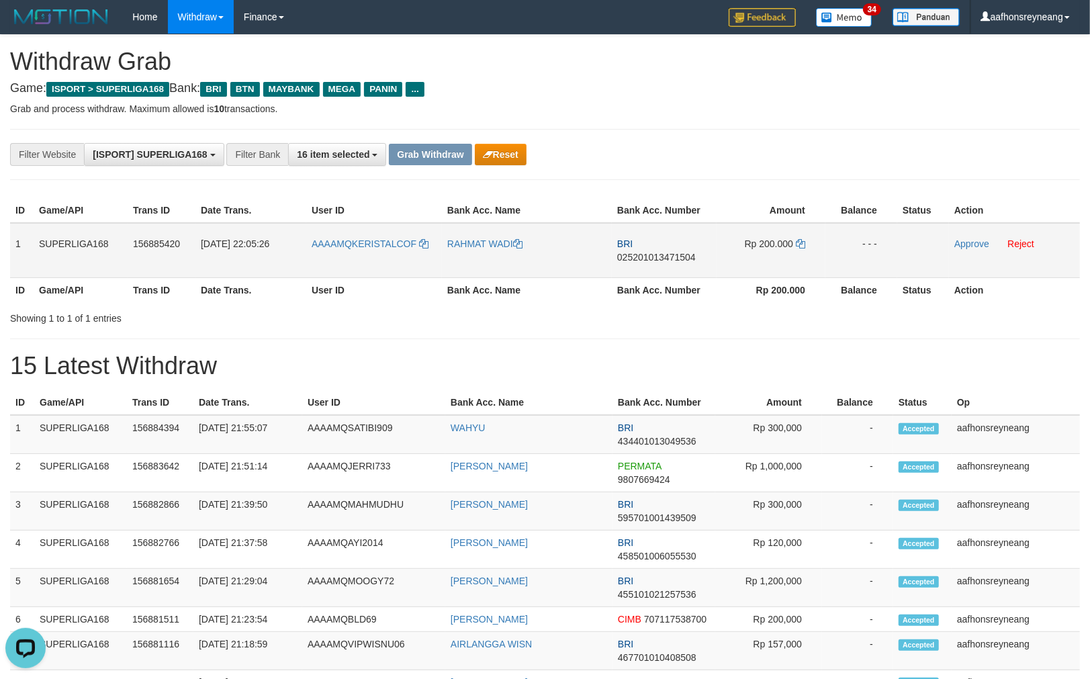
click at [637, 259] on span "025201013471504" at bounding box center [656, 257] width 79 height 11
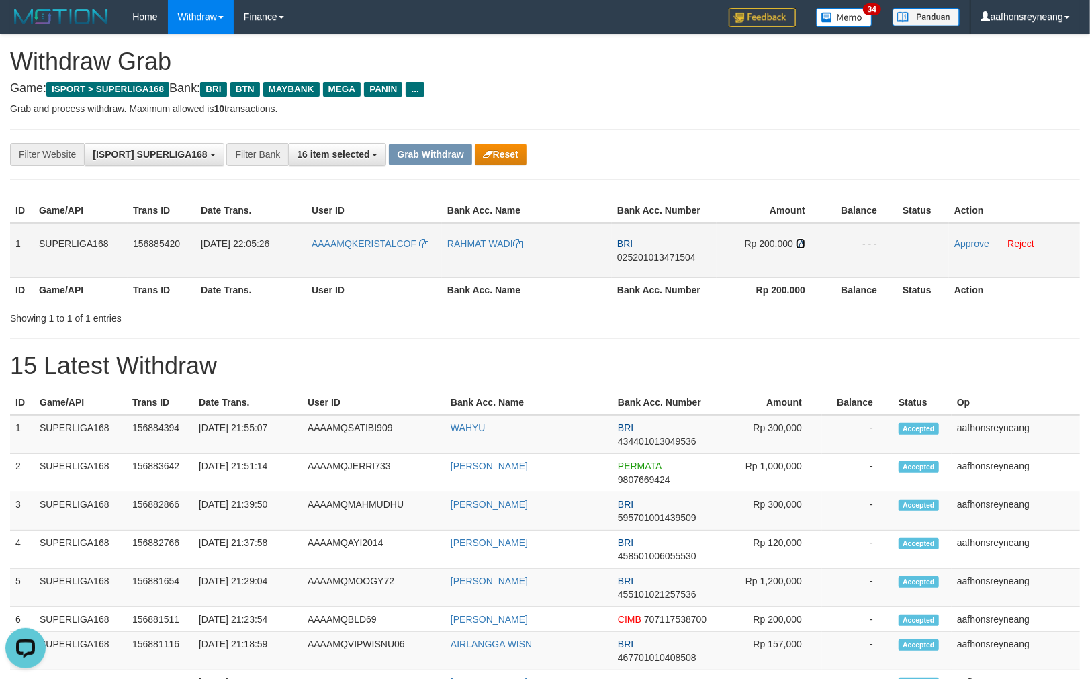
click at [803, 242] on icon at bounding box center [800, 243] width 9 height 9
drag, startPoint x: 439, startPoint y: 262, endPoint x: 340, endPoint y: 260, distance: 99.4
click at [348, 271] on tr "1 SUPERLIGA168 156885420 01/10/2025 22:05:26 AAAAMQKERISTALCOF RAHMAT WADI BRI …" at bounding box center [545, 250] width 1070 height 55
click at [729, 353] on h1 "15 Latest Withdraw" at bounding box center [545, 366] width 1070 height 27
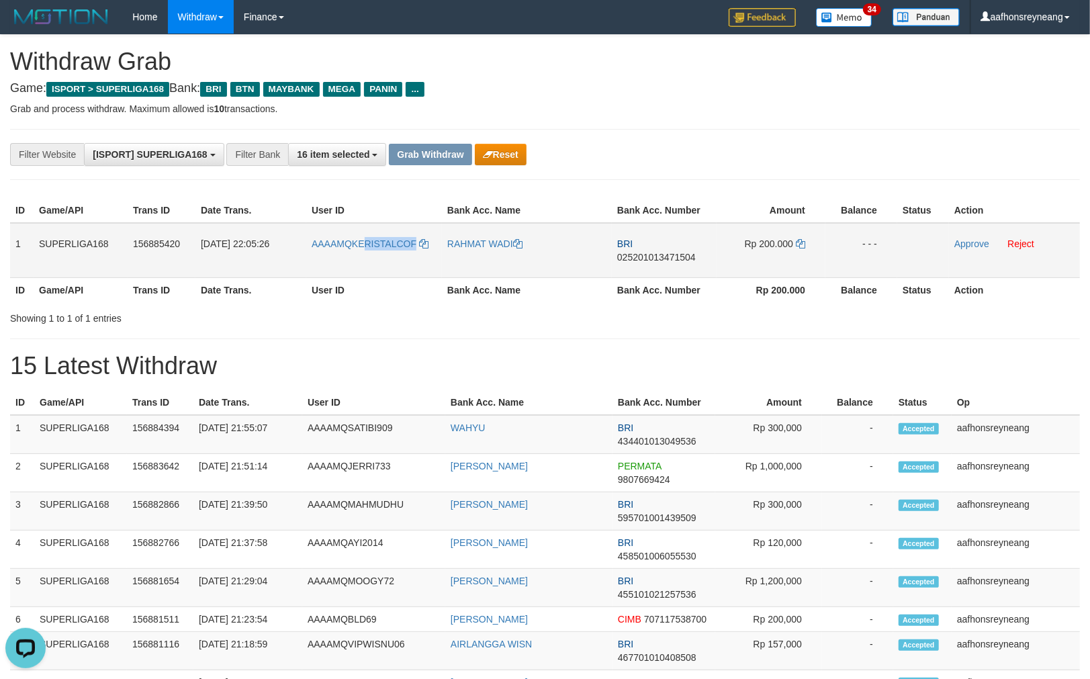
copy span "RISTALCOF"
copy span "KERISTALCOF"
drag, startPoint x: 386, startPoint y: 256, endPoint x: 351, endPoint y: 260, distance: 35.2
click at [351, 260] on td "AAAAMQKERISTALCOF" at bounding box center [374, 250] width 136 height 55
click at [662, 259] on span "025201013471504" at bounding box center [656, 257] width 79 height 11
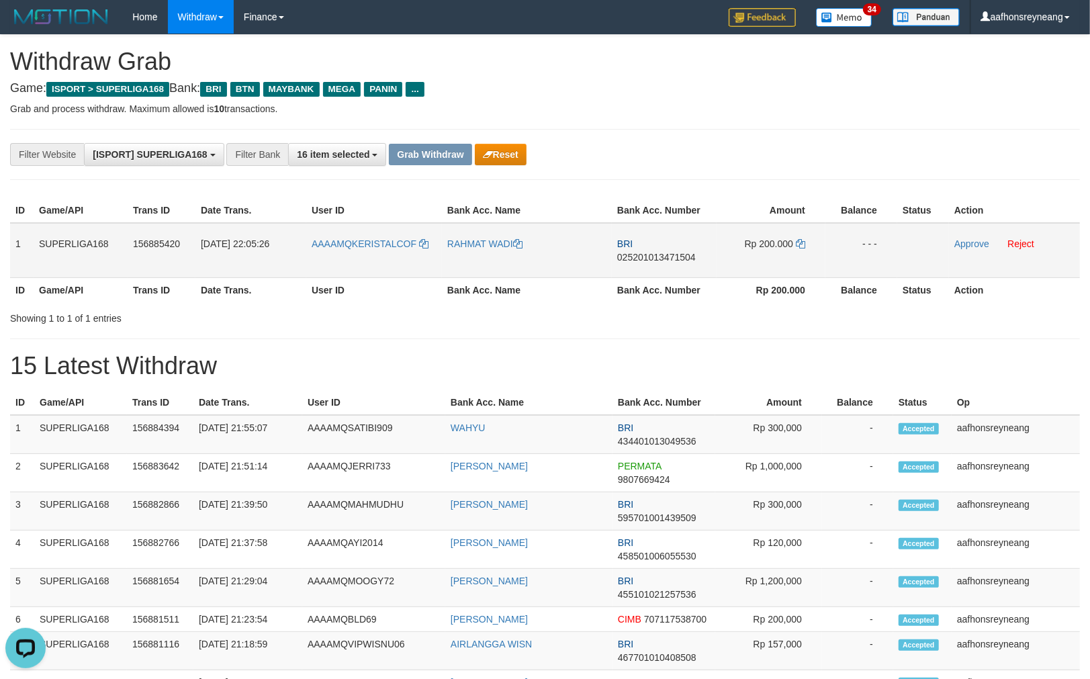
click at [662, 259] on span "025201013471504" at bounding box center [656, 257] width 79 height 11
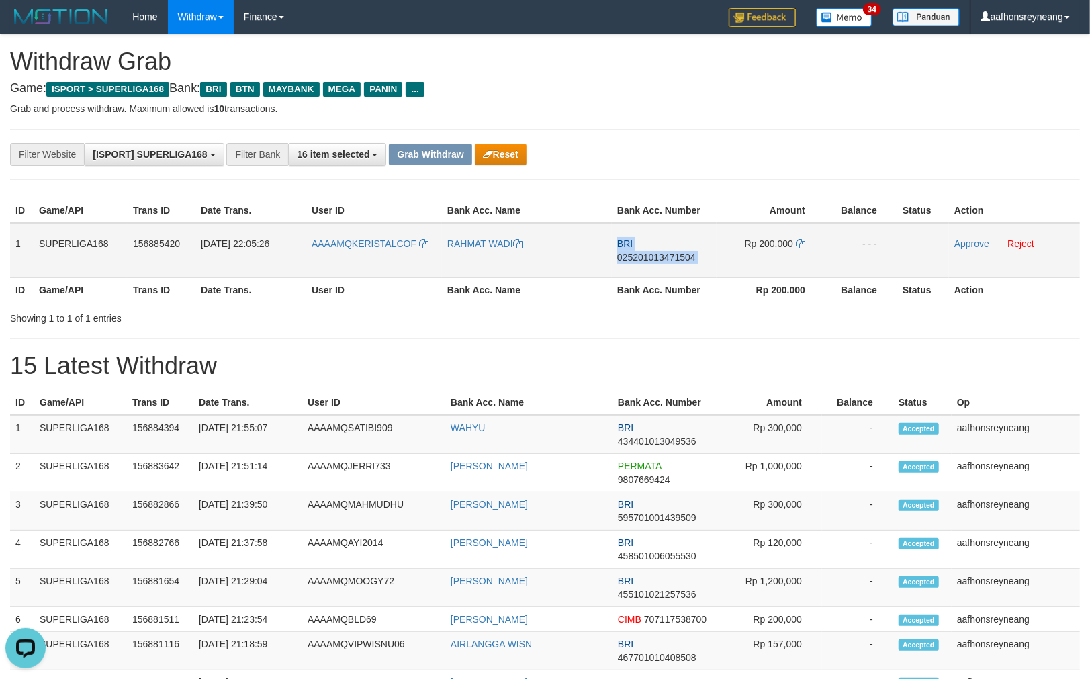
click at [662, 259] on span "025201013471504" at bounding box center [656, 257] width 79 height 11
drag, startPoint x: 803, startPoint y: 241, endPoint x: 851, endPoint y: 245, distance: 48.6
click at [803, 240] on icon at bounding box center [800, 243] width 9 height 9
click at [969, 243] on link "Approve" at bounding box center [972, 243] width 35 height 11
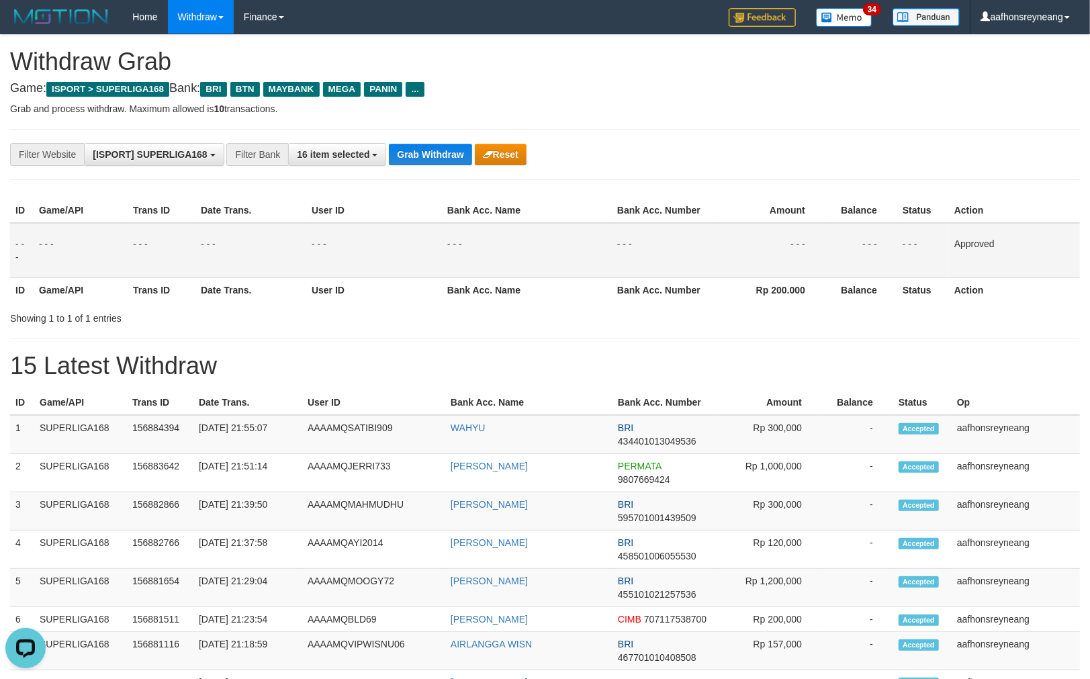
click at [793, 163] on div "**********" at bounding box center [454, 154] width 909 height 23
click at [794, 163] on div "**********" at bounding box center [454, 154] width 909 height 23
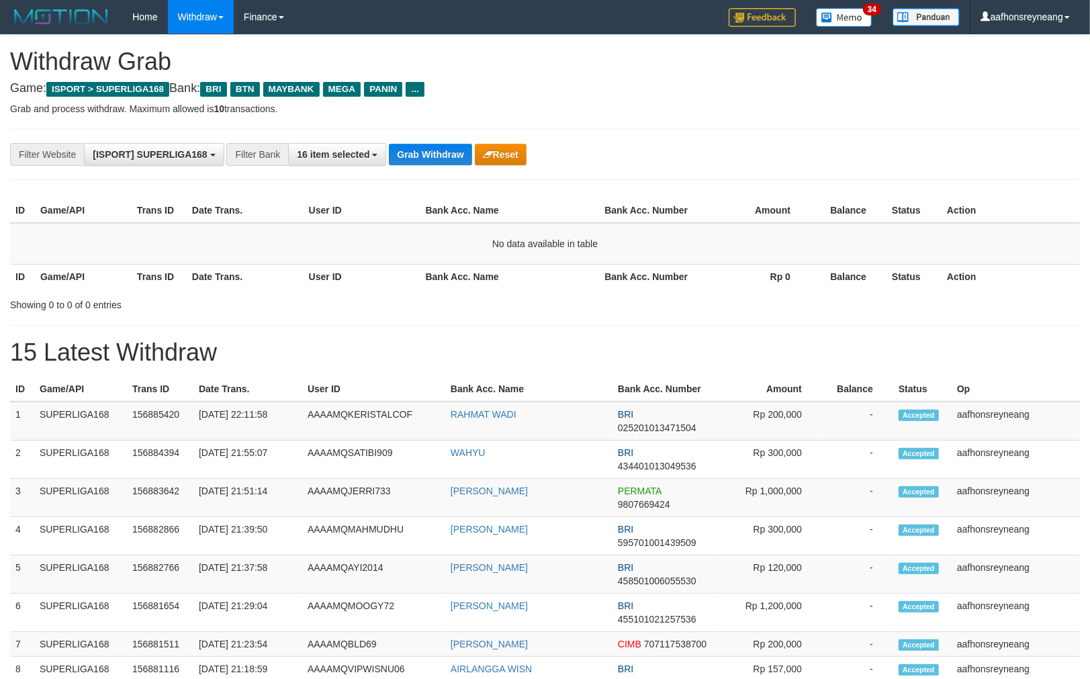
click at [435, 177] on div "**********" at bounding box center [545, 154] width 1070 height 51
click at [422, 143] on div "**********" at bounding box center [454, 154] width 909 height 23
click at [450, 157] on button "Grab Withdraw" at bounding box center [430, 154] width 83 height 21
click at [445, 157] on button "Grab Withdraw" at bounding box center [430, 154] width 83 height 21
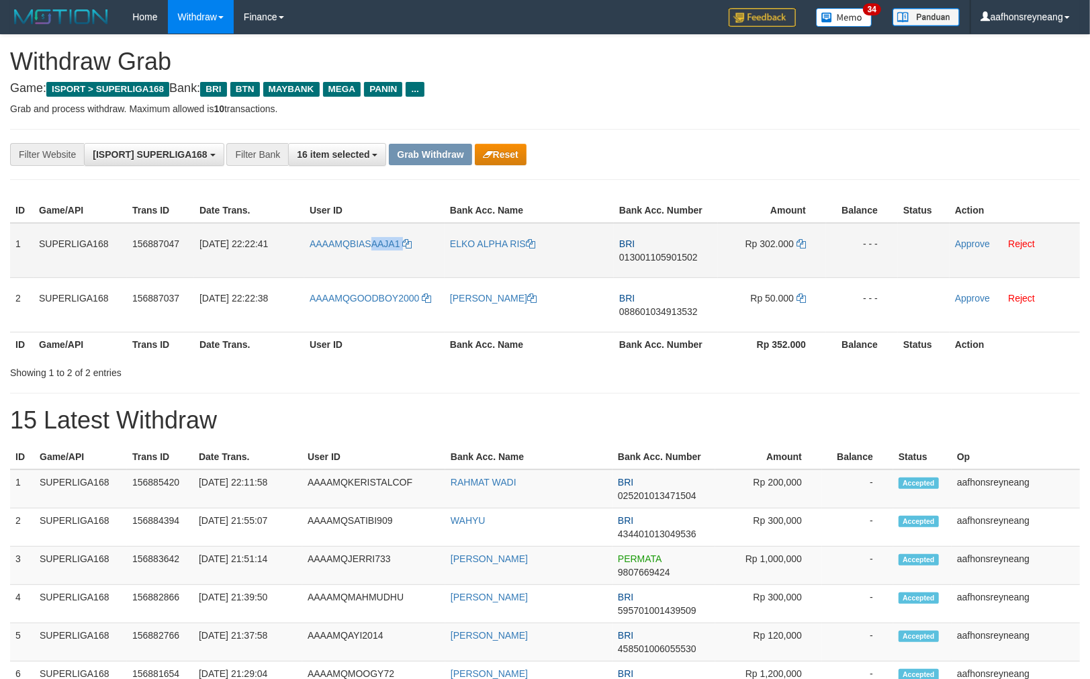
copy link "AAJA1"
copy link "ASAAJA1"
copy link "BIASAAJA1"
drag, startPoint x: 393, startPoint y: 264, endPoint x: 347, endPoint y: 267, distance: 45.8
click at [347, 267] on td "AAAAMQBIASAAJA1" at bounding box center [374, 250] width 140 height 55
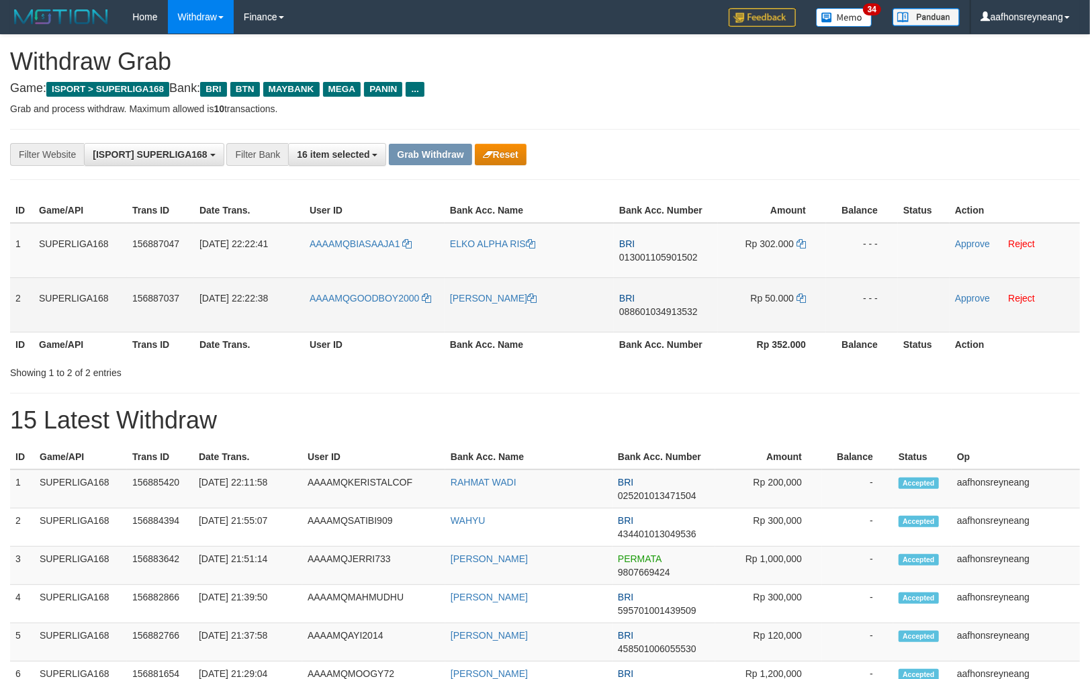
click at [380, 277] on td "AAAAMQGOODBOY2000" at bounding box center [374, 304] width 140 height 54
copy link "GOODBOY2000"
drag, startPoint x: 426, startPoint y: 312, endPoint x: 346, endPoint y: 320, distance: 80.4
click at [346, 320] on td "AAAAMQGOODBOY2000" at bounding box center [374, 304] width 140 height 54
drag, startPoint x: 488, startPoint y: 322, endPoint x: 423, endPoint y: 327, distance: 64.6
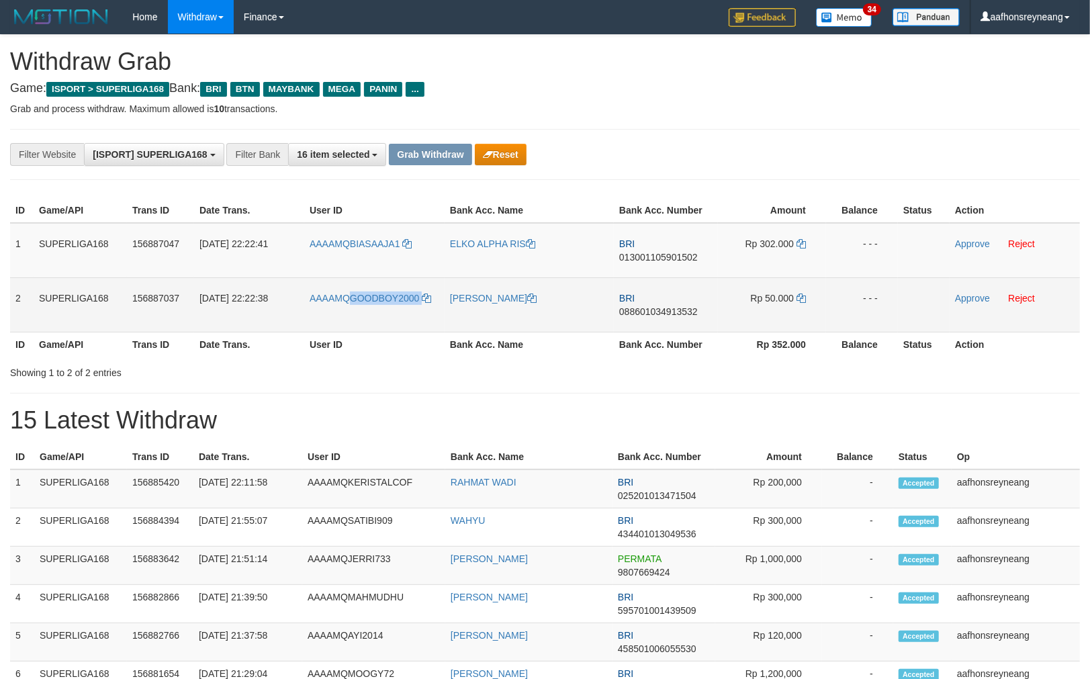
click at [488, 320] on td "[PERSON_NAME]" at bounding box center [529, 304] width 169 height 54
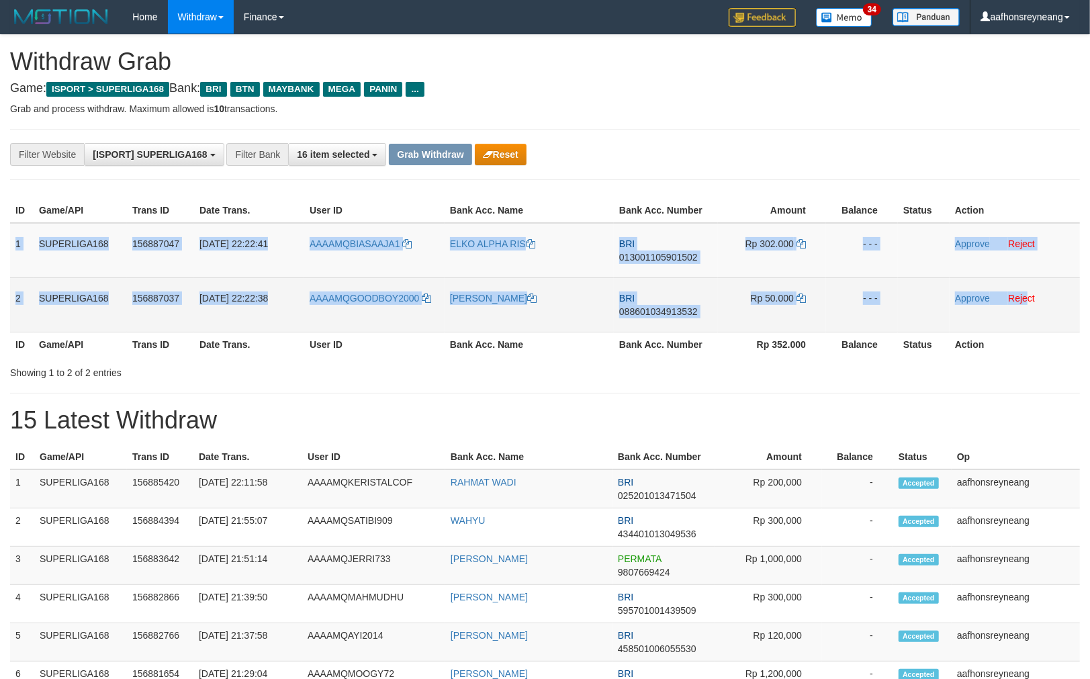
copy tbody "1 SUPERLIGA168 156887047 01/10/2025 22:22:41 AAAAMQBIASAAJA1 ELKO ALPHA RIS BRI…"
drag, startPoint x: 15, startPoint y: 238, endPoint x: 1045, endPoint y: 288, distance: 1031.1
click at [1044, 286] on tbody "1 SUPERLIGA168 156887047 01/10/2025 22:22:41 AAAAMQBIASAAJA1 ELKO ALPHA RIS BRI…" at bounding box center [545, 278] width 1070 height 110
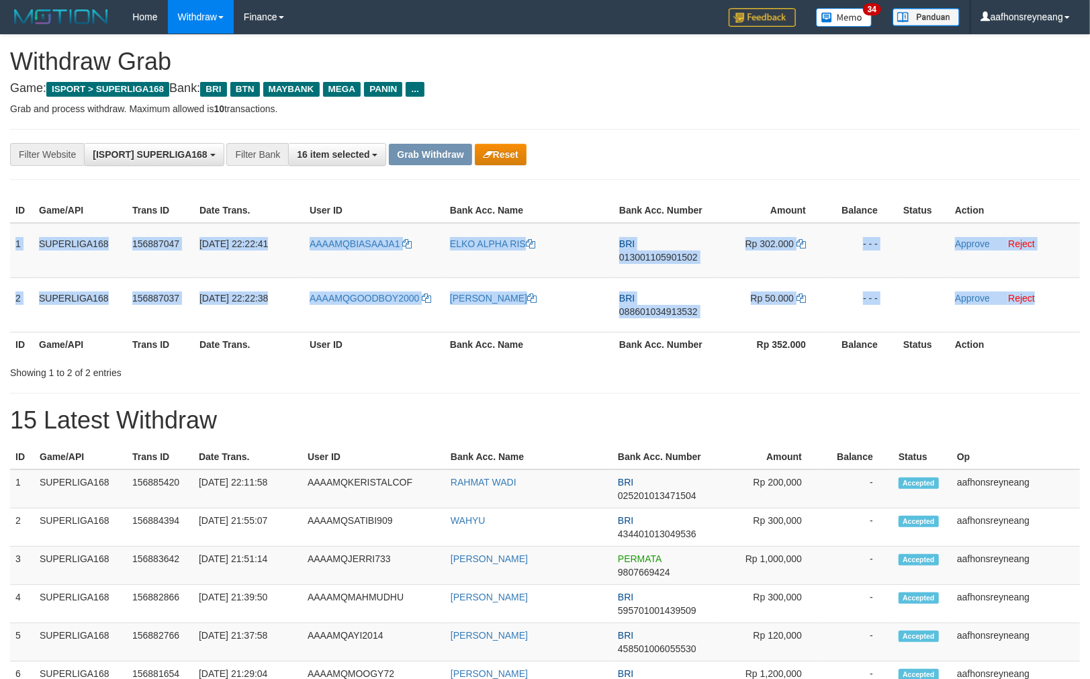
copy tbody "1 SUPERLIGA168 156887047 01/10/2025 22:22:41 AAAAMQBIASAAJA1 ELKO ALPHA RIS BRI…"
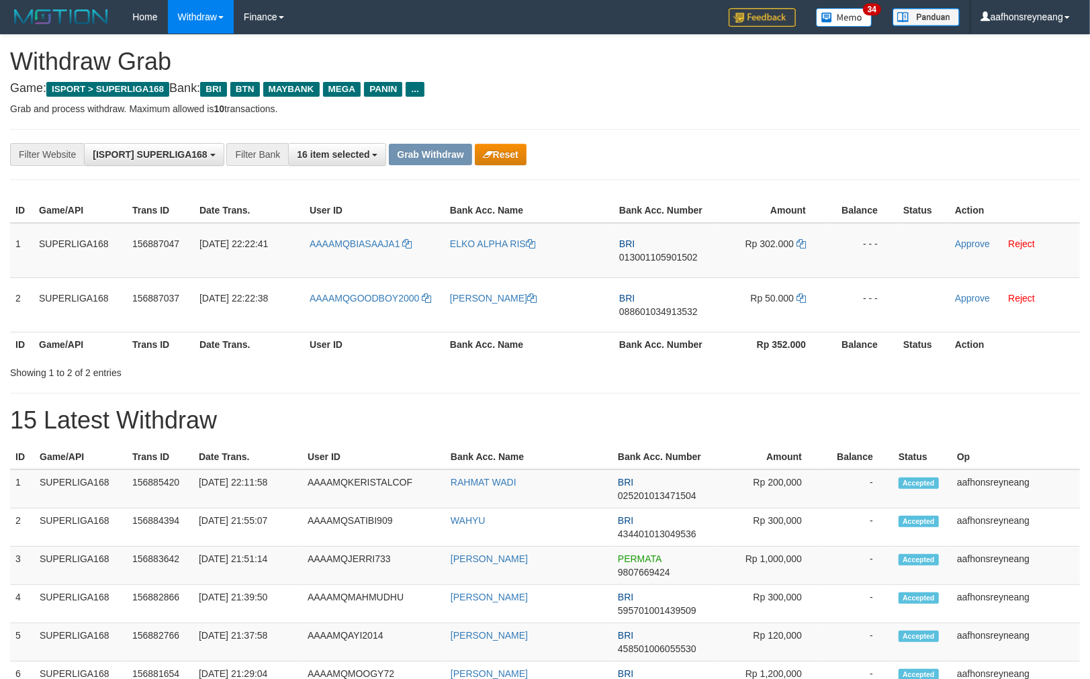
click at [827, 451] on th "Balance" at bounding box center [857, 457] width 71 height 25
click at [668, 258] on span "013001105901502" at bounding box center [658, 257] width 79 height 11
copy span "9"
click at [668, 258] on span "013001105901502" at bounding box center [658, 257] width 79 height 11
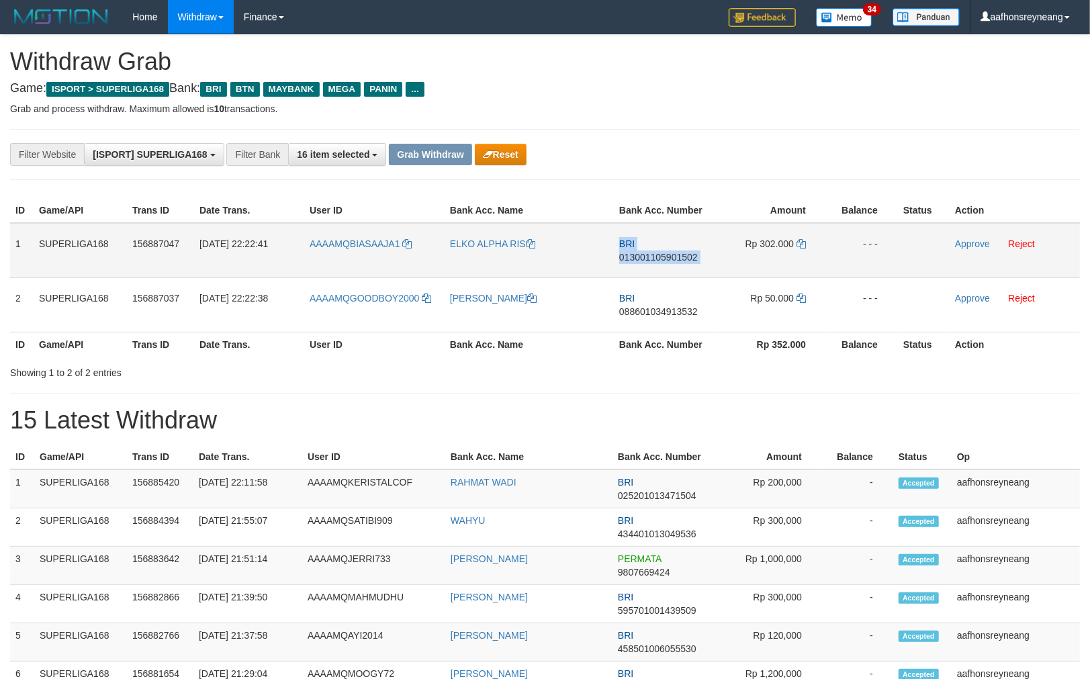
click at [668, 257] on span "013001105901502" at bounding box center [658, 257] width 79 height 11
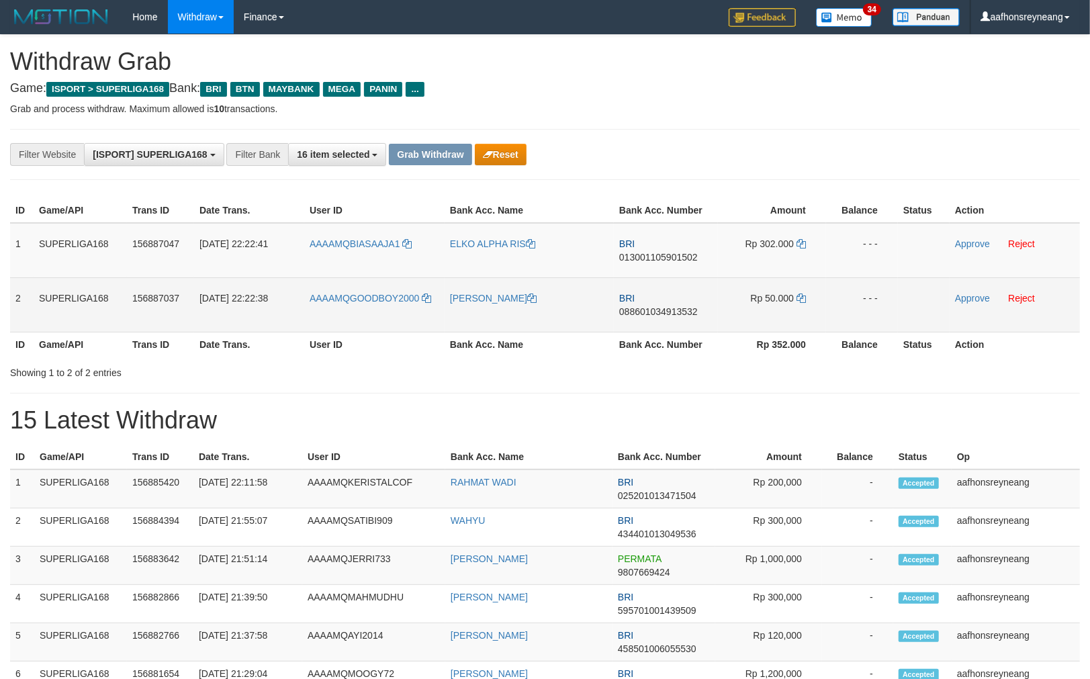
drag, startPoint x: 694, startPoint y: 348, endPoint x: 729, endPoint y: 298, distance: 60.8
click at [693, 346] on th "Bank Acc. Number" at bounding box center [666, 344] width 104 height 25
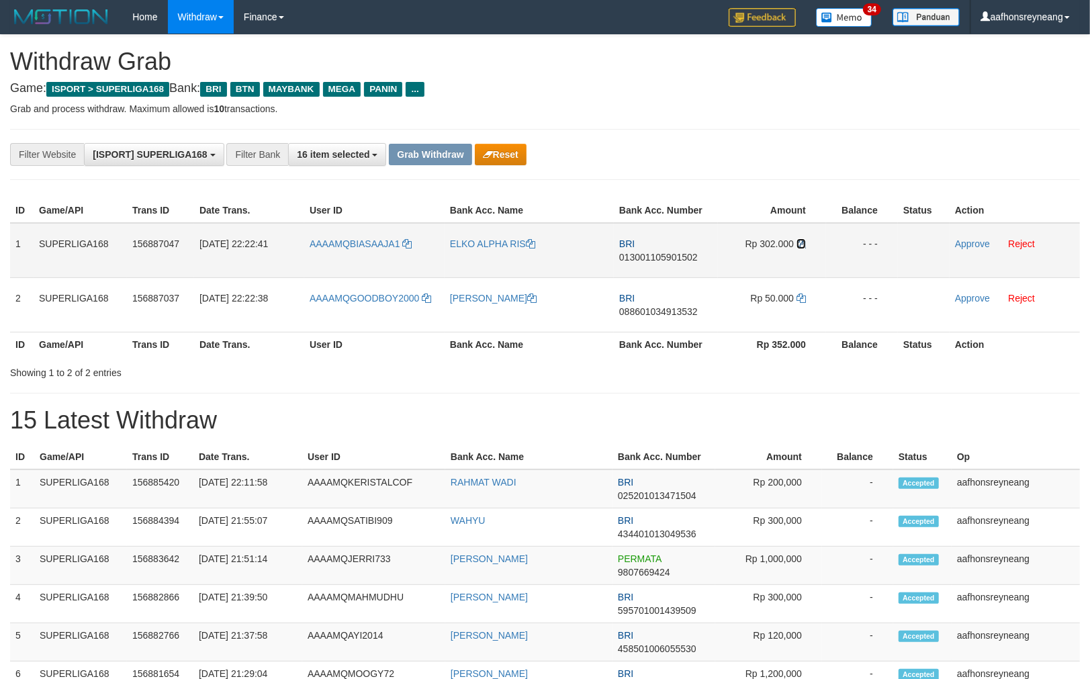
click at [801, 243] on icon at bounding box center [801, 243] width 9 height 9
drag, startPoint x: 801, startPoint y: 242, endPoint x: 821, endPoint y: 251, distance: 21.4
click at [802, 243] on icon at bounding box center [801, 243] width 9 height 9
click at [957, 232] on td "Approve Reject" at bounding box center [1015, 250] width 130 height 55
click at [967, 241] on link "Approve" at bounding box center [972, 243] width 35 height 11
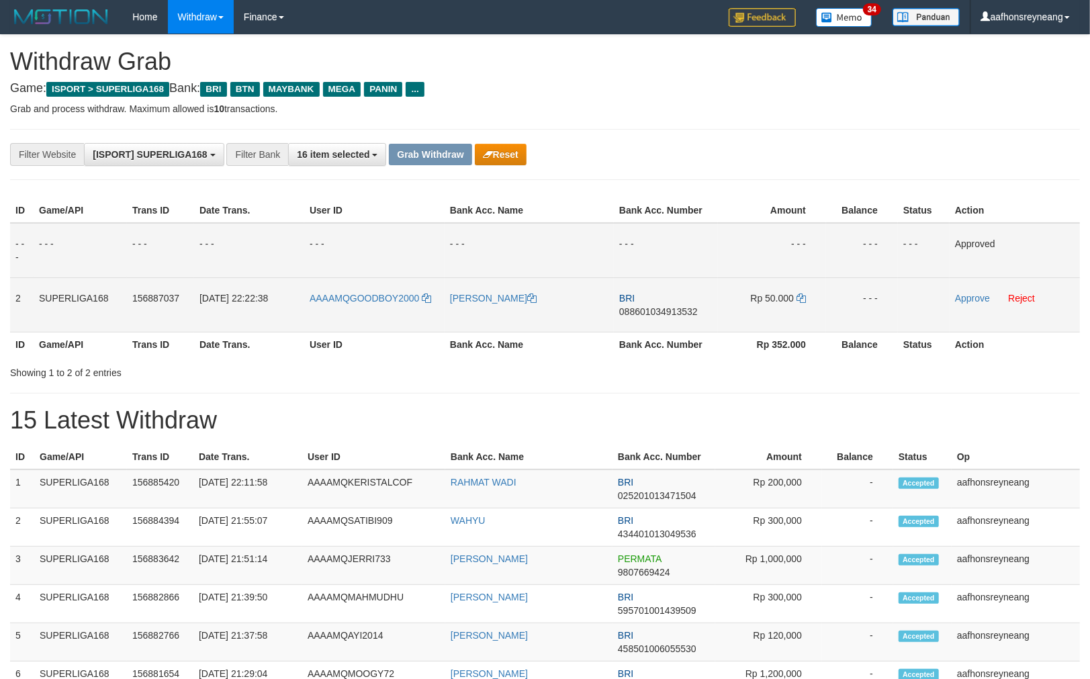
click at [644, 318] on td "BRI 088601034913532" at bounding box center [666, 304] width 104 height 54
click at [627, 306] on span "088601034913532" at bounding box center [658, 311] width 79 height 11
copy tr "BRI 088601034913532"
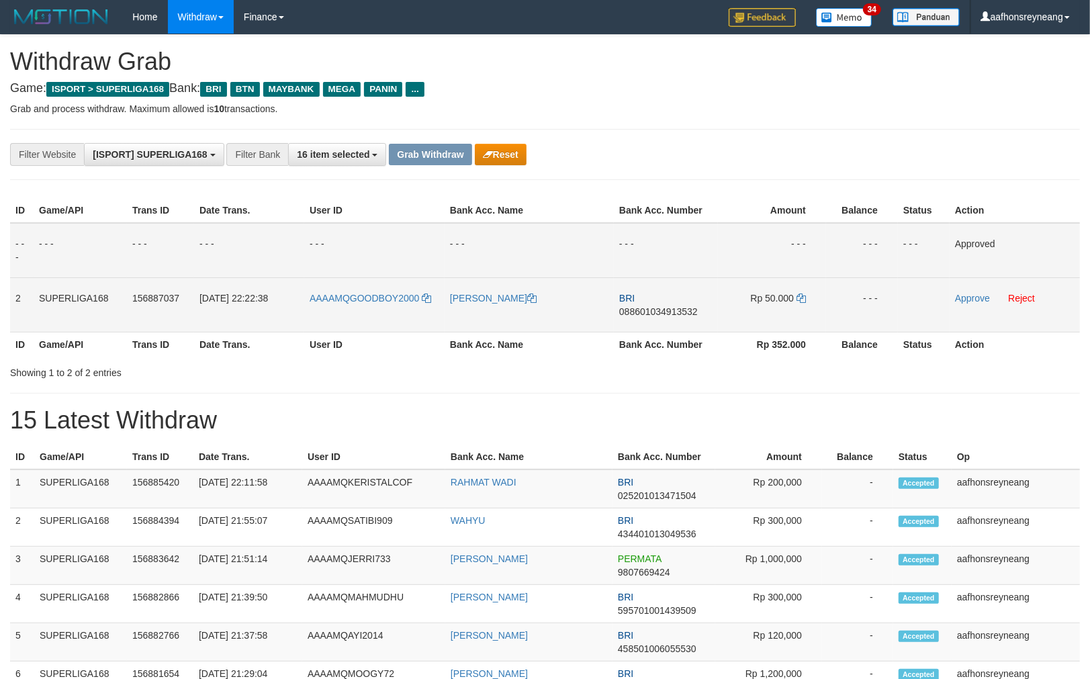
click at [628, 306] on span "088601034913532" at bounding box center [658, 311] width 79 height 11
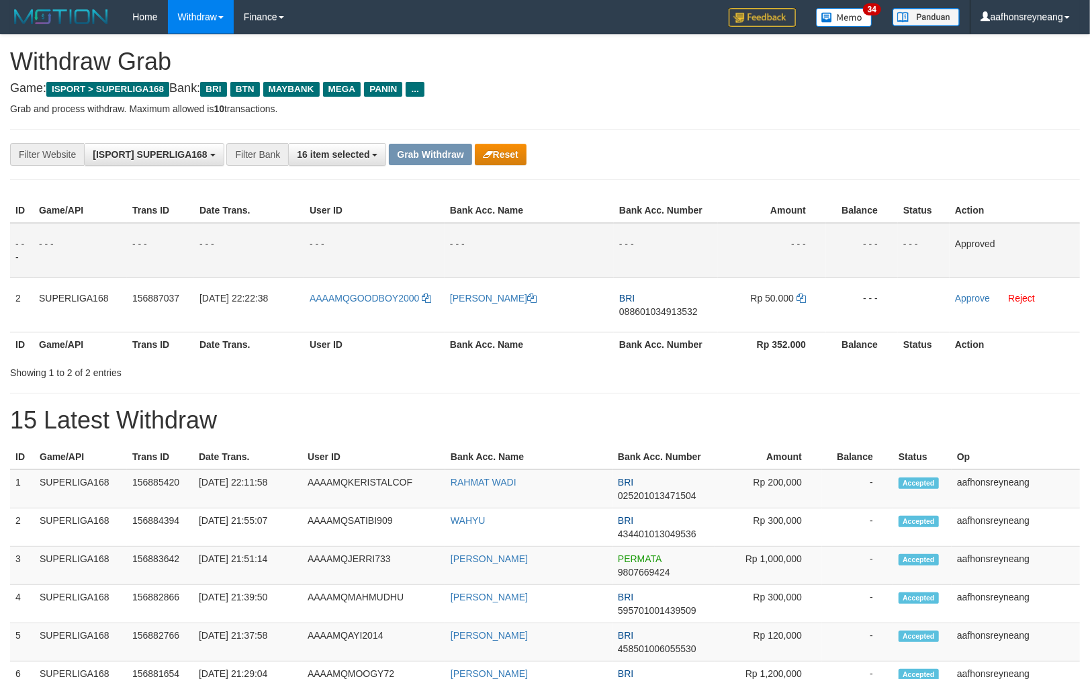
click at [859, 373] on div "Showing 1 to 2 of 2 entries" at bounding box center [545, 370] width 1090 height 19
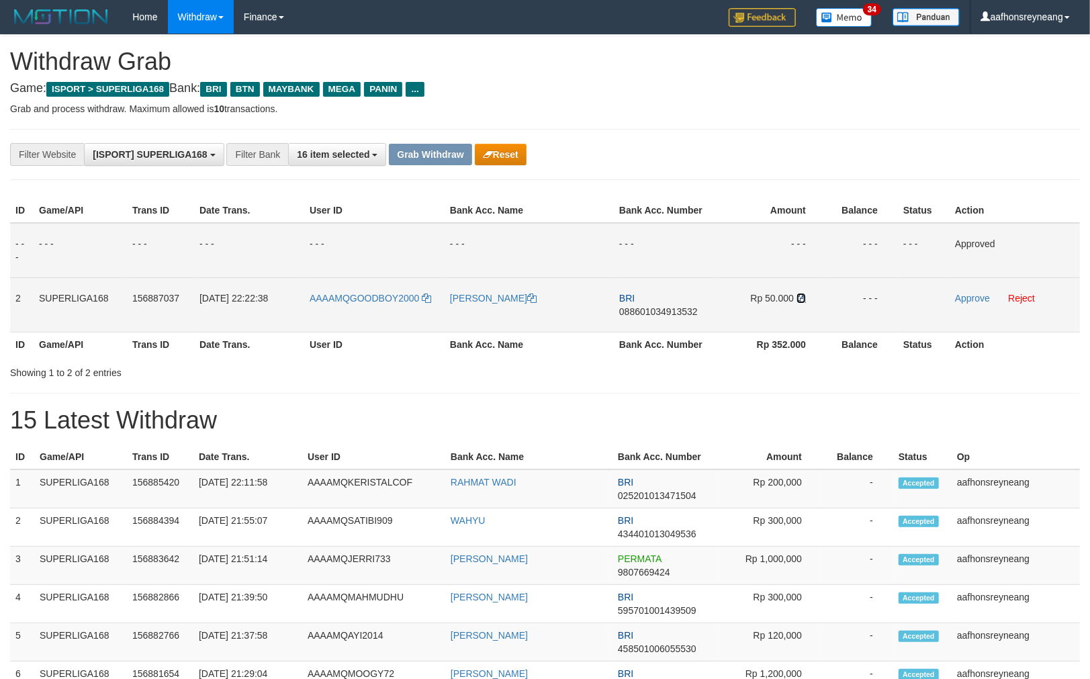
click at [803, 300] on icon at bounding box center [801, 298] width 9 height 9
drag, startPoint x: 802, startPoint y: 300, endPoint x: 860, endPoint y: 314, distance: 59.6
click at [802, 299] on icon at bounding box center [801, 298] width 9 height 9
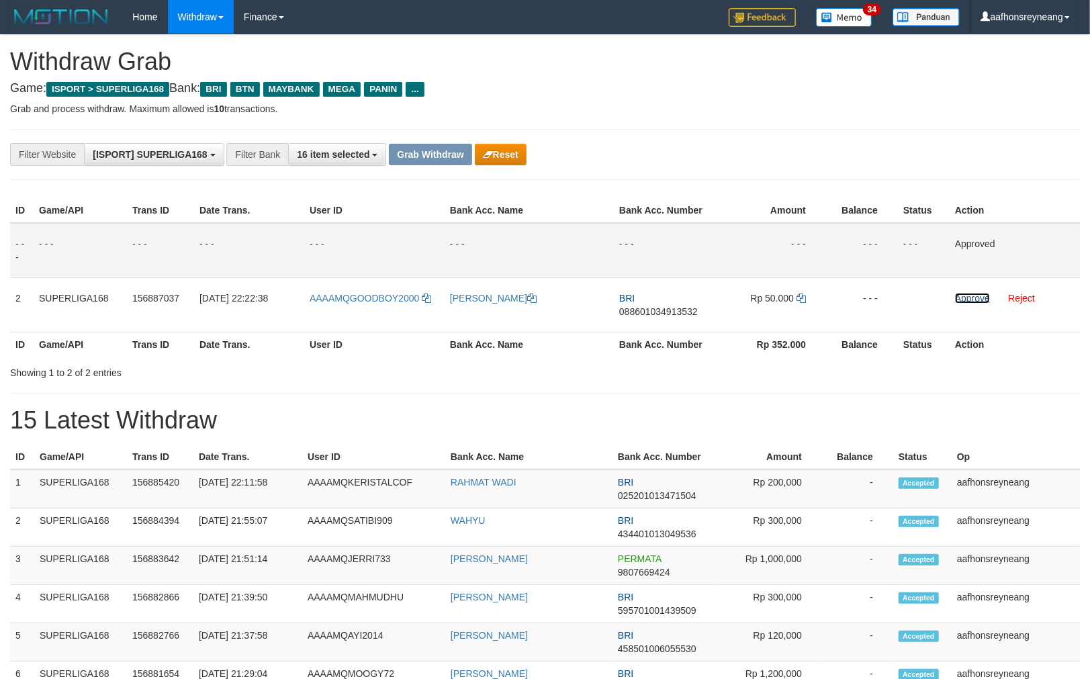
drag, startPoint x: 957, startPoint y: 292, endPoint x: 621, endPoint y: 152, distance: 363.5
click at [957, 293] on link "Approve" at bounding box center [972, 298] width 35 height 11
click at [814, 151] on div "**********" at bounding box center [454, 154] width 909 height 23
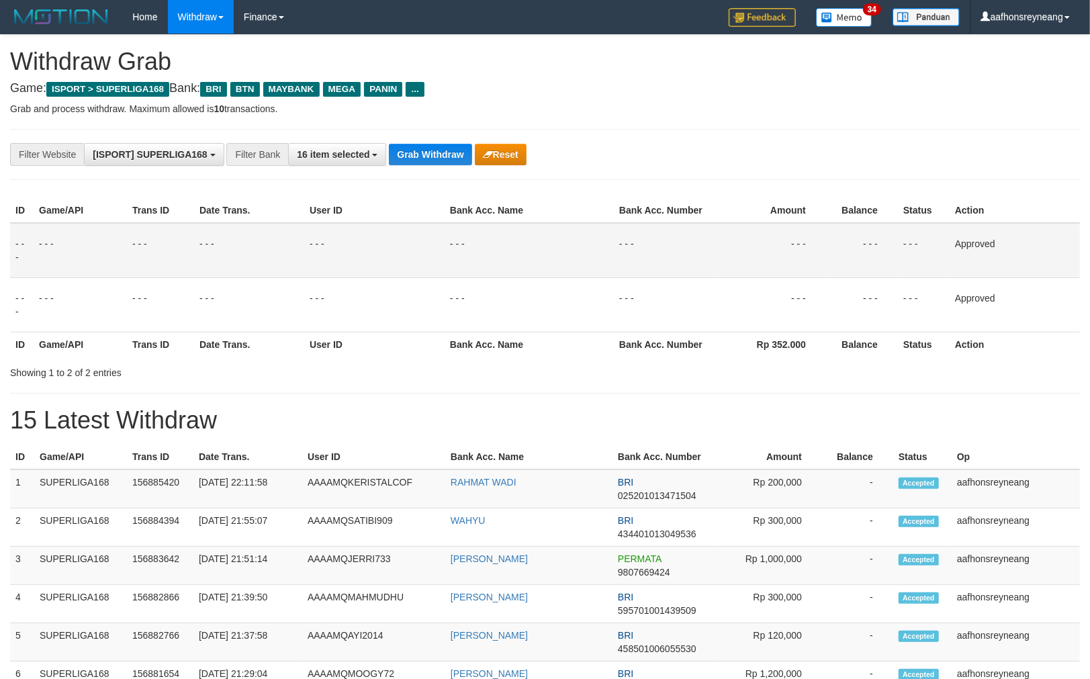
click at [814, 152] on div "**********" at bounding box center [454, 154] width 909 height 23
click at [814, 151] on div "**********" at bounding box center [454, 154] width 909 height 23
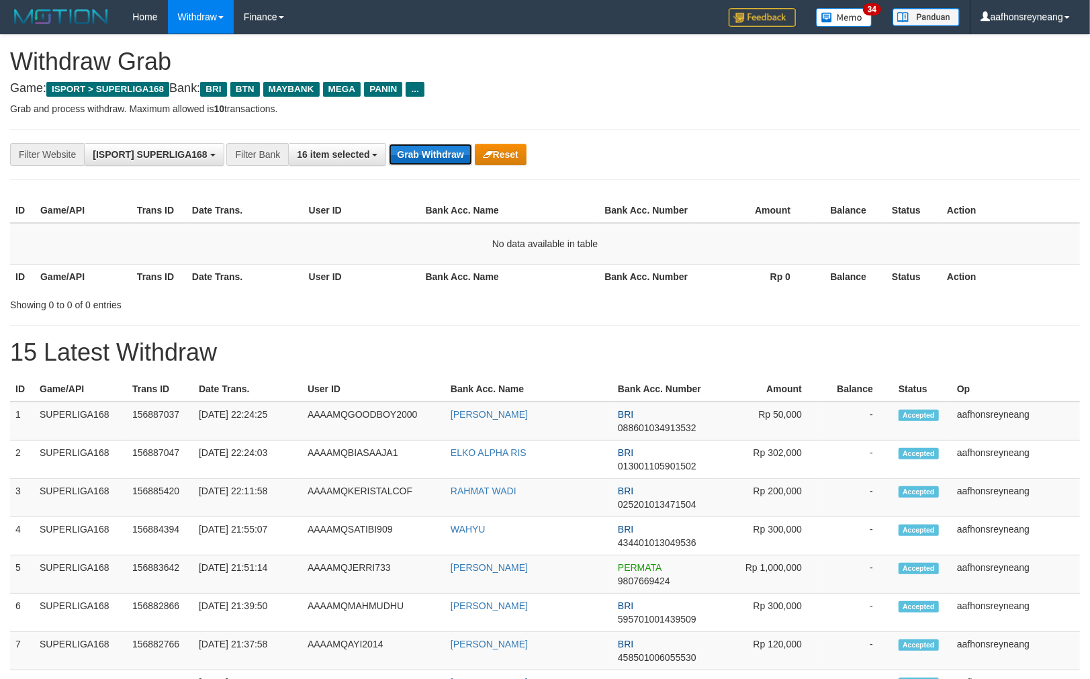
click at [415, 151] on button "Grab Withdraw" at bounding box center [430, 154] width 83 height 21
click at [423, 158] on button "Grab Withdraw" at bounding box center [430, 154] width 83 height 21
